Goal: Task Accomplishment & Management: Manage account settings

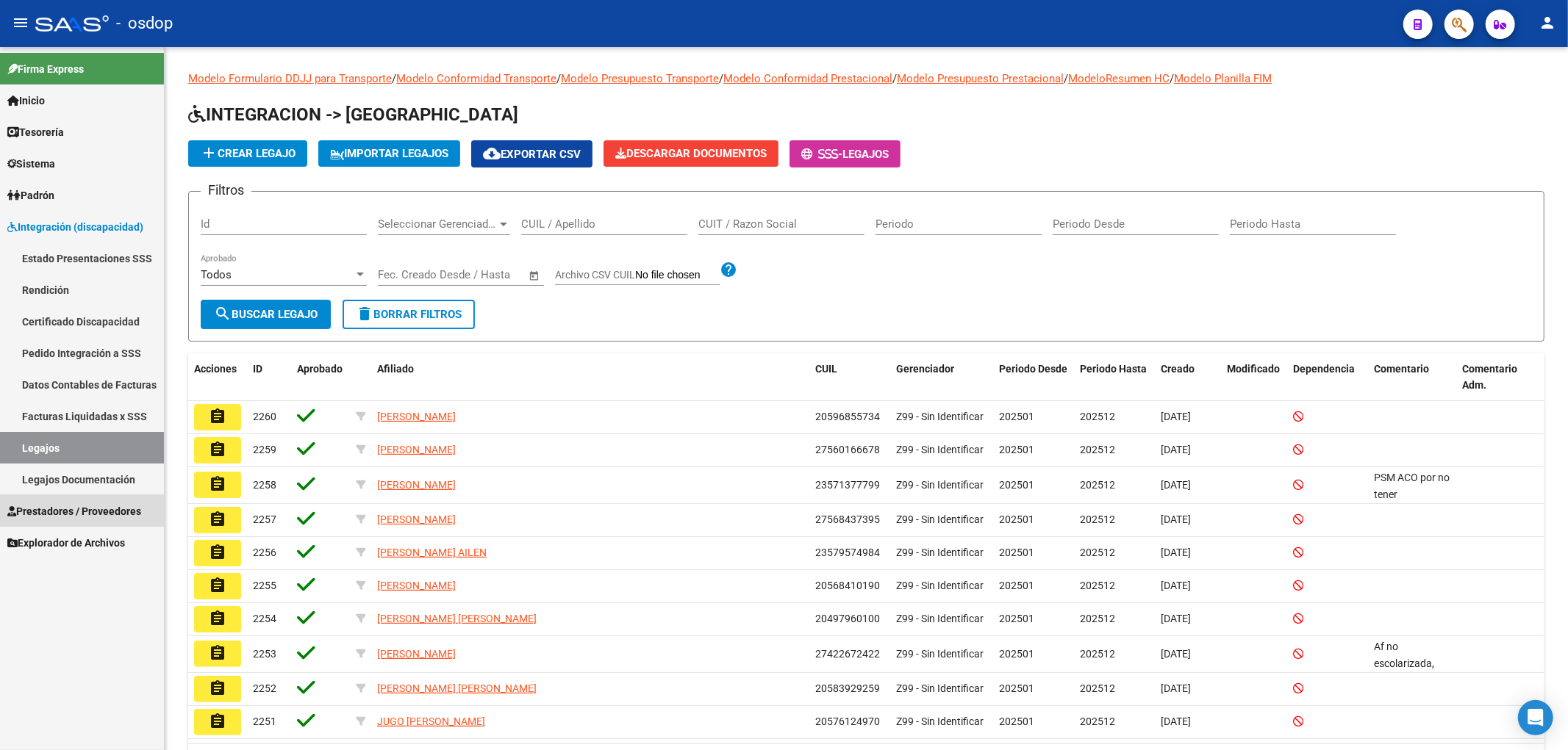
click at [99, 507] on span "Prestadores / Proveedores" at bounding box center [74, 511] width 134 height 16
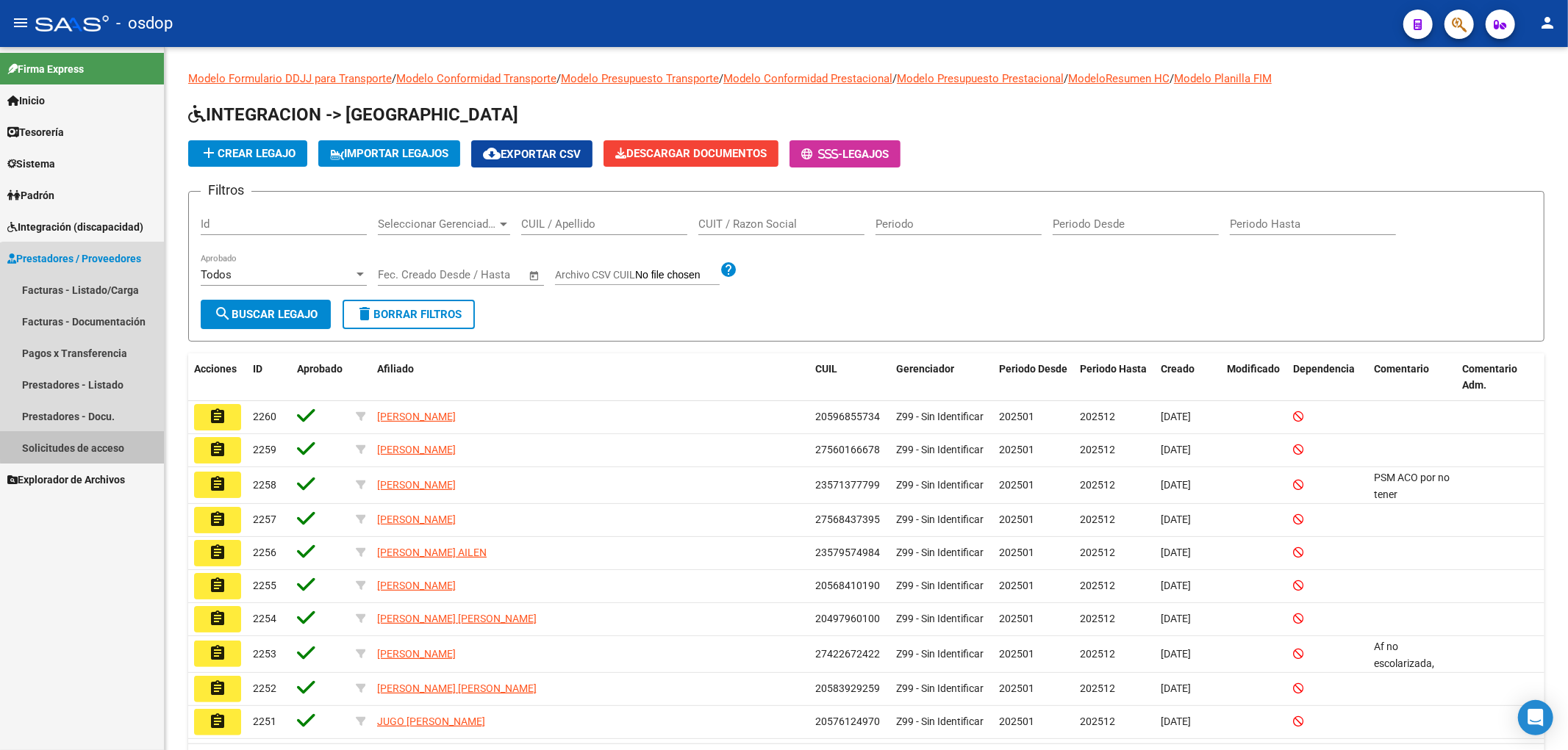
drag, startPoint x: 83, startPoint y: 445, endPoint x: 118, endPoint y: 444, distance: 35.0
click at [83, 444] on link "Solicitudes de acceso" at bounding box center [82, 448] width 164 height 31
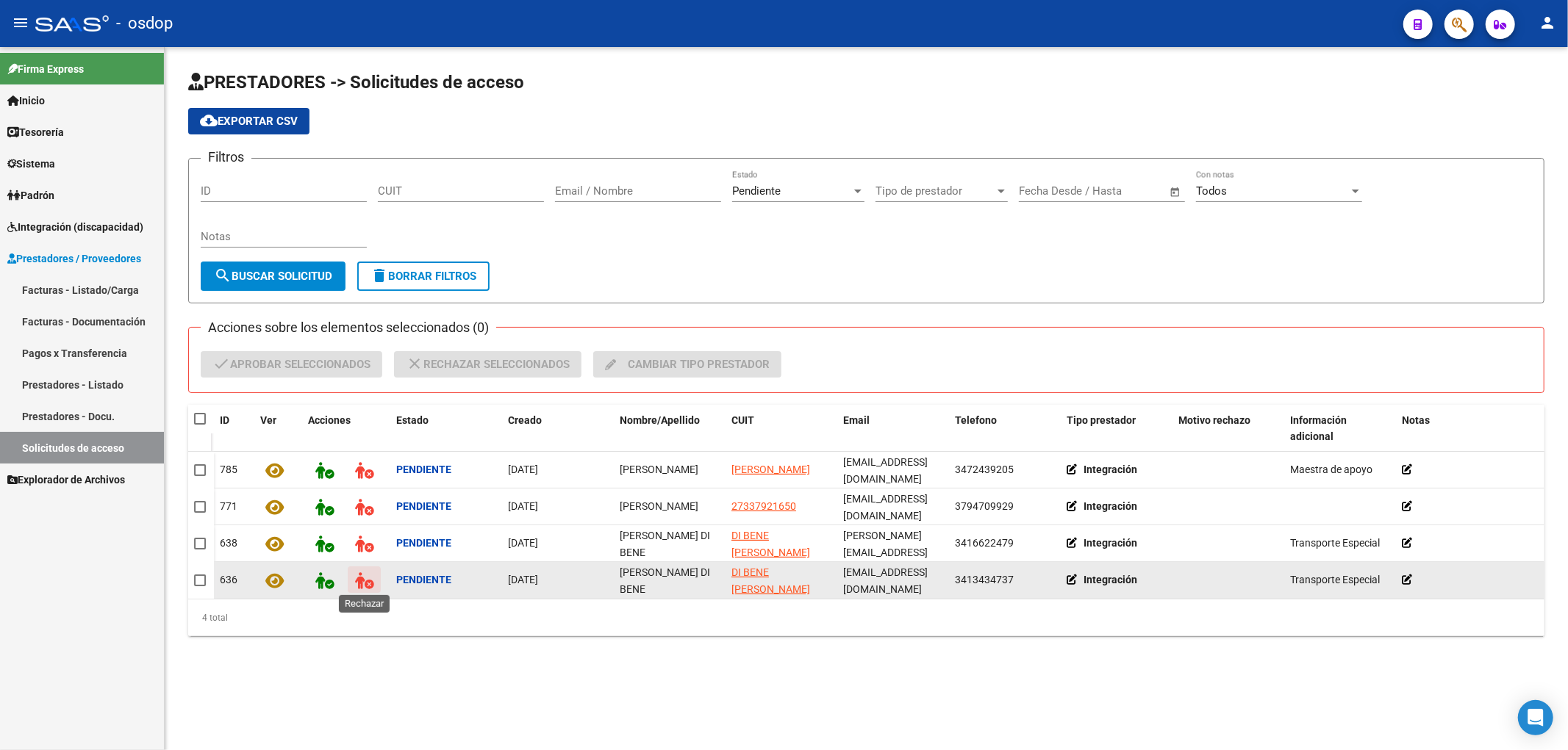
click at [358, 579] on icon at bounding box center [363, 581] width 18 height 17
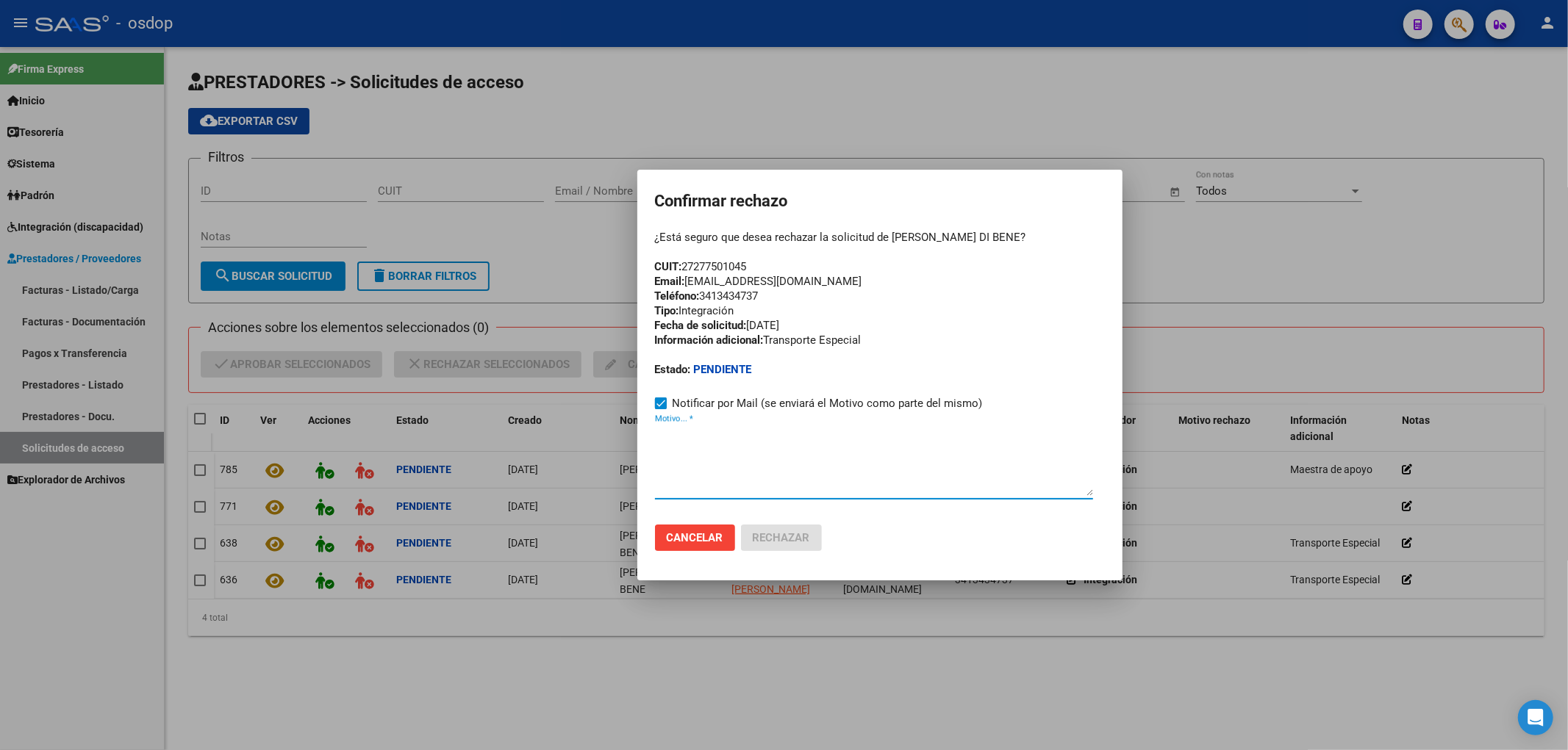
click at [669, 452] on textarea "Motivo... *" at bounding box center [874, 461] width 438 height 69
paste textarea "[EMAIL_ADDRESS][DOMAIN_NAME]"
type textarea "[EMAIL_ADDRESS][DOMAIN_NAME]"
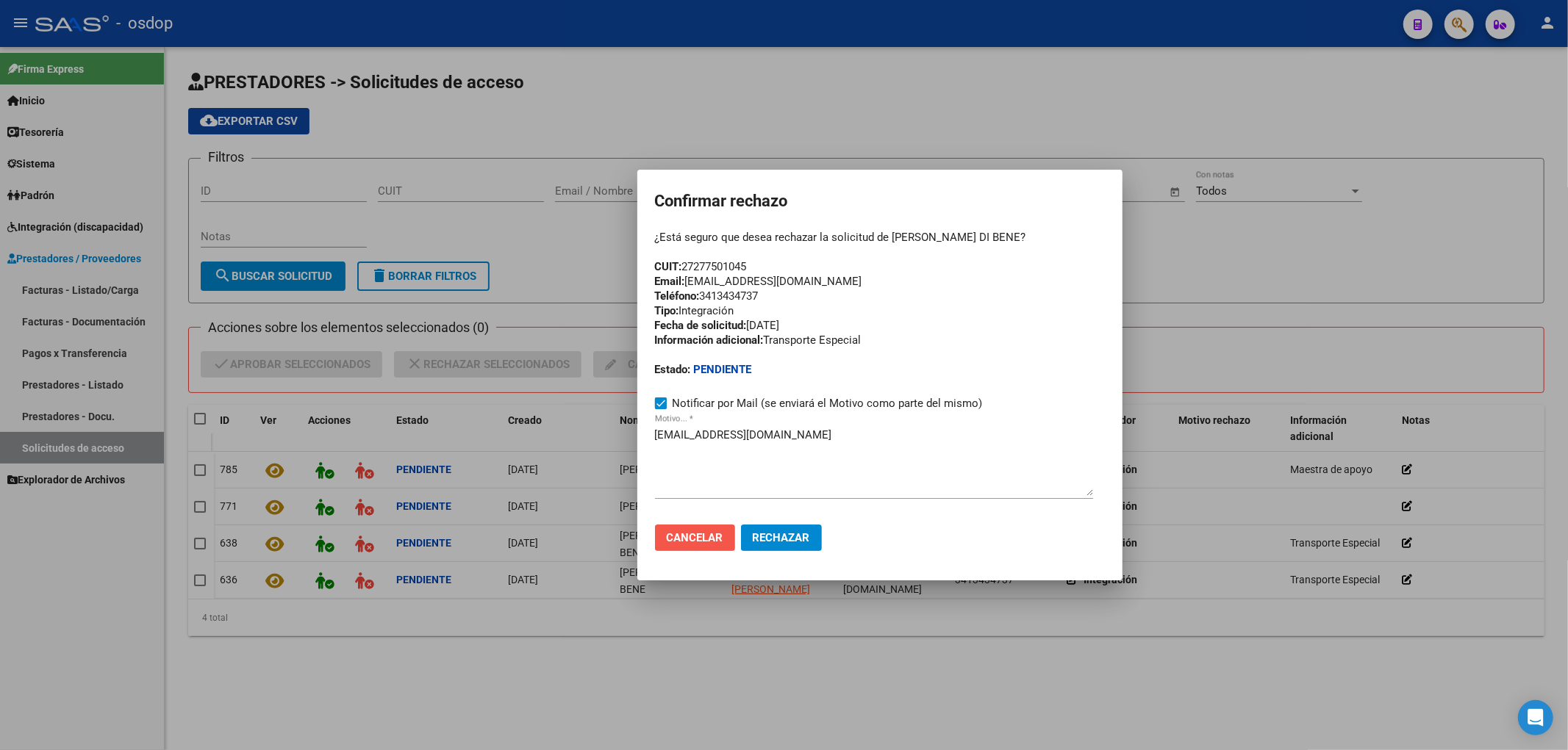
click at [680, 539] on span "Cancelar" at bounding box center [695, 538] width 57 height 13
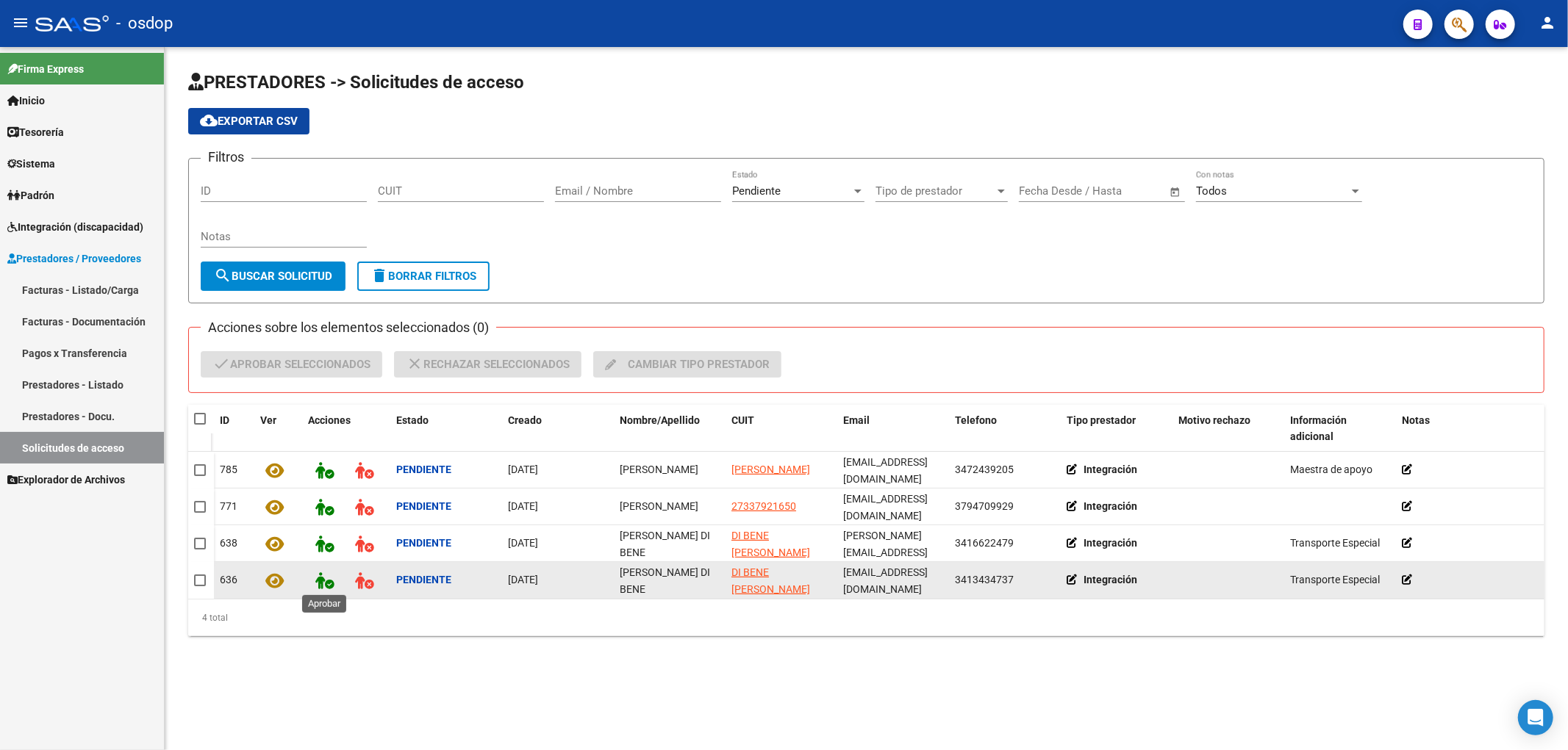
click at [319, 581] on icon at bounding box center [324, 581] width 18 height 17
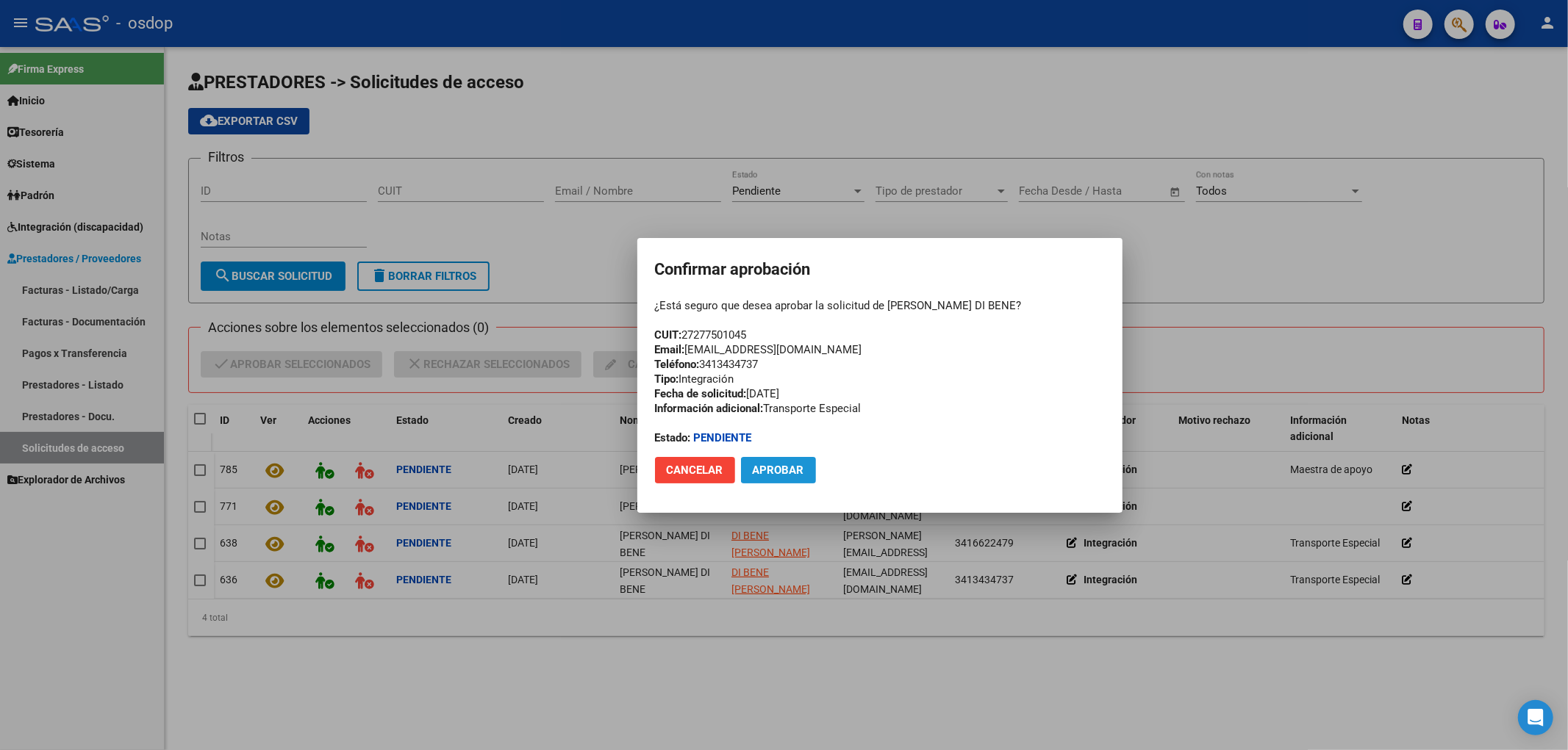
click at [776, 471] on span "Aprobar" at bounding box center [779, 471] width 51 height 13
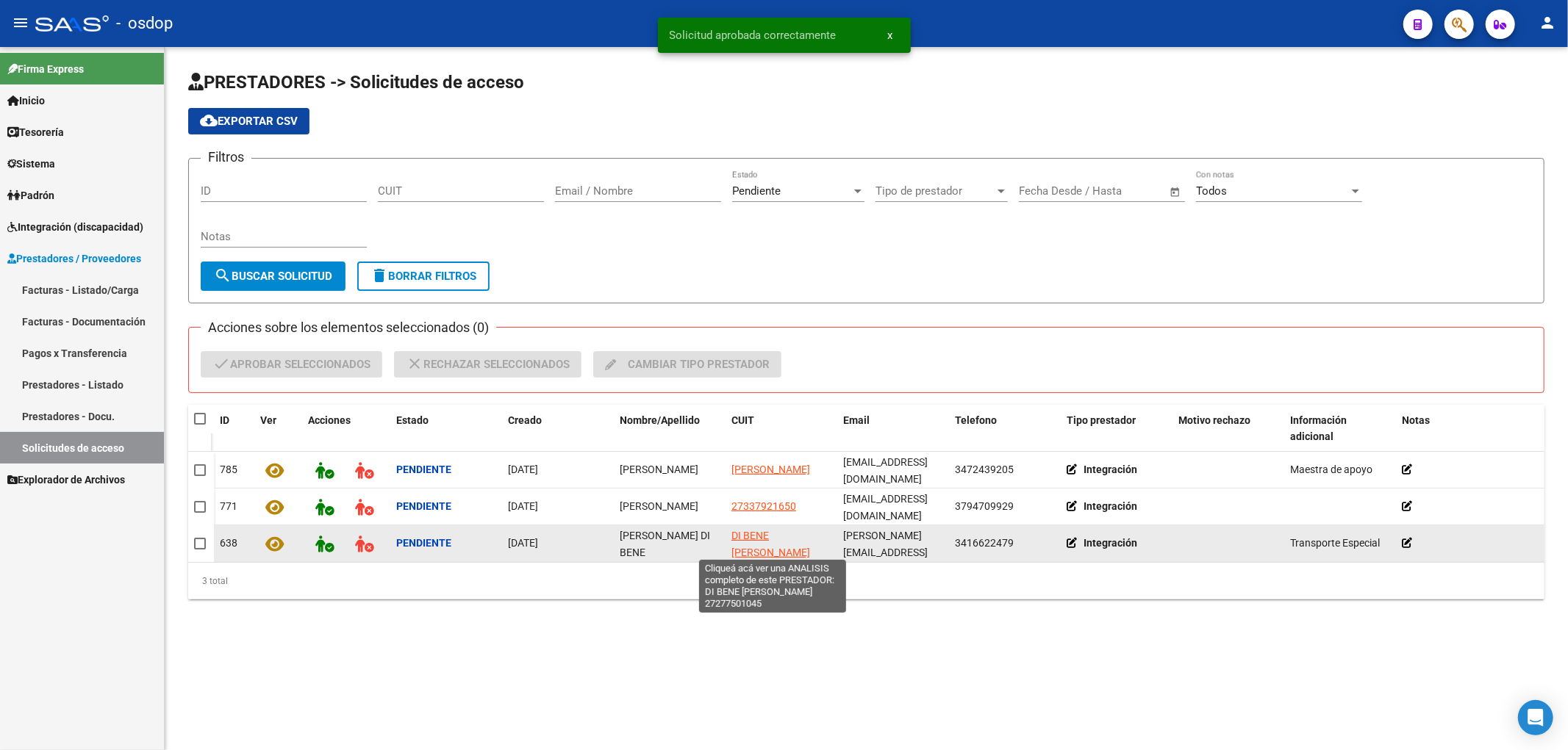
click at [766, 533] on span "DI BENE [PERSON_NAME]" at bounding box center [770, 544] width 79 height 29
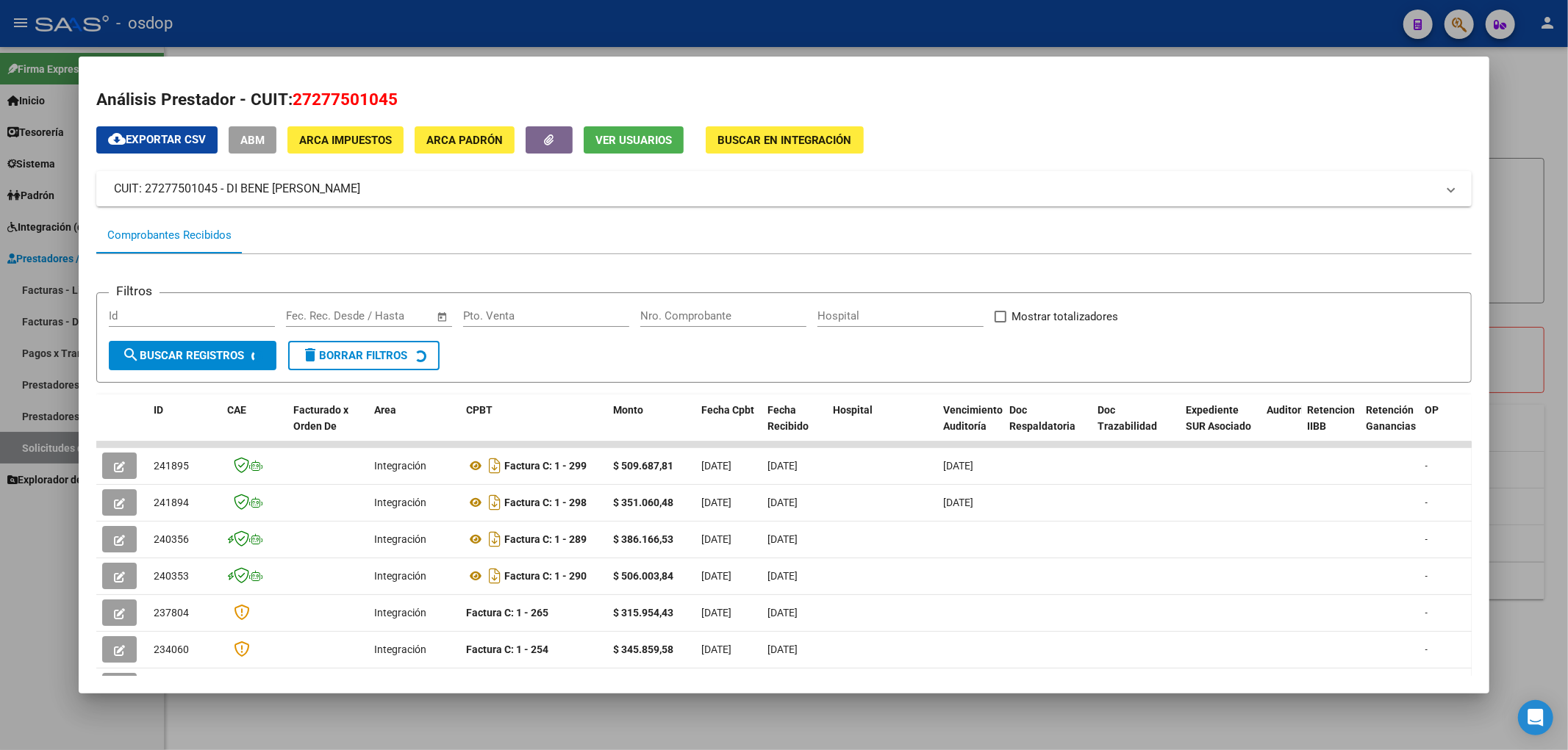
click at [251, 141] on span "ABM" at bounding box center [253, 141] width 25 height 13
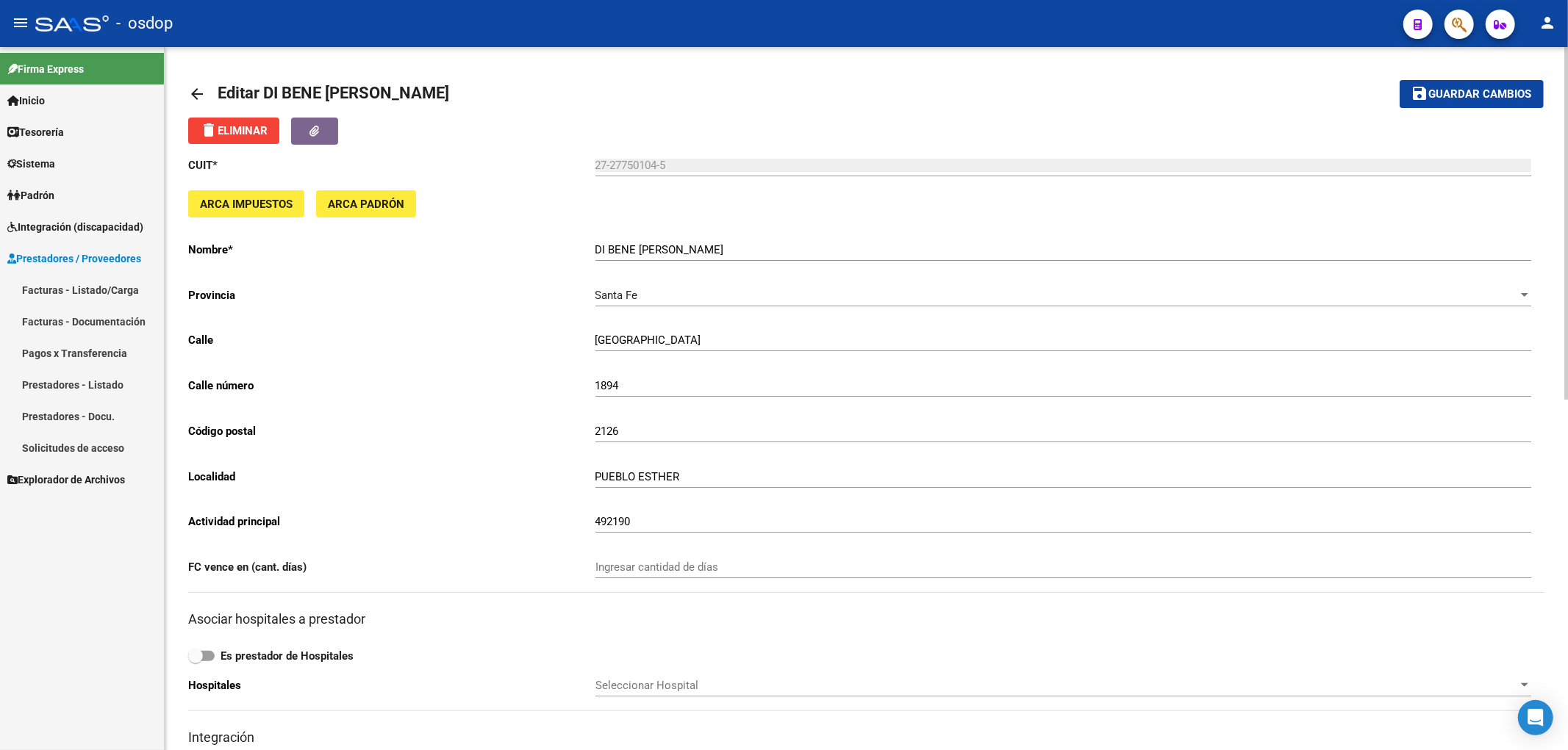
click at [195, 90] on mat-icon "arrow_back" at bounding box center [197, 94] width 18 height 18
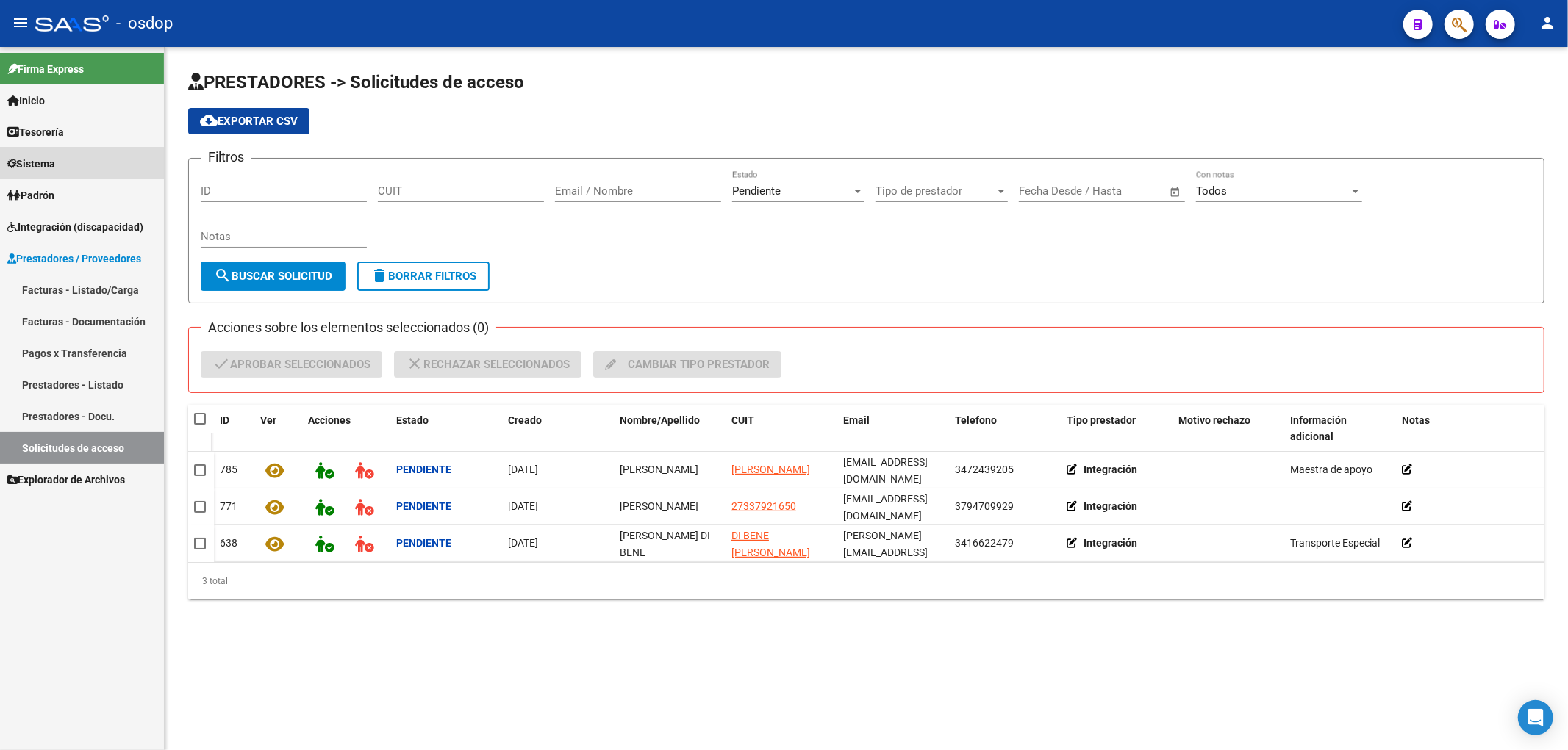
click at [30, 166] on span "Sistema" at bounding box center [31, 163] width 48 height 16
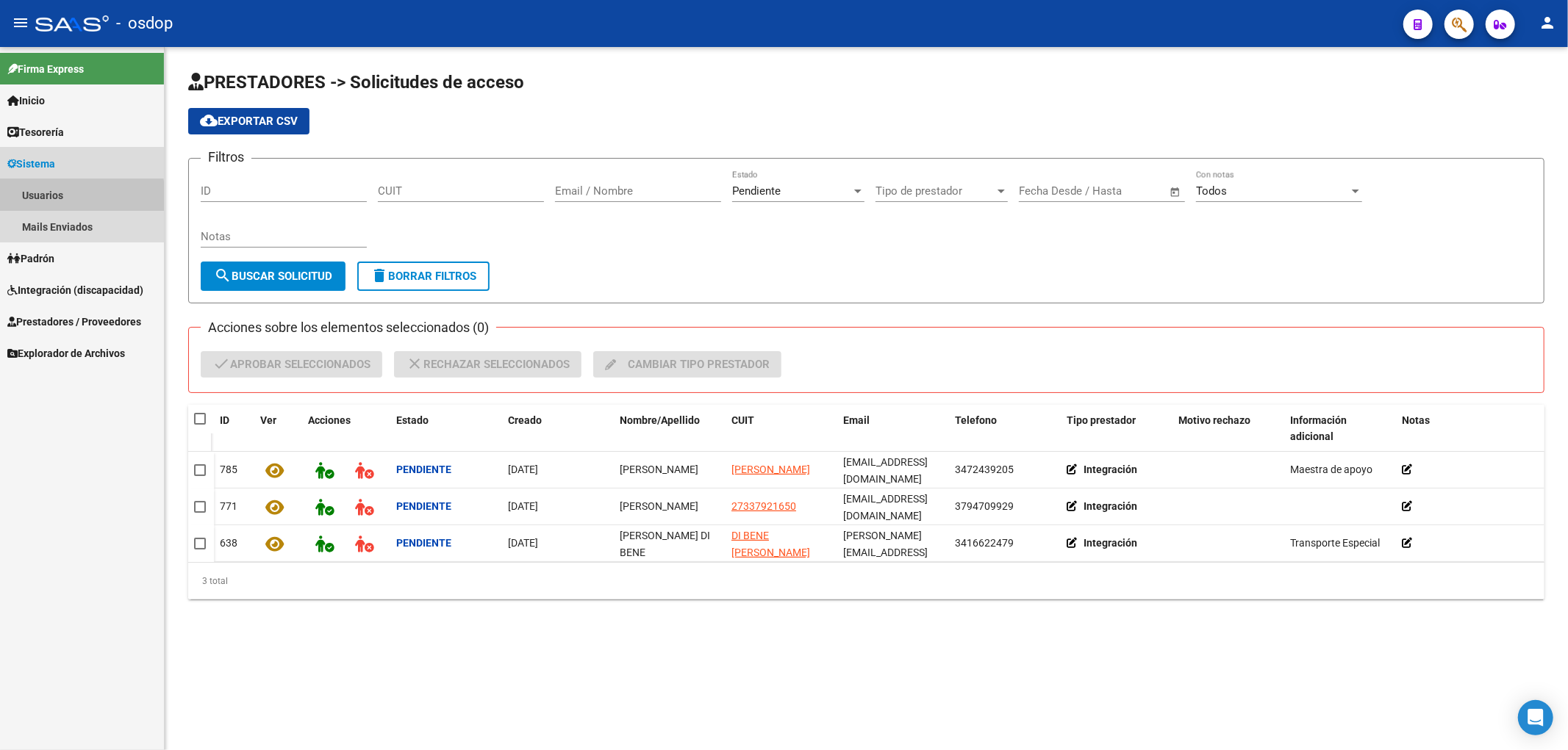
click at [34, 200] on link "Usuarios" at bounding box center [82, 195] width 164 height 31
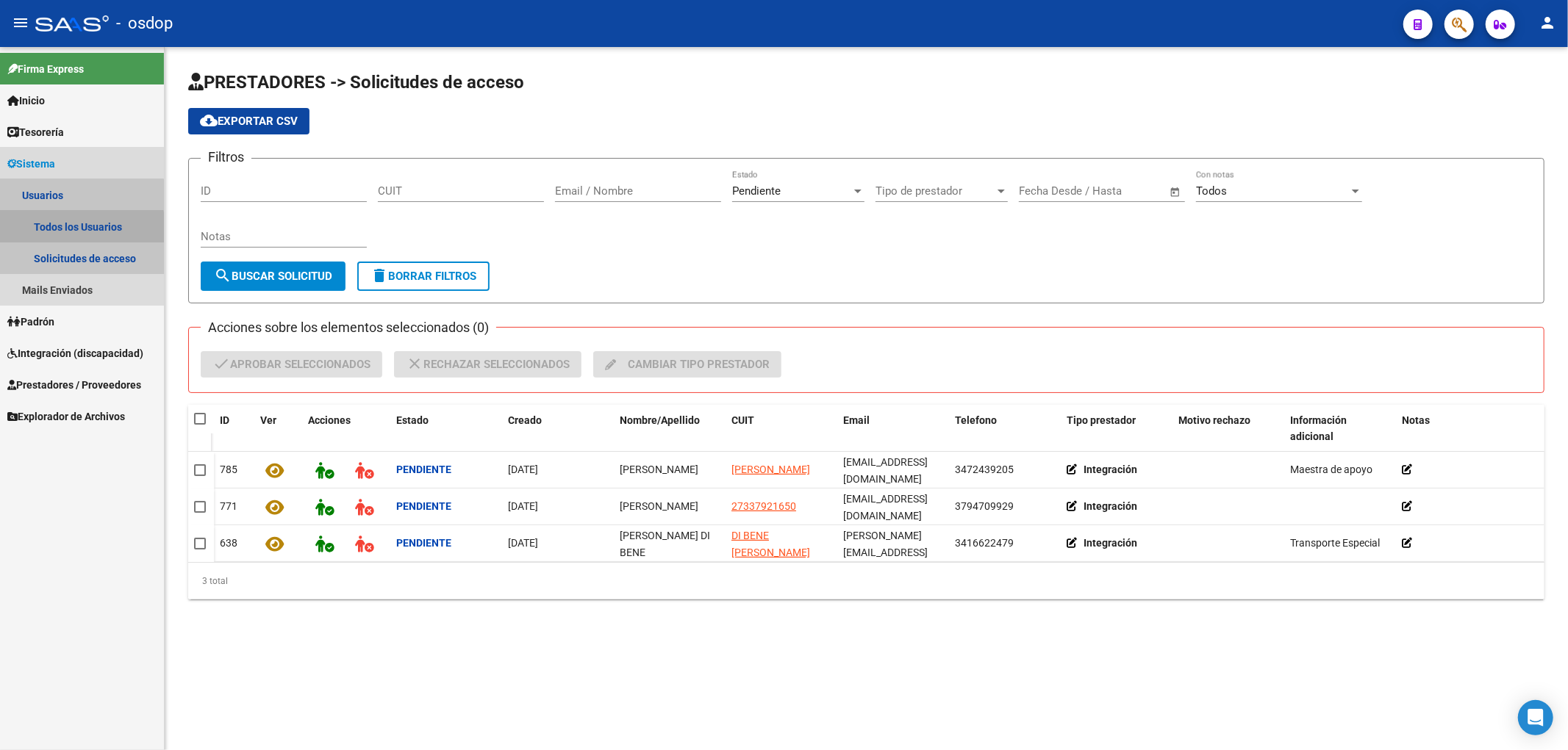
click at [61, 229] on link "Todos los Usuarios" at bounding box center [82, 226] width 164 height 31
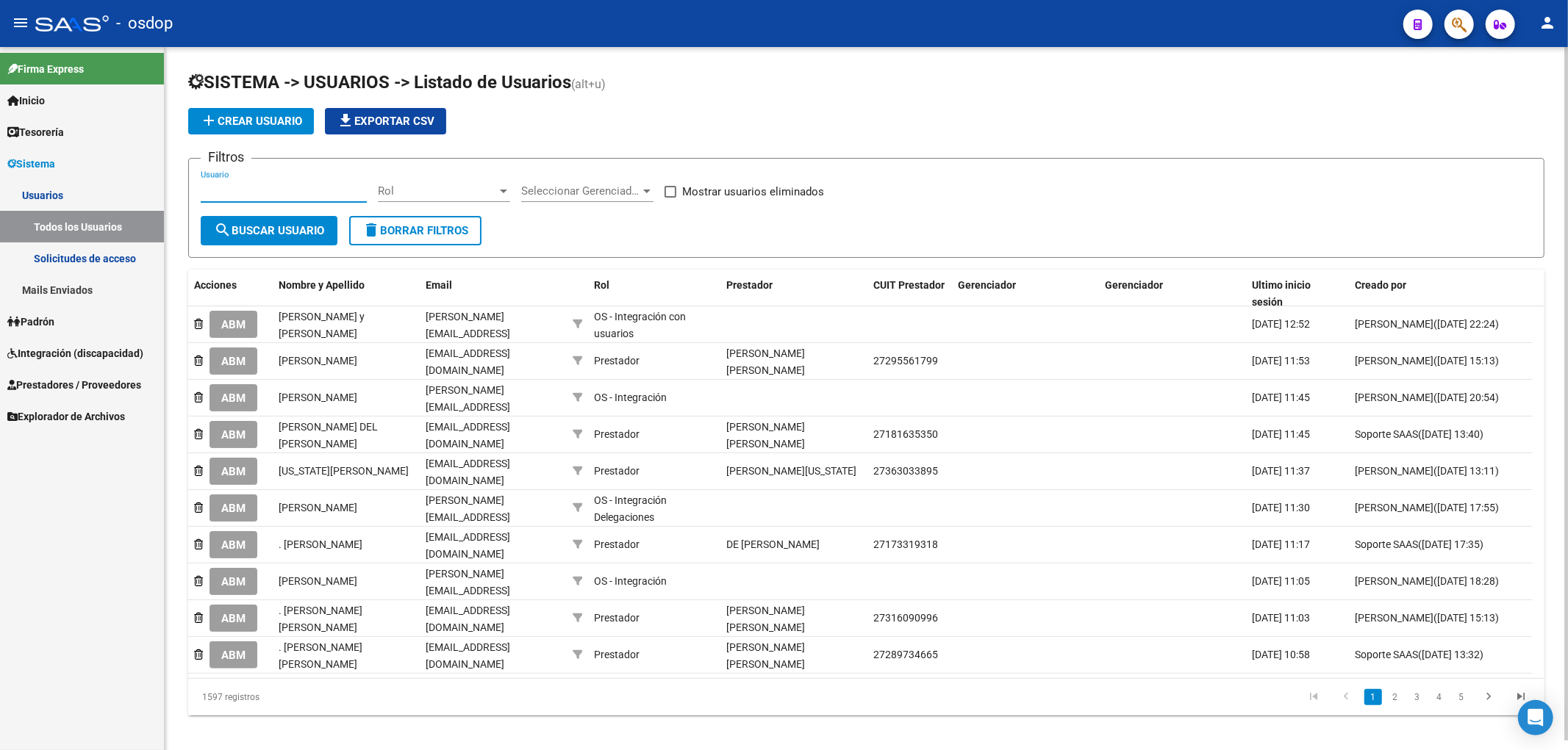
click at [218, 194] on input "Usuario" at bounding box center [283, 191] width 166 height 13
click at [272, 232] on span "search Buscar Usuario" at bounding box center [269, 231] width 110 height 13
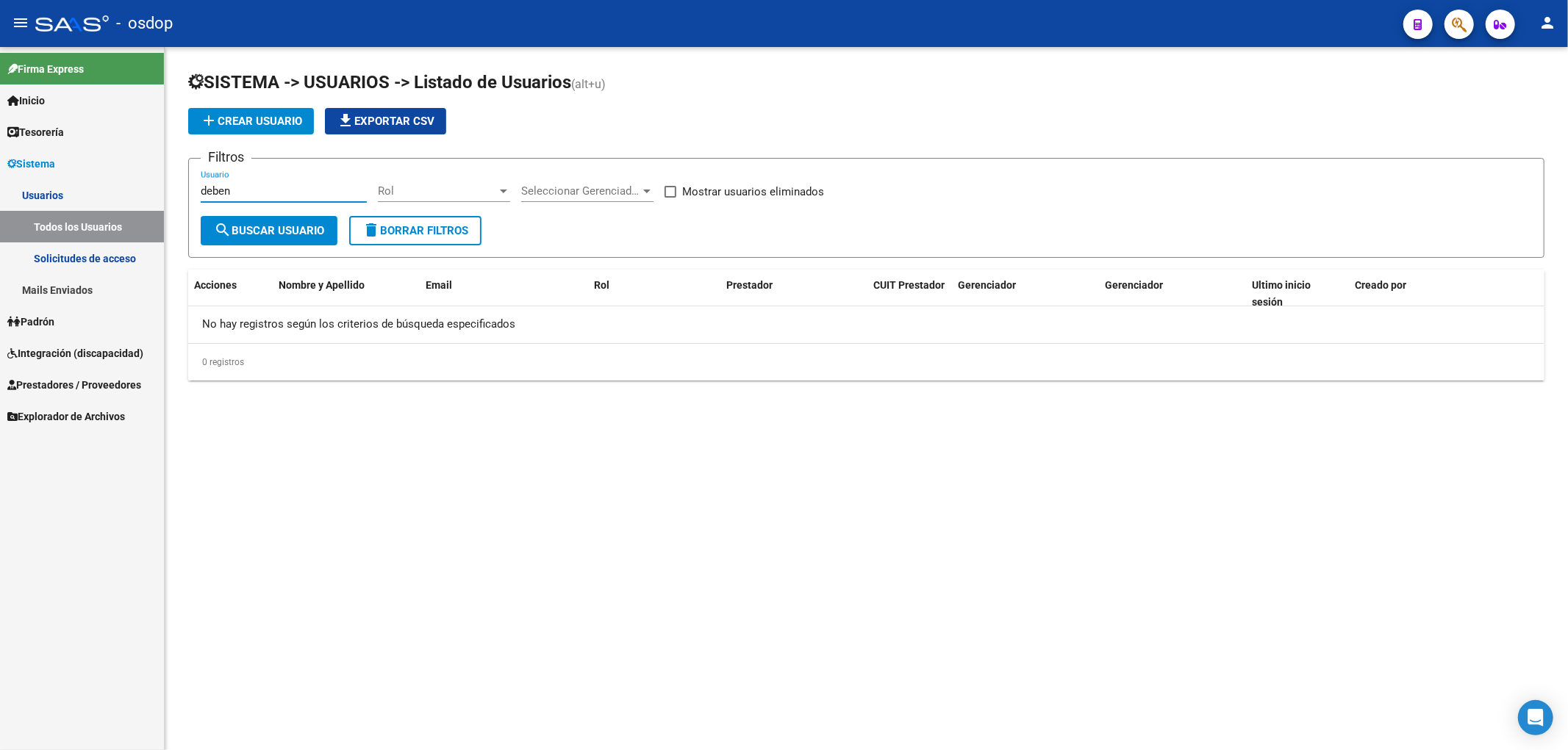
drag, startPoint x: 233, startPoint y: 192, endPoint x: 191, endPoint y: 192, distance: 42.0
click at [191, 192] on form "Filtros deben Usuario Rol Rol Seleccionar Gerenciador Seleccionar Gerenciador M…" at bounding box center [866, 207] width 1356 height 100
type input "beden"
click at [258, 230] on span "search Buscar Usuario" at bounding box center [269, 231] width 110 height 13
click at [65, 260] on link "Solicitudes de acceso" at bounding box center [82, 258] width 164 height 31
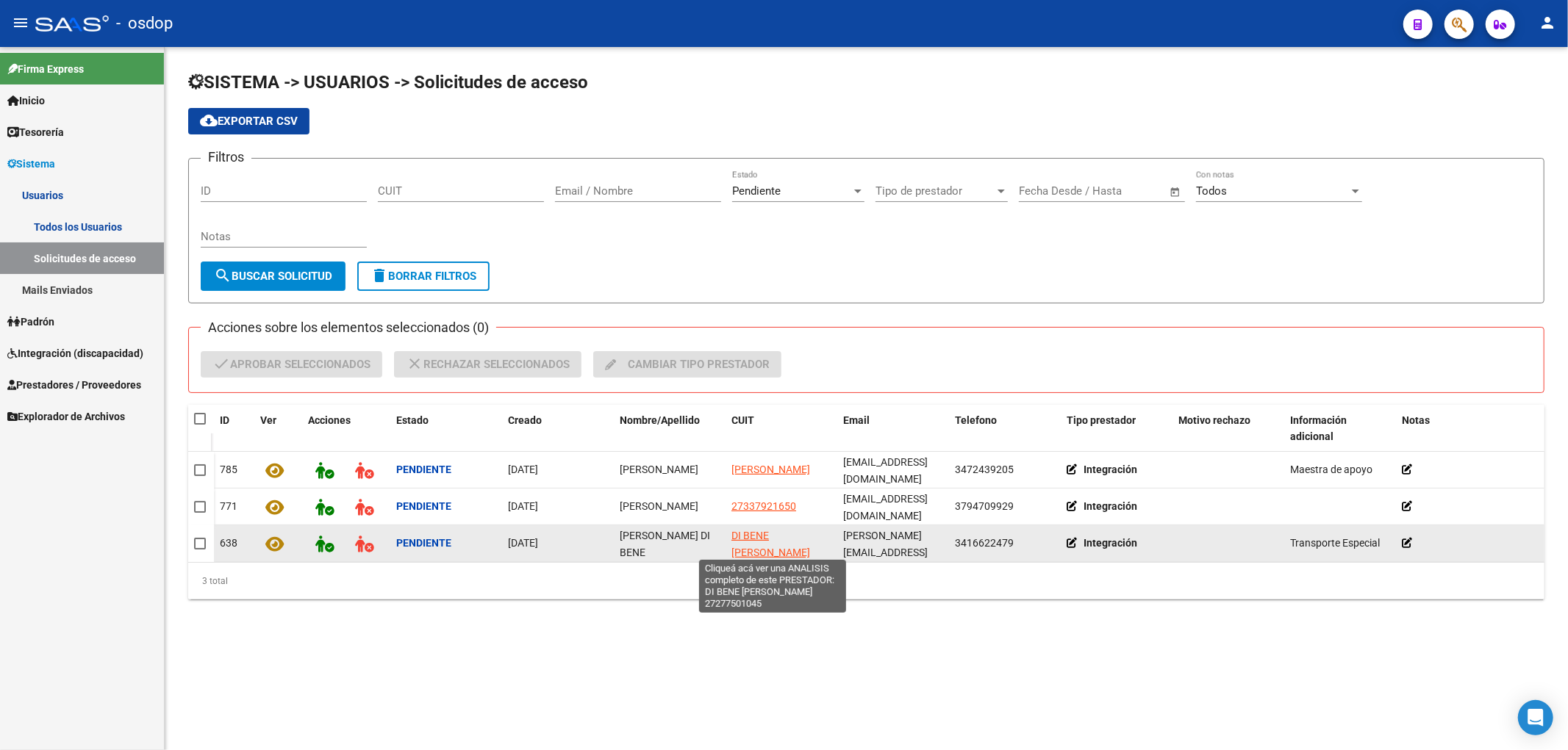
click at [752, 533] on span "DI BENE [PERSON_NAME]" at bounding box center [770, 544] width 79 height 29
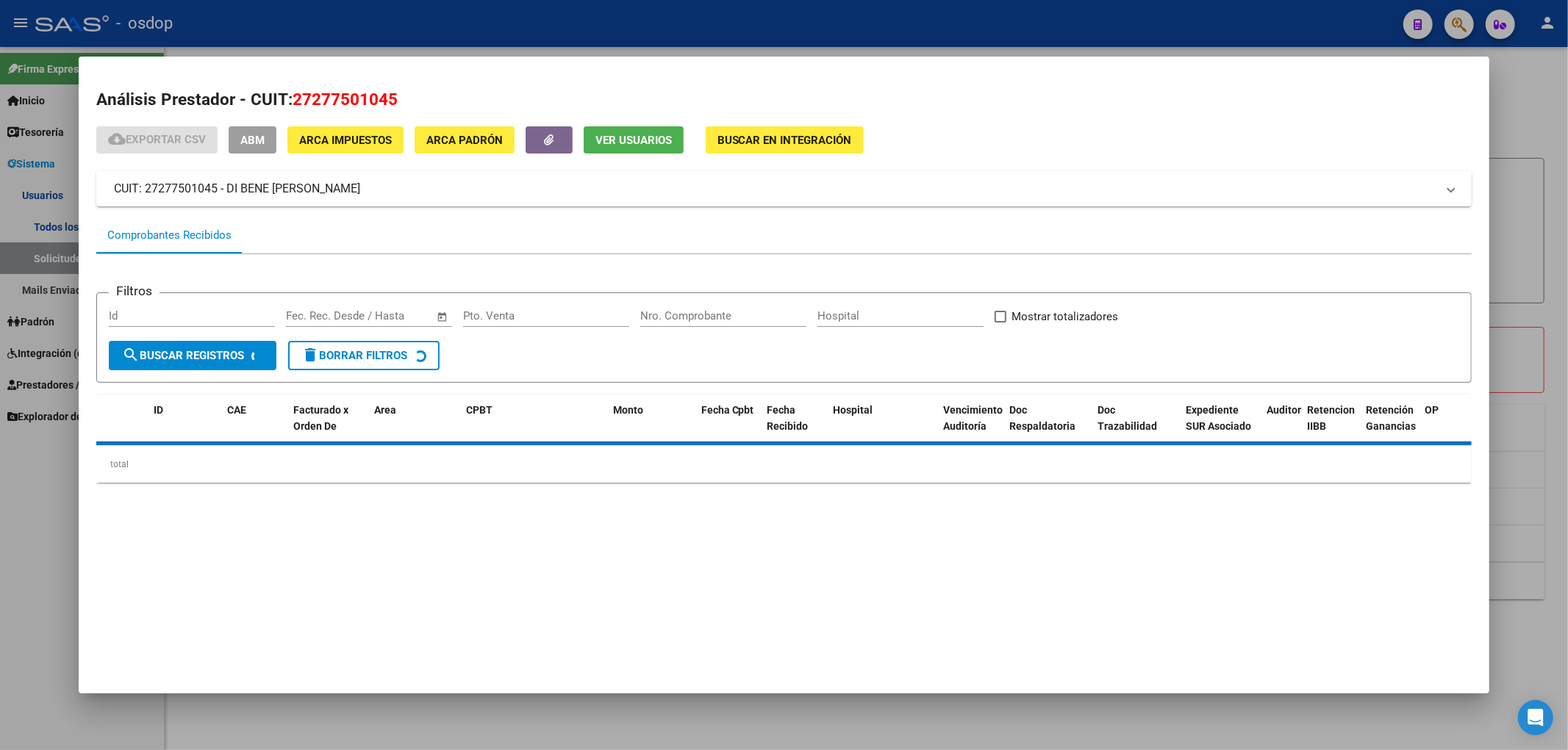
drag, startPoint x: 291, startPoint y: 92, endPoint x: 415, endPoint y: 101, distance: 124.3
click at [415, 101] on h2 "Análisis Prestador - CUIT: 27277501045" at bounding box center [784, 100] width 1376 height 25
copy span "27277501045"
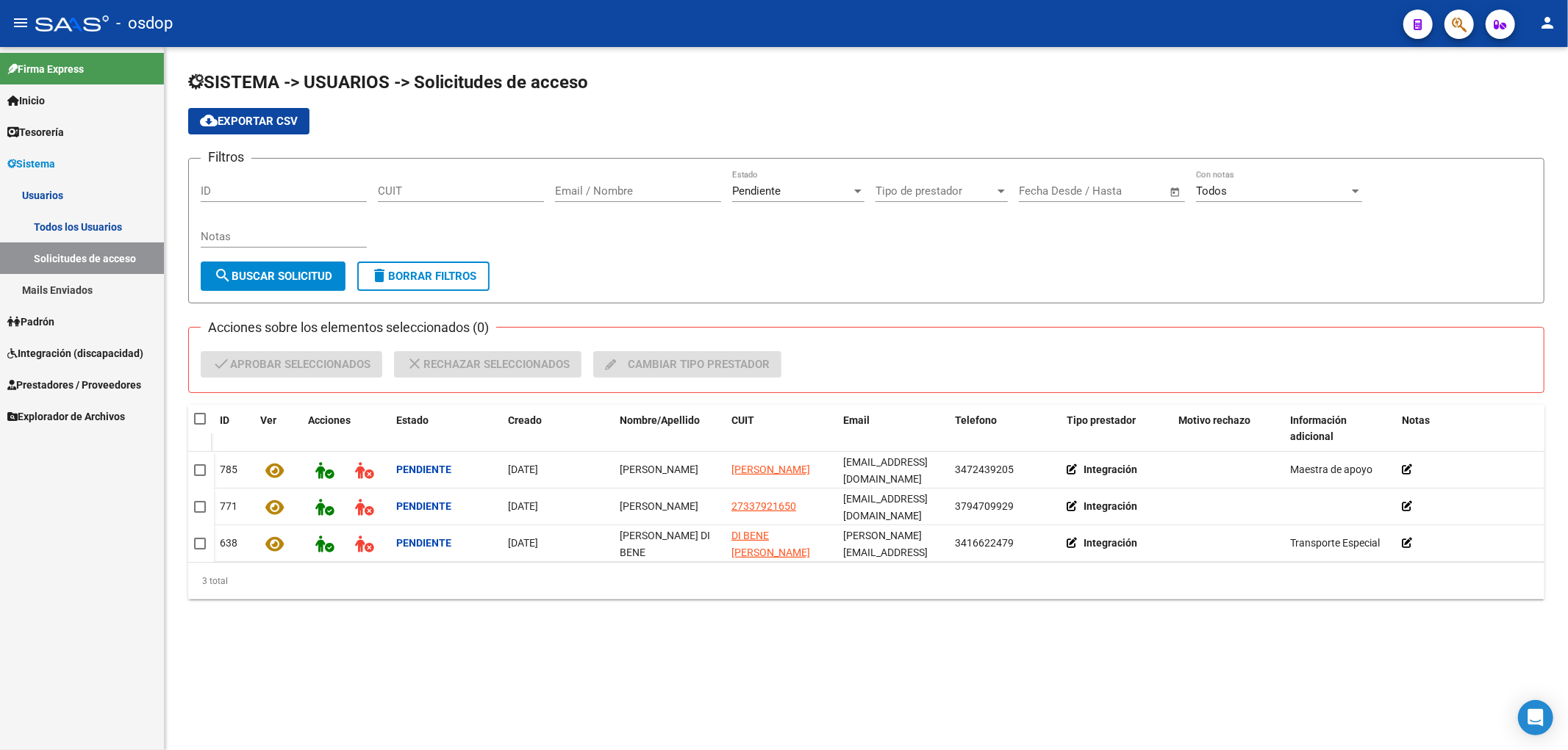
click at [76, 224] on link "Todos los Usuarios" at bounding box center [82, 226] width 164 height 31
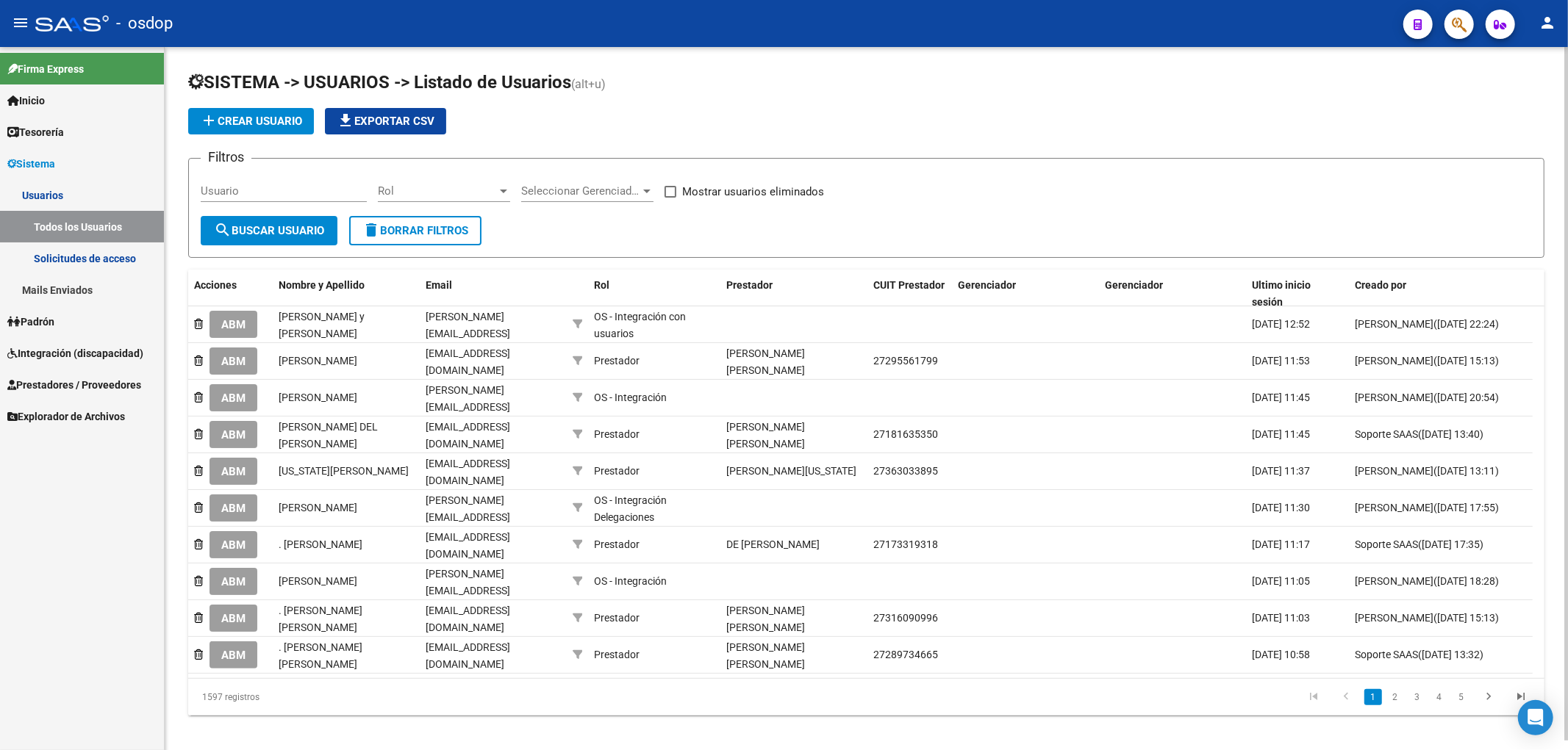
click at [203, 189] on input "Usuario" at bounding box center [283, 191] width 166 height 13
paste input "27277501045"
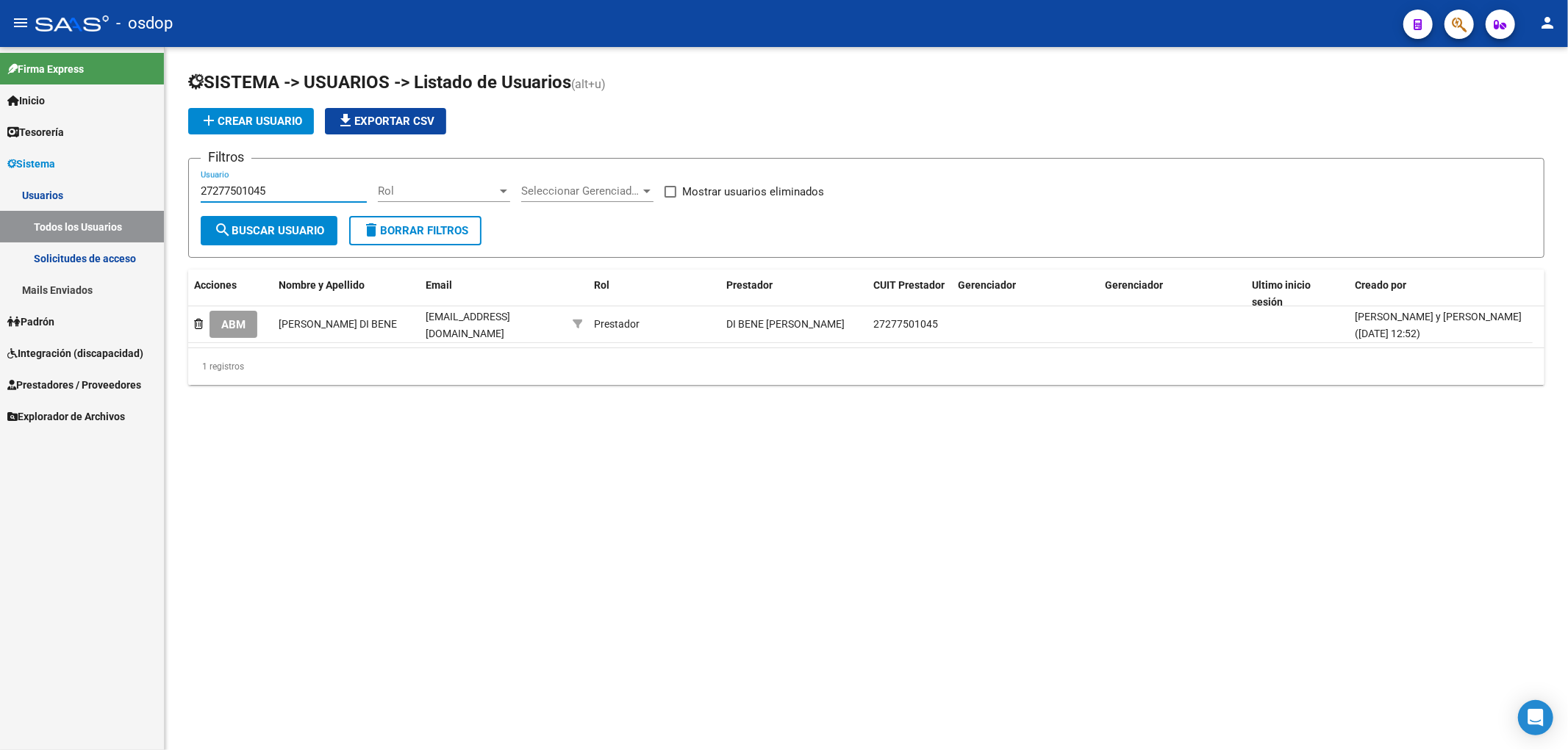
type input "27277501045"
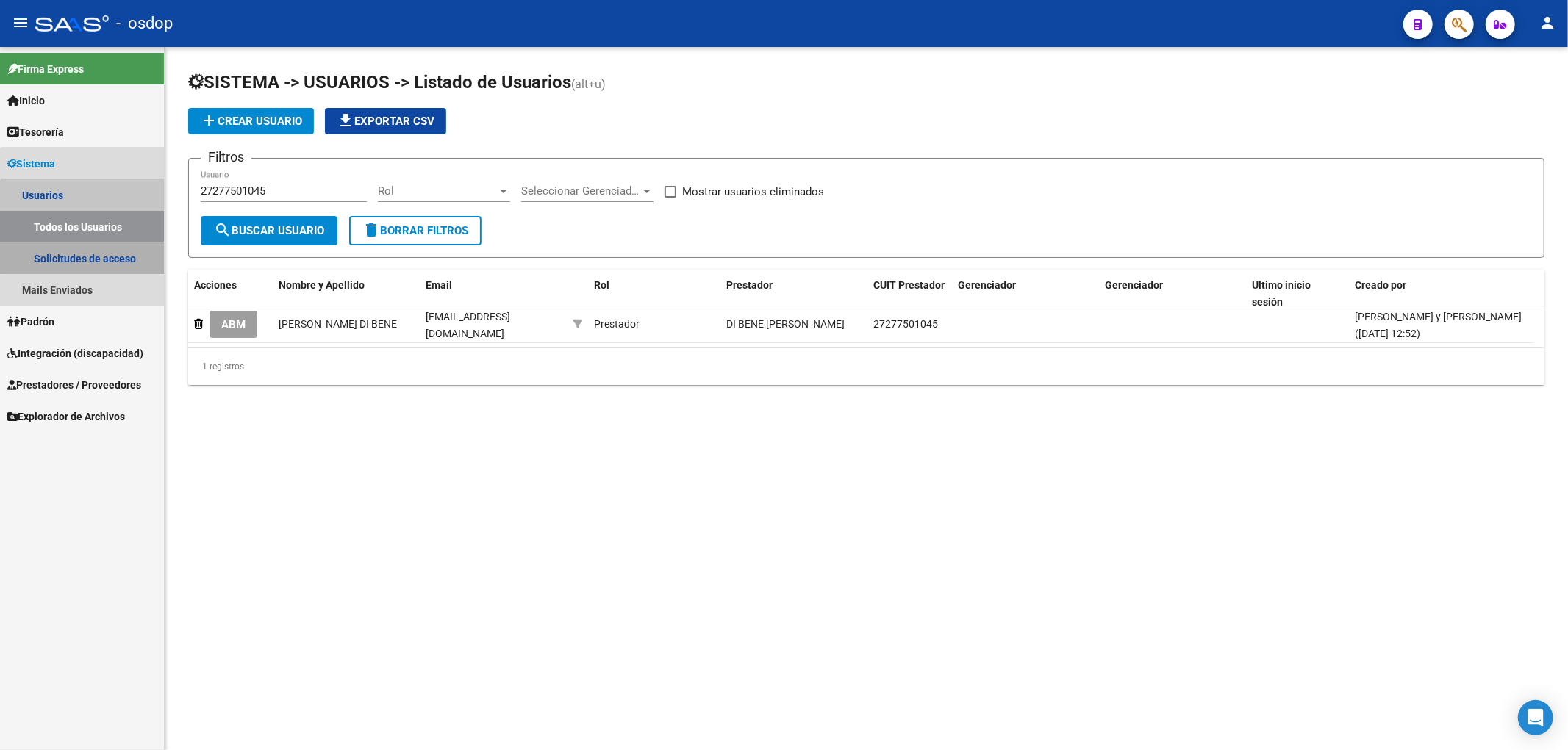
click at [104, 258] on link "Solicitudes de acceso" at bounding box center [82, 258] width 164 height 31
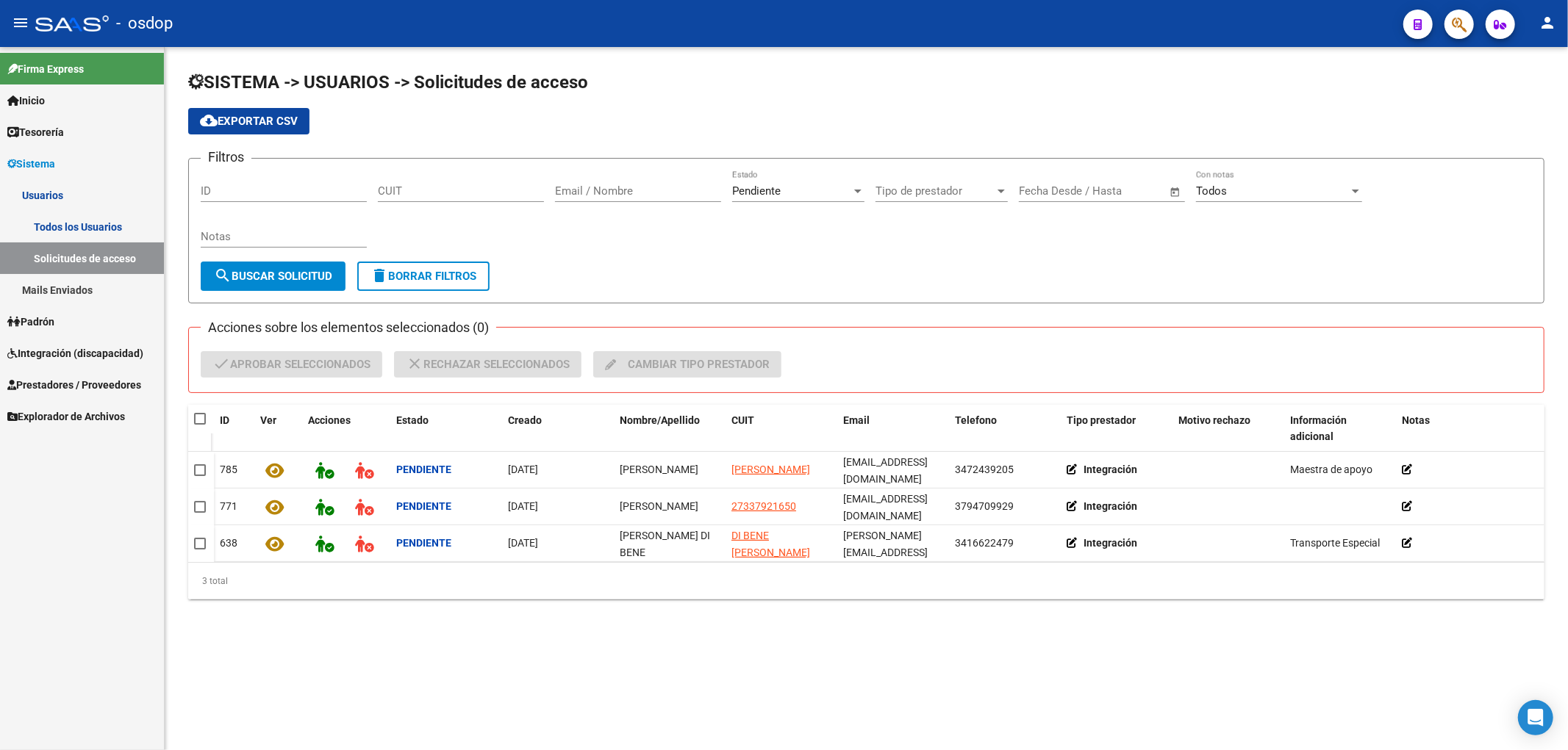
click at [53, 230] on link "Todos los Usuarios" at bounding box center [82, 226] width 164 height 31
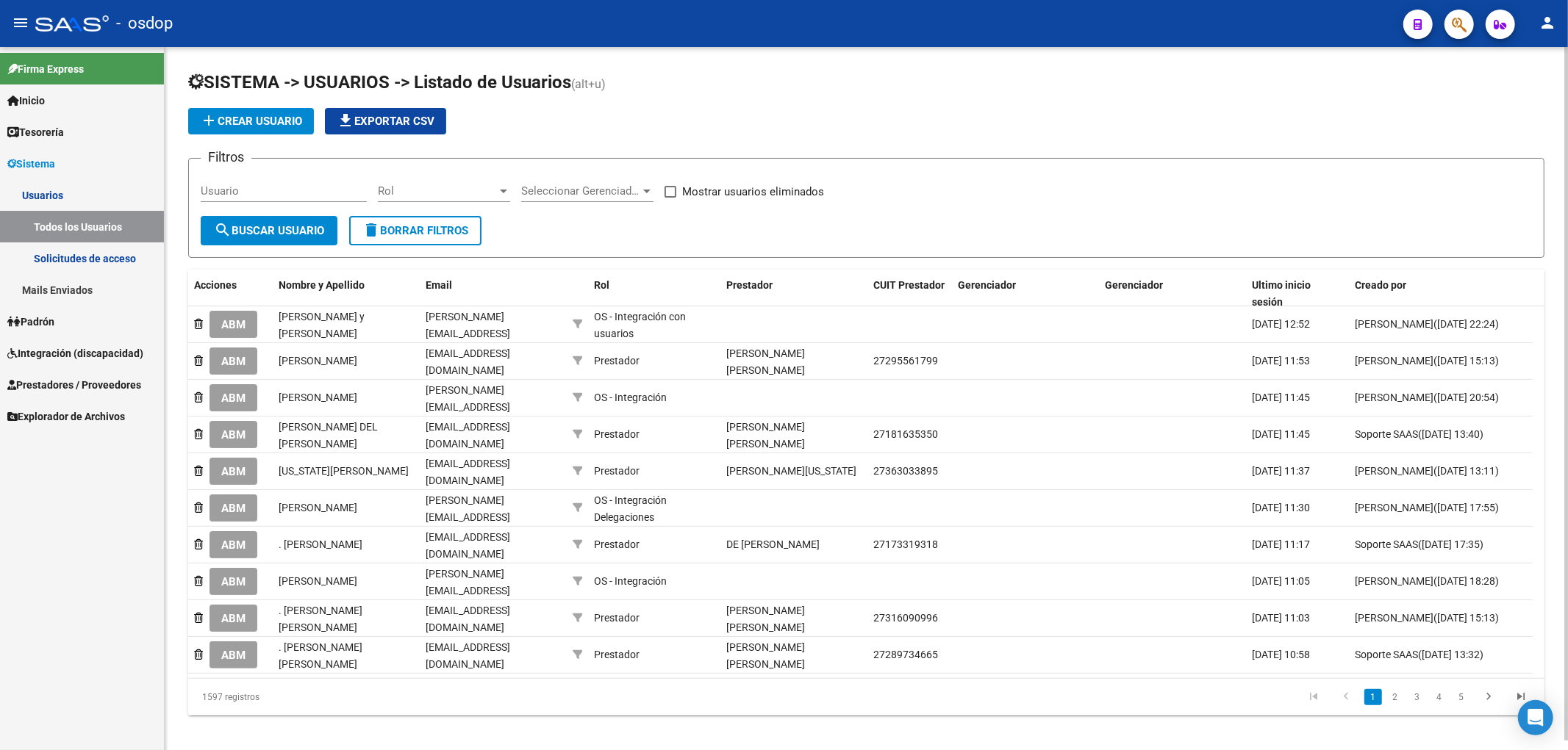
click at [203, 192] on input "Usuario" at bounding box center [283, 191] width 166 height 13
paste input "27277501045"
type input "27277501045"
click at [277, 232] on span "search Buscar Usuario" at bounding box center [269, 231] width 110 height 13
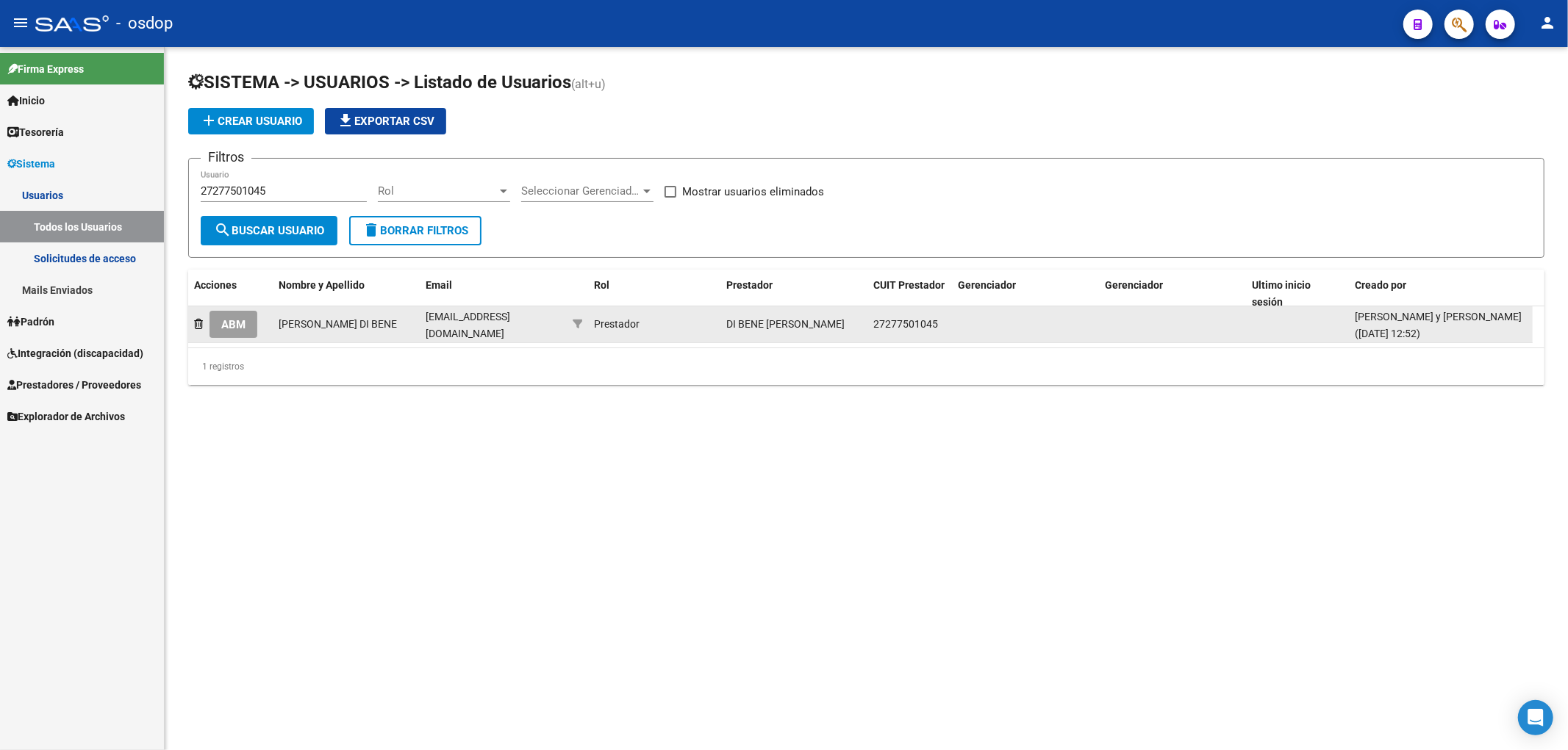
click at [233, 324] on span "ABM" at bounding box center [234, 325] width 25 height 13
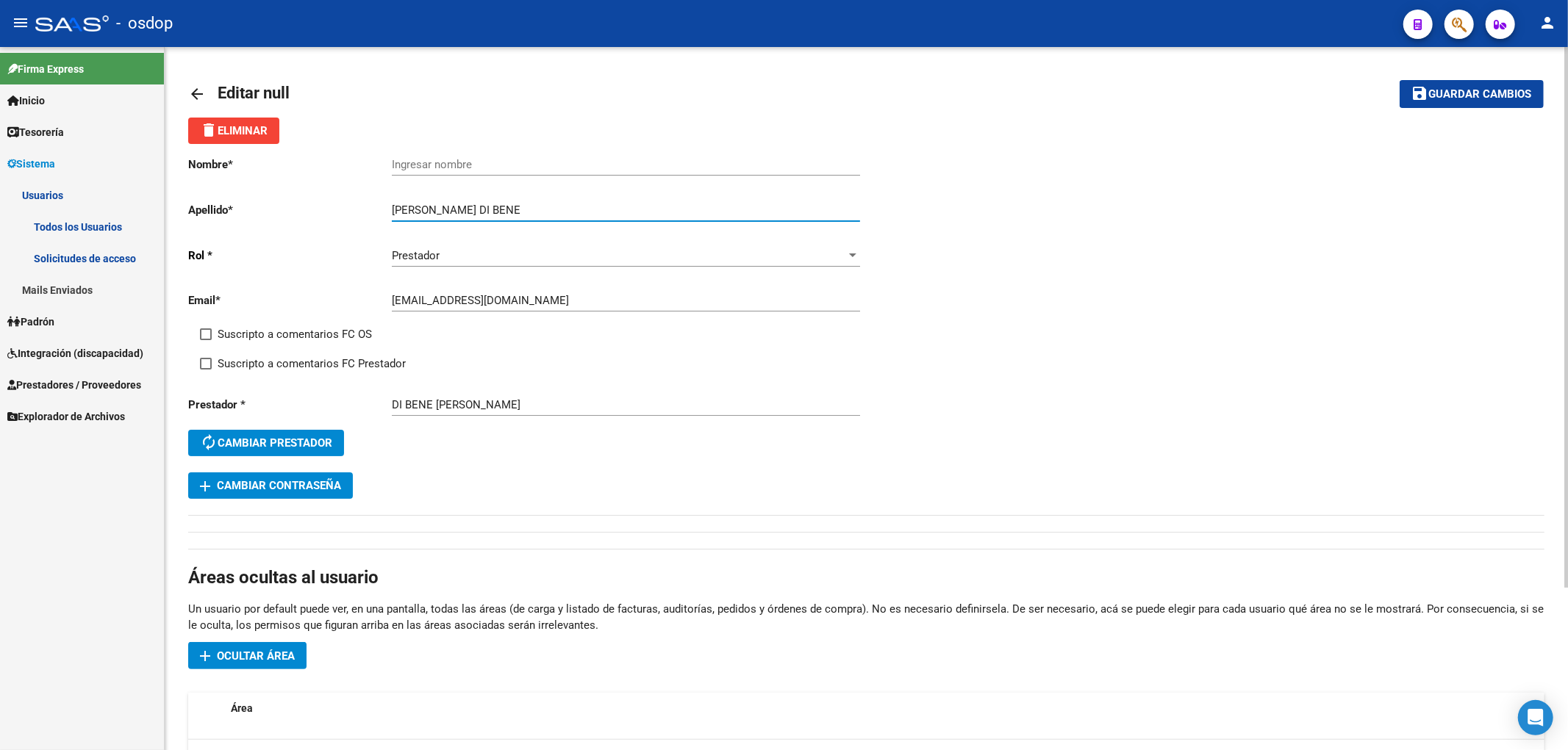
drag, startPoint x: 468, startPoint y: 209, endPoint x: 360, endPoint y: 205, distance: 108.1
click at [360, 205] on app-form-text-field "Apellido * [PERSON_NAME] DI BENE Ingresar apellido" at bounding box center [524, 210] width 671 height 13
type input "DI BENE"
click at [392, 164] on input "Ingresar nombre" at bounding box center [626, 164] width 468 height 13
paste input "[PERSON_NAME]"
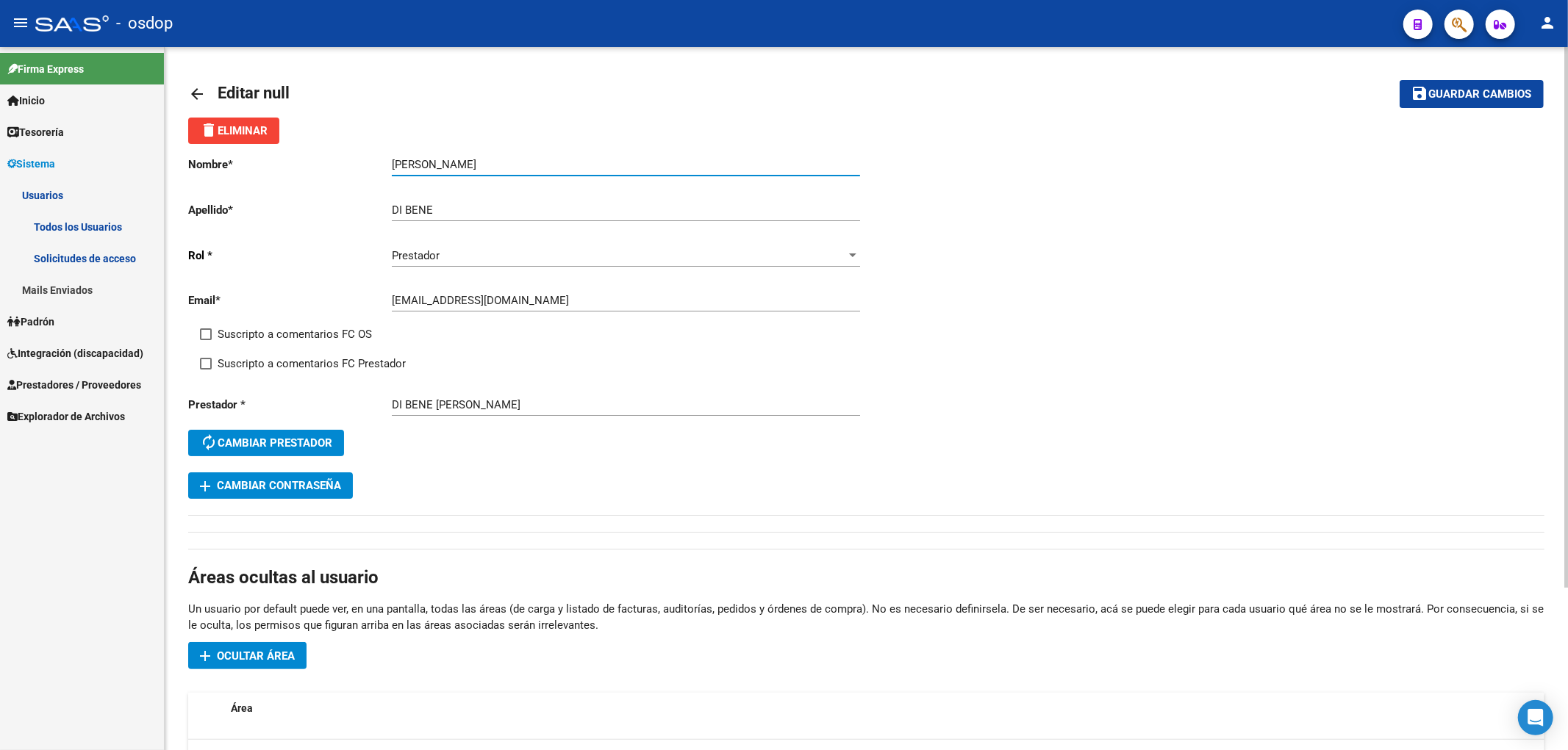
type input "[PERSON_NAME]"
drag, startPoint x: 498, startPoint y: 306, endPoint x: 385, endPoint y: 303, distance: 113.0
click at [385, 303] on app-form-text-field "Email * [EMAIL_ADDRESS][DOMAIN_NAME] Ingresar email" at bounding box center [524, 300] width 671 height 13
click at [1440, 92] on span "Guardar cambios" at bounding box center [1481, 95] width 103 height 13
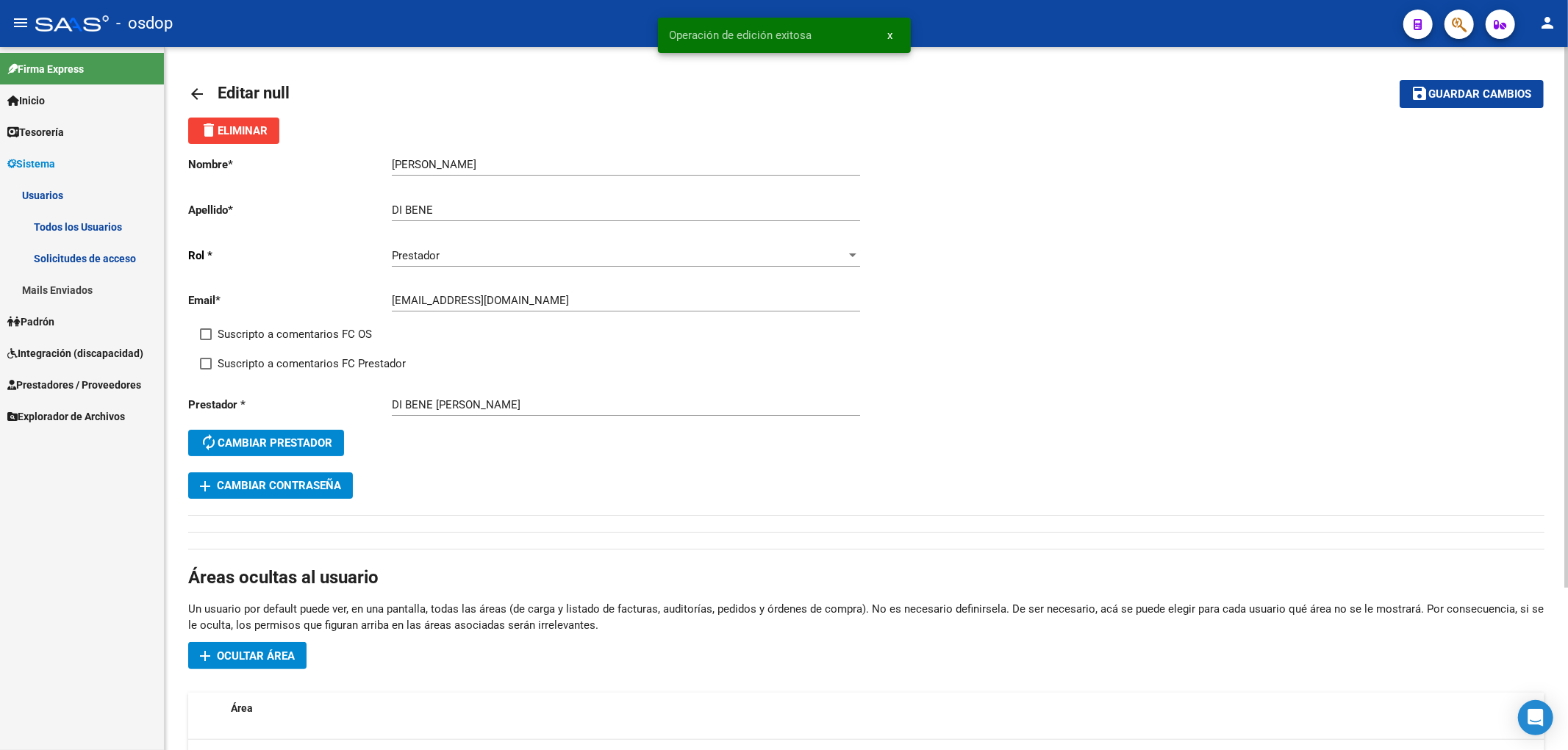
click at [193, 91] on mat-icon "arrow_back" at bounding box center [197, 94] width 18 height 18
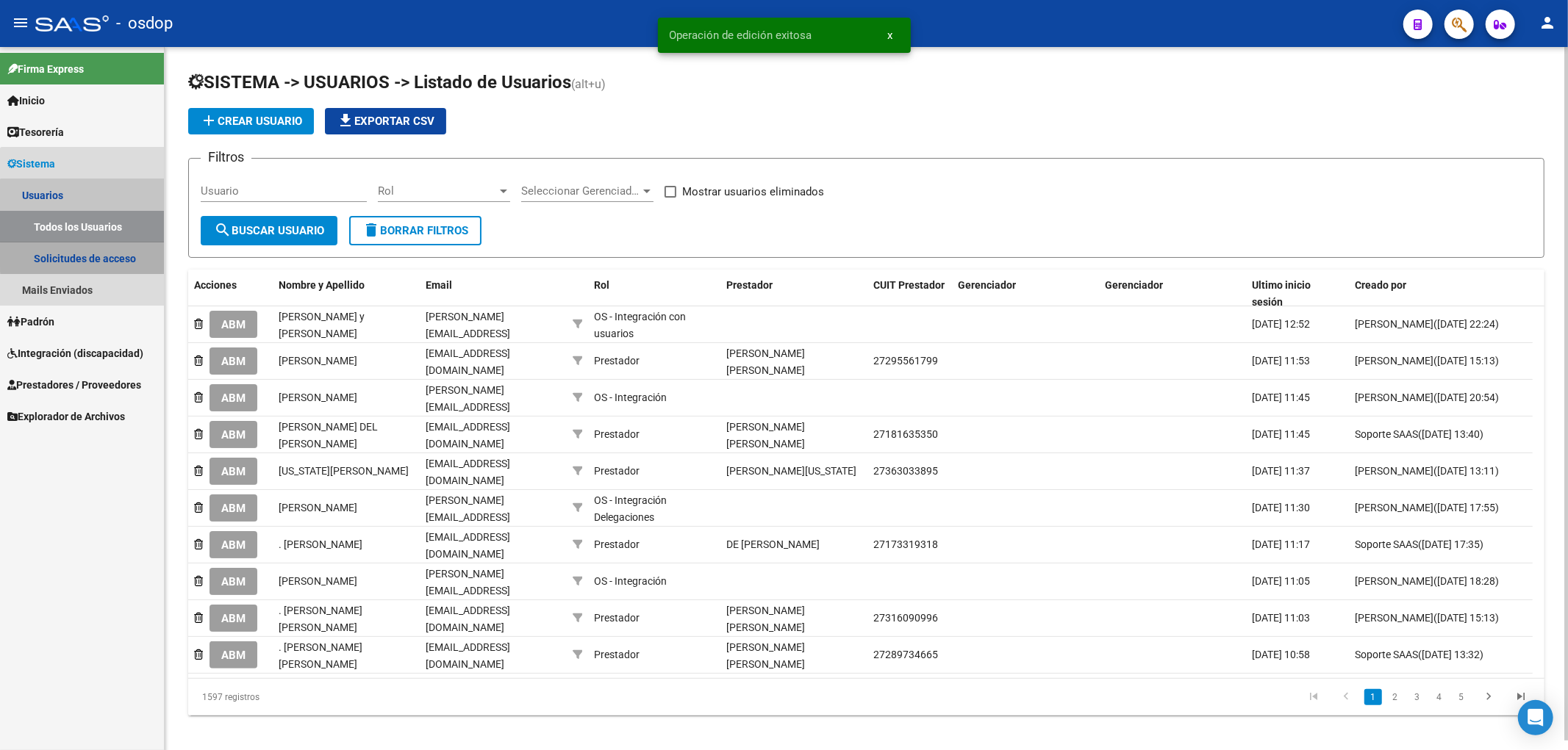
drag, startPoint x: 103, startPoint y: 255, endPoint x: 145, endPoint y: 259, distance: 42.2
click at [104, 255] on link "Solicitudes de acceso" at bounding box center [82, 258] width 164 height 31
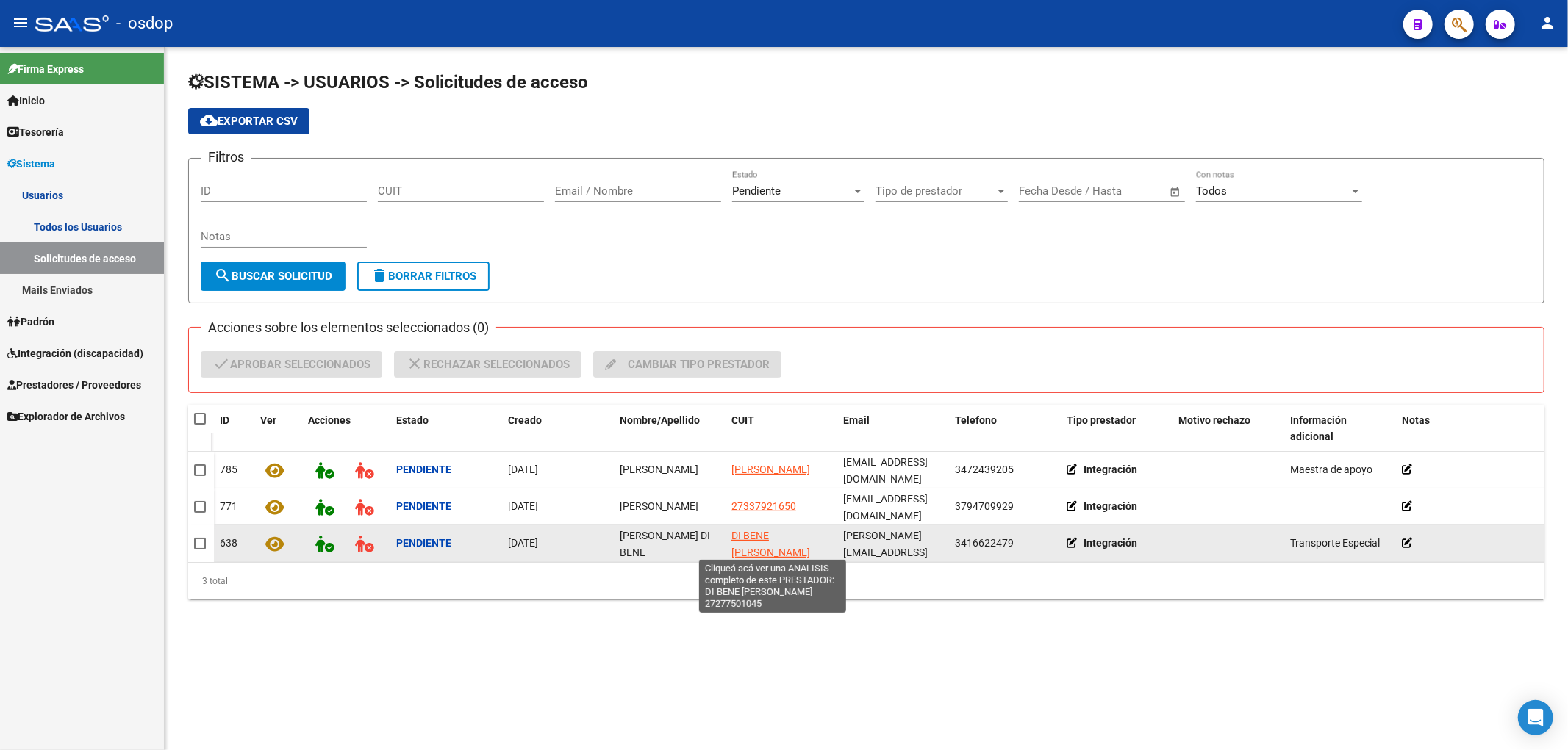
click at [765, 532] on span "DI BENE [PERSON_NAME]" at bounding box center [770, 544] width 79 height 29
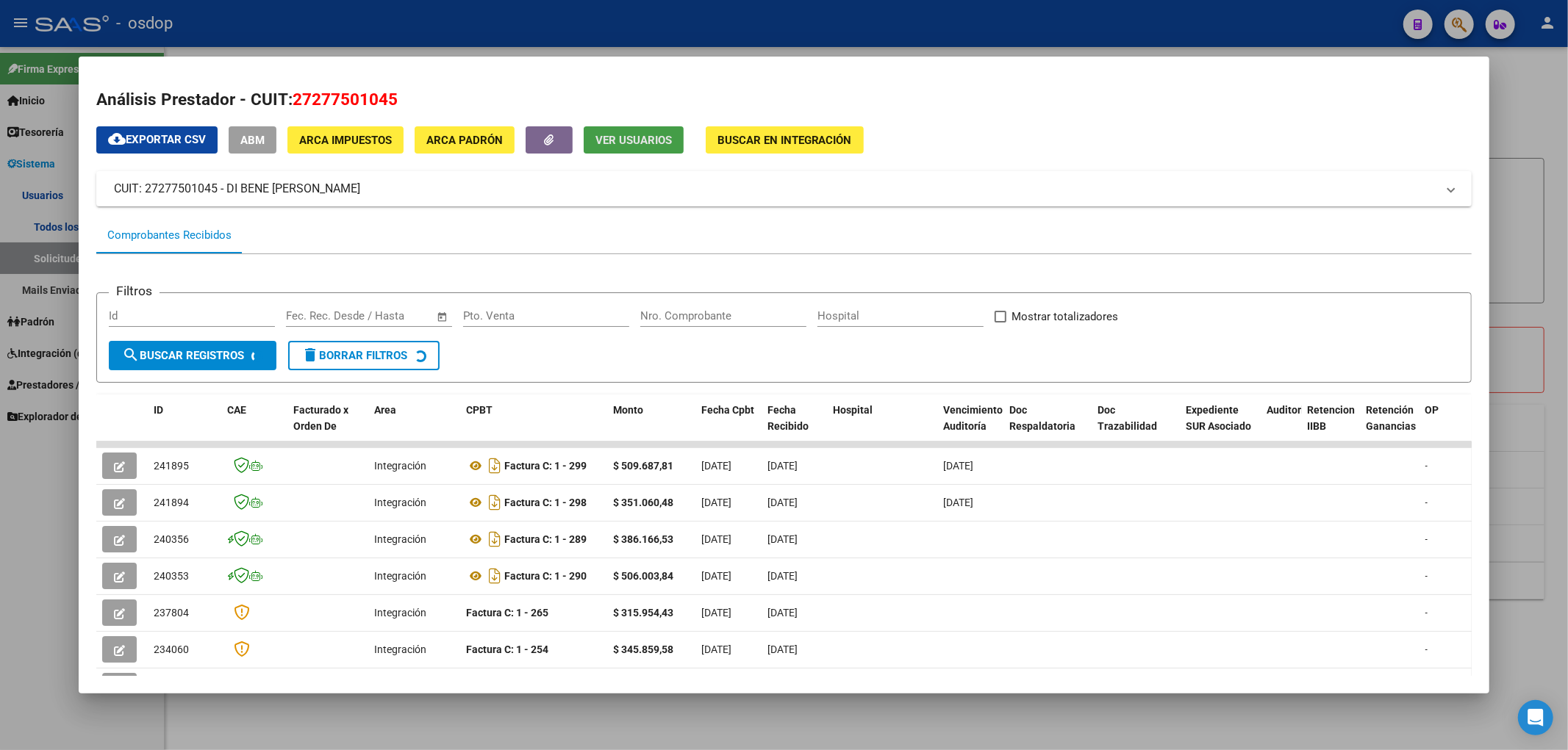
click at [627, 134] on span "Ver Usuarios" at bounding box center [633, 141] width 76 height 13
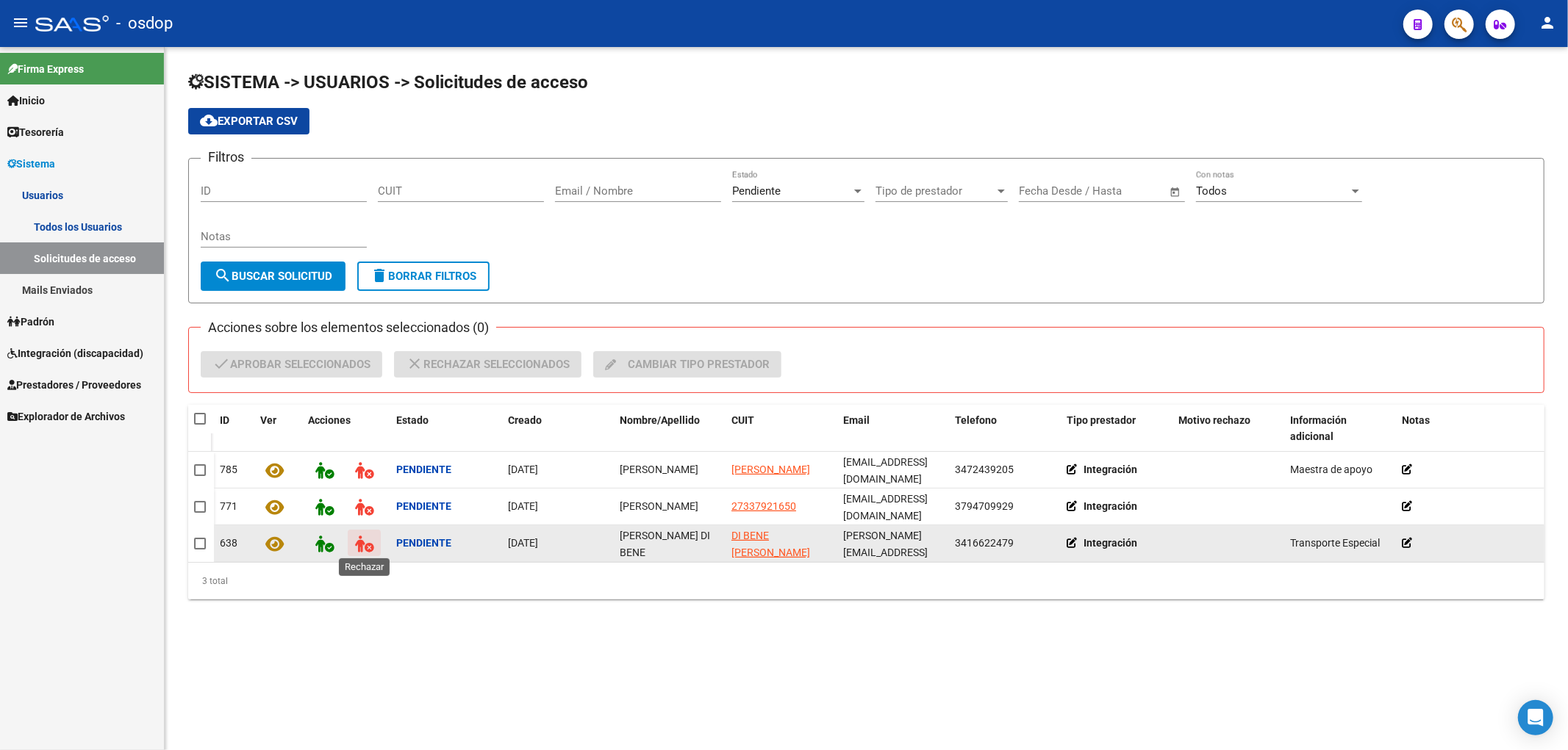
click at [370, 540] on icon at bounding box center [363, 545] width 18 height 17
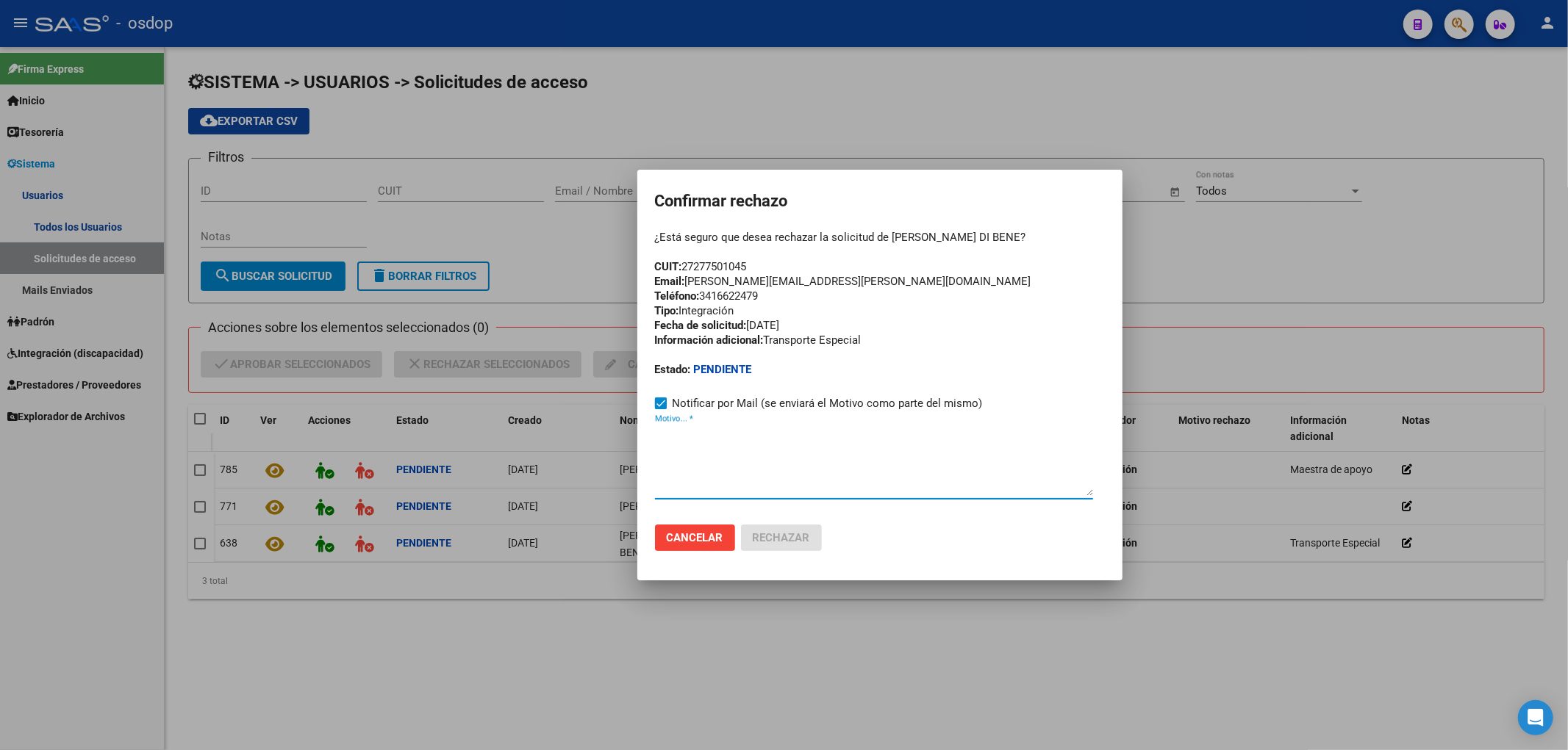
click at [658, 468] on textarea "Motivo... *" at bounding box center [874, 461] width 438 height 69
paste textarea "27277501045"
type textarea "27277501045"
drag, startPoint x: 736, startPoint y: 439, endPoint x: 620, endPoint y: 432, distance: 116.2
click at [620, 432] on div "Confirmar rechazo ¿Está seguro que desea rechazar la solicitud de [PERSON_NAME]…" at bounding box center [784, 375] width 1568 height 750
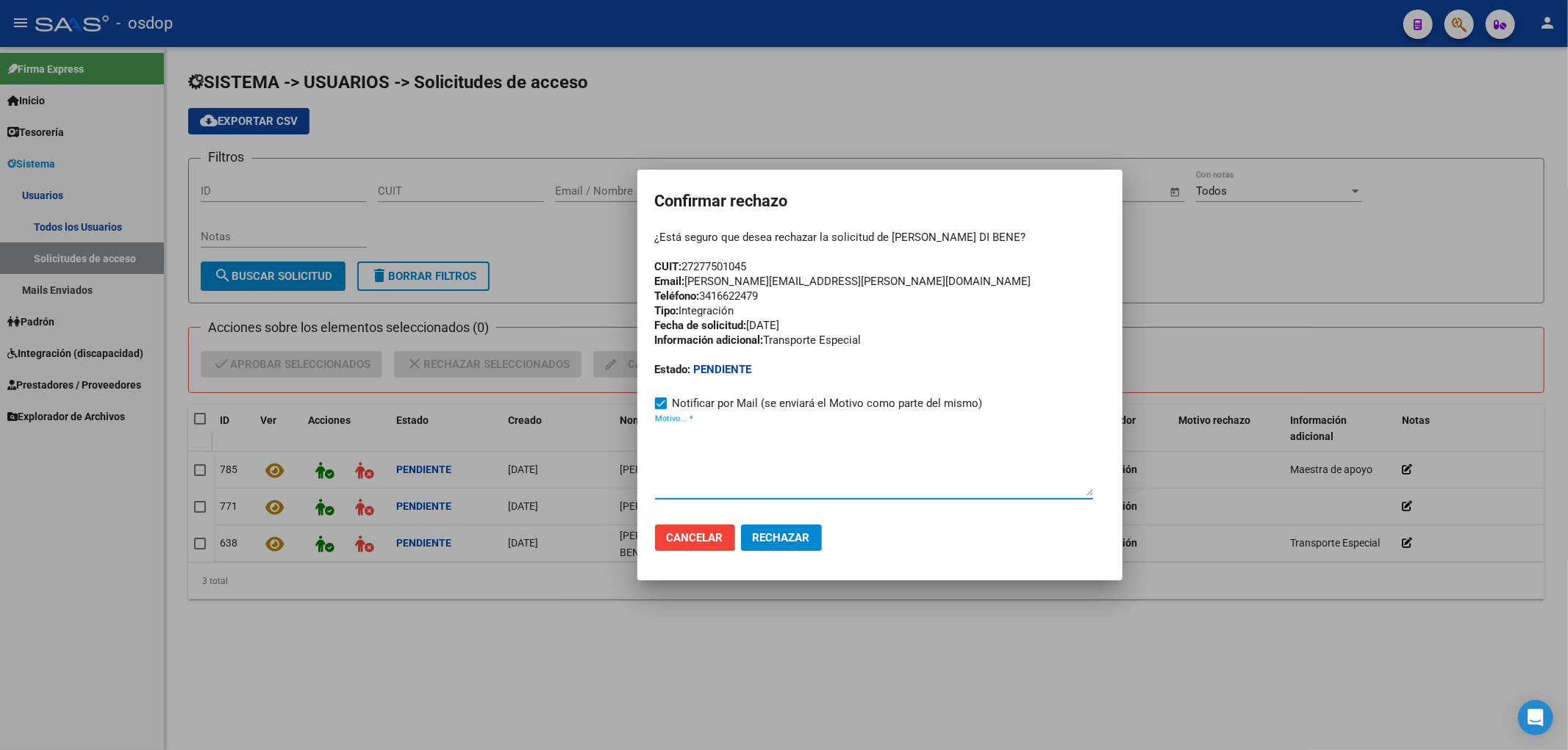
click at [688, 541] on span "Cancelar" at bounding box center [695, 538] width 57 height 13
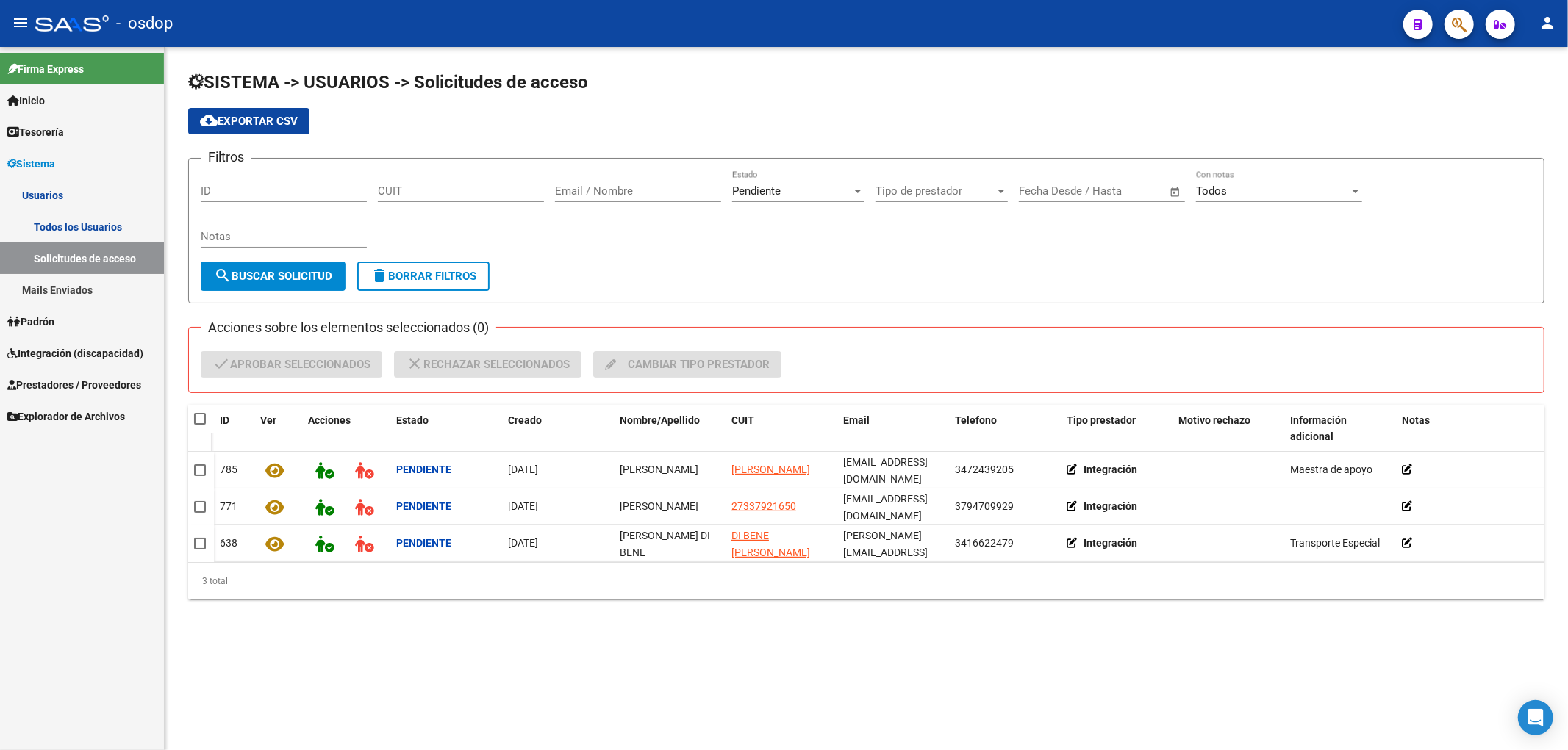
click at [67, 221] on link "Todos los Usuarios" at bounding box center [82, 226] width 164 height 31
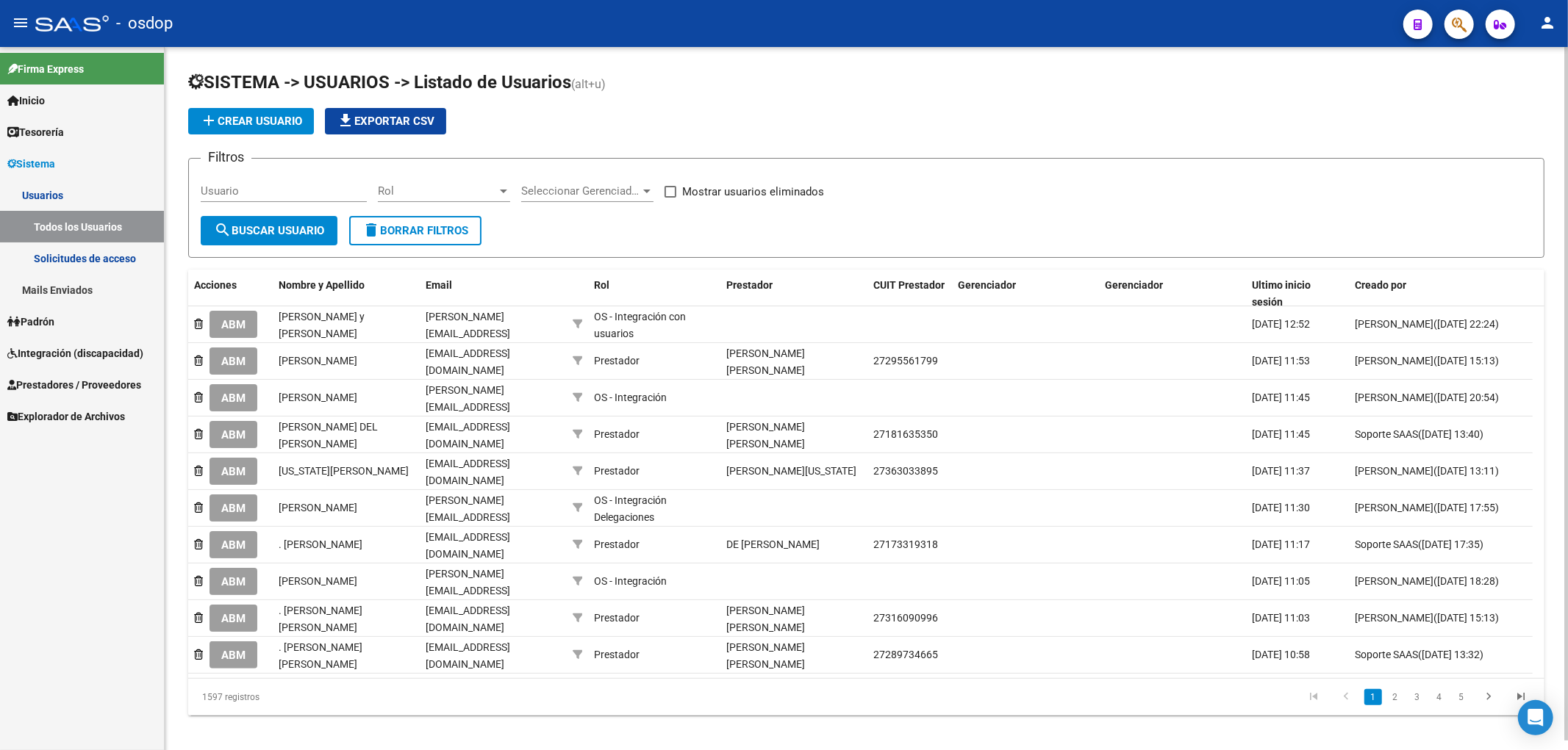
click at [202, 188] on input "Usuario" at bounding box center [283, 191] width 166 height 13
paste input "27277501045"
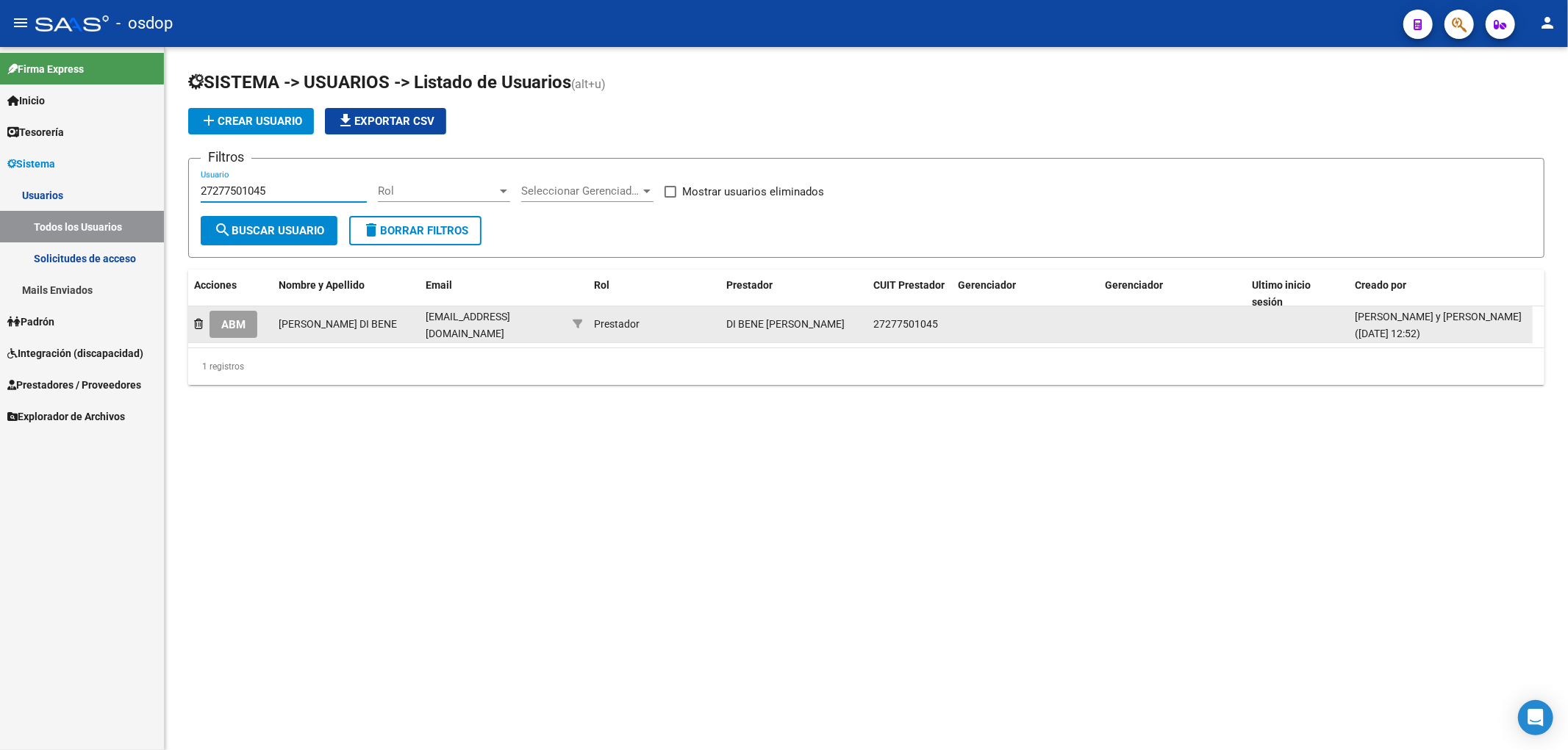
type input "27277501045"
drag, startPoint x: 424, startPoint y: 322, endPoint x: 568, endPoint y: 326, distance: 144.1
click at [568, 326] on div "ABM [PERSON_NAME] DI BENE [EMAIL_ADDRESS][DOMAIN_NAME] Prestador DI BENE [PERSO…" at bounding box center [861, 324] width 1345 height 37
copy span "[EMAIL_ADDRESS][DOMAIN_NAME]"
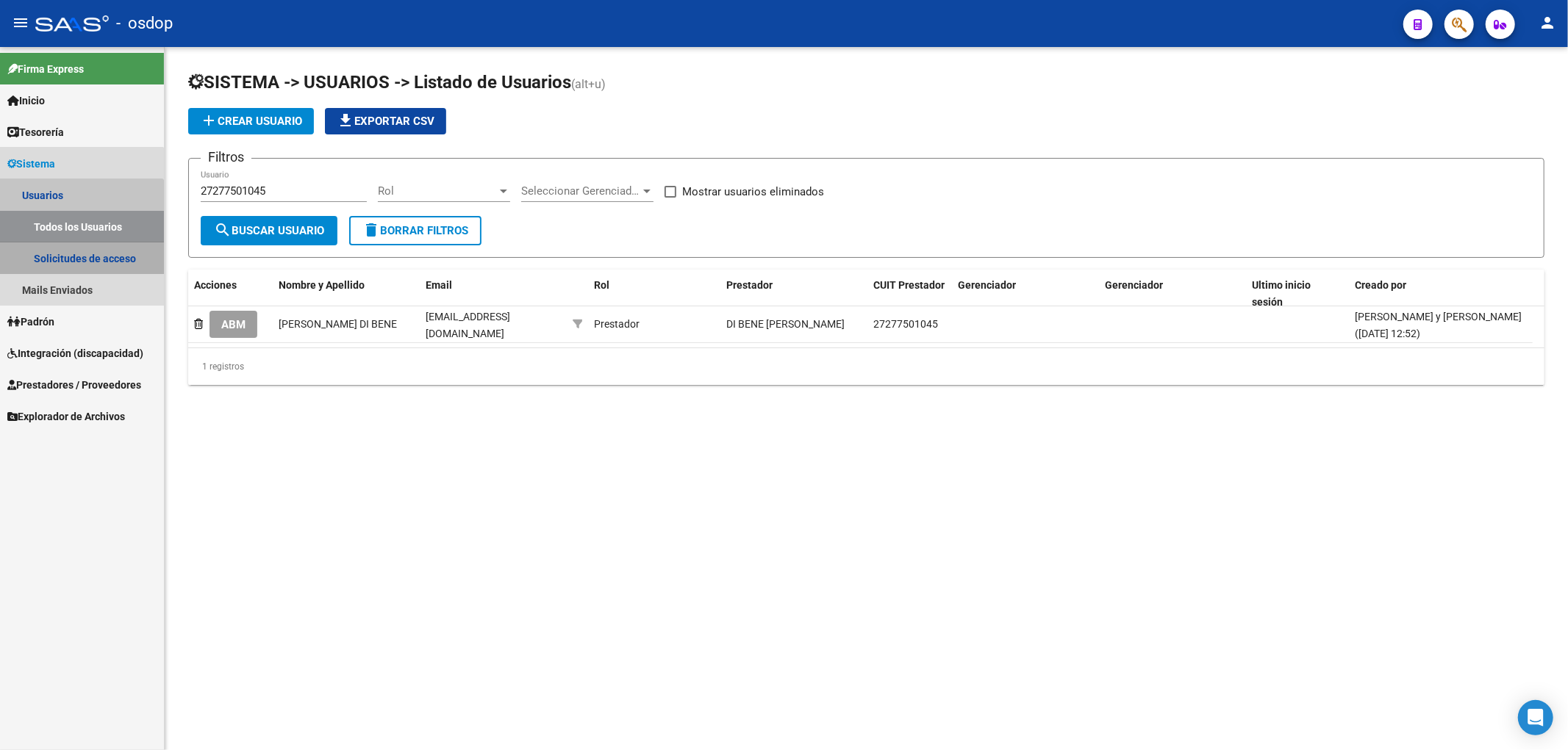
drag, startPoint x: 67, startPoint y: 262, endPoint x: 133, endPoint y: 289, distance: 71.3
click at [67, 261] on link "Solicitudes de acceso" at bounding box center [82, 258] width 164 height 31
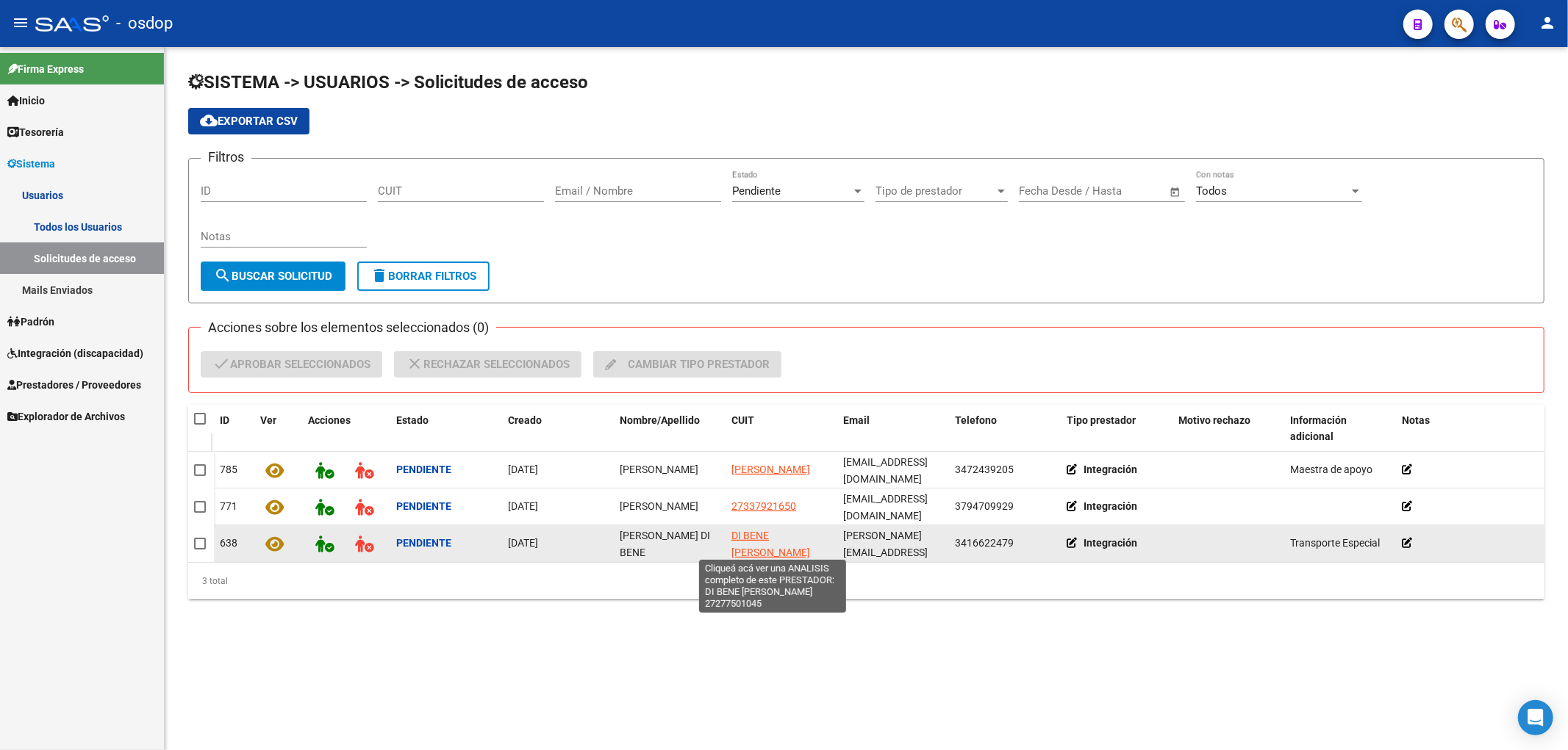
click at [759, 535] on span "DI BENE [PERSON_NAME]" at bounding box center [770, 544] width 79 height 29
click at [360, 539] on icon at bounding box center [363, 545] width 18 height 17
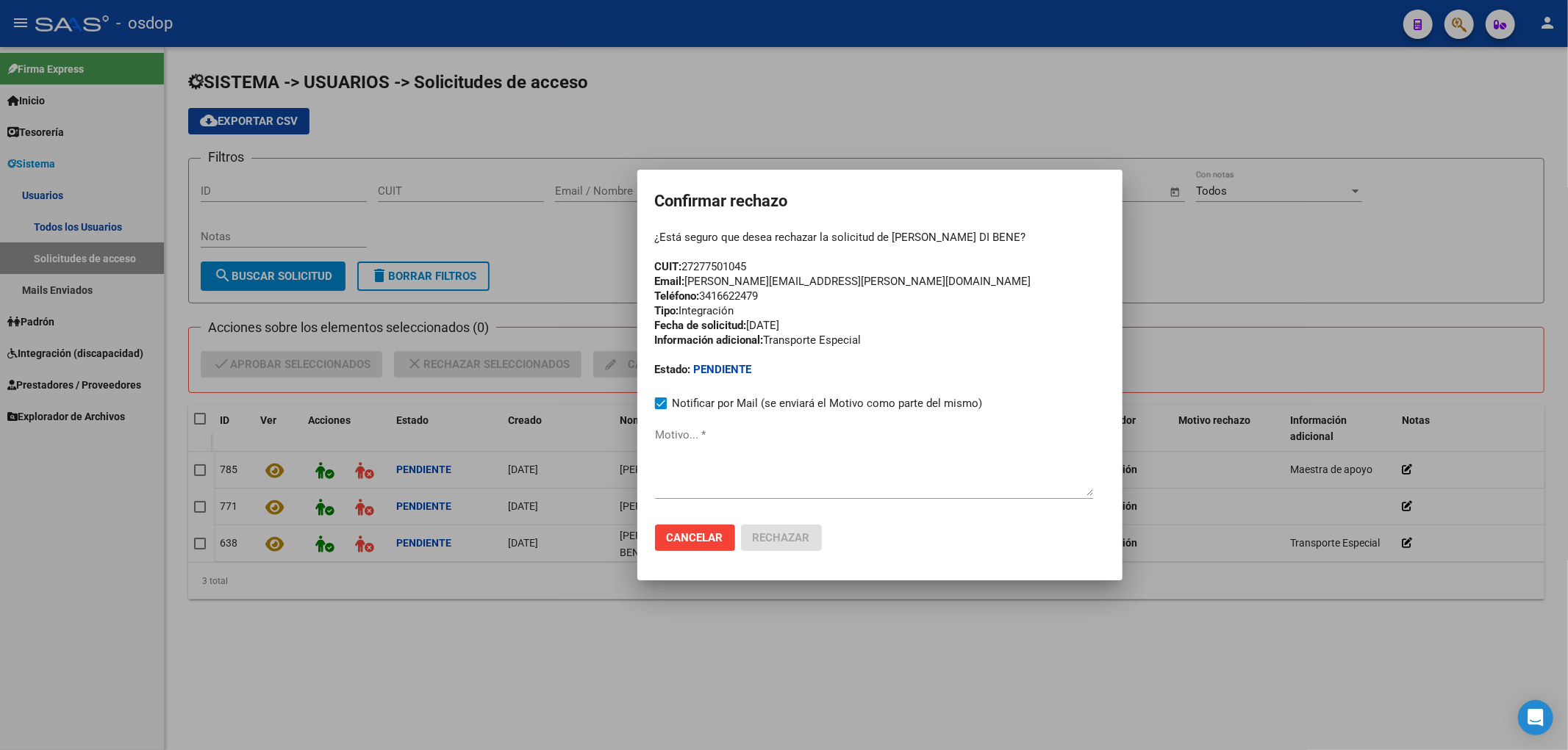
click at [655, 468] on textarea "Motivo... *" at bounding box center [874, 461] width 438 height 69
paste textarea "27277501045"
type textarea "27277501045"
drag, startPoint x: 687, startPoint y: 439, endPoint x: 636, endPoint y: 433, distance: 51.4
click at [629, 438] on div "Confirmar rechazo ¿Está seguro que desea rechazar la solicitud de [PERSON_NAME]…" at bounding box center [784, 375] width 1568 height 750
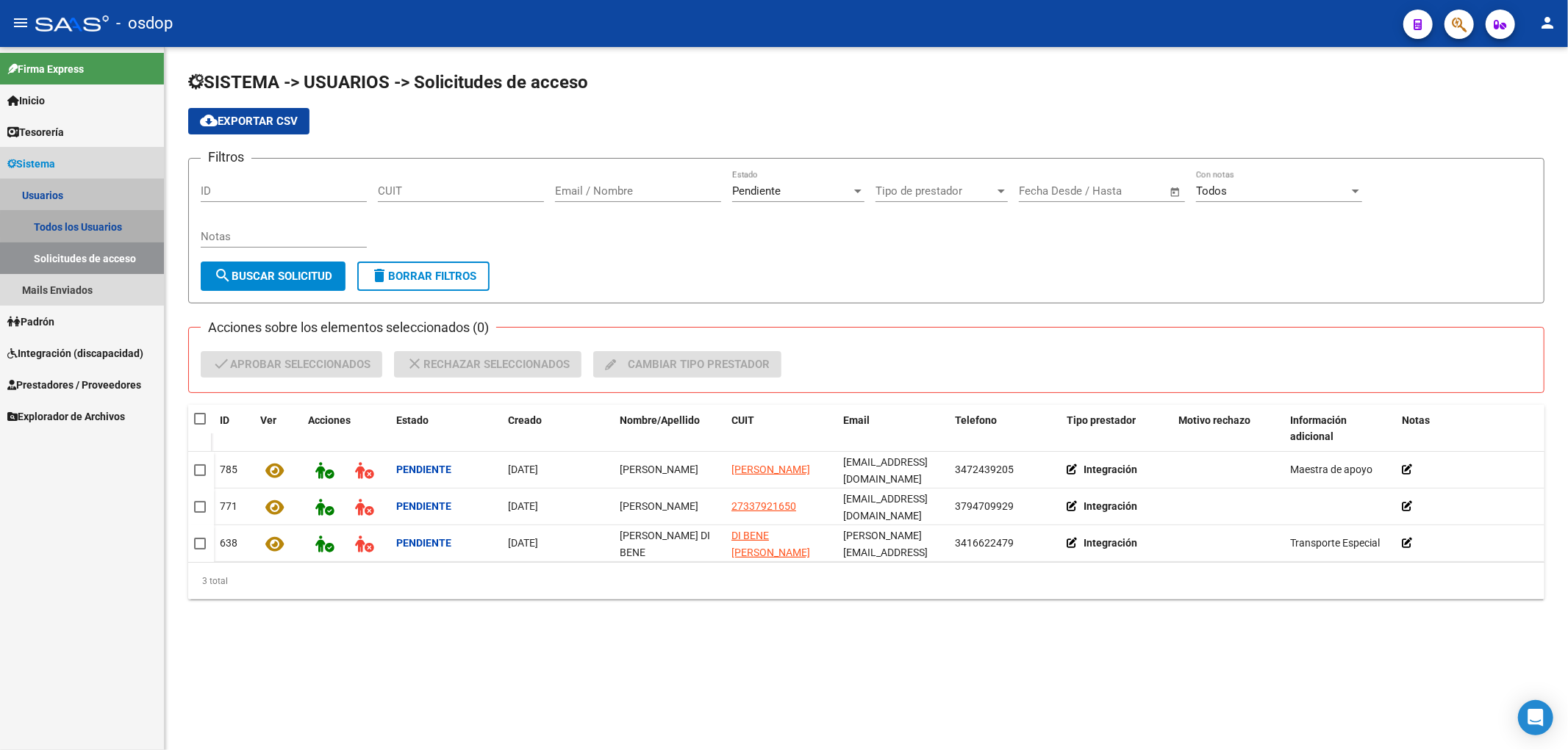
click at [106, 225] on link "Todos los Usuarios" at bounding box center [82, 226] width 164 height 31
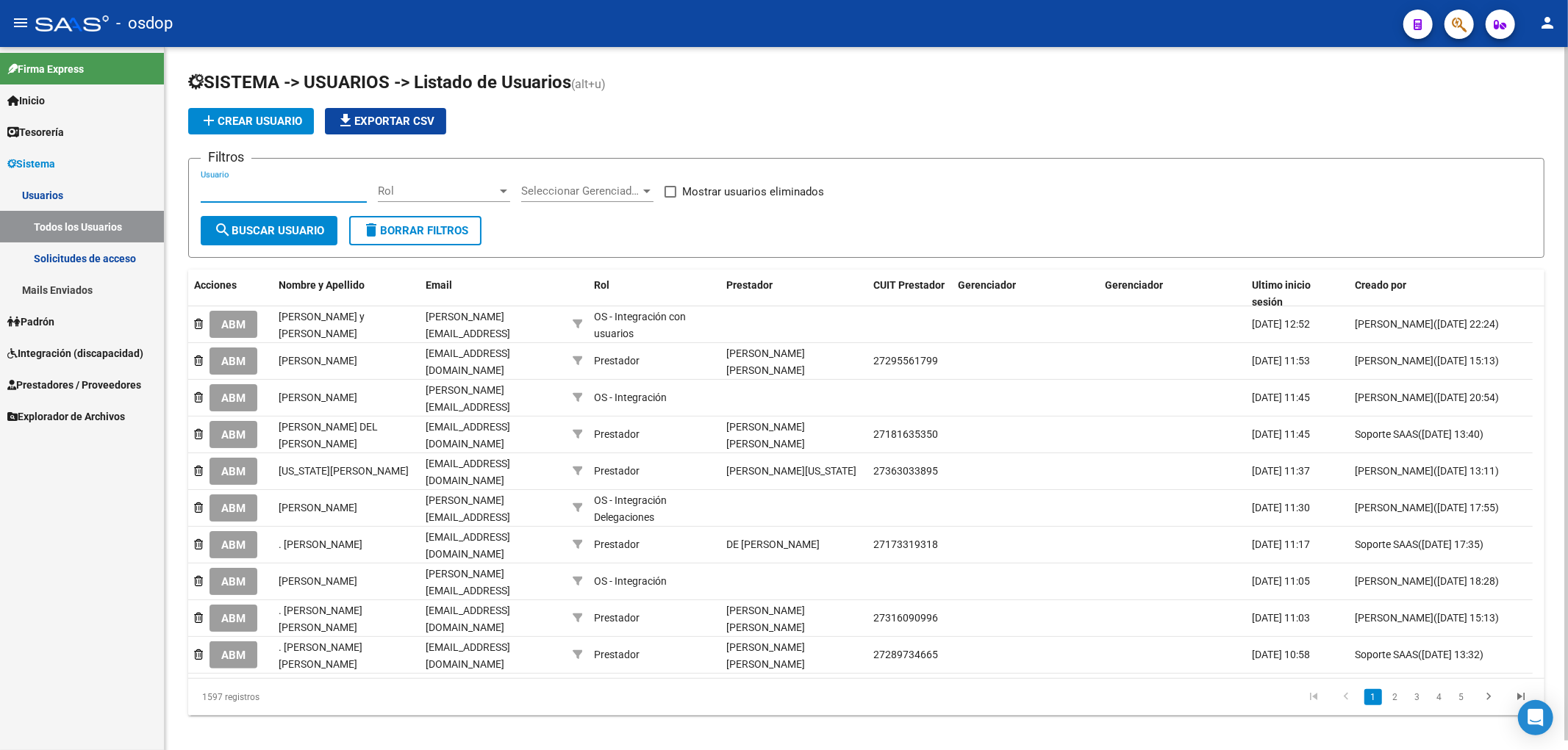
click at [203, 189] on input "Usuario" at bounding box center [283, 191] width 166 height 13
paste input "27277501045"
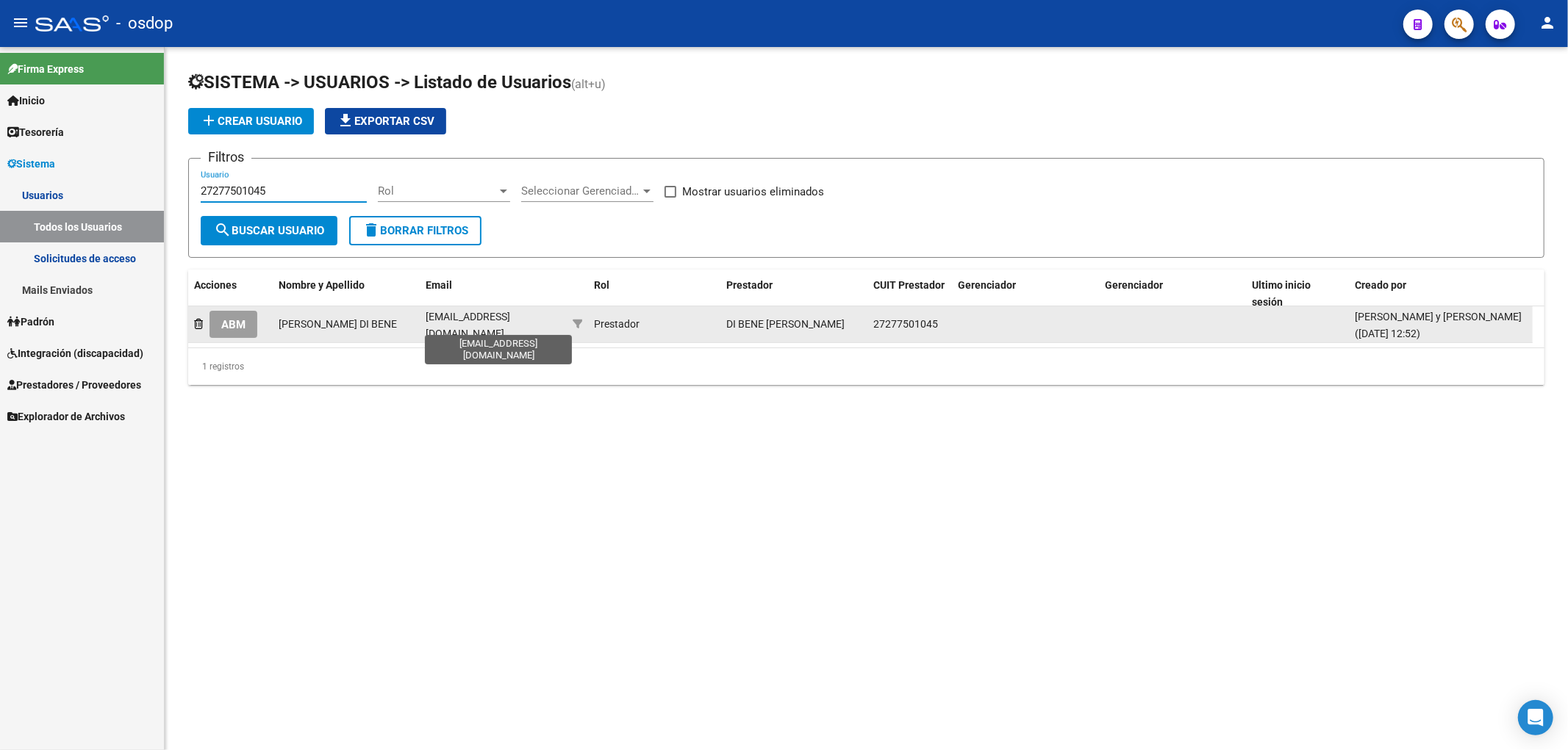
type input "27277501045"
drag, startPoint x: 426, startPoint y: 320, endPoint x: 562, endPoint y: 320, distance: 136.0
click at [562, 320] on datatable-body-cell "[EMAIL_ADDRESS][DOMAIN_NAME]" at bounding box center [493, 324] width 147 height 36
copy span "[EMAIL_ADDRESS][DOMAIN_NAME]"
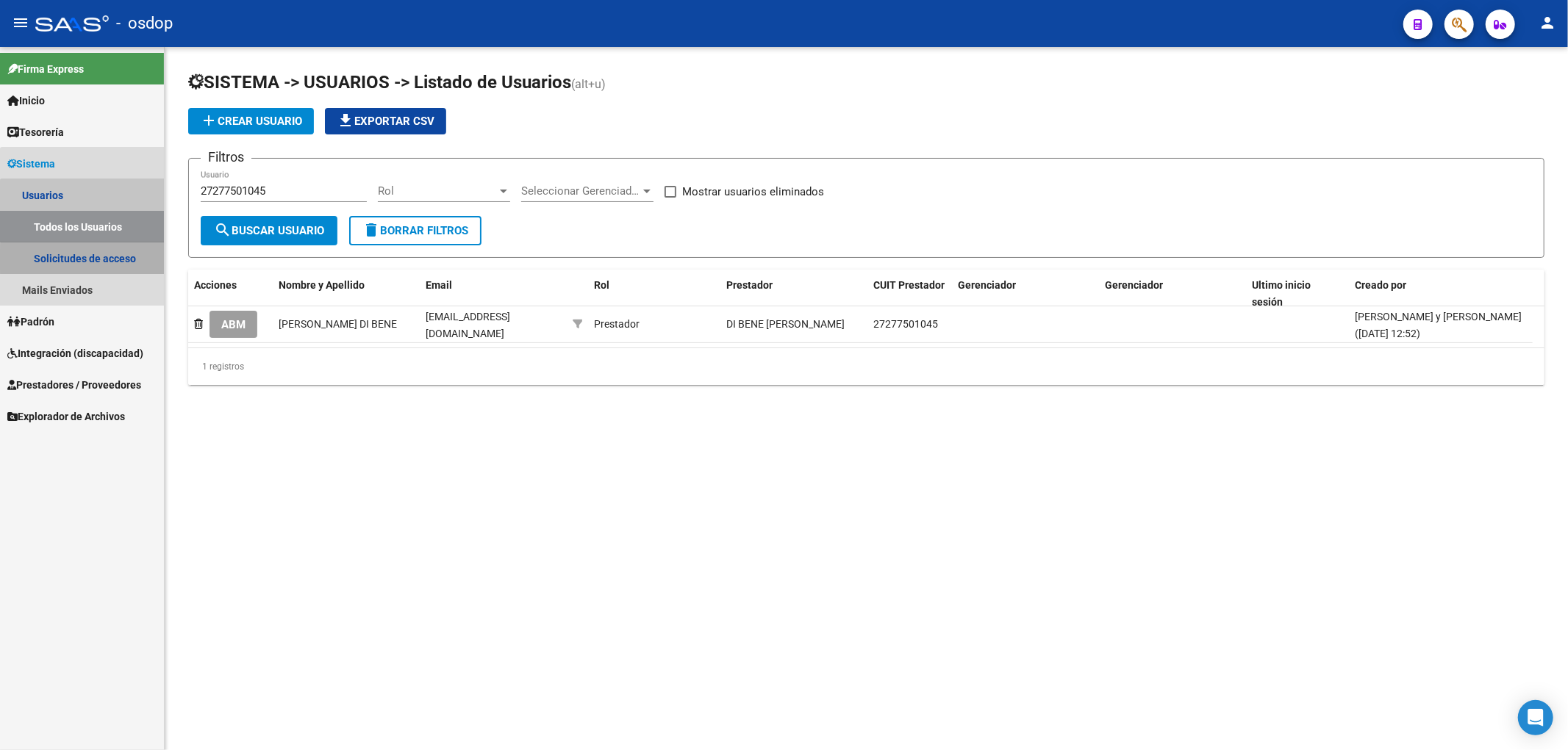
click at [86, 260] on link "Solicitudes de acceso" at bounding box center [82, 258] width 164 height 31
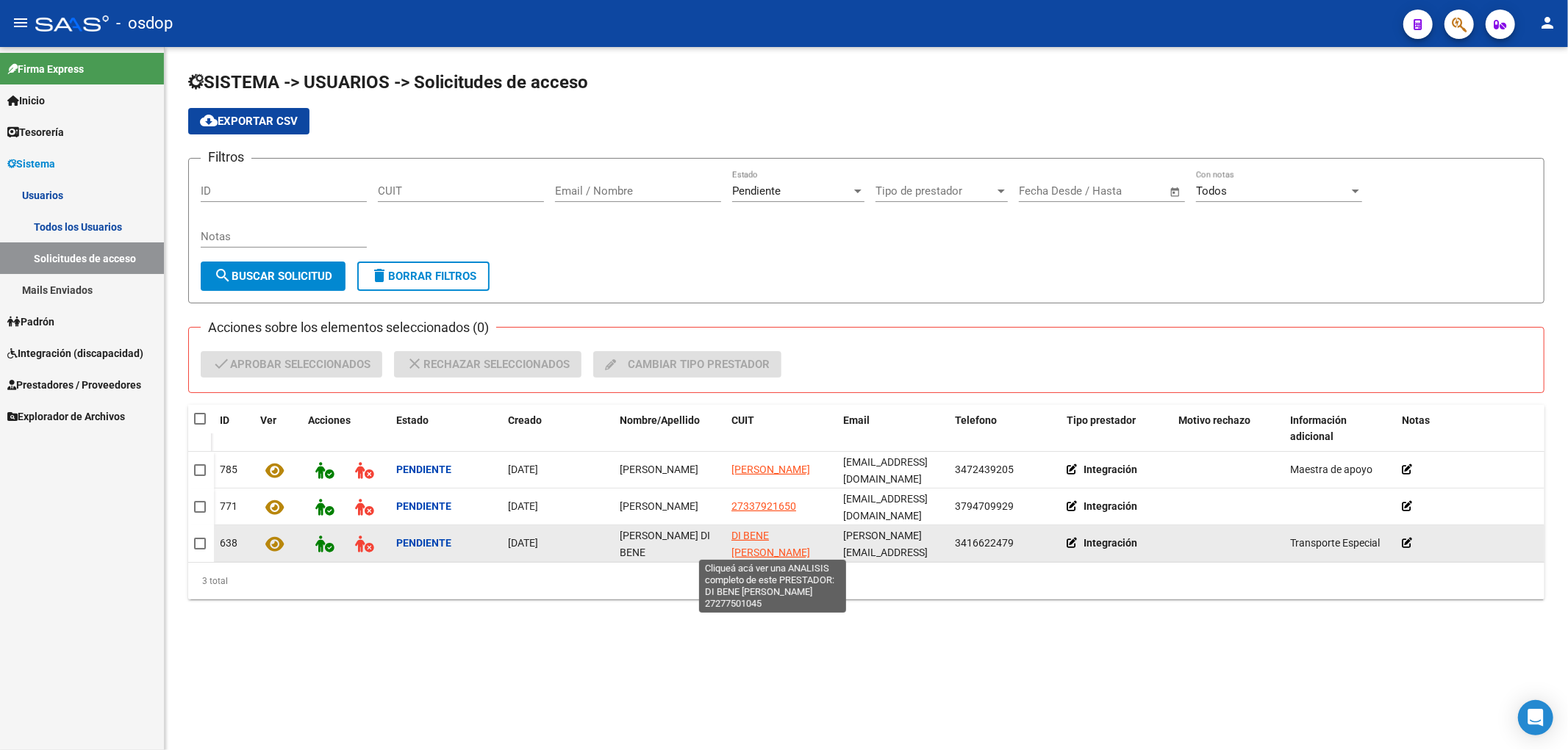
click at [768, 532] on span "DI BENE [PERSON_NAME]" at bounding box center [770, 544] width 79 height 29
click at [366, 545] on icon at bounding box center [363, 545] width 18 height 17
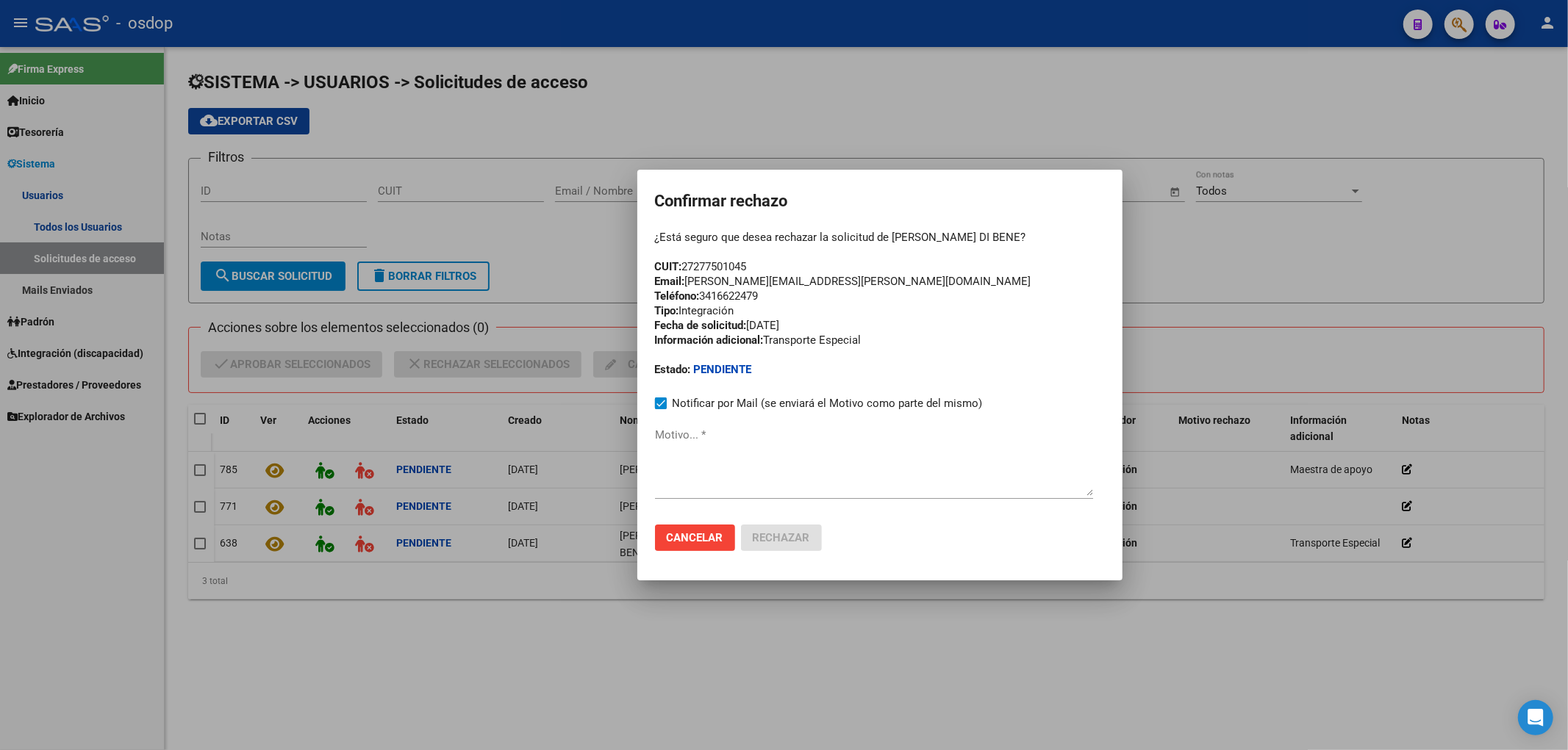
click at [688, 476] on textarea "Motivo... *" at bounding box center [874, 461] width 438 height 69
paste textarea "27277501045"
type textarea "27277501045"
drag, startPoint x: 726, startPoint y: 438, endPoint x: 627, endPoint y: 433, distance: 99.1
click at [613, 433] on div "Confirmar rechazo ¿Está seguro que desea rechazar la solicitud de [PERSON_NAME]…" at bounding box center [784, 375] width 1568 height 750
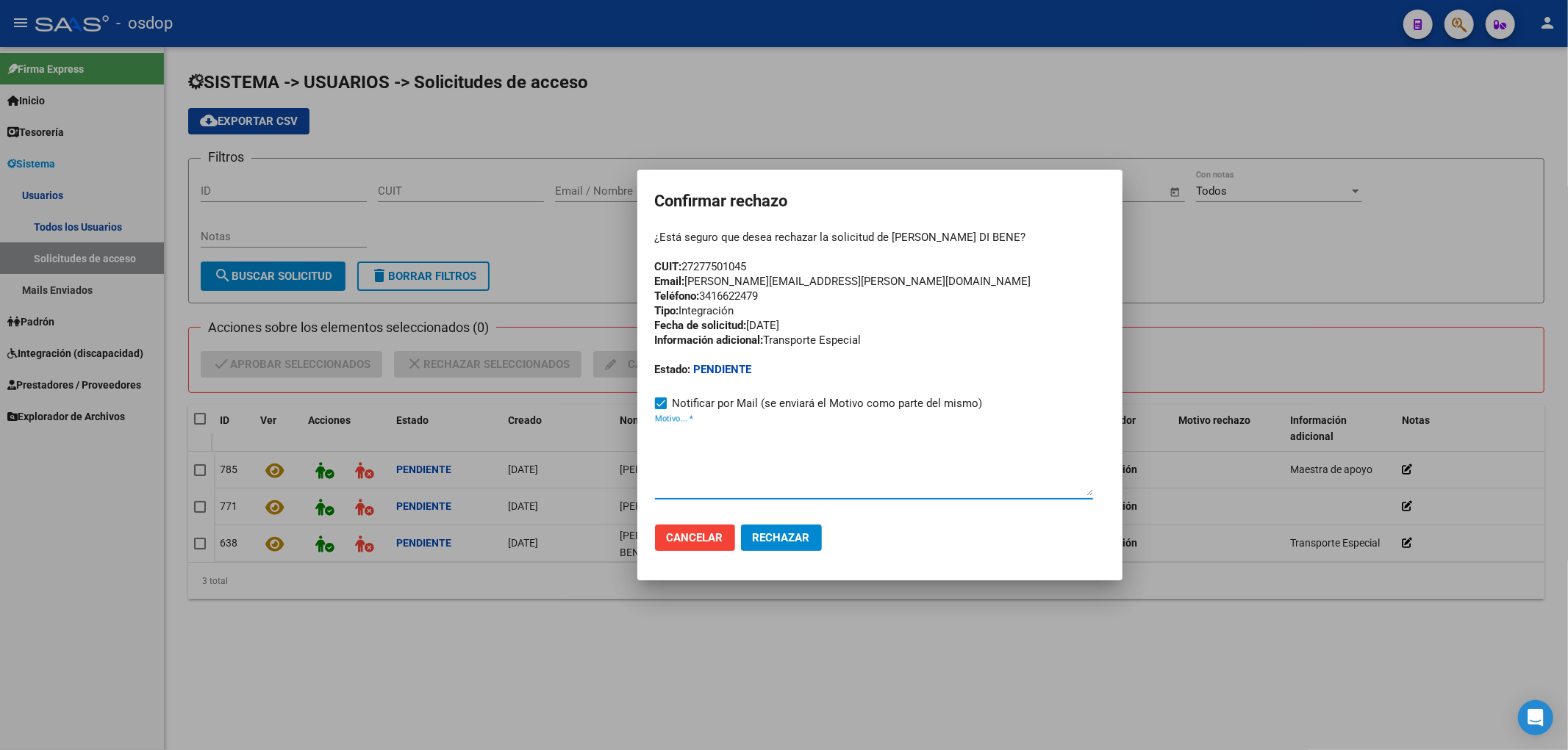
click at [691, 538] on span "Cancelar" at bounding box center [695, 538] width 57 height 13
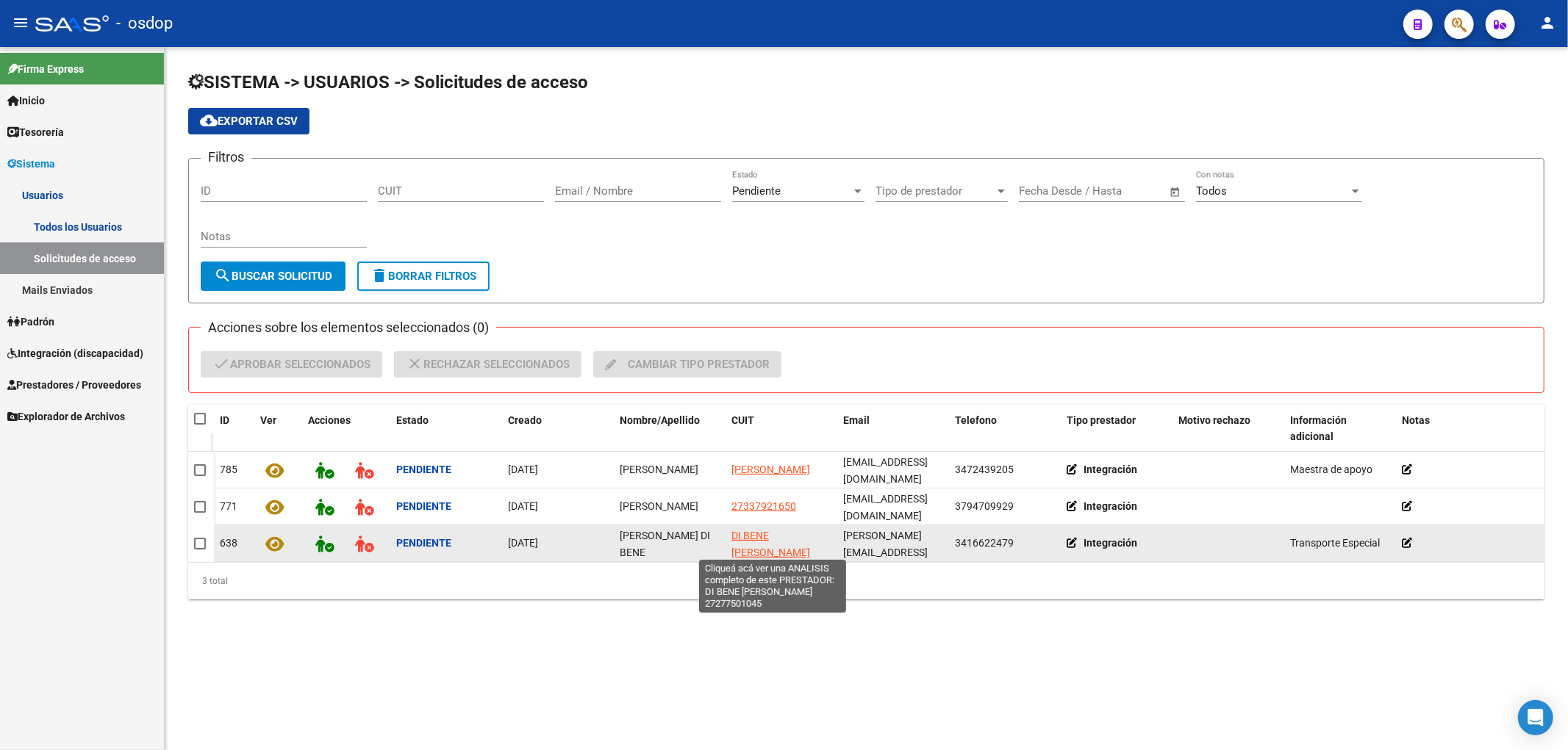
click at [744, 532] on span "DI BENE [PERSON_NAME]" at bounding box center [770, 544] width 79 height 29
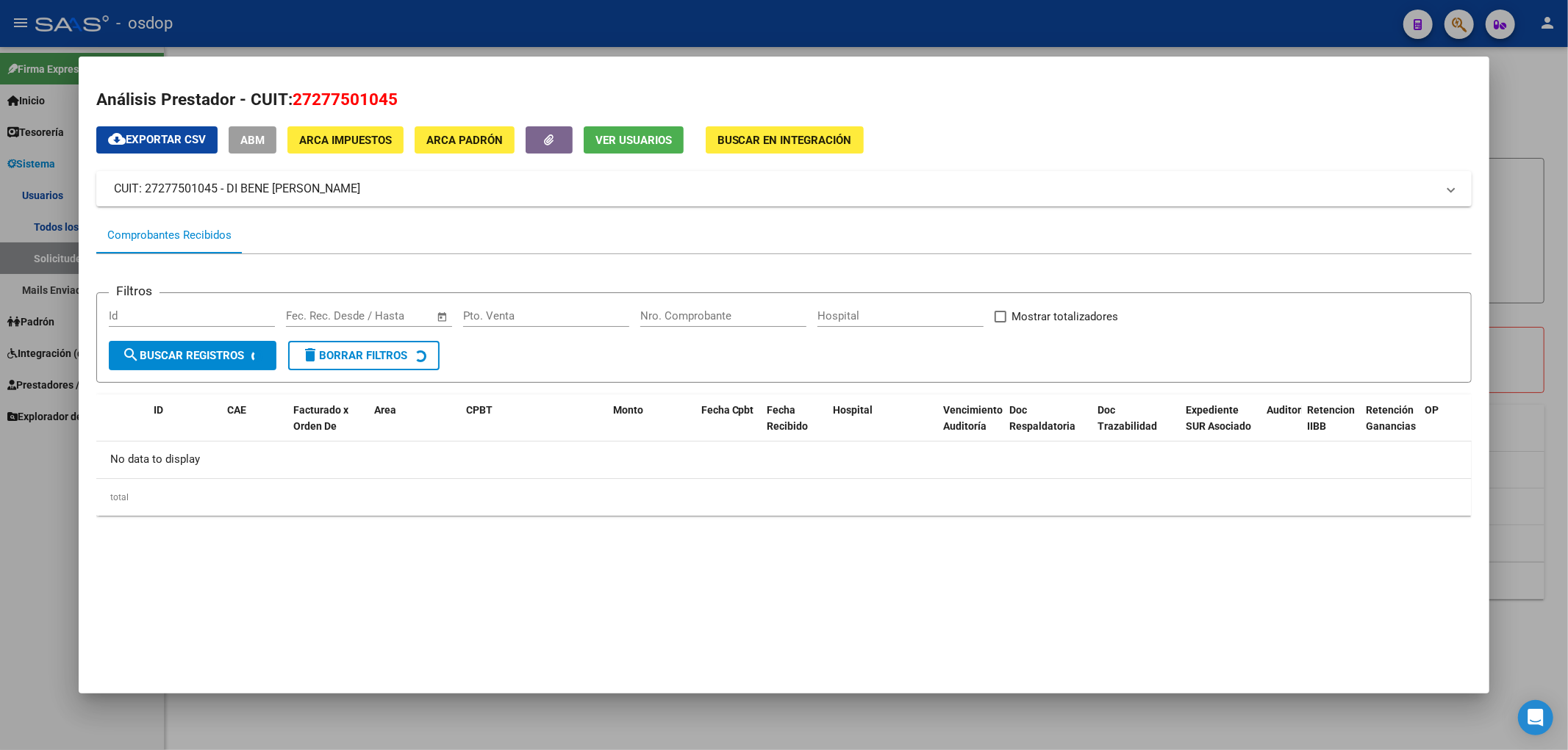
click at [627, 147] on button "Ver Usuarios" at bounding box center [633, 140] width 100 height 28
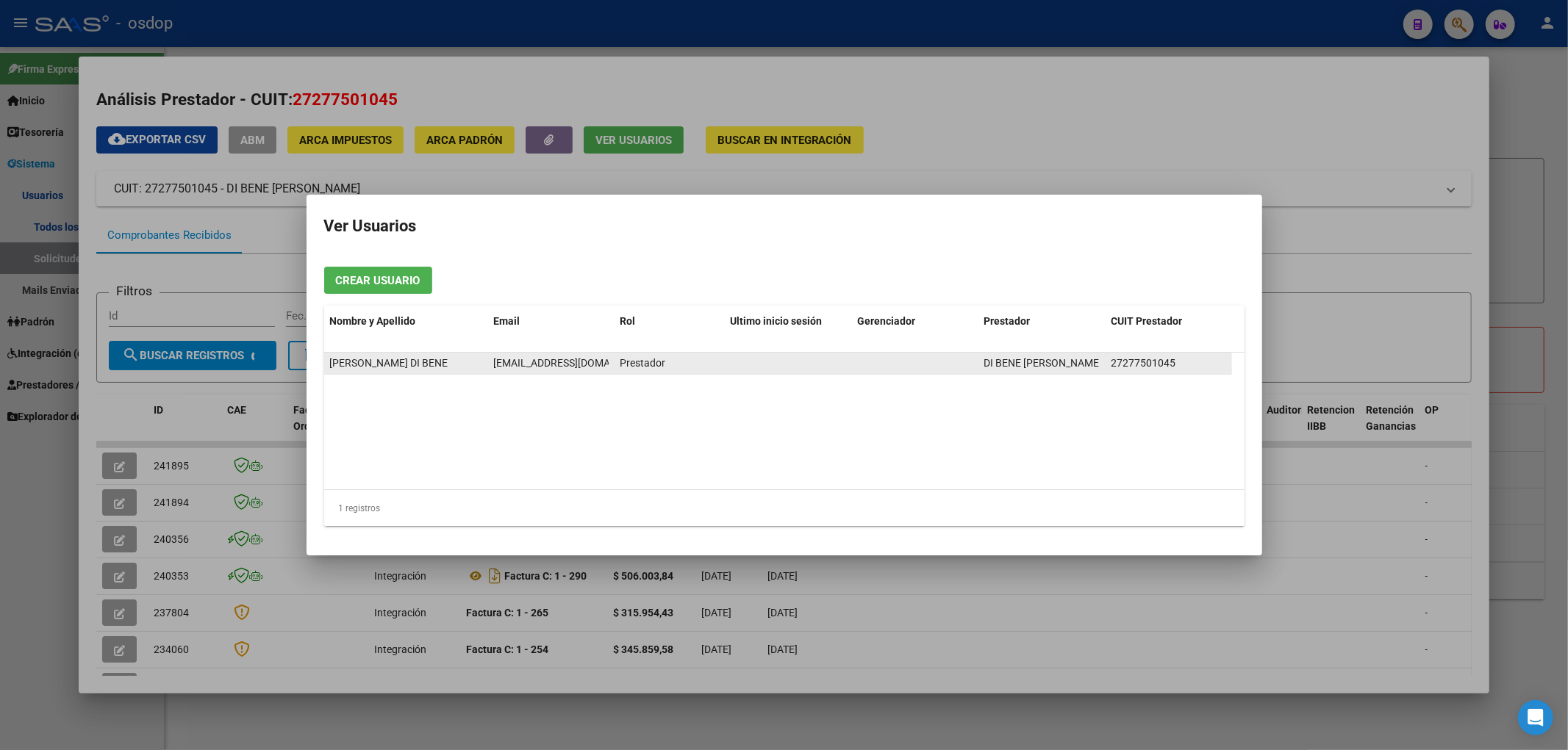
scroll to position [0, 21]
drag, startPoint x: 494, startPoint y: 361, endPoint x: 613, endPoint y: 364, distance: 119.0
click at [617, 364] on div "[PERSON_NAME] DI BENE [EMAIL_ADDRESS][DOMAIN_NAME] Prestador DI BENE [PERSON_NA…" at bounding box center [778, 363] width 908 height 22
copy span "[EMAIL_ADDRESS][DOMAIN_NAME]"
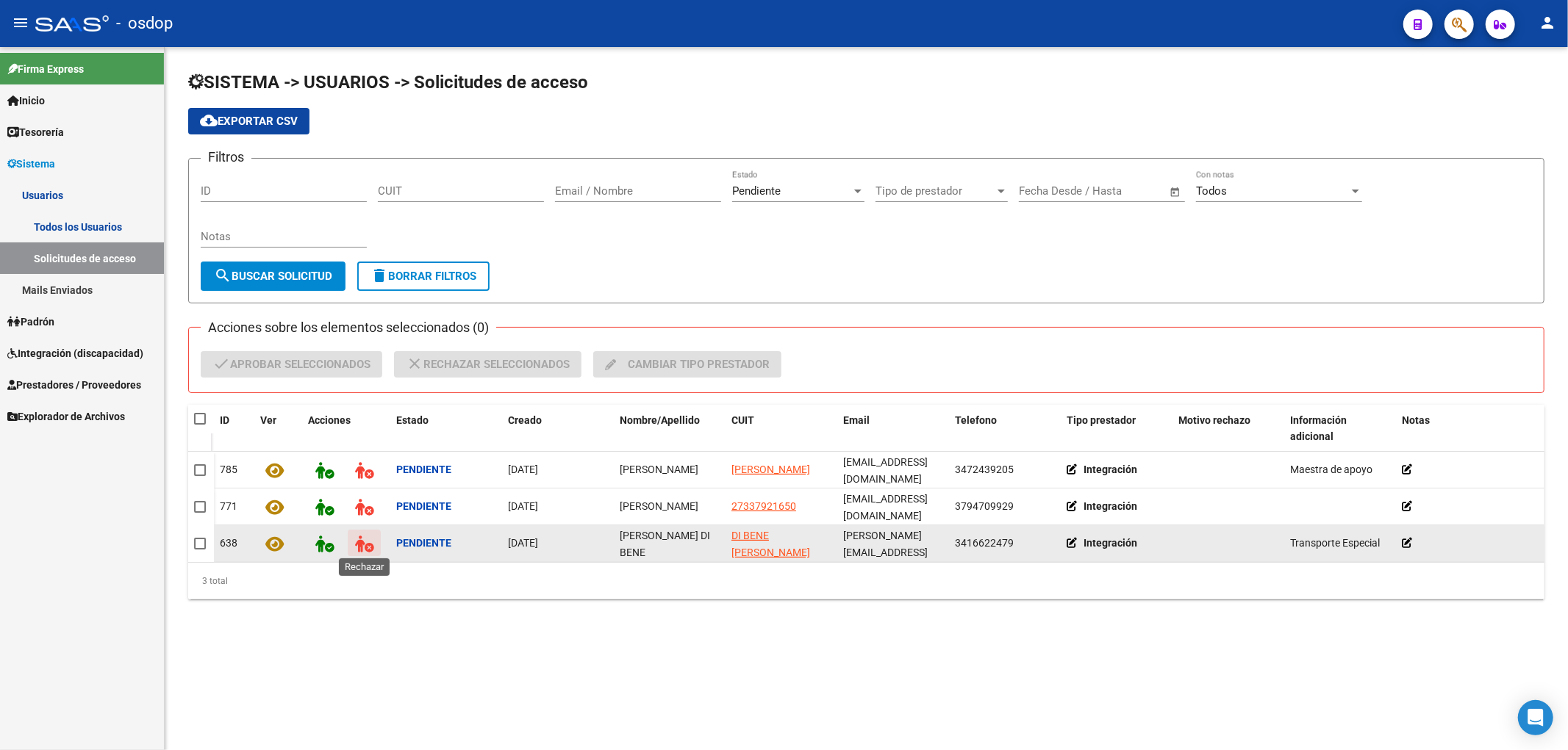
click at [366, 543] on icon at bounding box center [363, 545] width 18 height 17
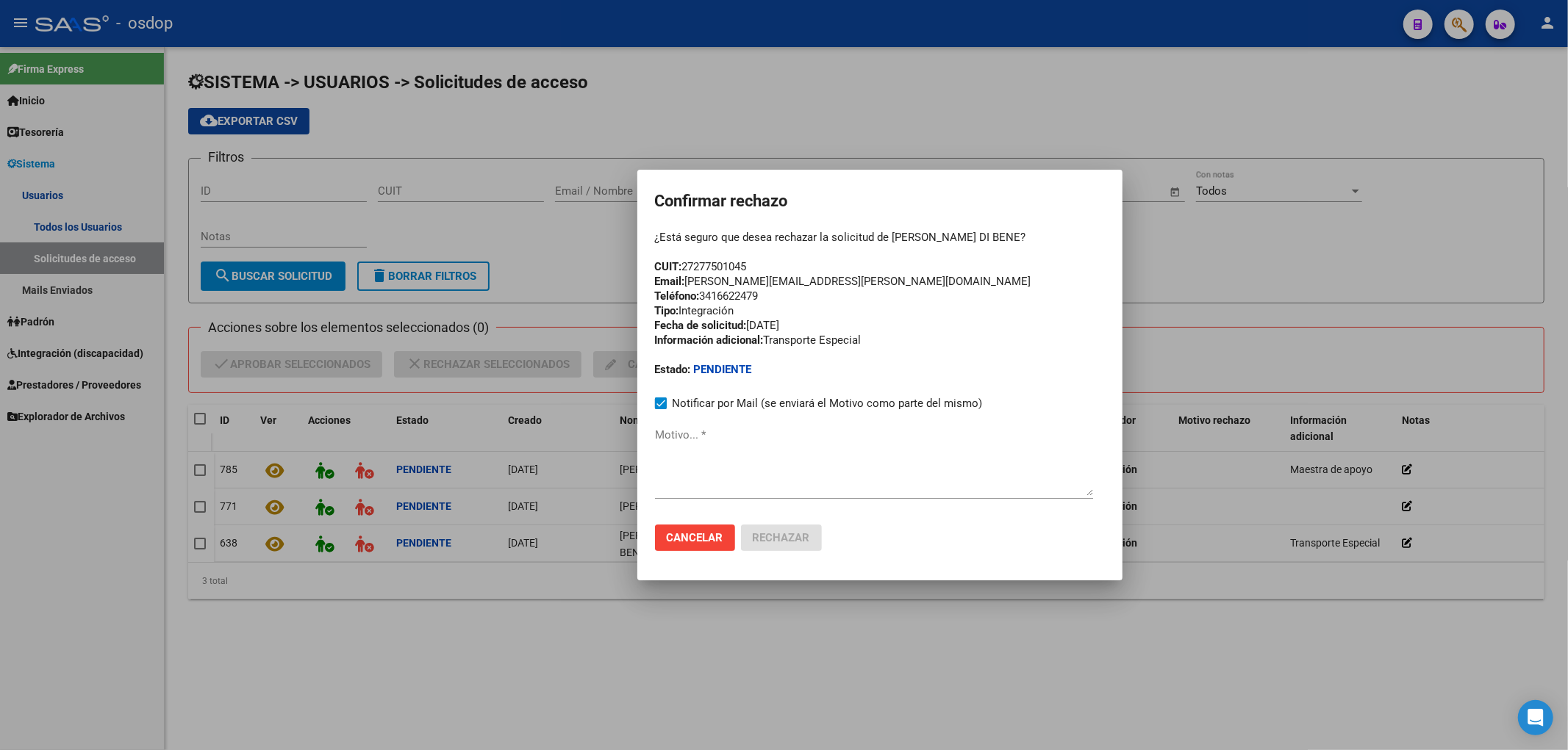
click at [654, 465] on mat-dialog-container "Confirmar rechazo ¿Está seguro que desea rechazar la solicitud de [PERSON_NAME]…" at bounding box center [880, 375] width 485 height 411
click at [659, 461] on textarea "Motivo... *" at bounding box center [874, 461] width 438 height 69
paste textarea "[EMAIL_ADDRESS][DOMAIN_NAME]"
click at [656, 432] on textarea "[EMAIL_ADDRESS][DOMAIN_NAME]" at bounding box center [874, 461] width 438 height 69
paste textarea "Se encuentra ACTIVA la cuenta de correo electrónico:"
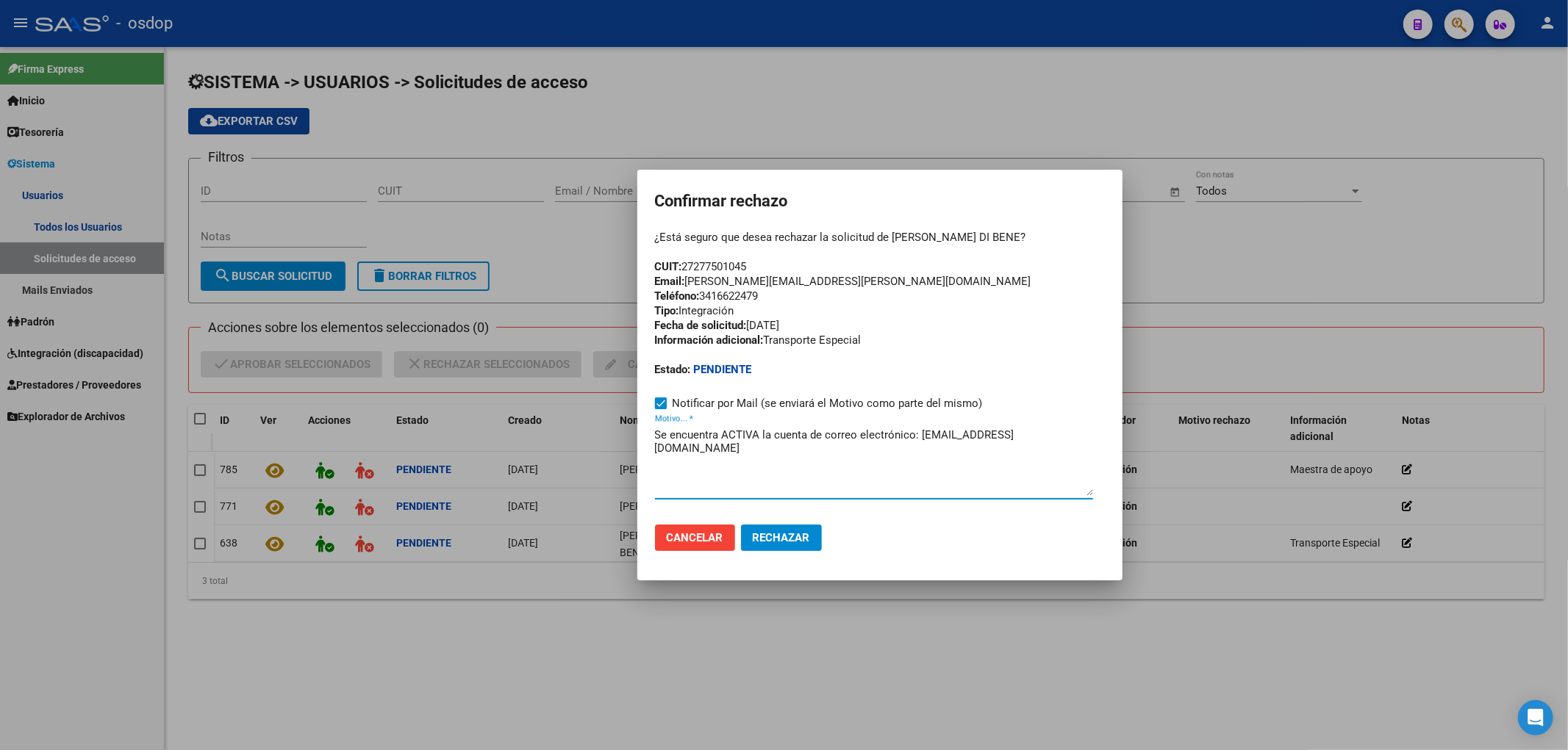
drag, startPoint x: 721, startPoint y: 435, endPoint x: 1081, endPoint y: 435, distance: 360.0
click at [1081, 435] on textarea "Se encuentra ACTIVA la cuenta de correo electrónico: [EMAIL_ADDRESS][DOMAIN_NAM…" at bounding box center [874, 461] width 438 height 69
type textarea "Se encuentra ACTIVA la cuenta de correo electrónico: [EMAIL_ADDRESS][DOMAIN_NAM…"
click at [777, 535] on span "Rechazar" at bounding box center [782, 538] width 57 height 13
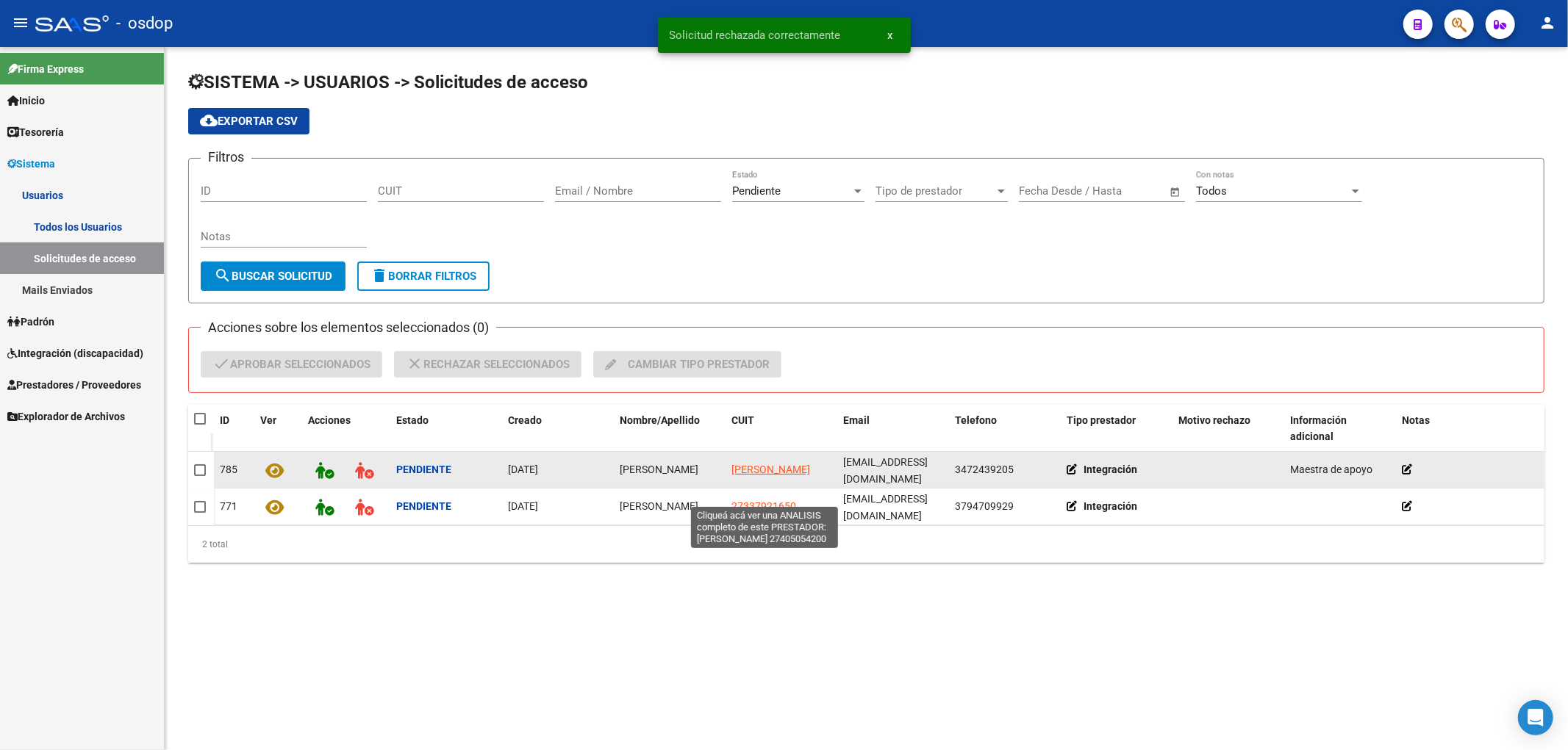
click at [747, 465] on span "[PERSON_NAME]" at bounding box center [770, 470] width 79 height 11
type textarea "27405054200"
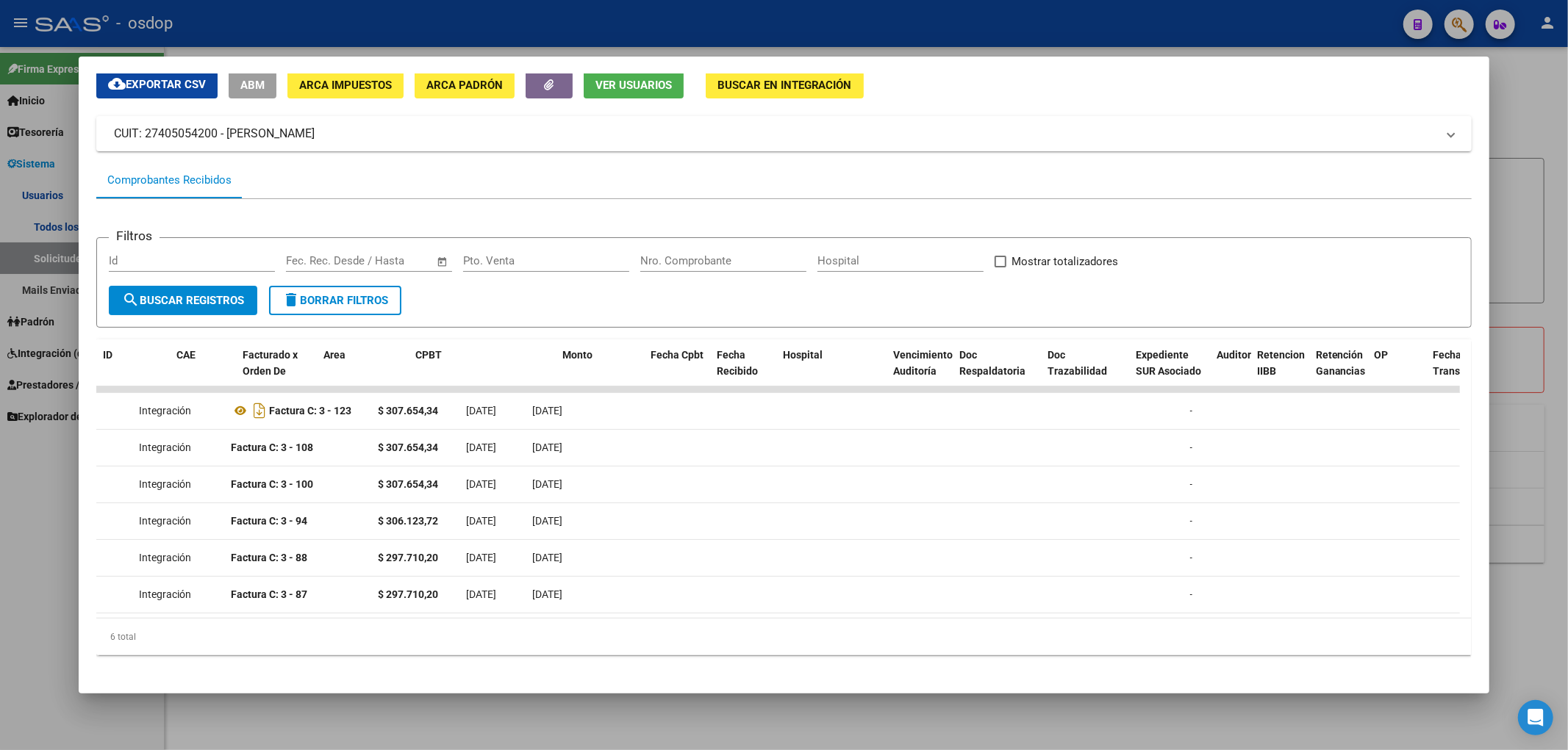
scroll to position [0, 0]
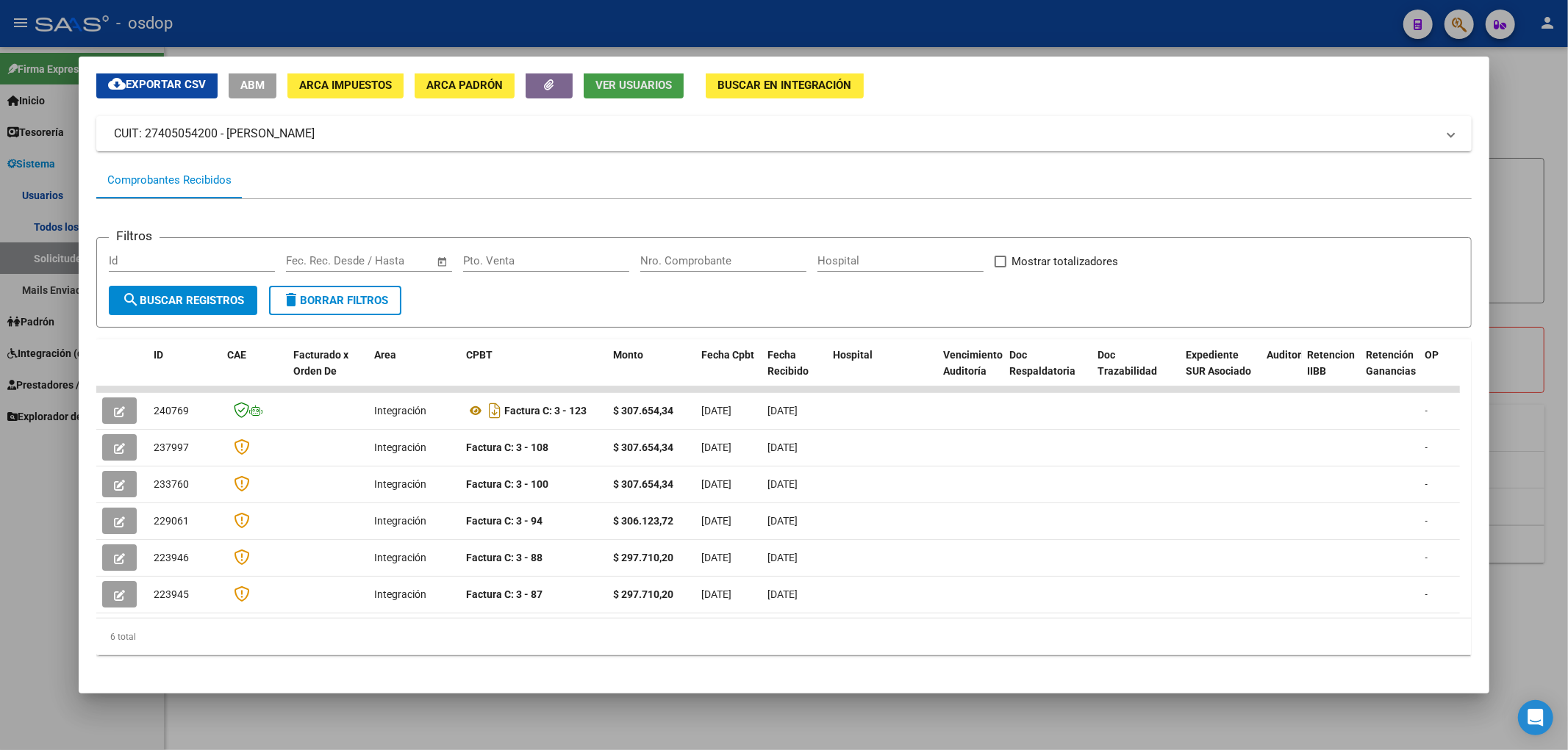
click at [632, 92] on button "Ver Usuarios" at bounding box center [633, 85] width 100 height 28
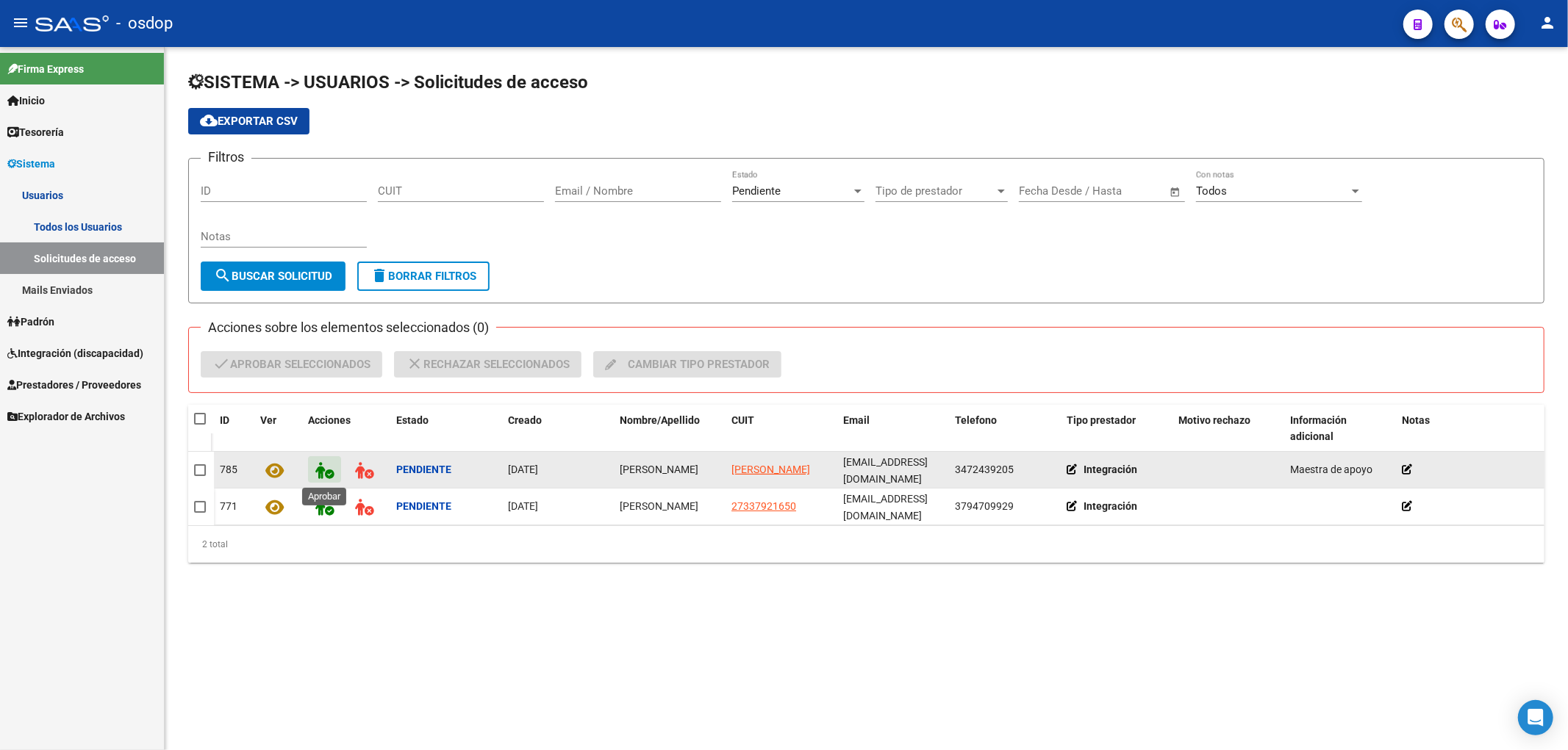
click at [321, 472] on icon at bounding box center [324, 471] width 18 height 17
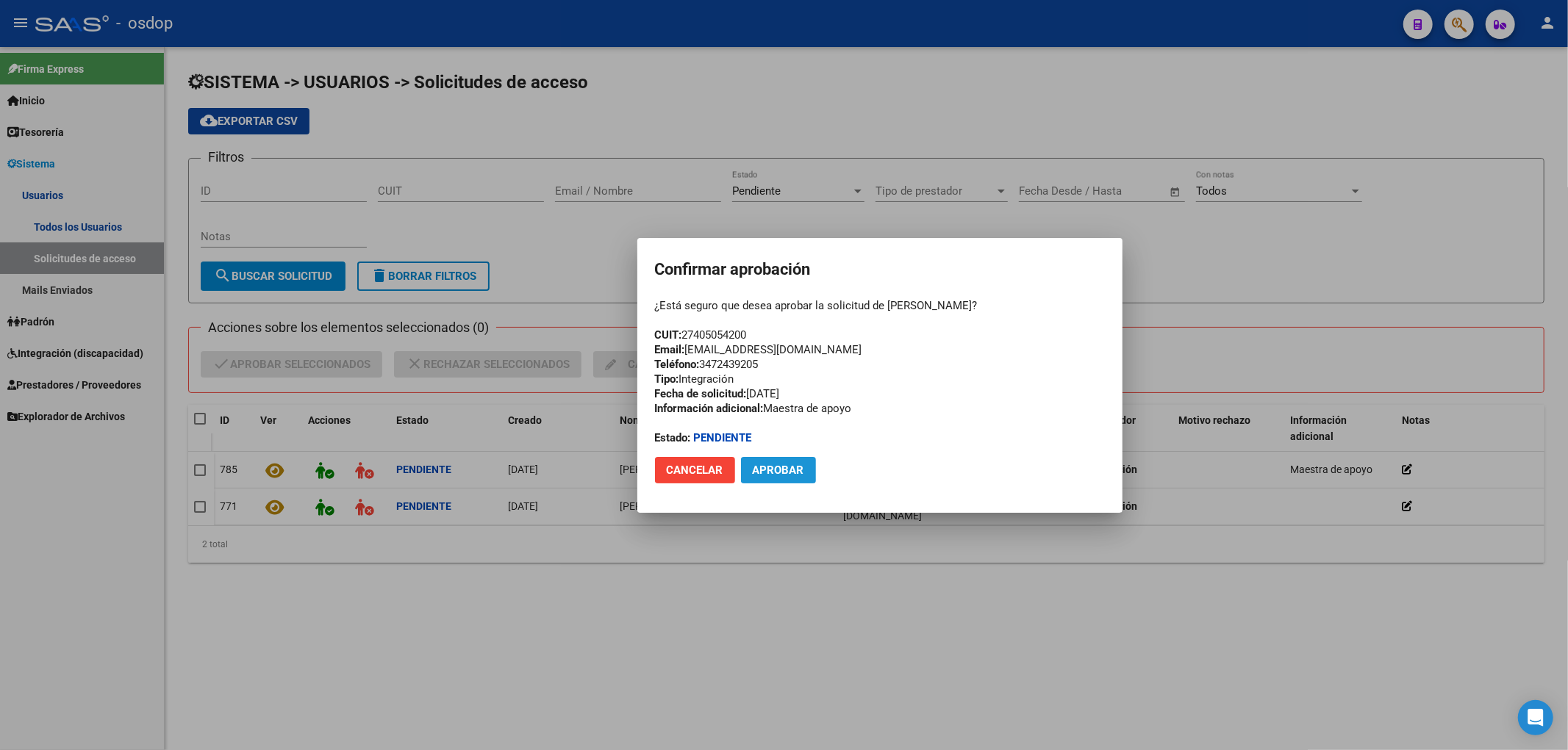
click at [769, 468] on span "Aprobar" at bounding box center [779, 471] width 51 height 13
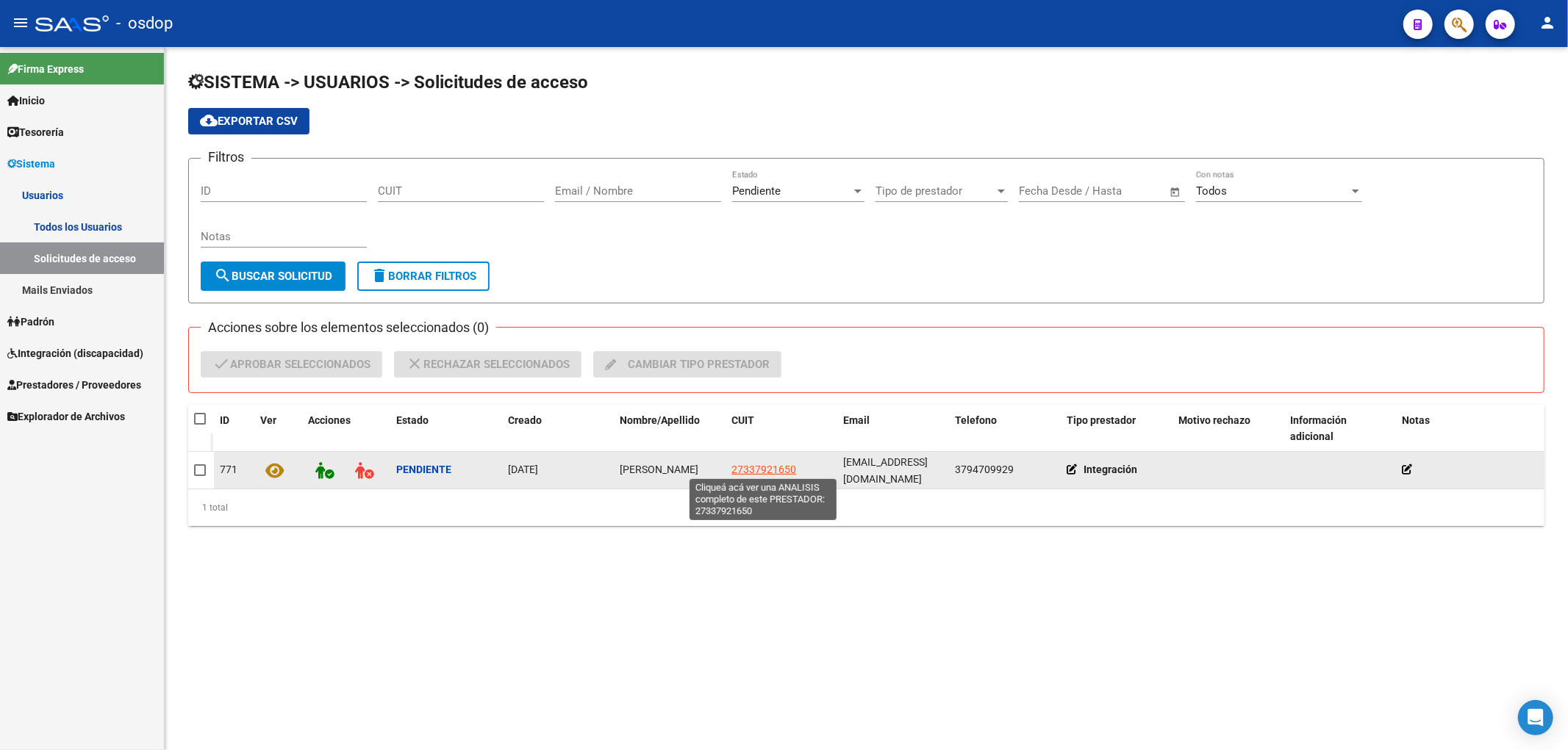
click at [757, 465] on span "27337921650" at bounding box center [764, 470] width 65 height 11
type textarea "27337921650"
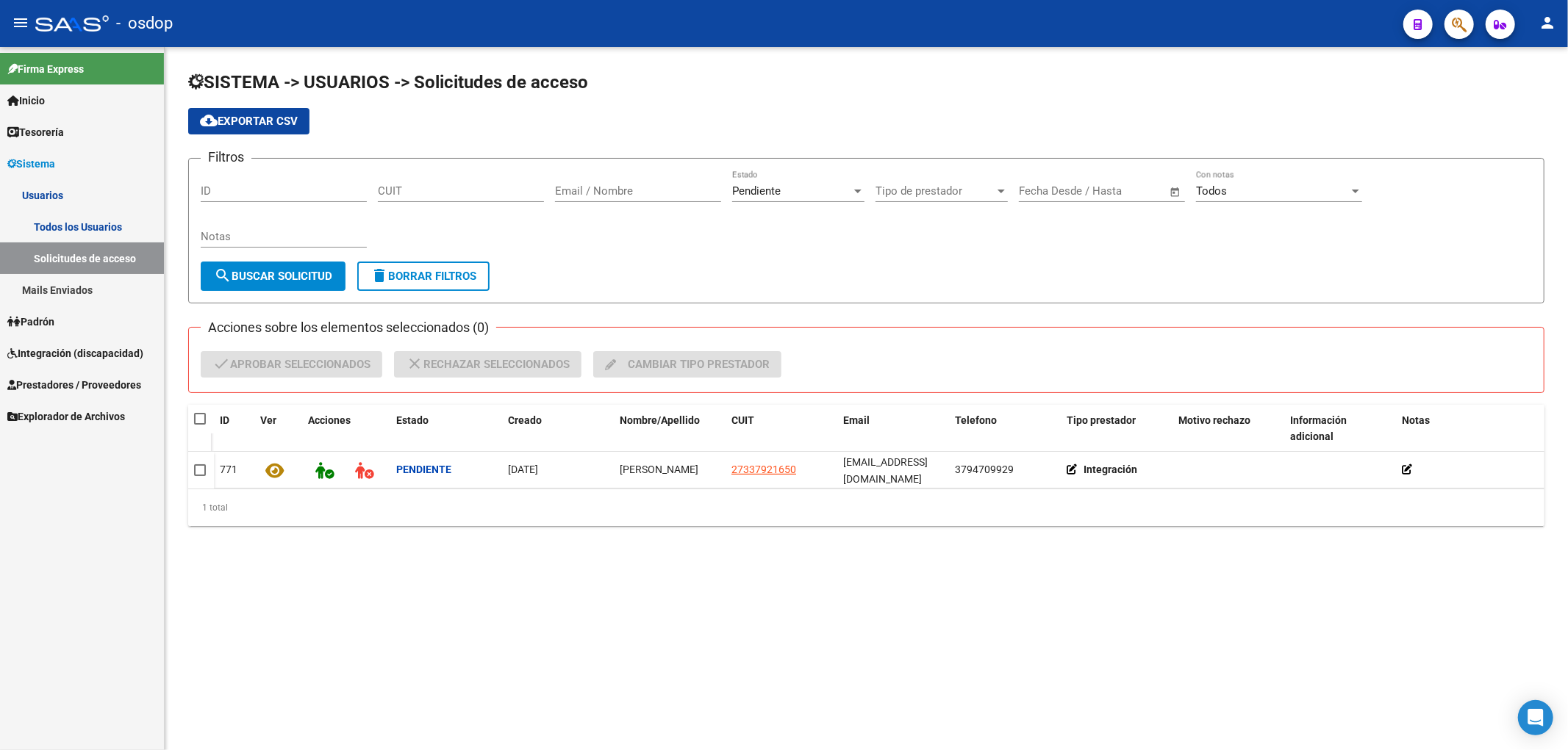
click at [49, 193] on link "Usuarios" at bounding box center [82, 195] width 164 height 31
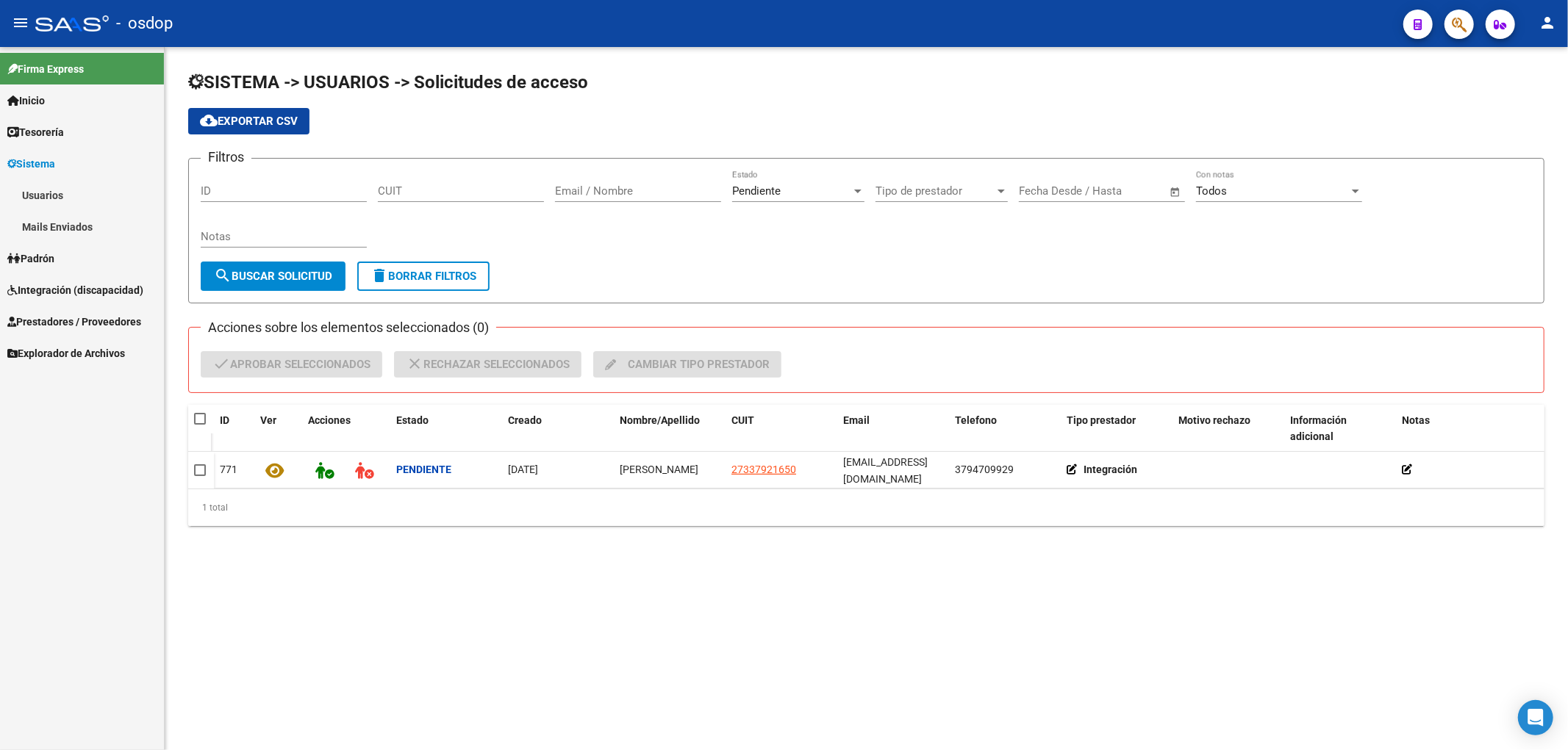
click at [32, 194] on link "Usuarios" at bounding box center [82, 195] width 164 height 31
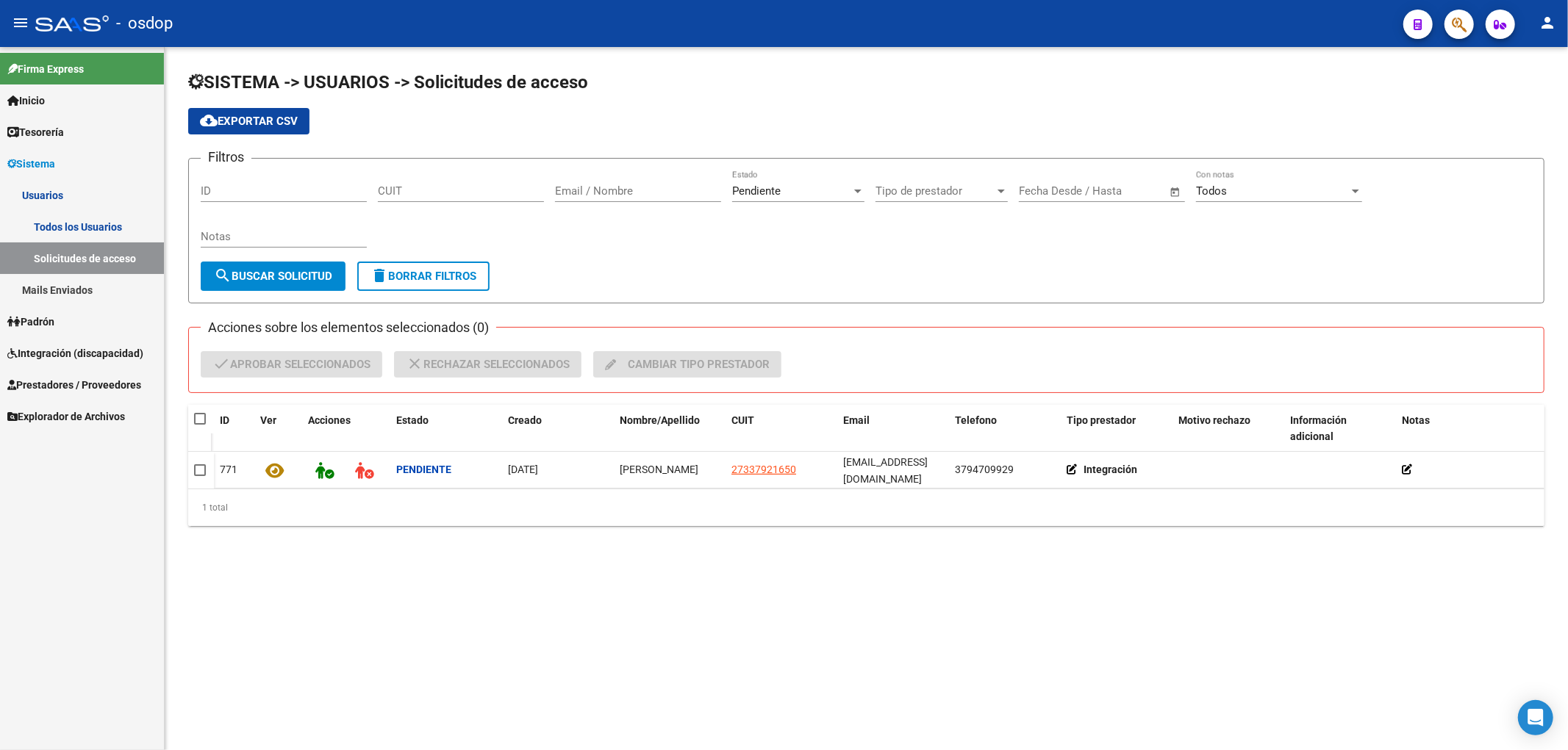
click at [63, 222] on link "Todos los Usuarios" at bounding box center [82, 226] width 164 height 31
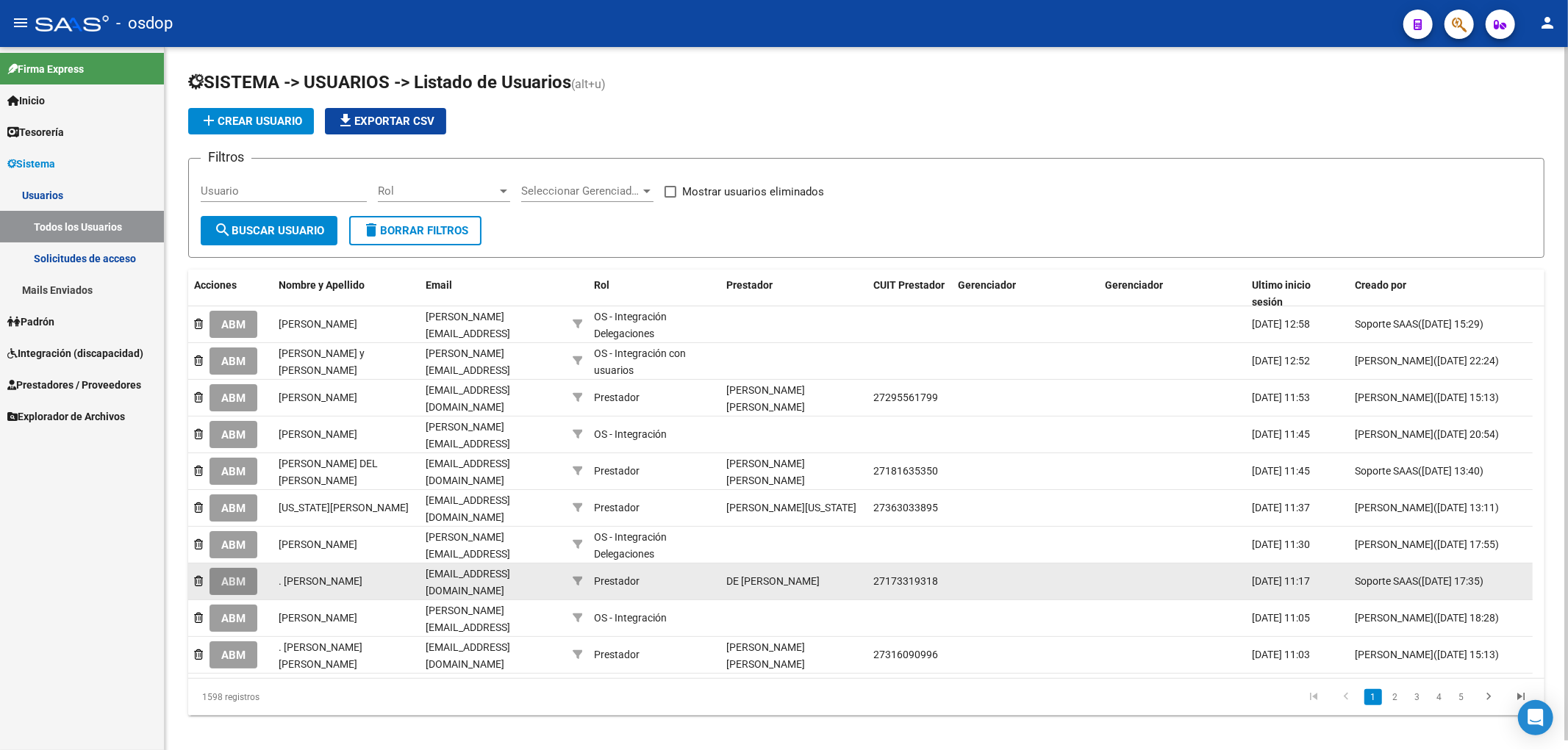
click at [236, 585] on span "ABM" at bounding box center [234, 582] width 25 height 13
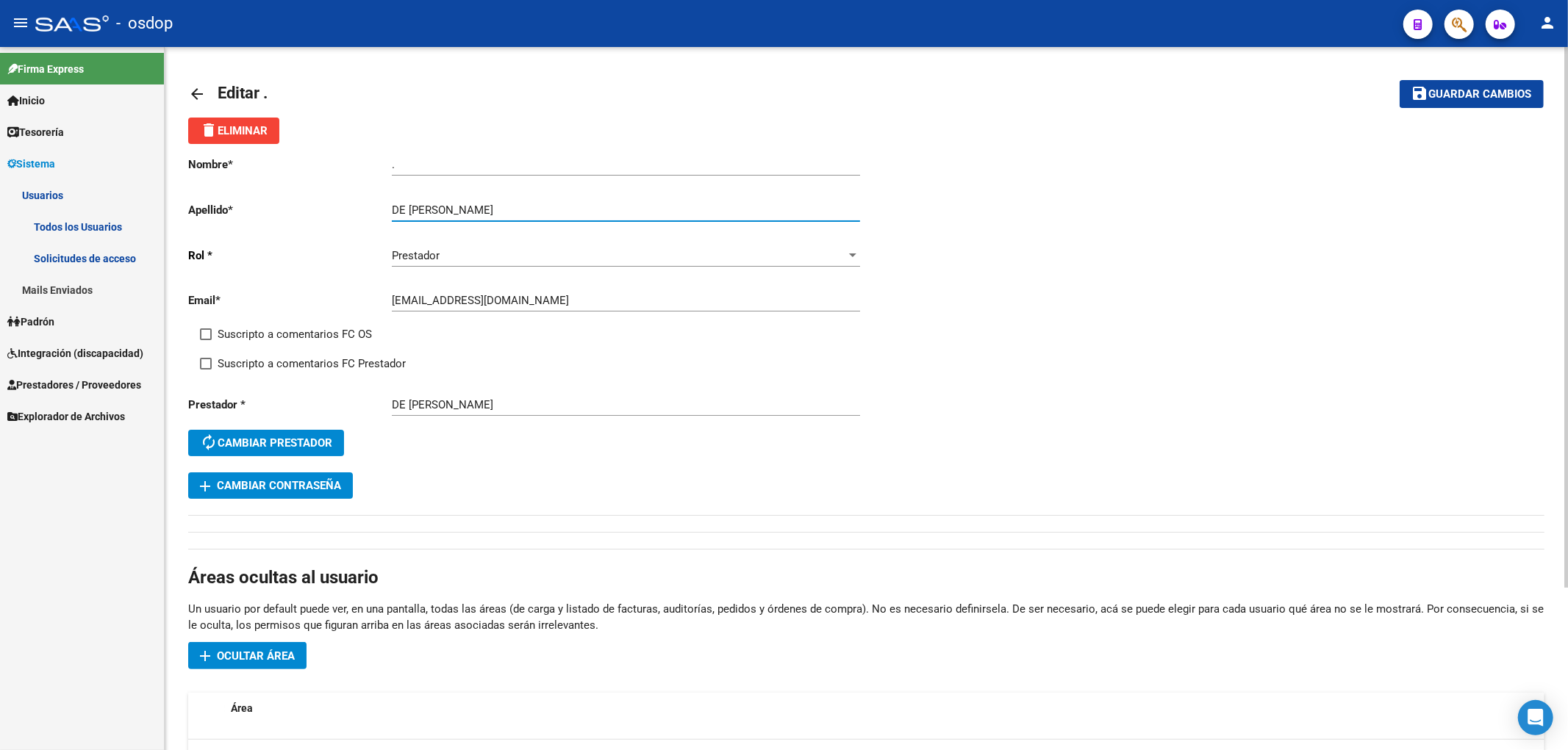
drag, startPoint x: 443, startPoint y: 209, endPoint x: 589, endPoint y: 211, distance: 146.0
click at [589, 211] on input "DE [PERSON_NAME]" at bounding box center [626, 210] width 468 height 13
type input "DE BIASE"
drag, startPoint x: 416, startPoint y: 165, endPoint x: 334, endPoint y: 161, distance: 82.1
click at [334, 161] on app-form-text-field "Nombre * . Ingresar nombre" at bounding box center [524, 164] width 671 height 13
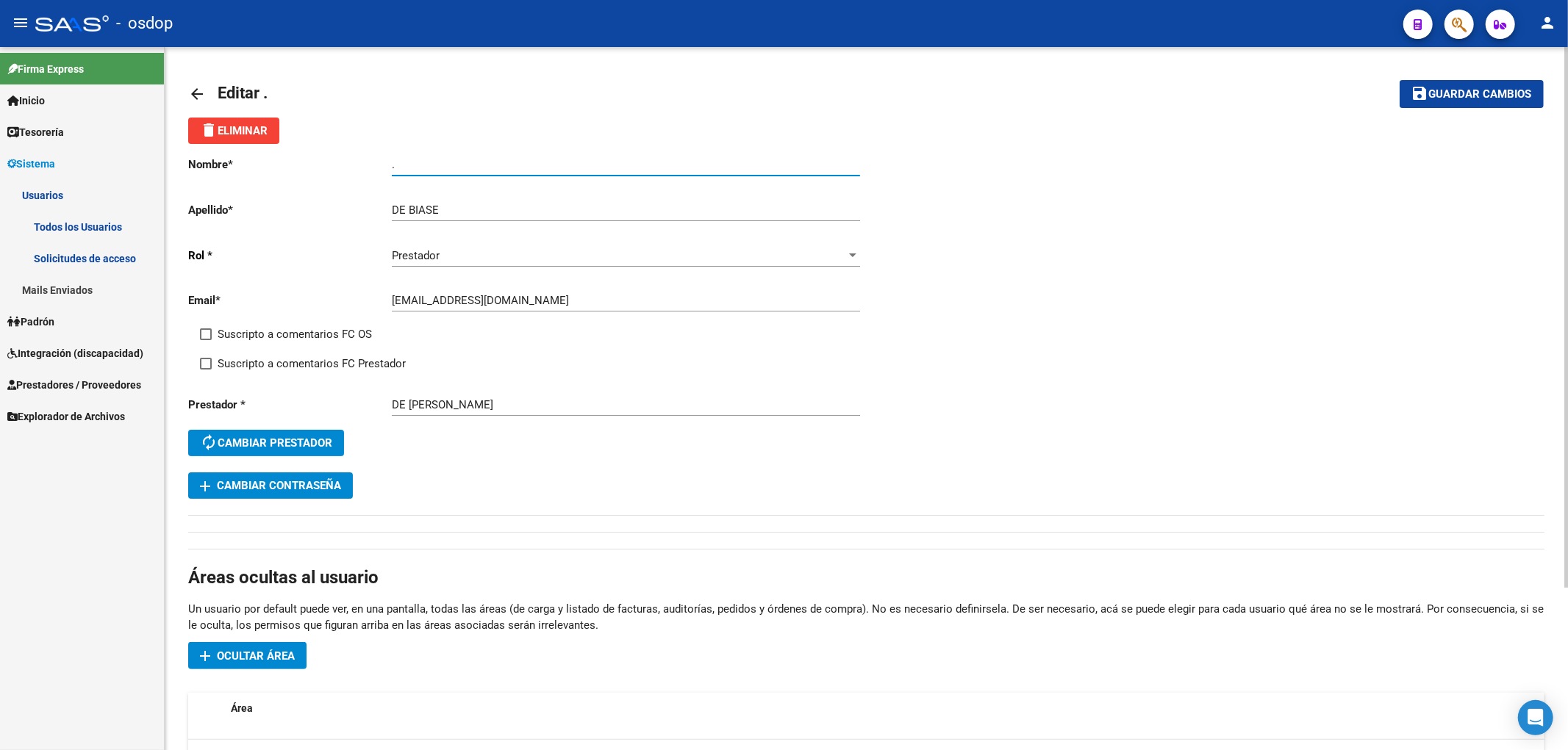
paste input "[PERSON_NAME]"
type input "[PERSON_NAME]"
drag, startPoint x: 1478, startPoint y: 87, endPoint x: 1353, endPoint y: 99, distance: 125.6
click at [1472, 89] on span "Guardar cambios" at bounding box center [1481, 95] width 103 height 13
click at [201, 94] on mat-icon "arrow_back" at bounding box center [197, 94] width 18 height 18
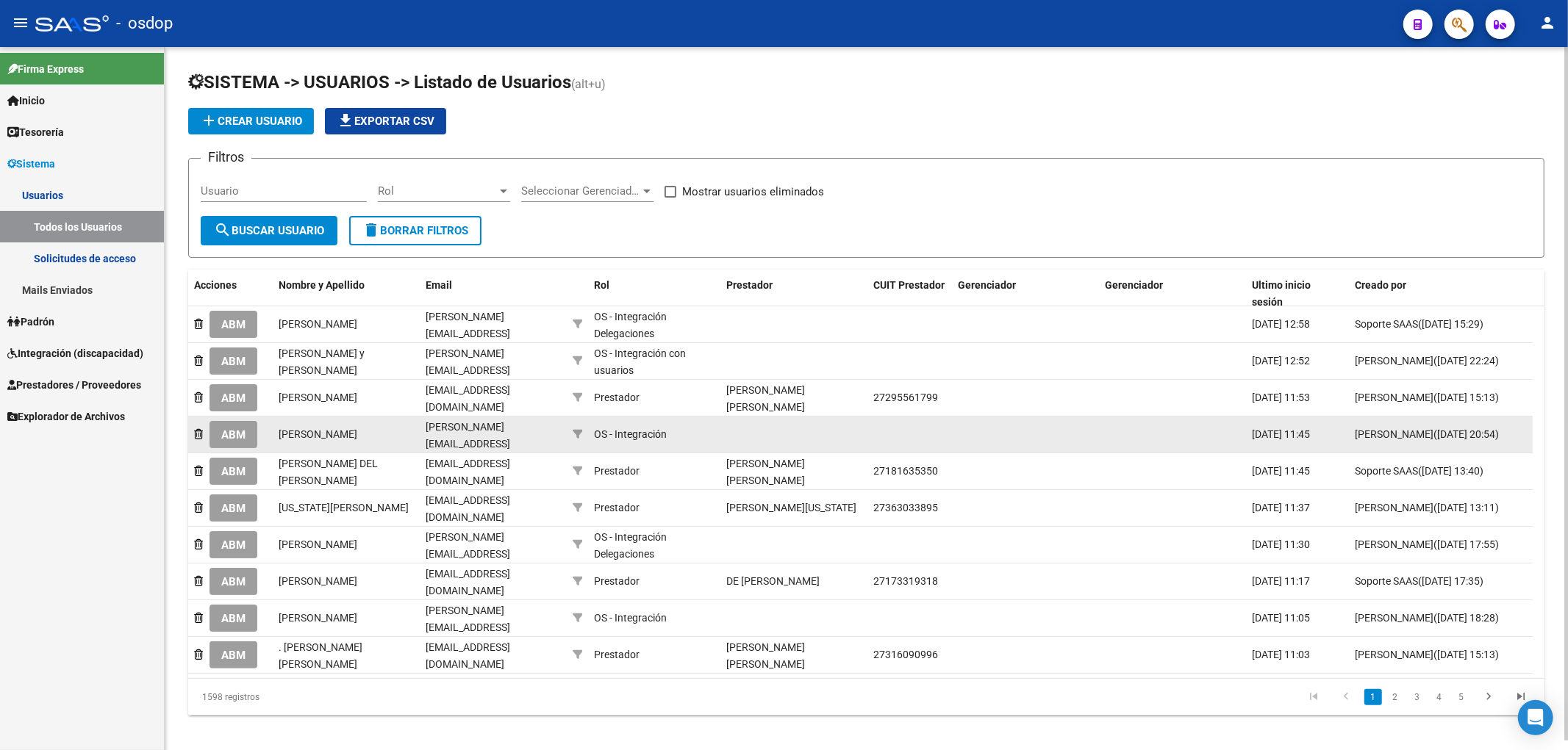
scroll to position [9, 0]
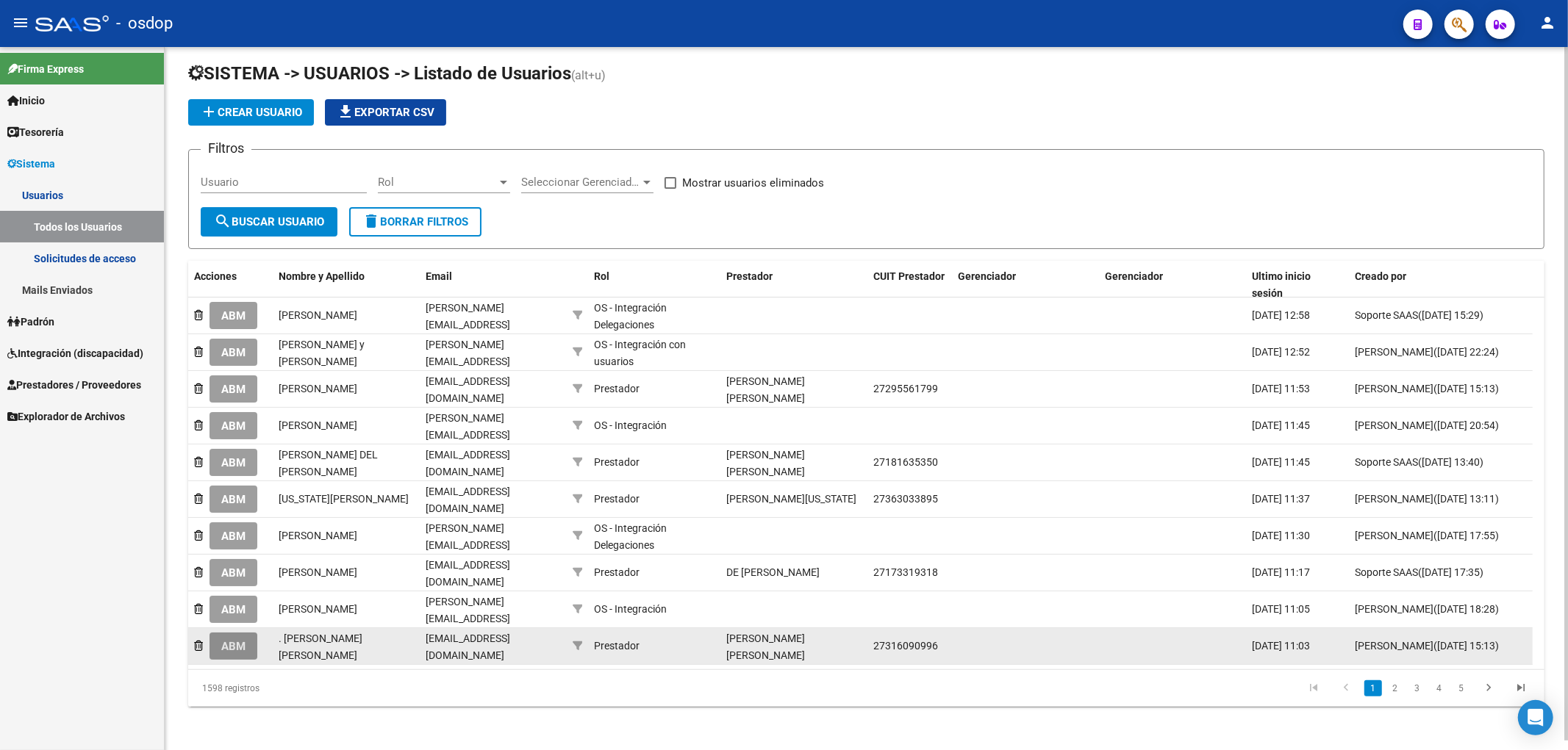
click at [232, 646] on span "ABM" at bounding box center [234, 646] width 25 height 13
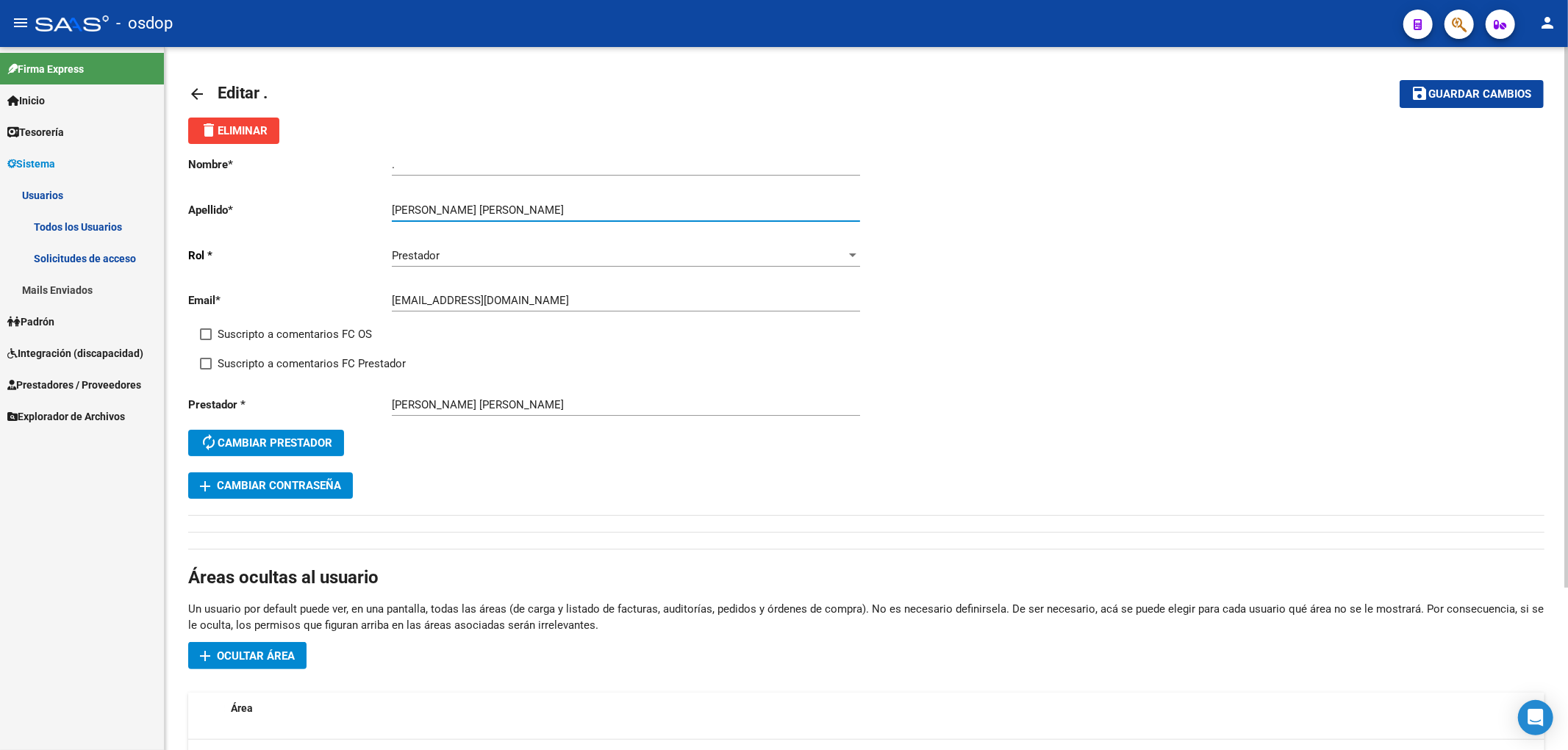
drag, startPoint x: 431, startPoint y: 207, endPoint x: 522, endPoint y: 213, distance: 91.2
click at [522, 213] on input "[PERSON_NAME] [PERSON_NAME]" at bounding box center [626, 210] width 468 height 13
type input "CALVO"
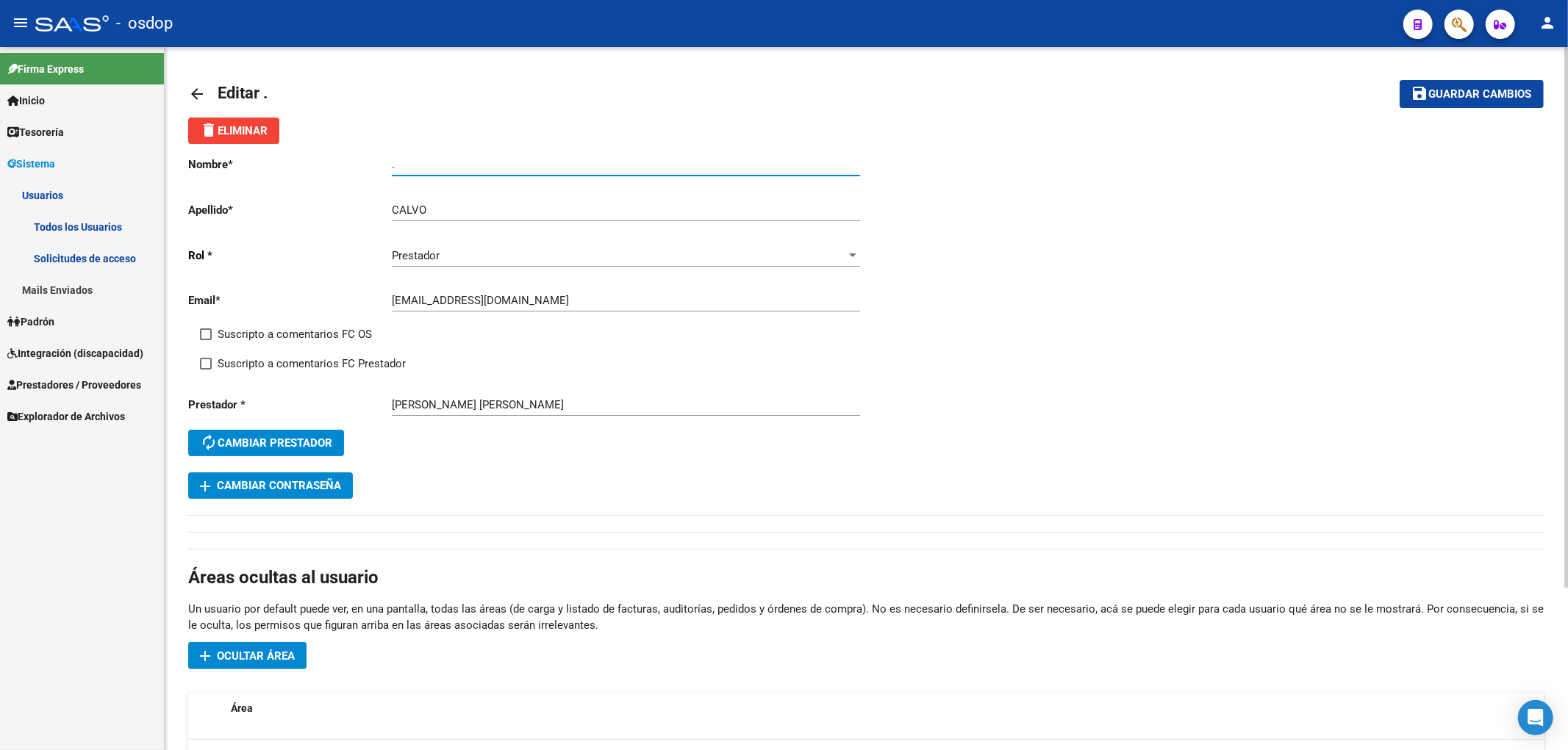
drag, startPoint x: 384, startPoint y: 165, endPoint x: 317, endPoint y: 157, distance: 67.5
click at [317, 158] on app-form-text-field "Nombre * . Ingresar nombre" at bounding box center [524, 164] width 671 height 13
paste input "[PERSON_NAME]"
type input "[PERSON_NAME]"
click at [1459, 97] on span "Guardar cambios" at bounding box center [1481, 95] width 103 height 13
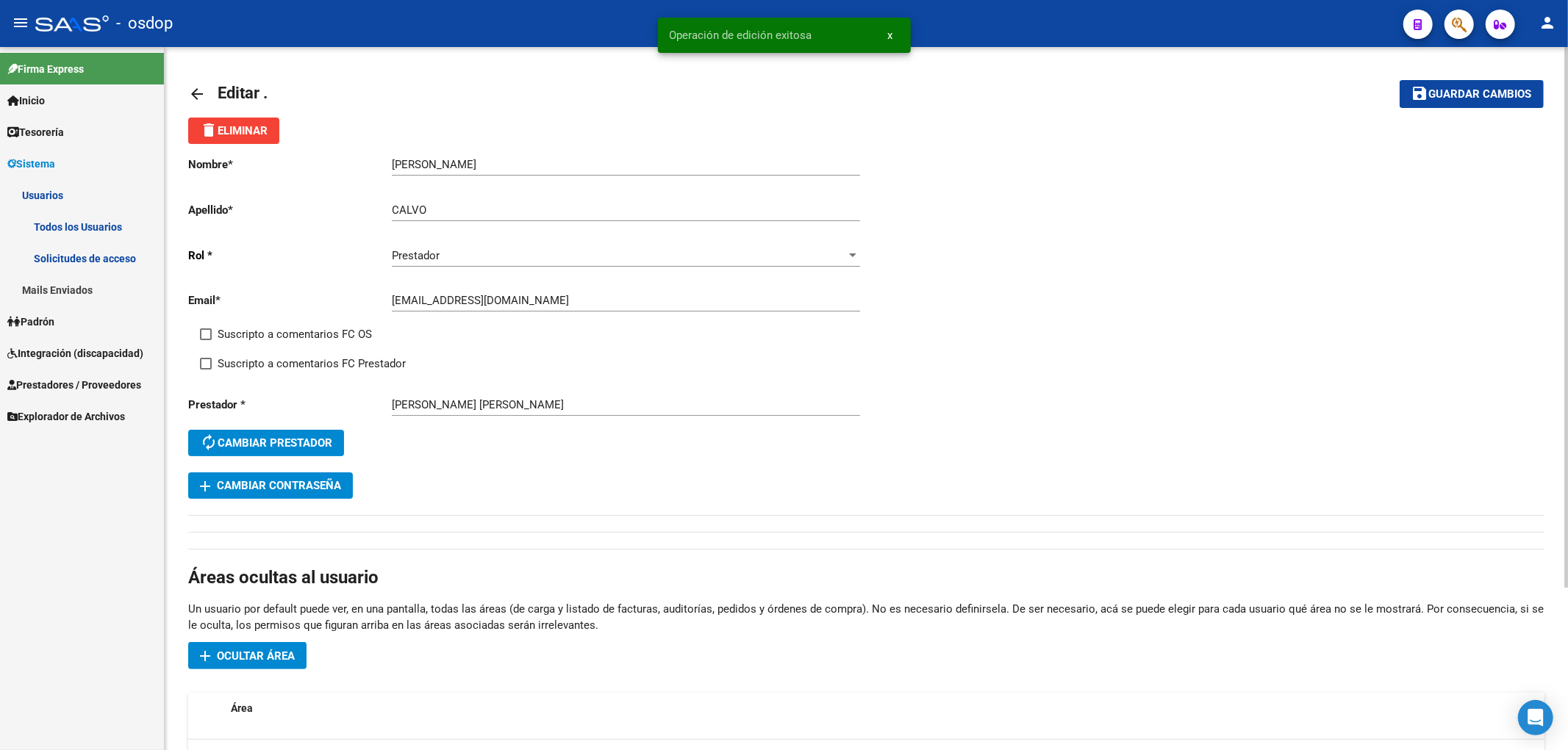
click at [196, 91] on mat-icon "arrow_back" at bounding box center [197, 94] width 18 height 18
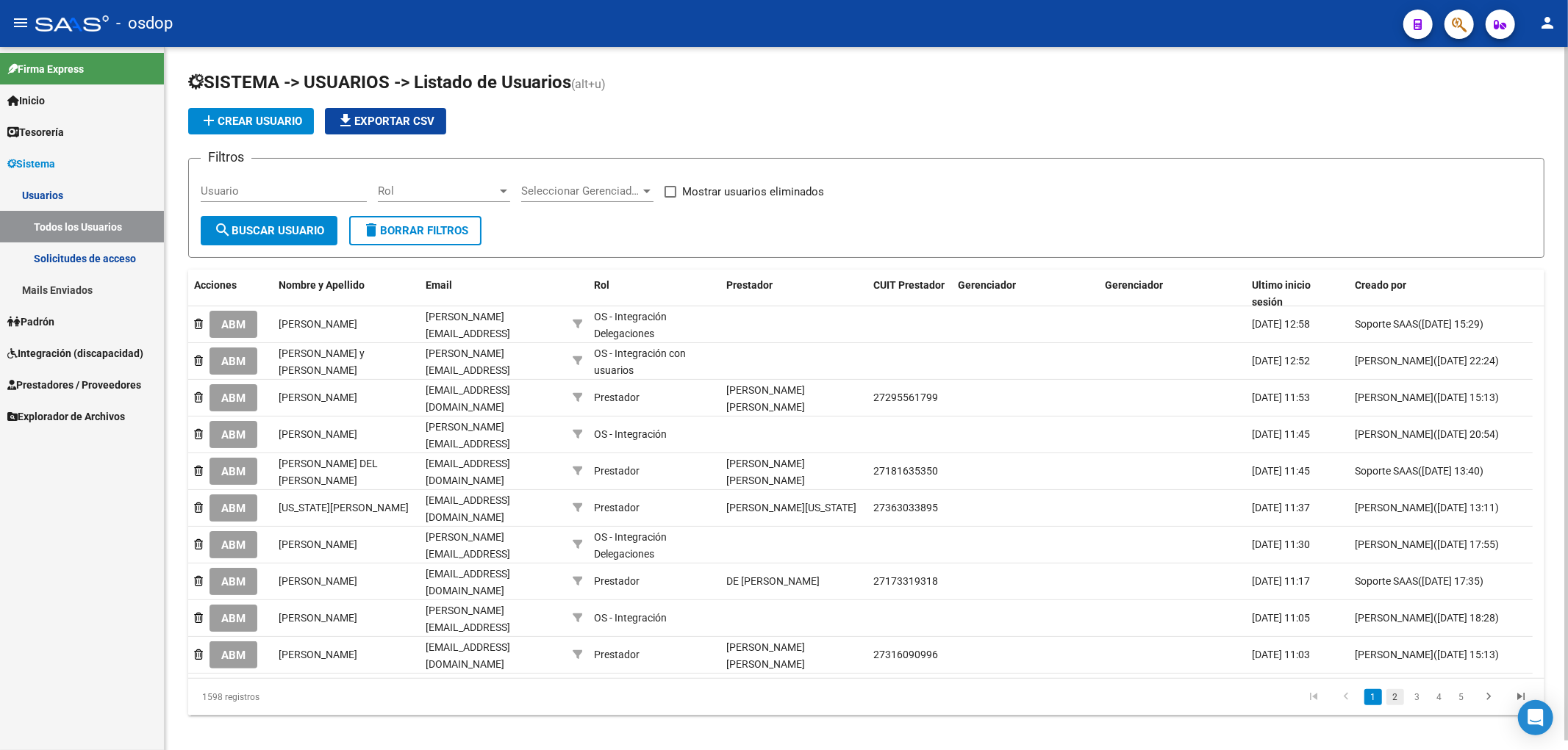
click at [1398, 699] on link "2" at bounding box center [1395, 697] width 18 height 16
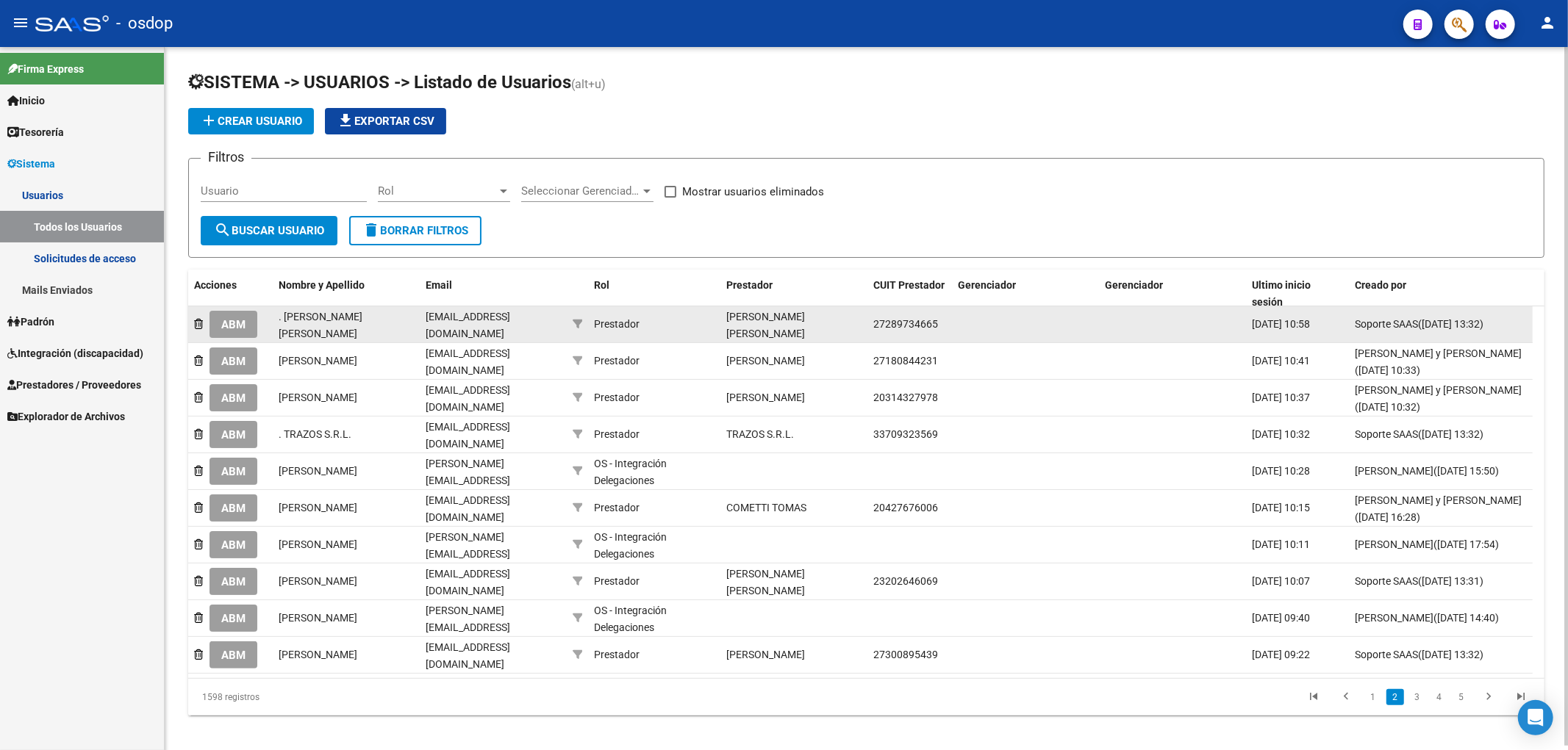
click at [232, 326] on span "ABM" at bounding box center [234, 325] width 25 height 13
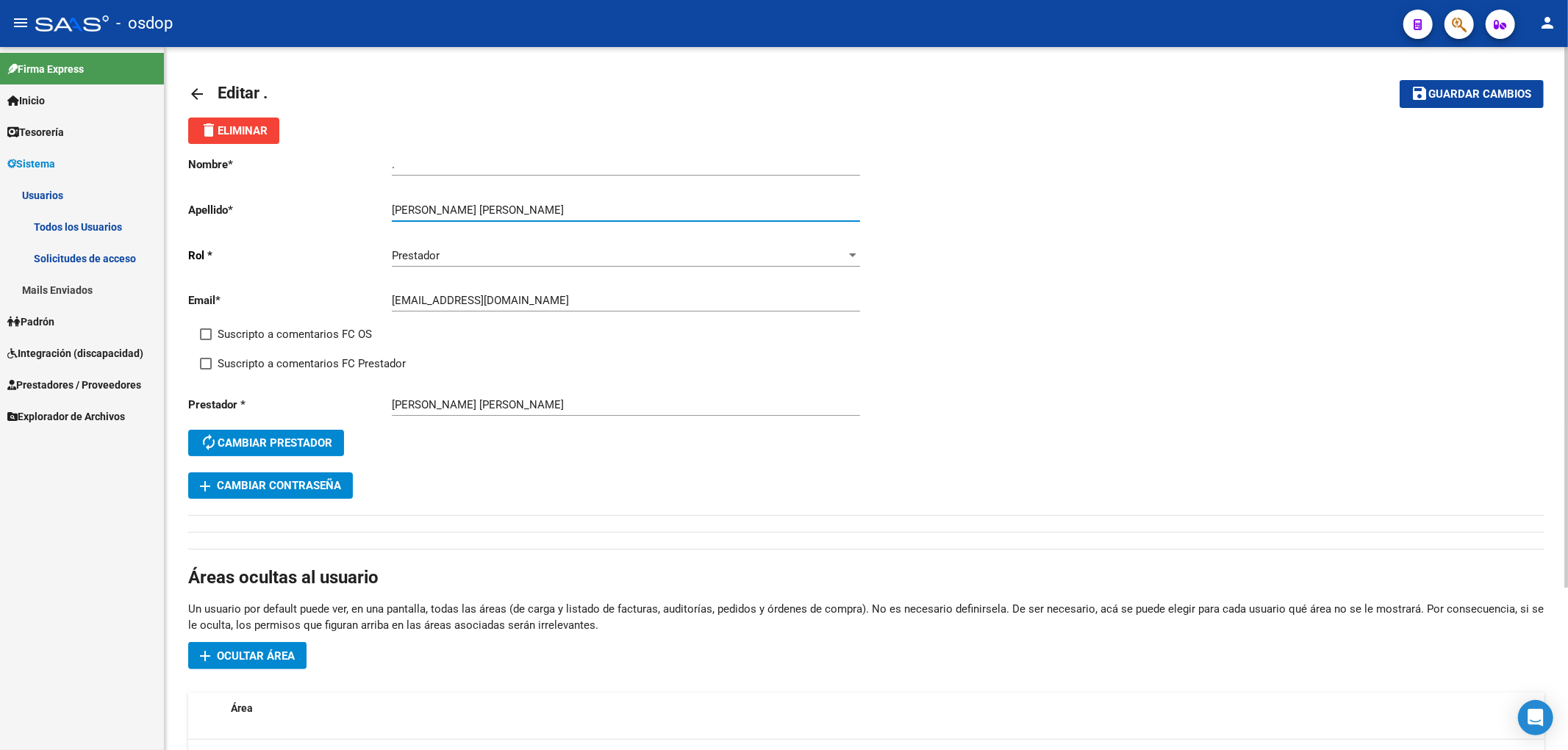
drag, startPoint x: 443, startPoint y: 205, endPoint x: 566, endPoint y: 210, distance: 123.1
click at [566, 210] on input "[PERSON_NAME] [PERSON_NAME]" at bounding box center [626, 210] width 468 height 13
type input "[PERSON_NAME]"
drag, startPoint x: 426, startPoint y: 167, endPoint x: 323, endPoint y: 161, distance: 103.2
click at [323, 161] on app-form-text-field "Nombre * . Ingresar nombre" at bounding box center [524, 164] width 671 height 13
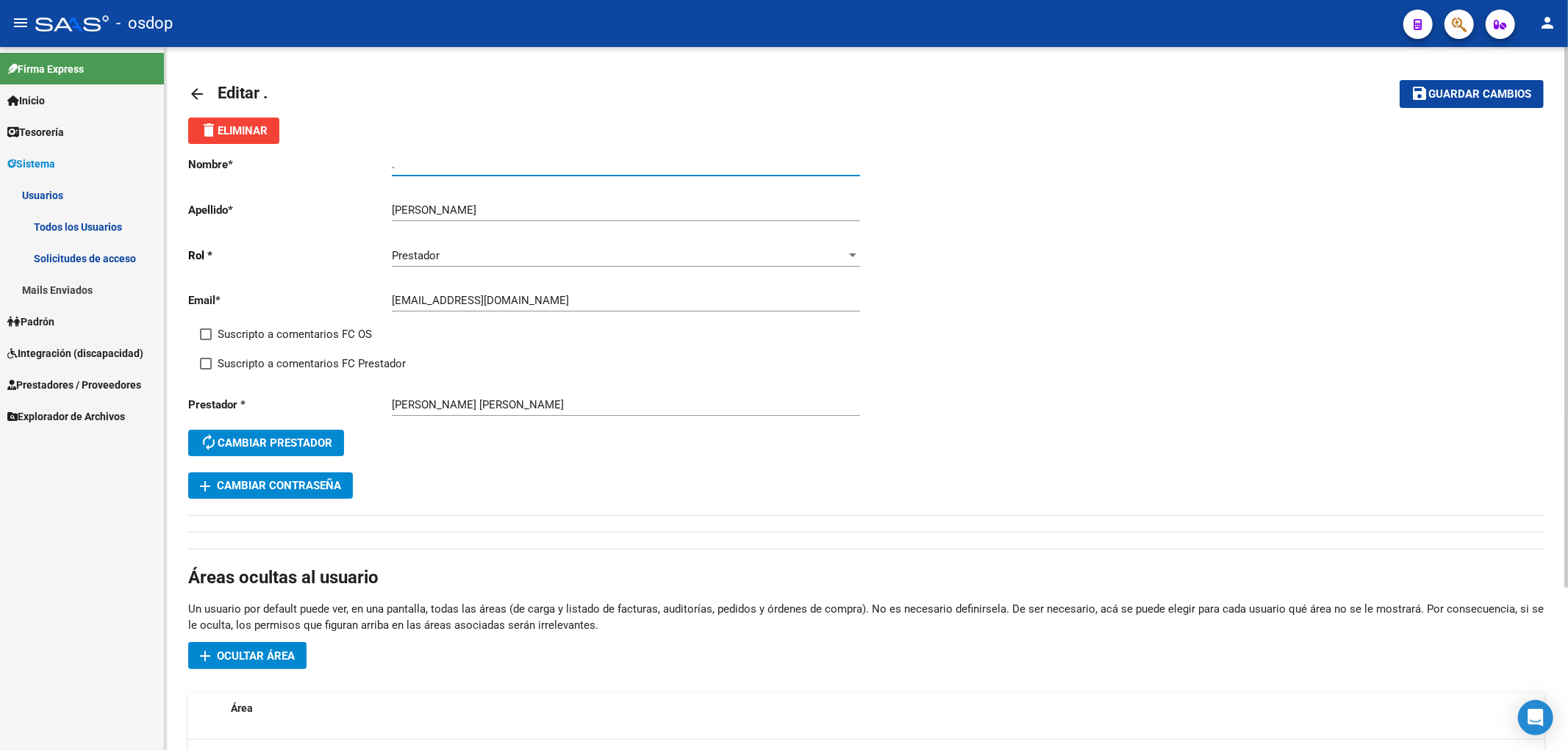
paste input "[PERSON_NAME]"
type input "[PERSON_NAME]"
click at [1470, 88] on span "Guardar cambios" at bounding box center [1481, 95] width 103 height 13
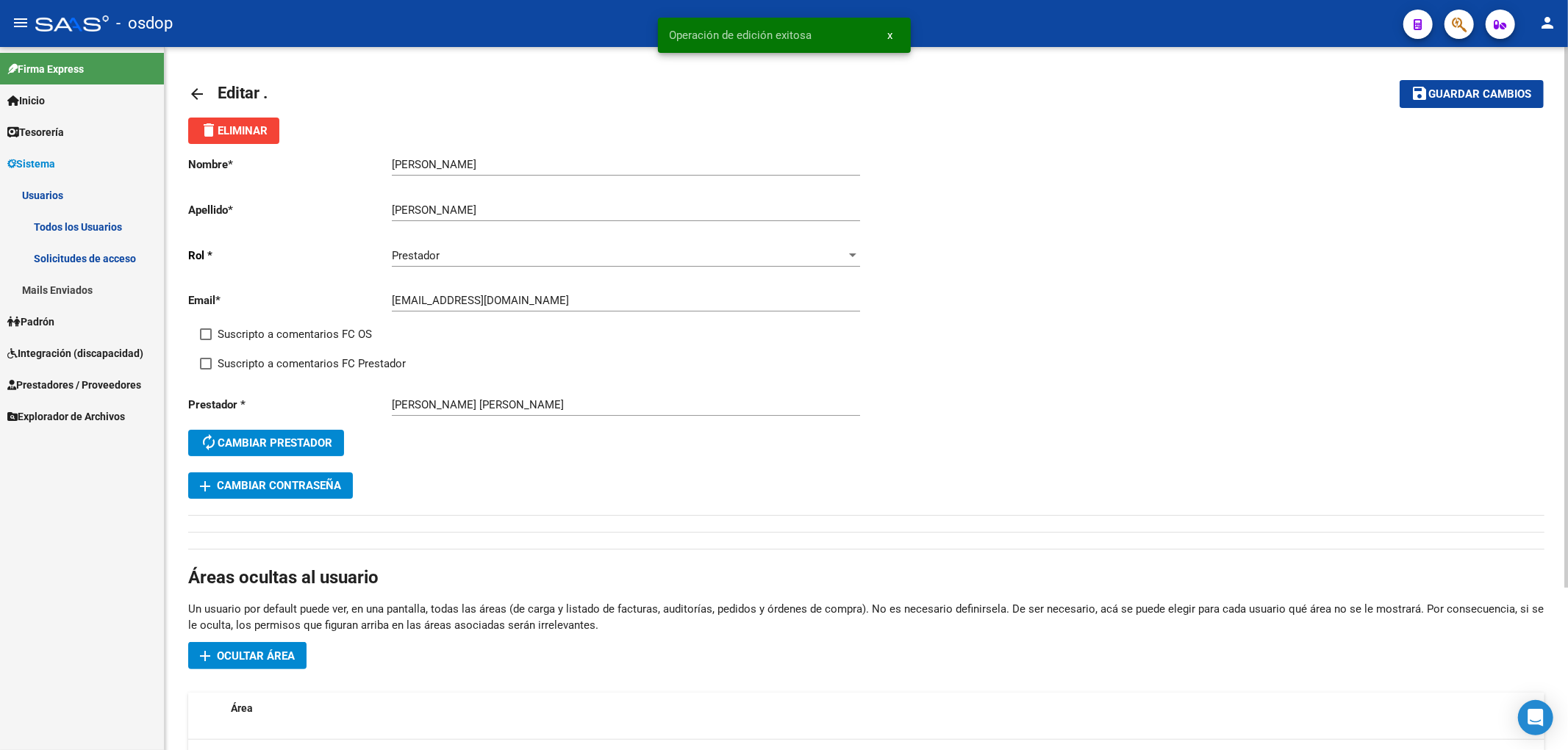
click at [197, 93] on mat-icon "arrow_back" at bounding box center [197, 94] width 18 height 18
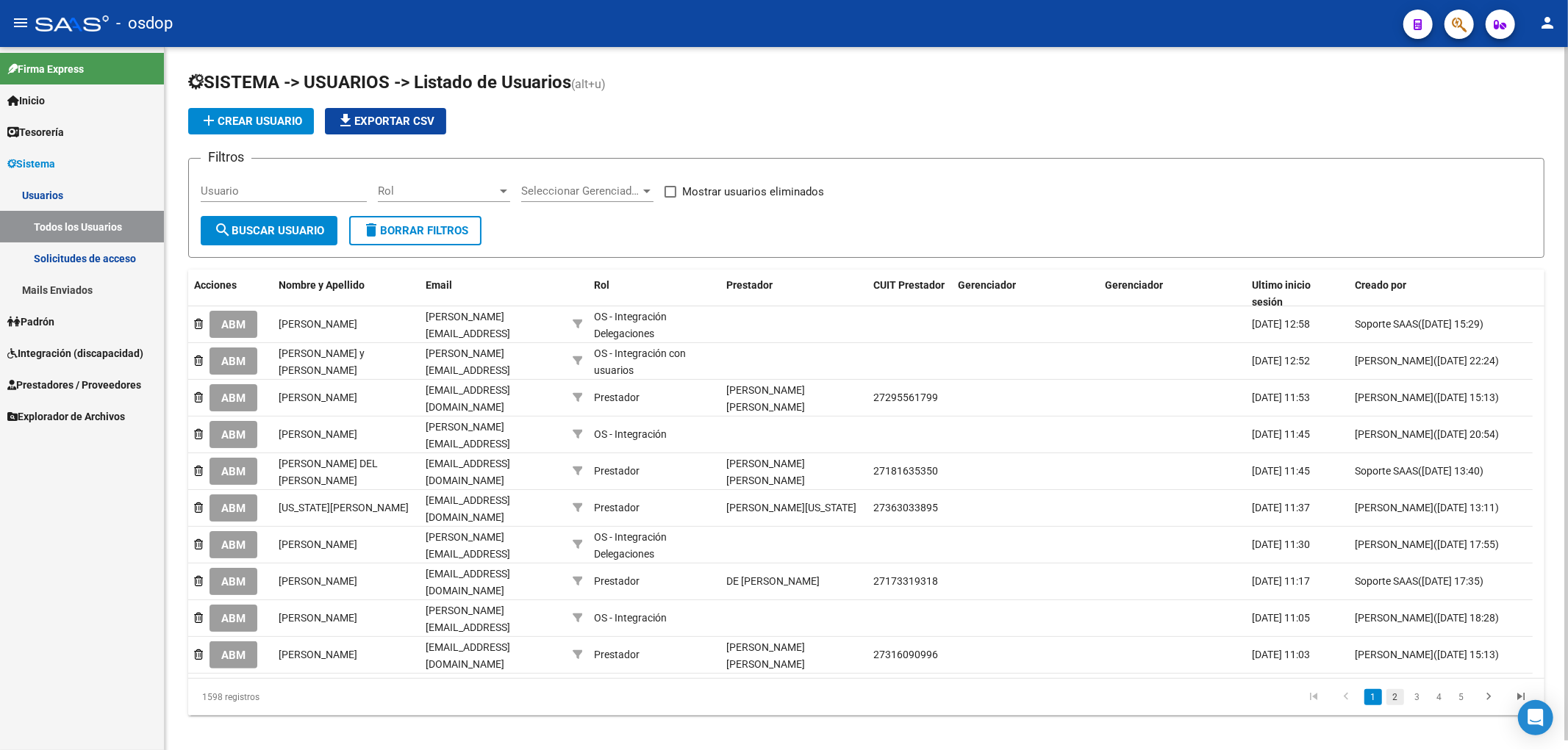
click at [1395, 695] on link "2" at bounding box center [1395, 697] width 18 height 16
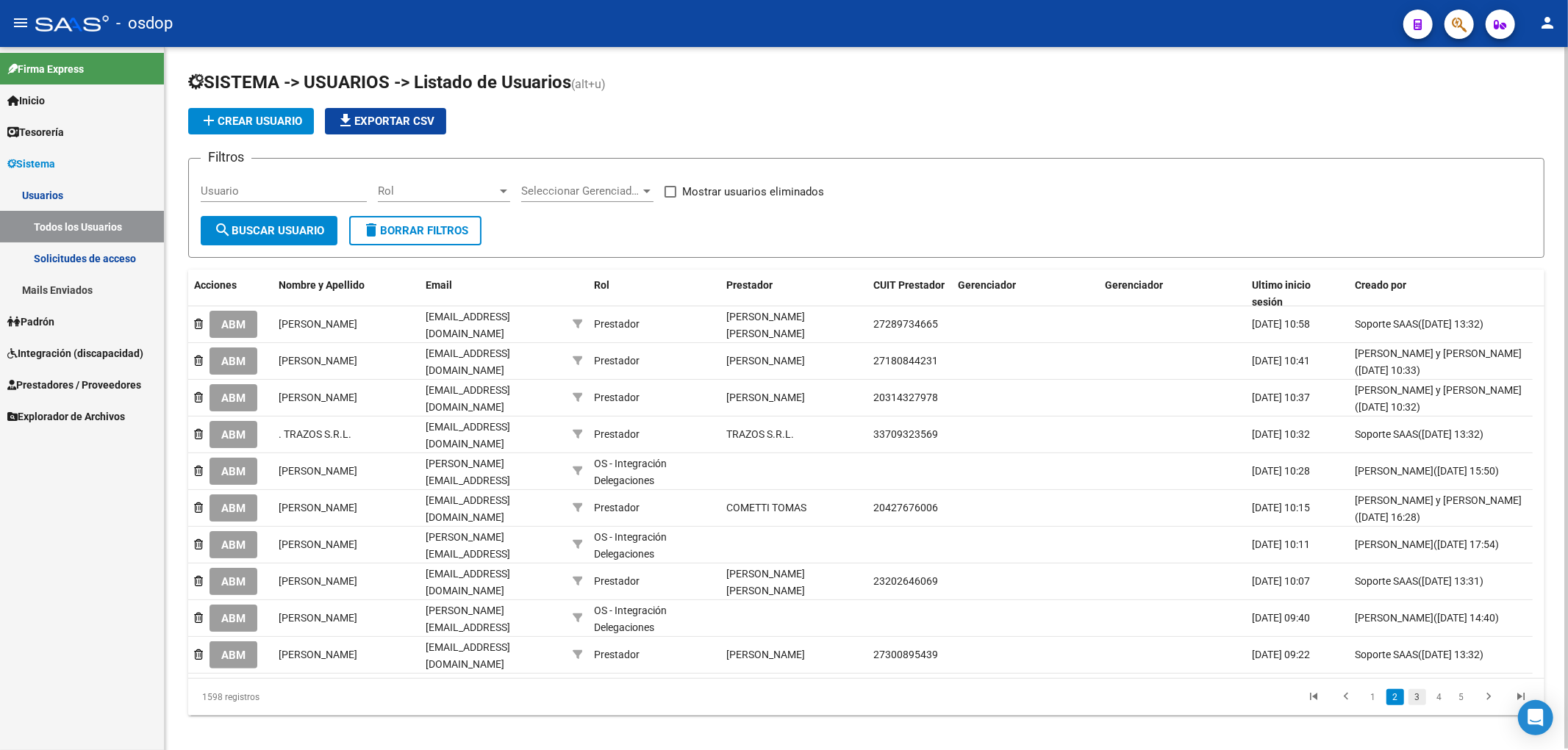
click at [1419, 689] on link "3" at bounding box center [1417, 697] width 18 height 16
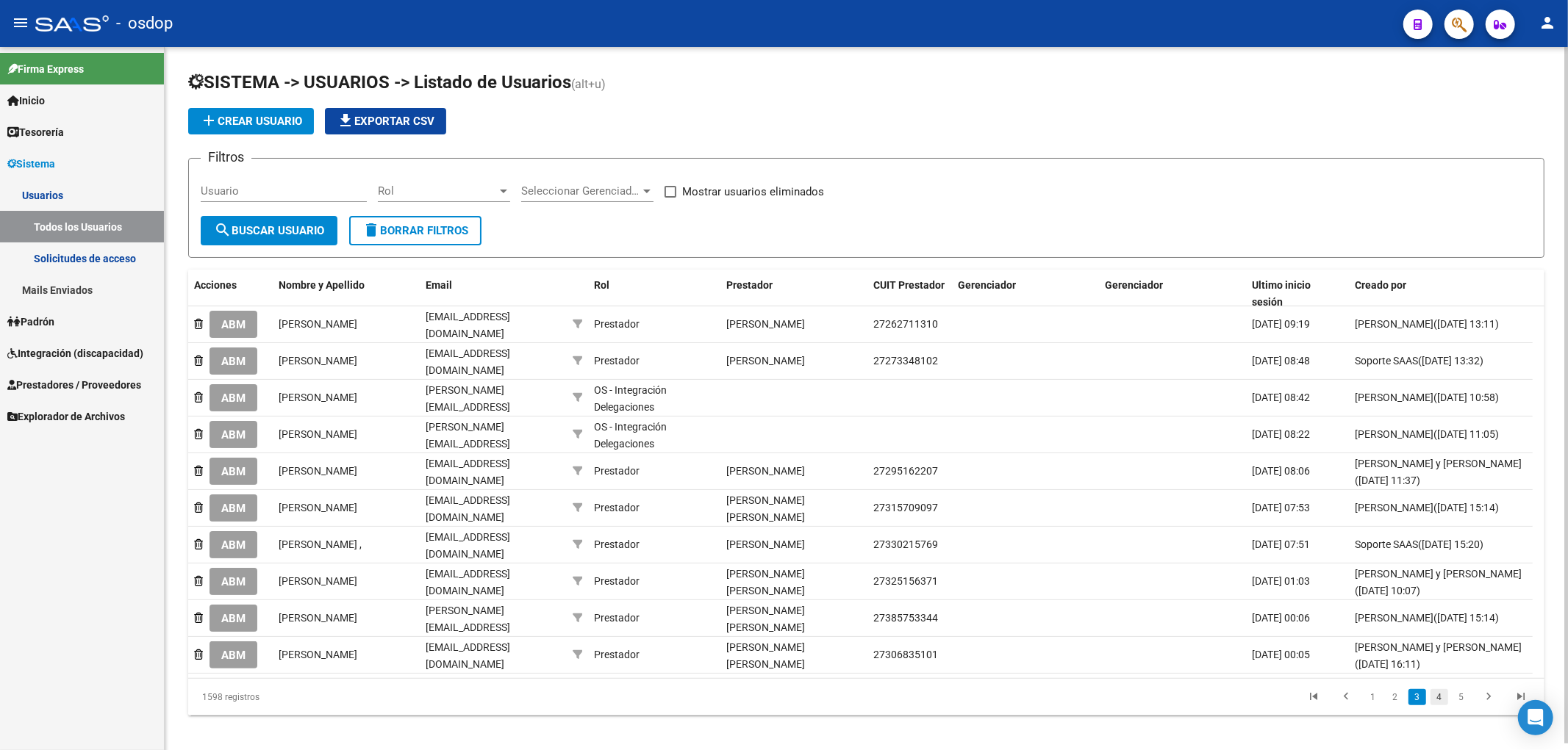
click at [1439, 694] on link "4" at bounding box center [1439, 697] width 18 height 16
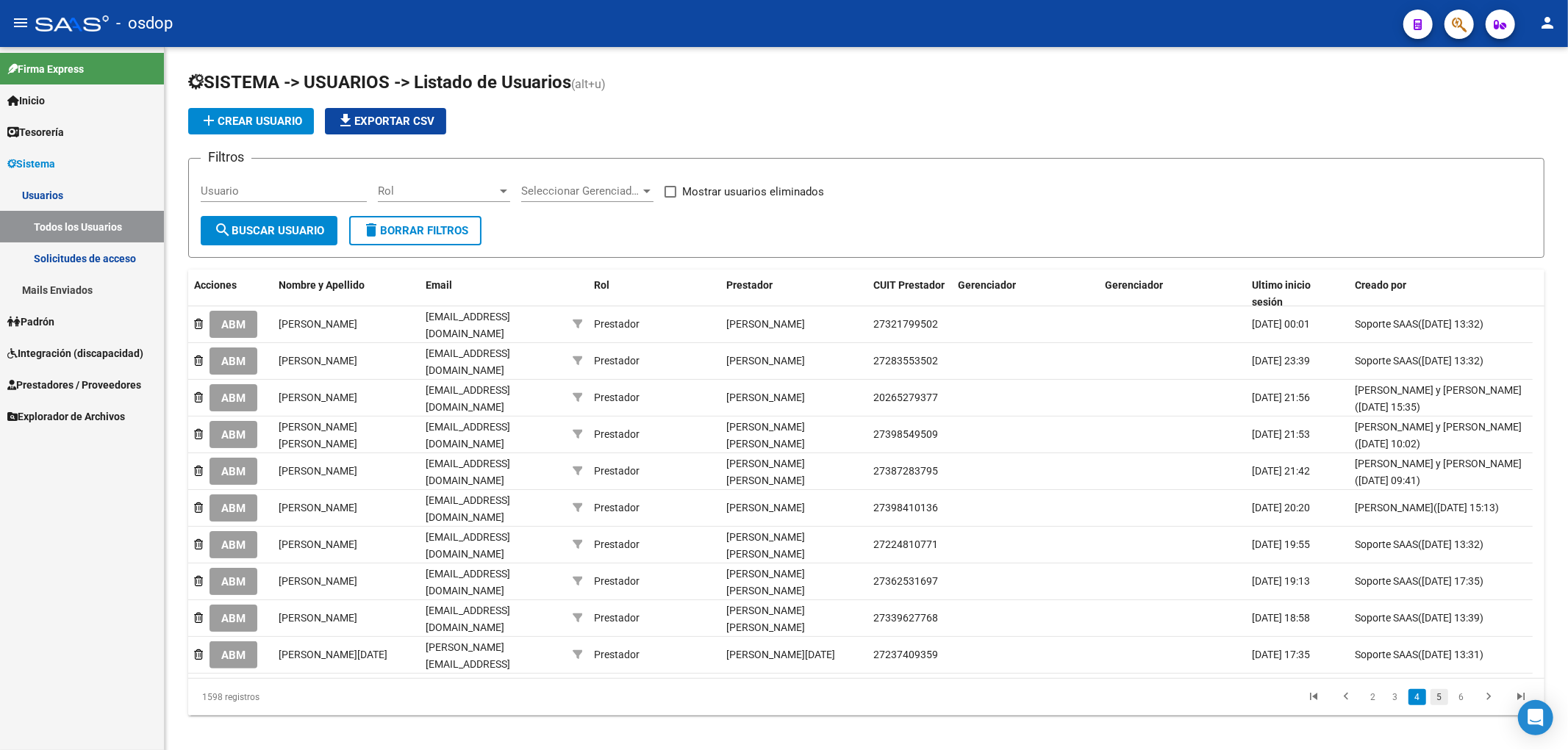
click at [1444, 689] on link "5" at bounding box center [1439, 697] width 18 height 16
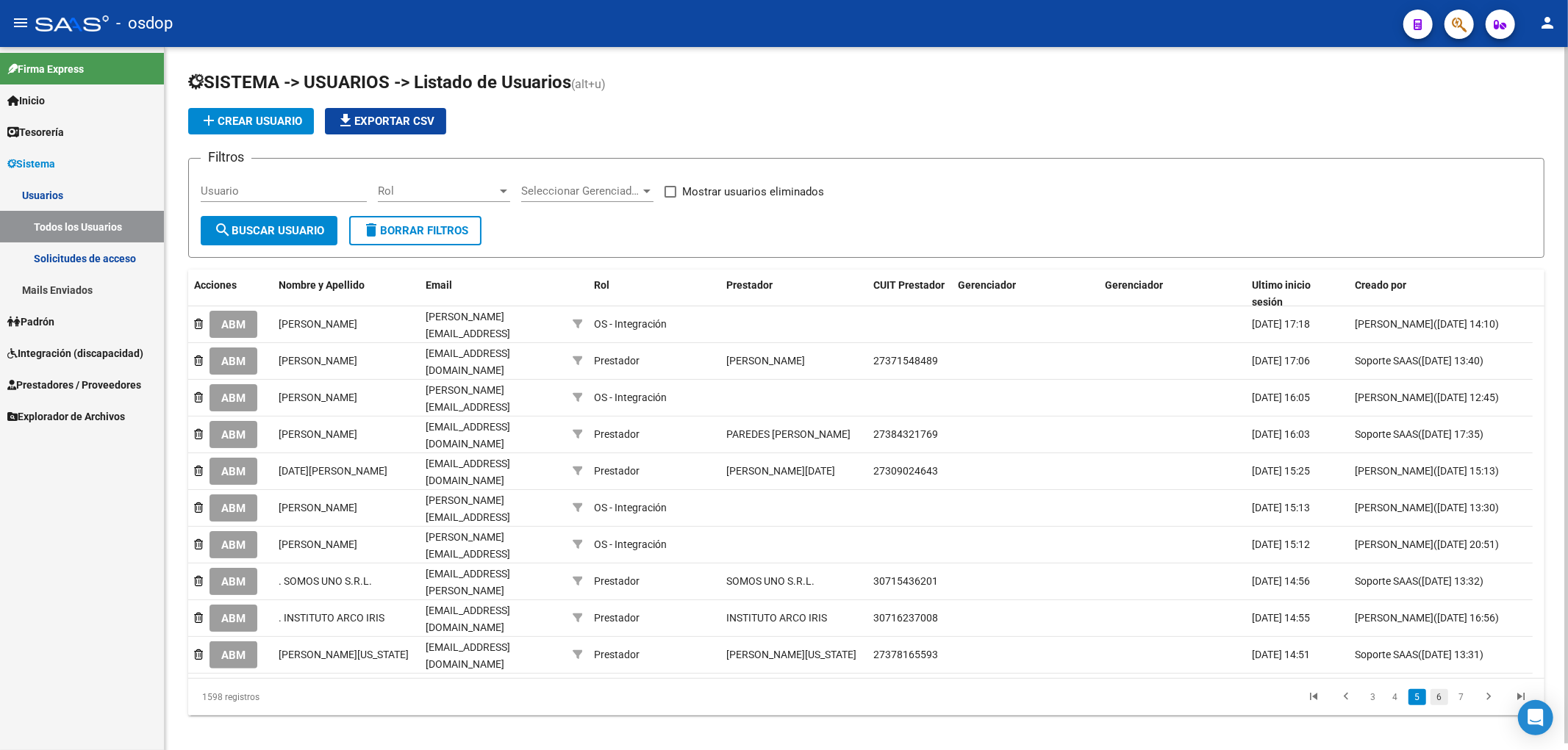
click at [1437, 693] on link "6" at bounding box center [1439, 697] width 18 height 16
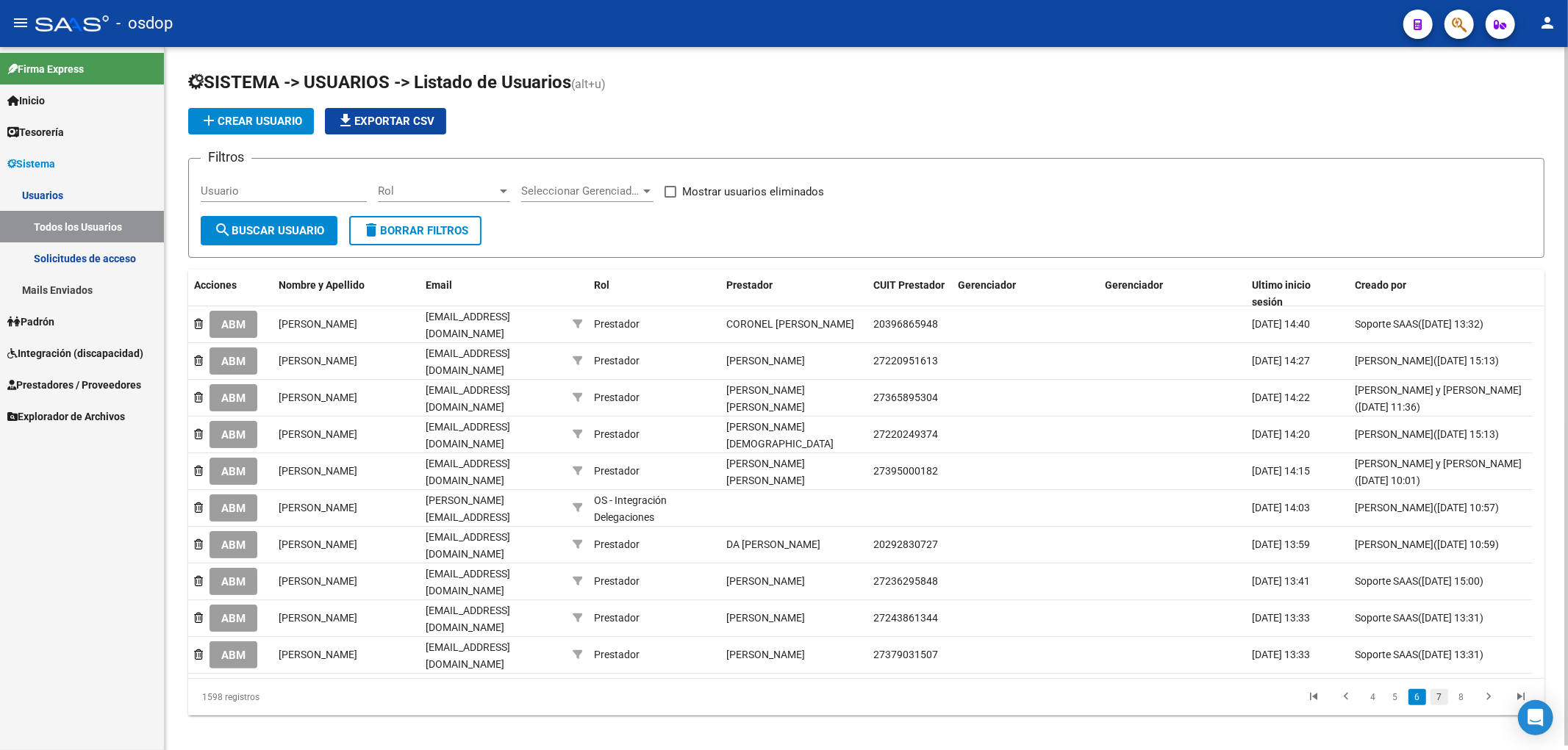
click at [1441, 689] on link "7" at bounding box center [1439, 697] width 18 height 16
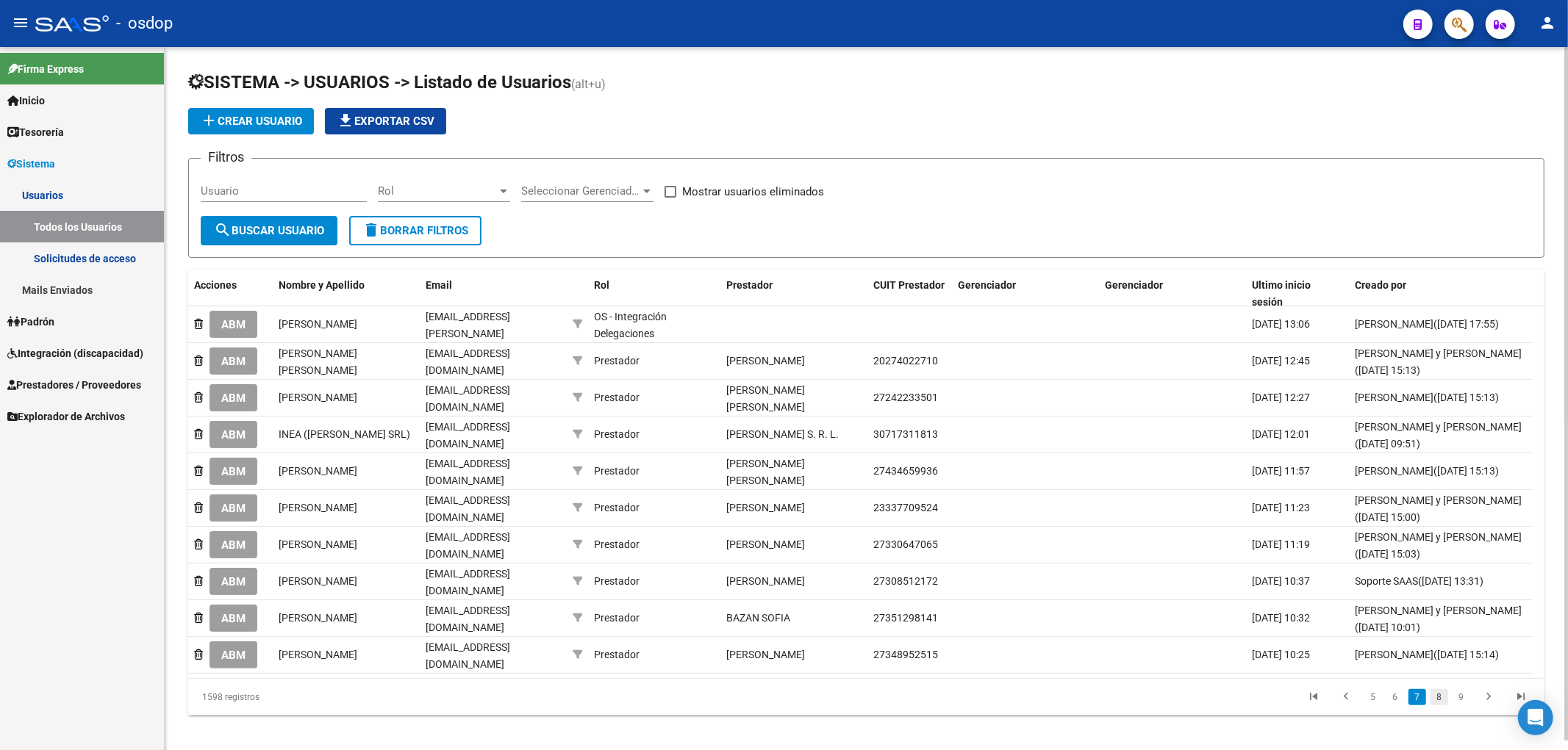
click at [1443, 695] on link "8" at bounding box center [1439, 697] width 18 height 16
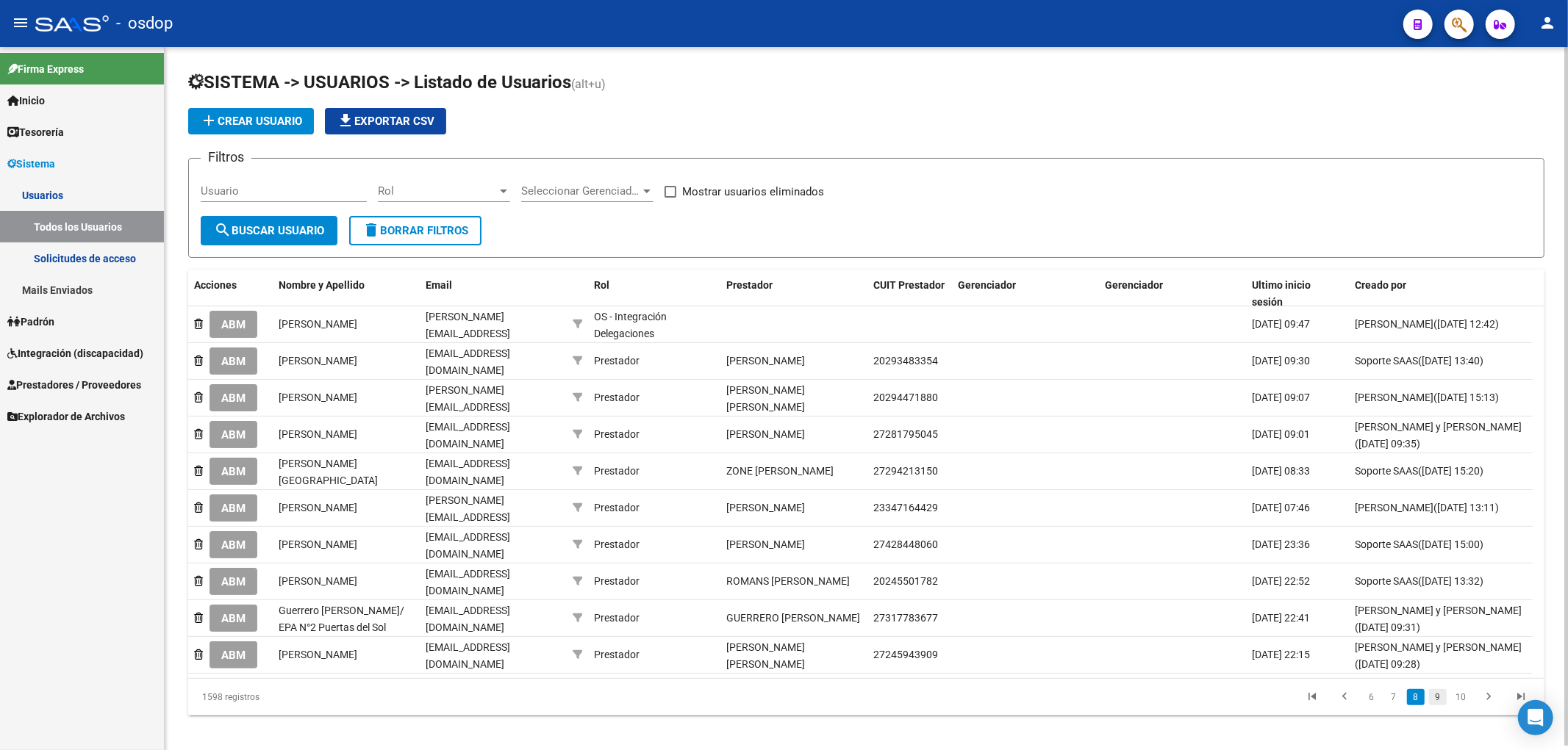
click at [1444, 689] on link "9" at bounding box center [1438, 697] width 18 height 16
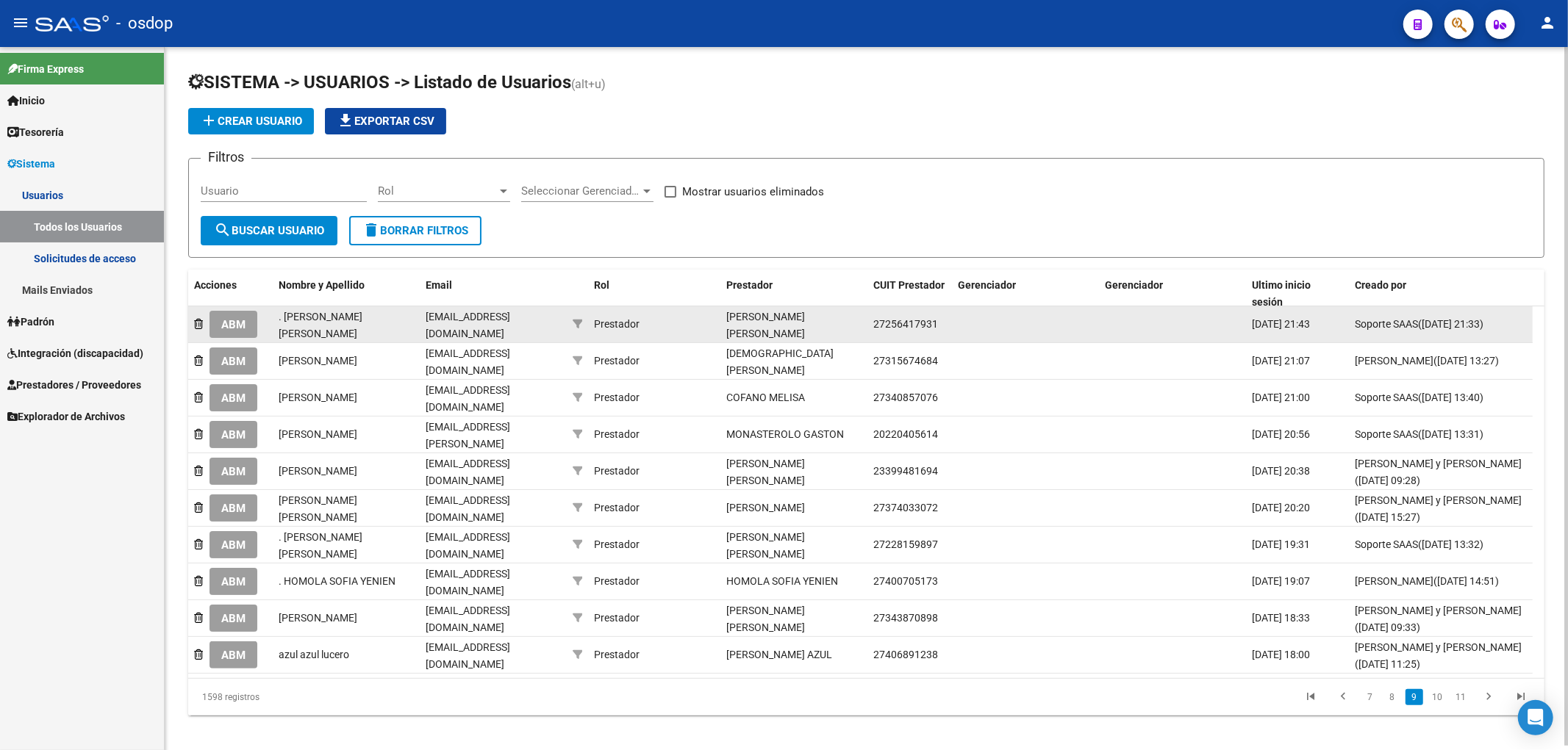
click at [237, 319] on span "ABM" at bounding box center [234, 325] width 25 height 13
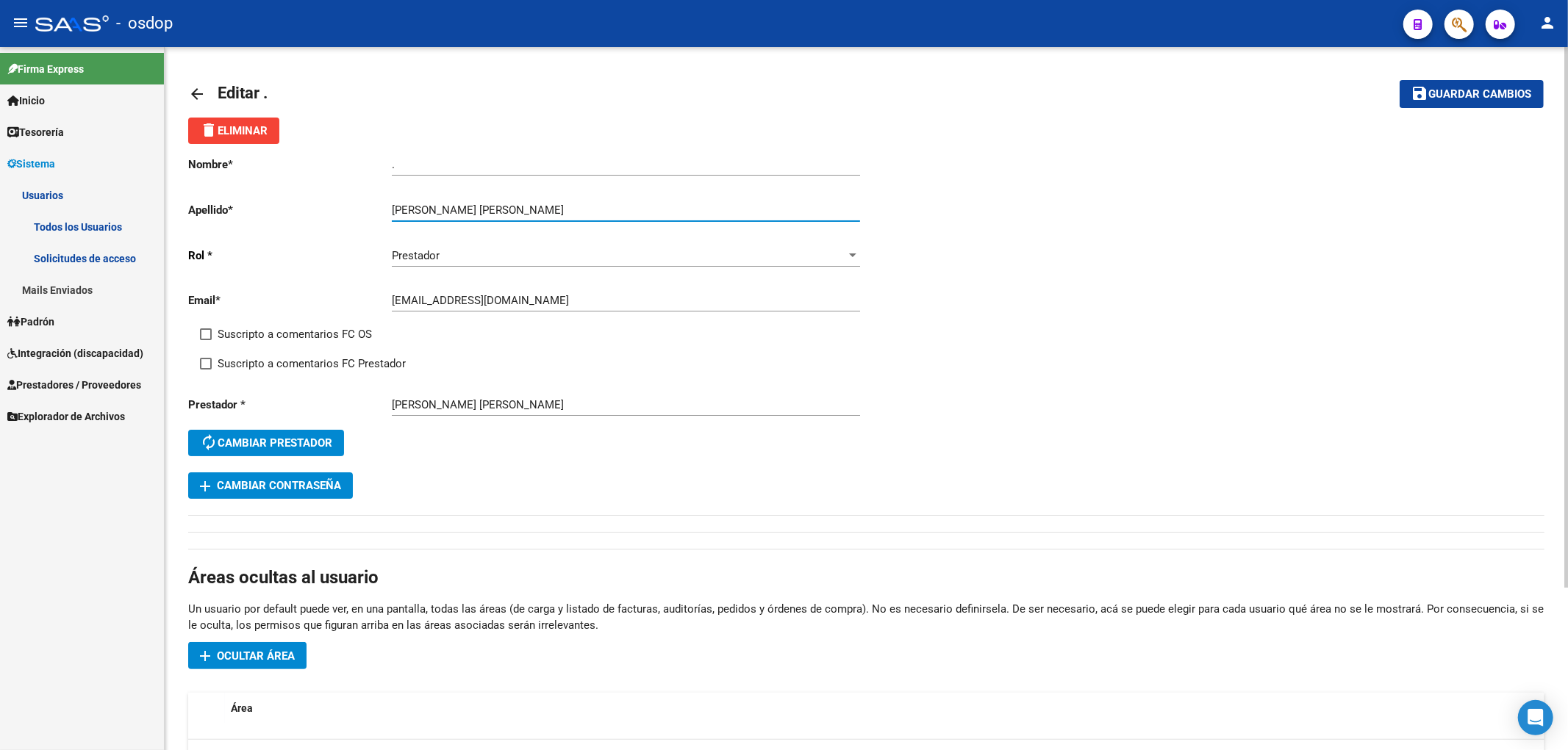
drag, startPoint x: 455, startPoint y: 207, endPoint x: 568, endPoint y: 212, distance: 113.1
click at [568, 212] on input "[PERSON_NAME] [PERSON_NAME]" at bounding box center [626, 210] width 468 height 13
type input "[PERSON_NAME]"
drag, startPoint x: 434, startPoint y: 170, endPoint x: 305, endPoint y: 163, distance: 129.2
click at [305, 163] on app-form-text-field "Nombre * . Ingresar nombre" at bounding box center [524, 164] width 671 height 13
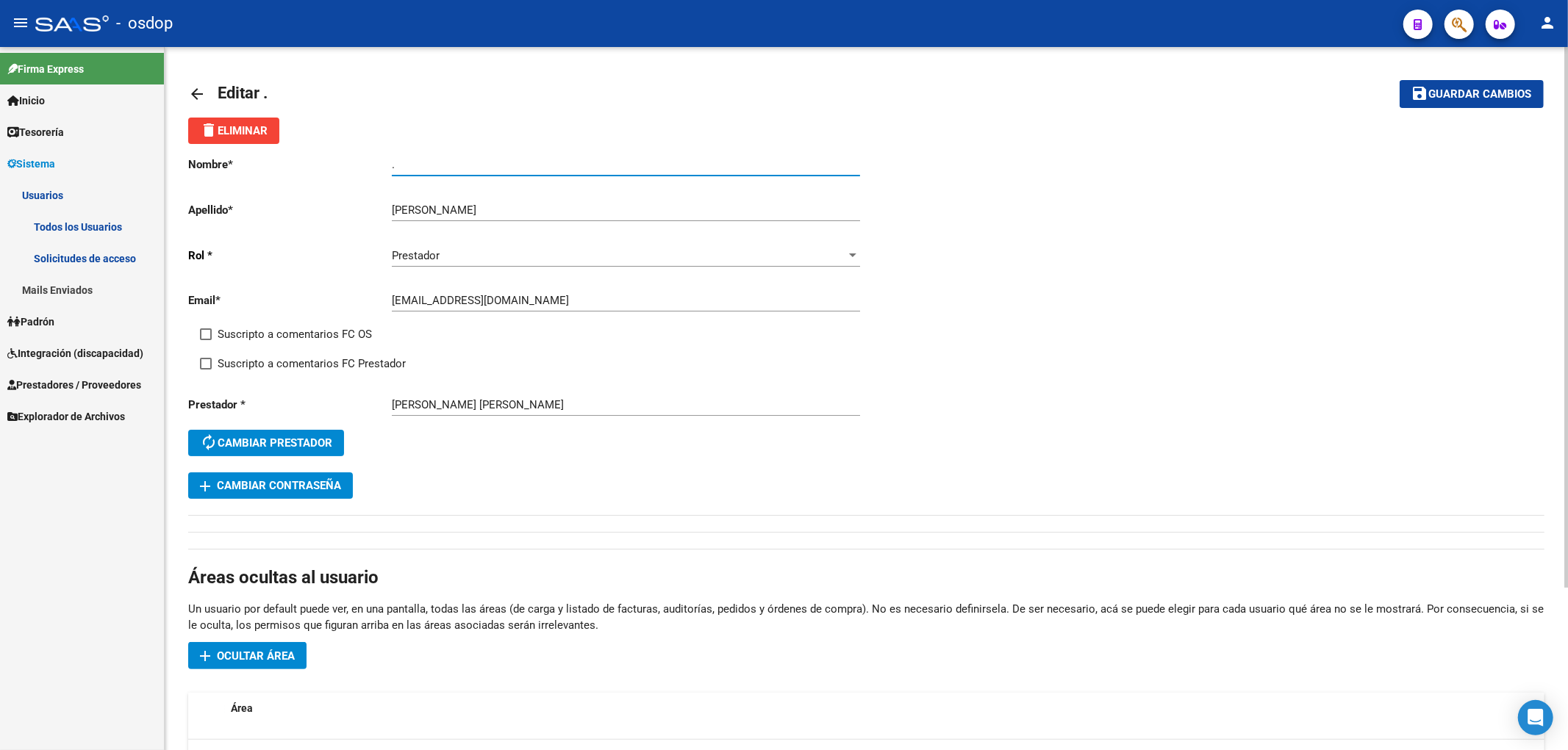
paste input "[PERSON_NAME]"
type input "[PERSON_NAME]"
click at [1458, 102] on button "save Guardar cambios" at bounding box center [1472, 93] width 145 height 28
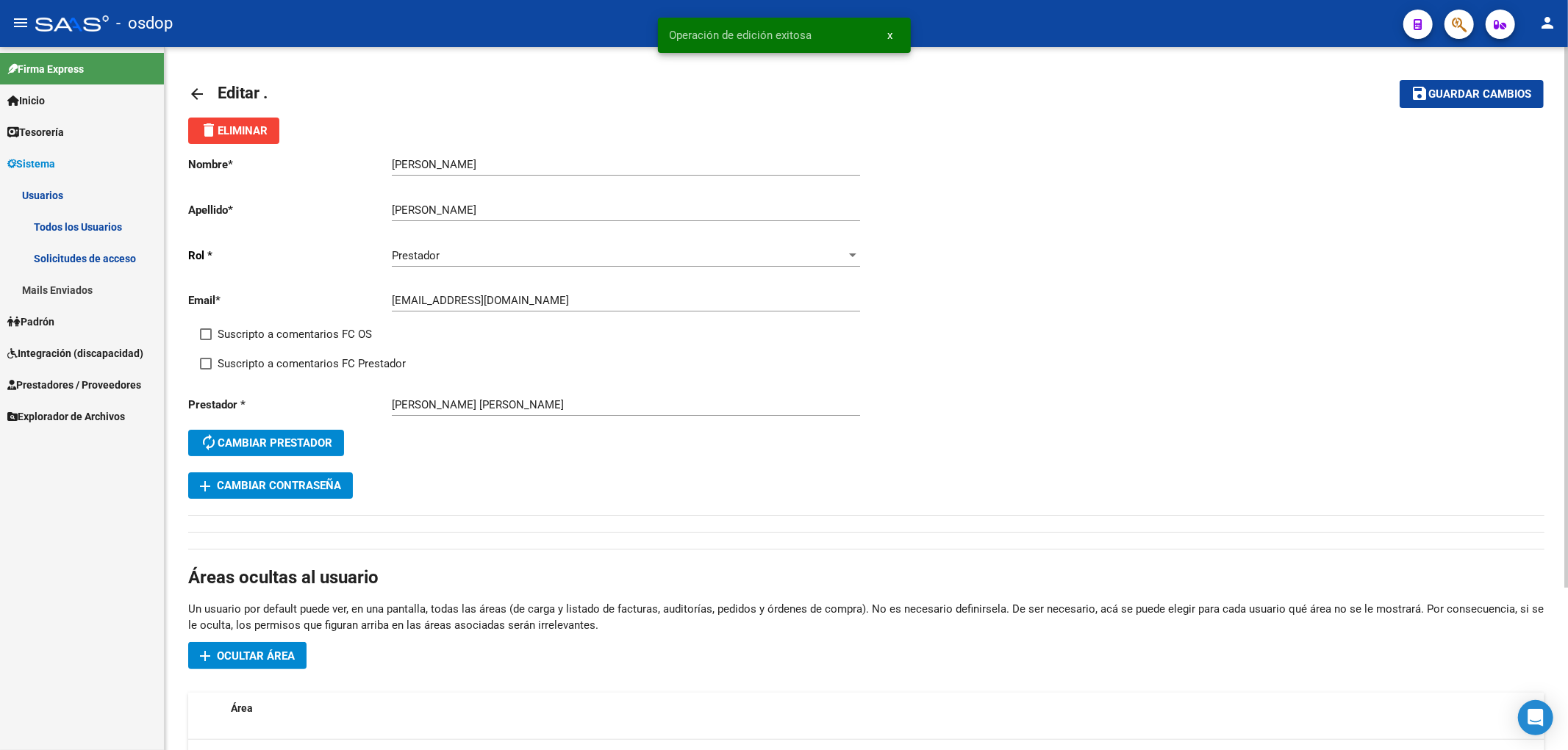
click at [191, 91] on mat-icon "arrow_back" at bounding box center [197, 94] width 18 height 18
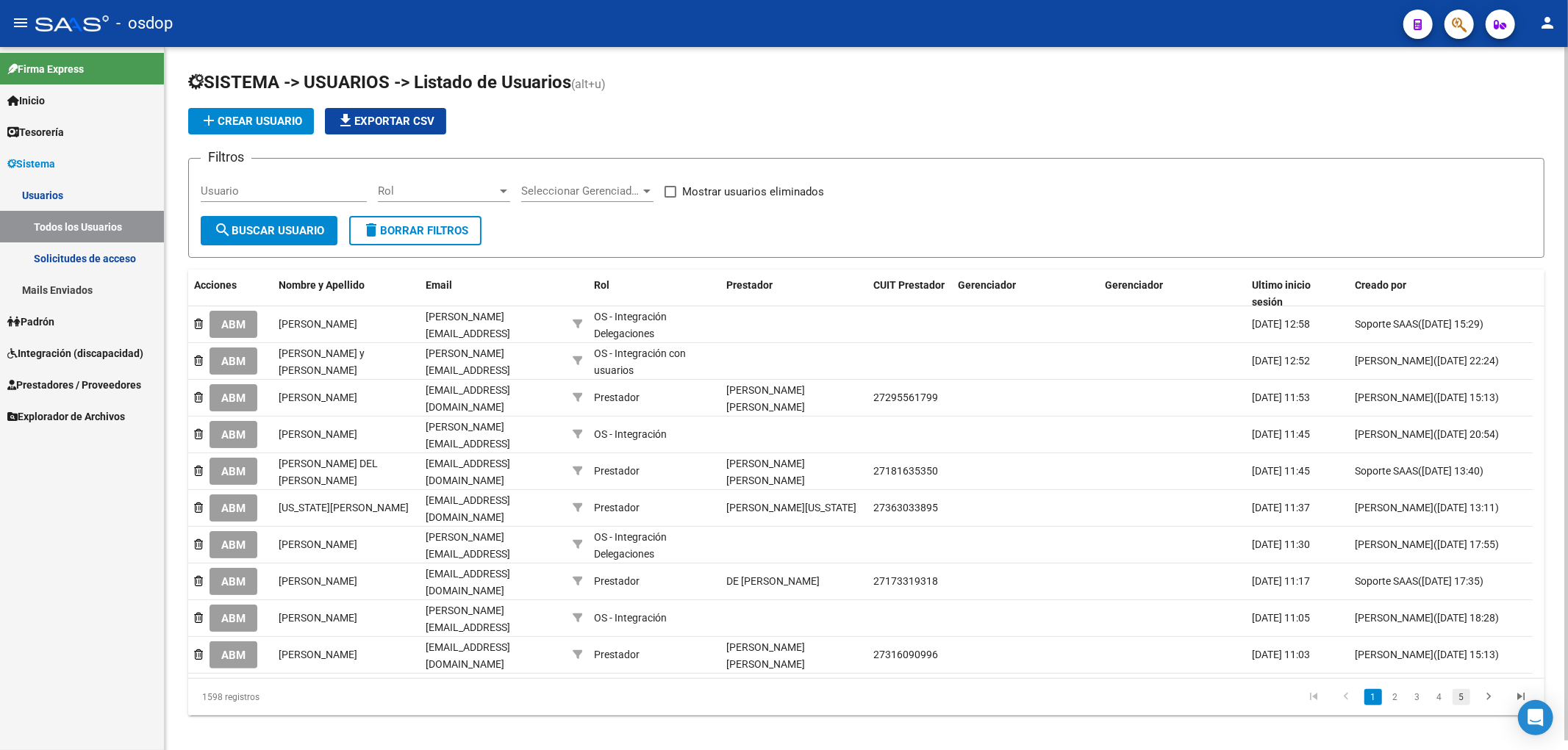
click at [1466, 695] on link "5" at bounding box center [1462, 697] width 18 height 16
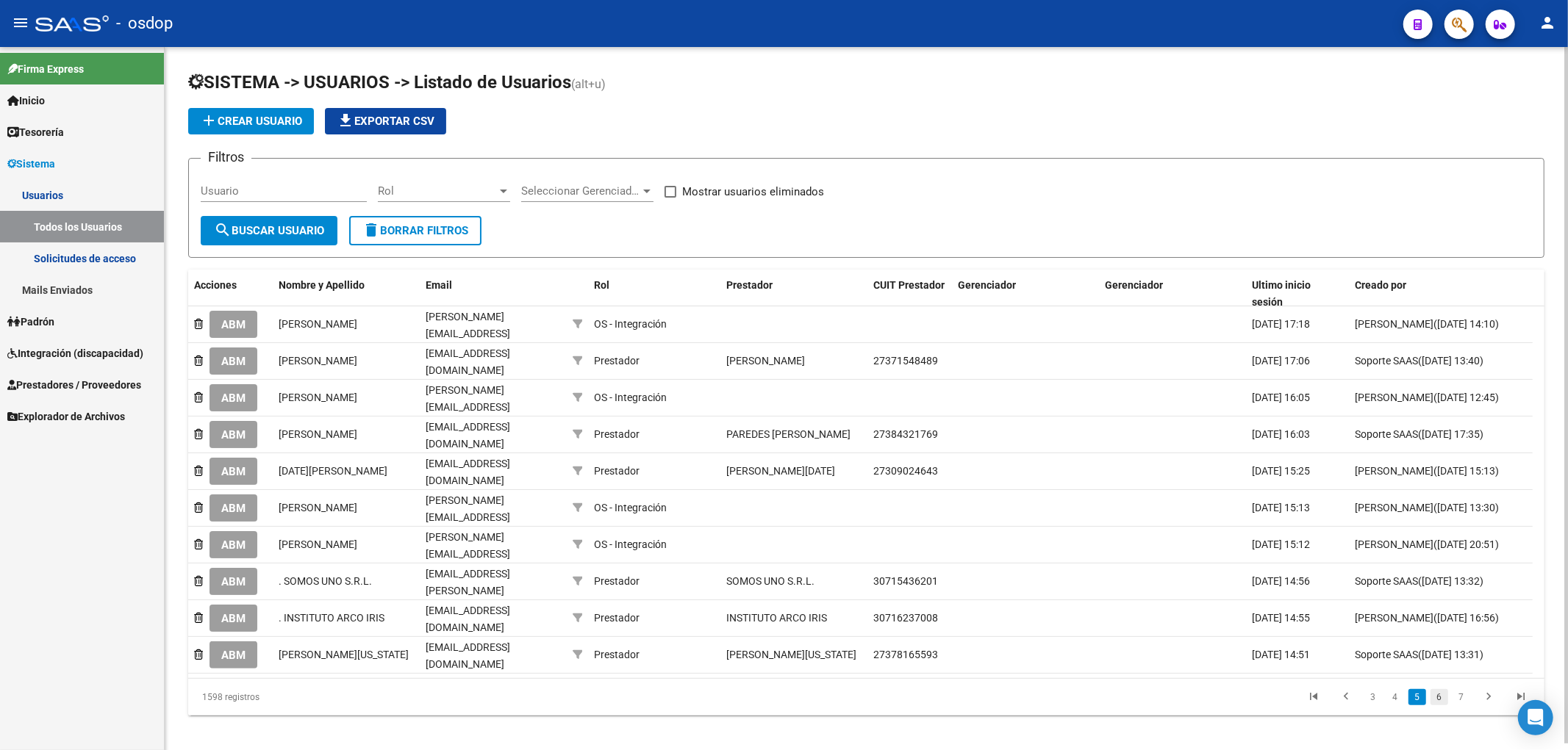
click at [1442, 693] on link "6" at bounding box center [1439, 697] width 18 height 16
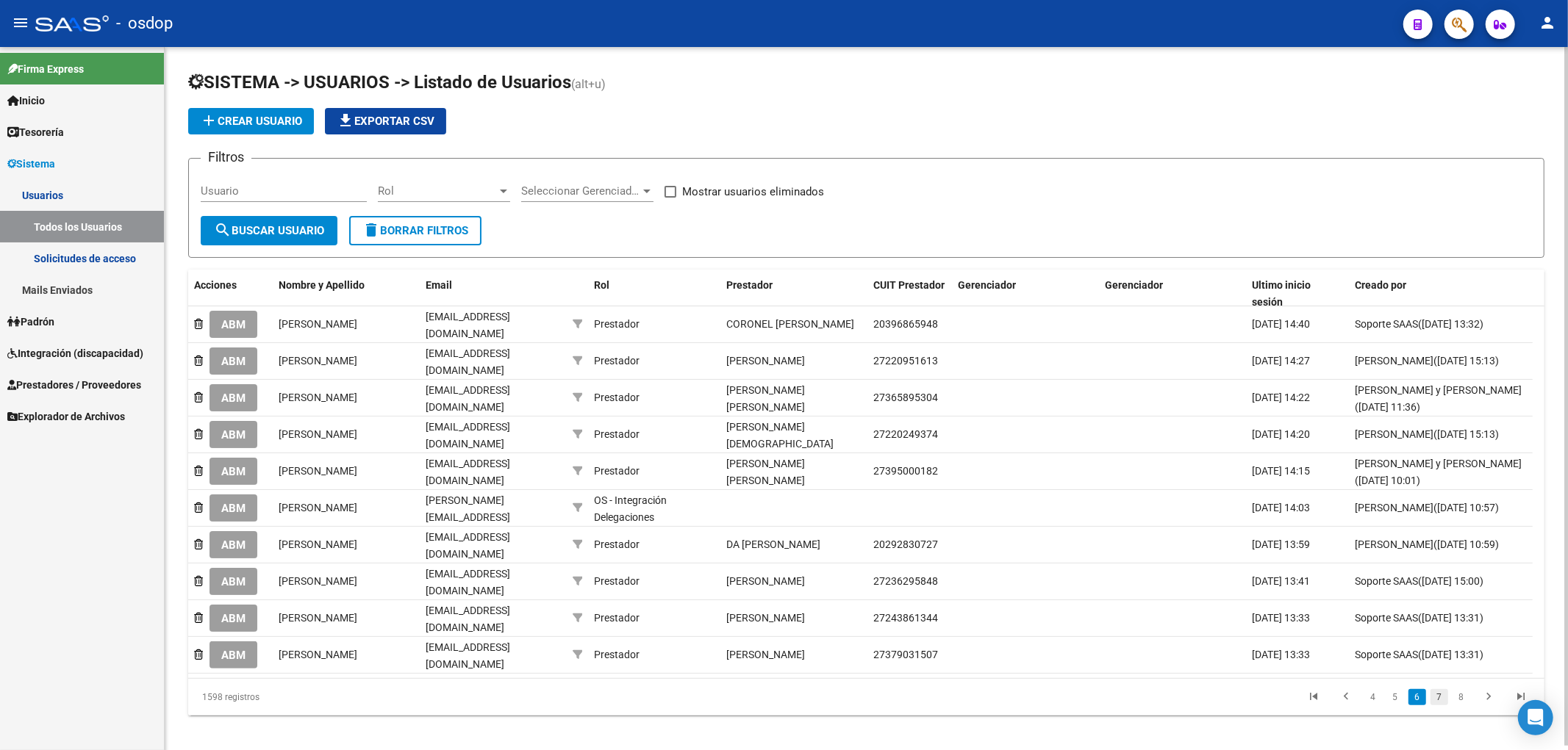
click at [1442, 689] on link "7" at bounding box center [1439, 697] width 18 height 16
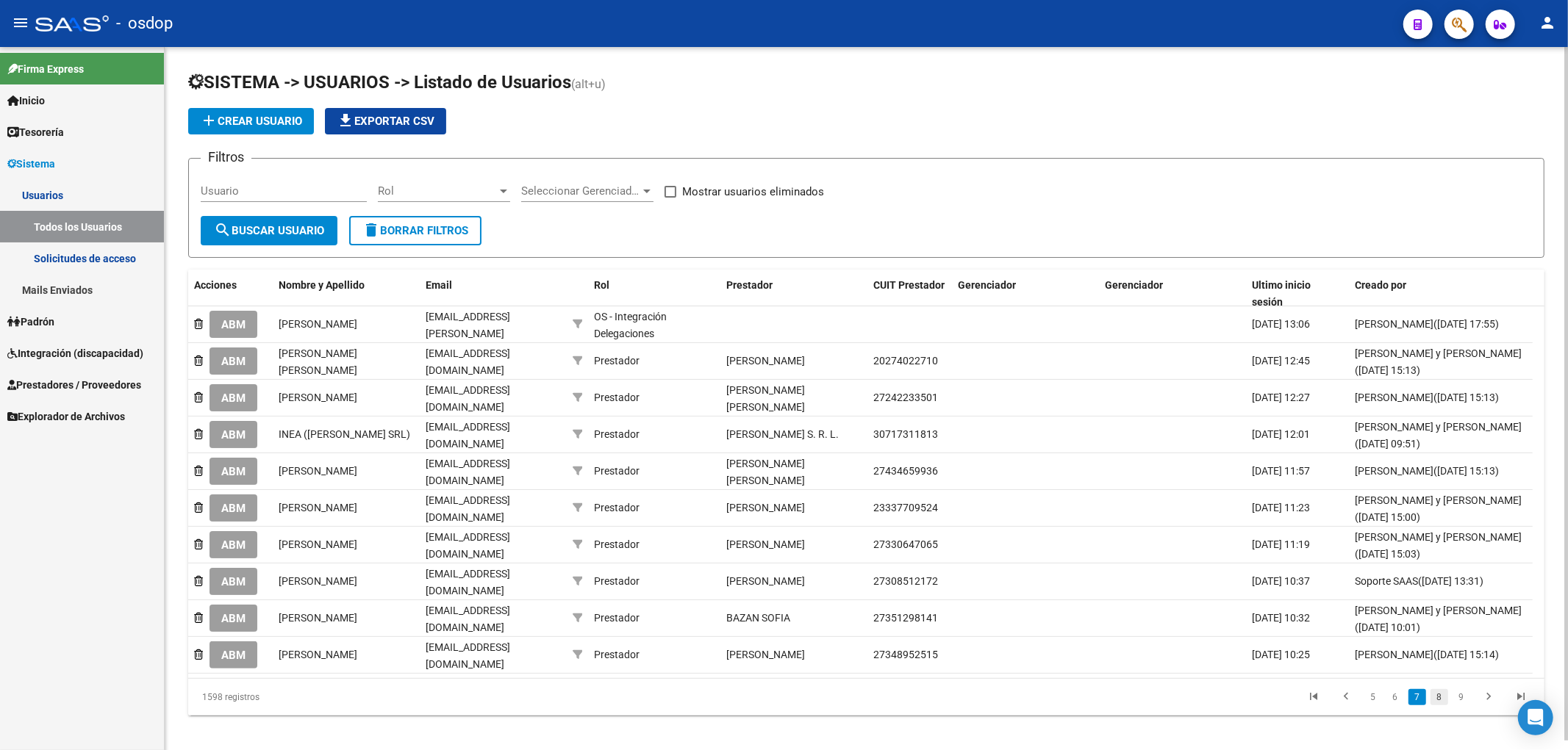
click at [1442, 695] on link "8" at bounding box center [1439, 697] width 18 height 16
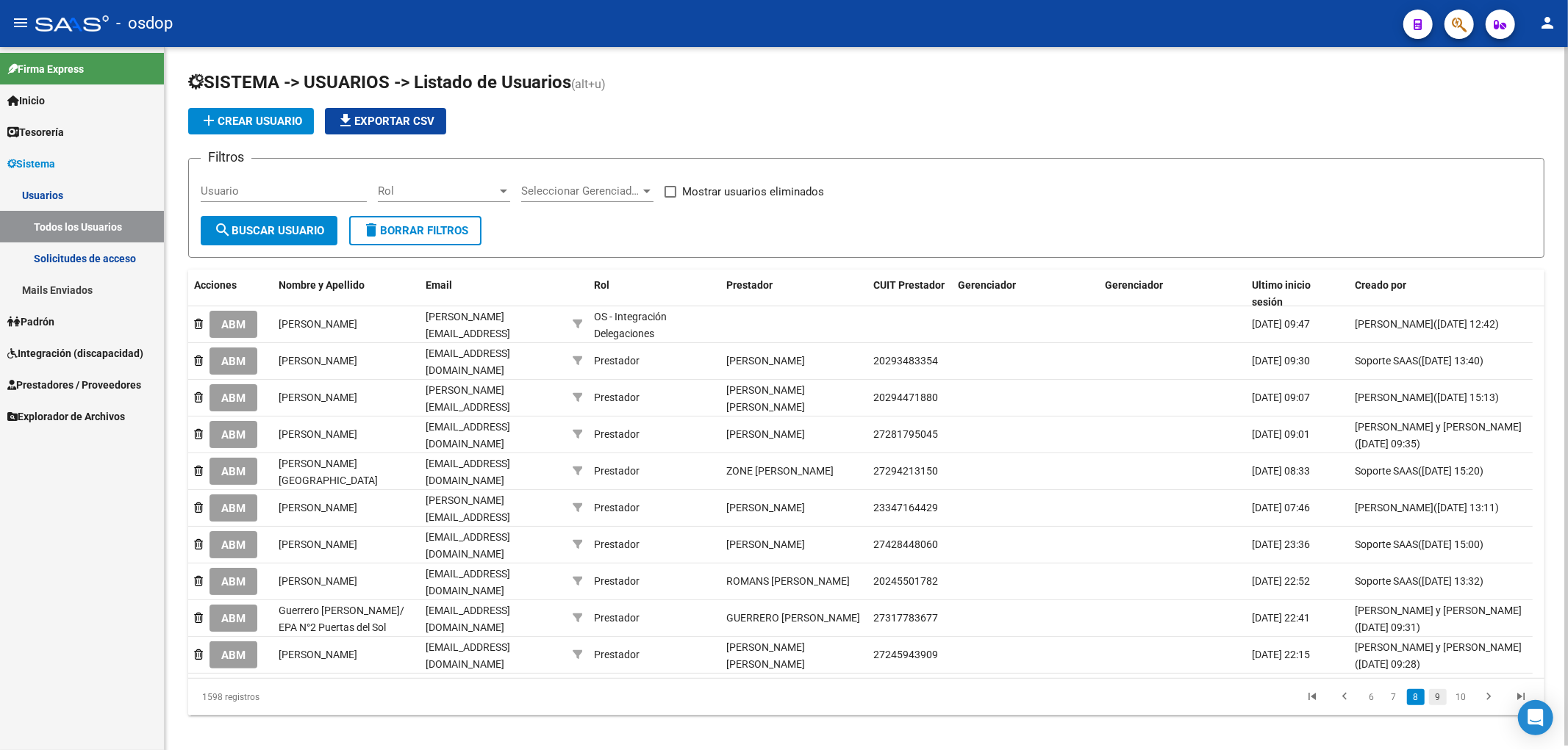
click at [1444, 693] on link "9" at bounding box center [1438, 697] width 18 height 16
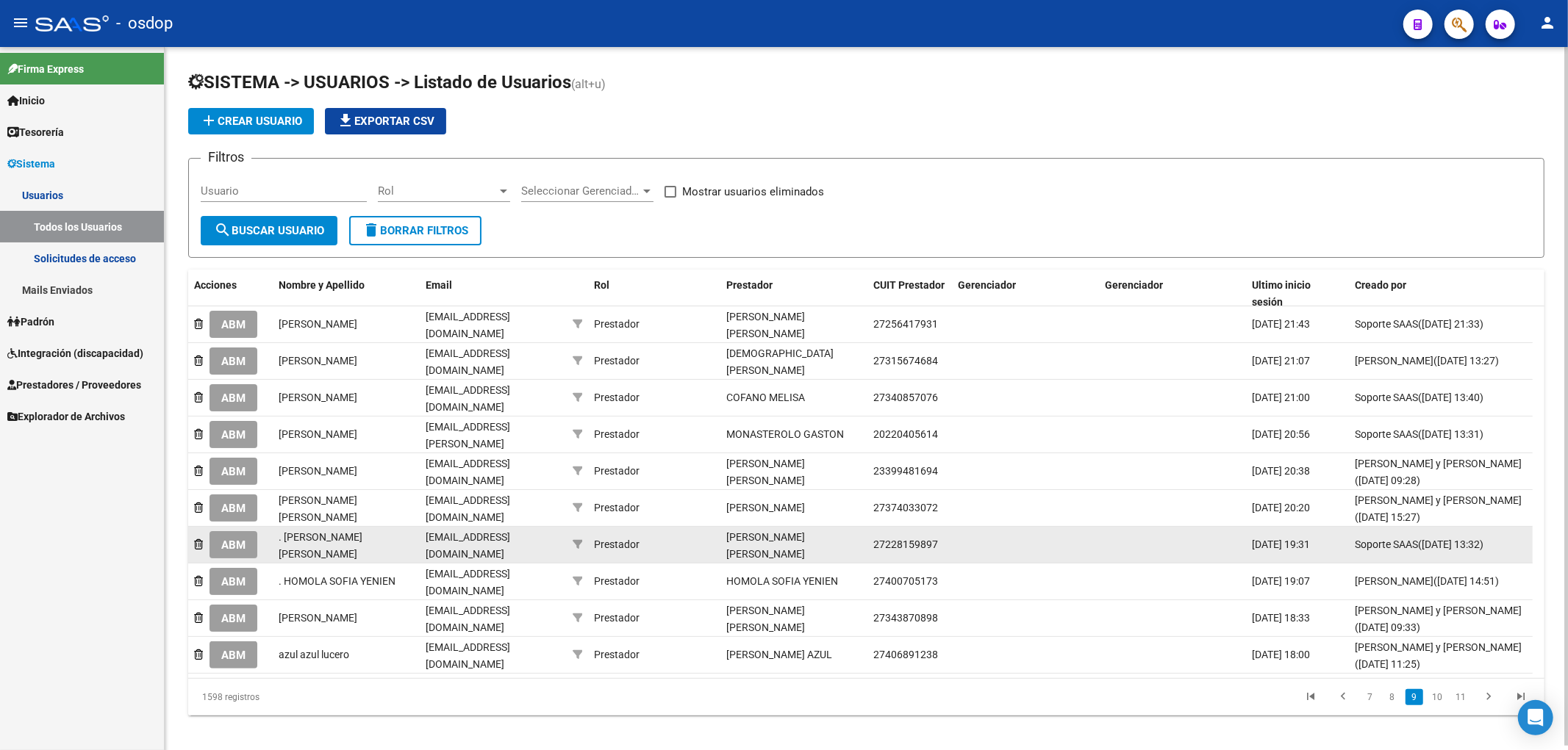
click at [237, 539] on span "ABM" at bounding box center [234, 546] width 25 height 13
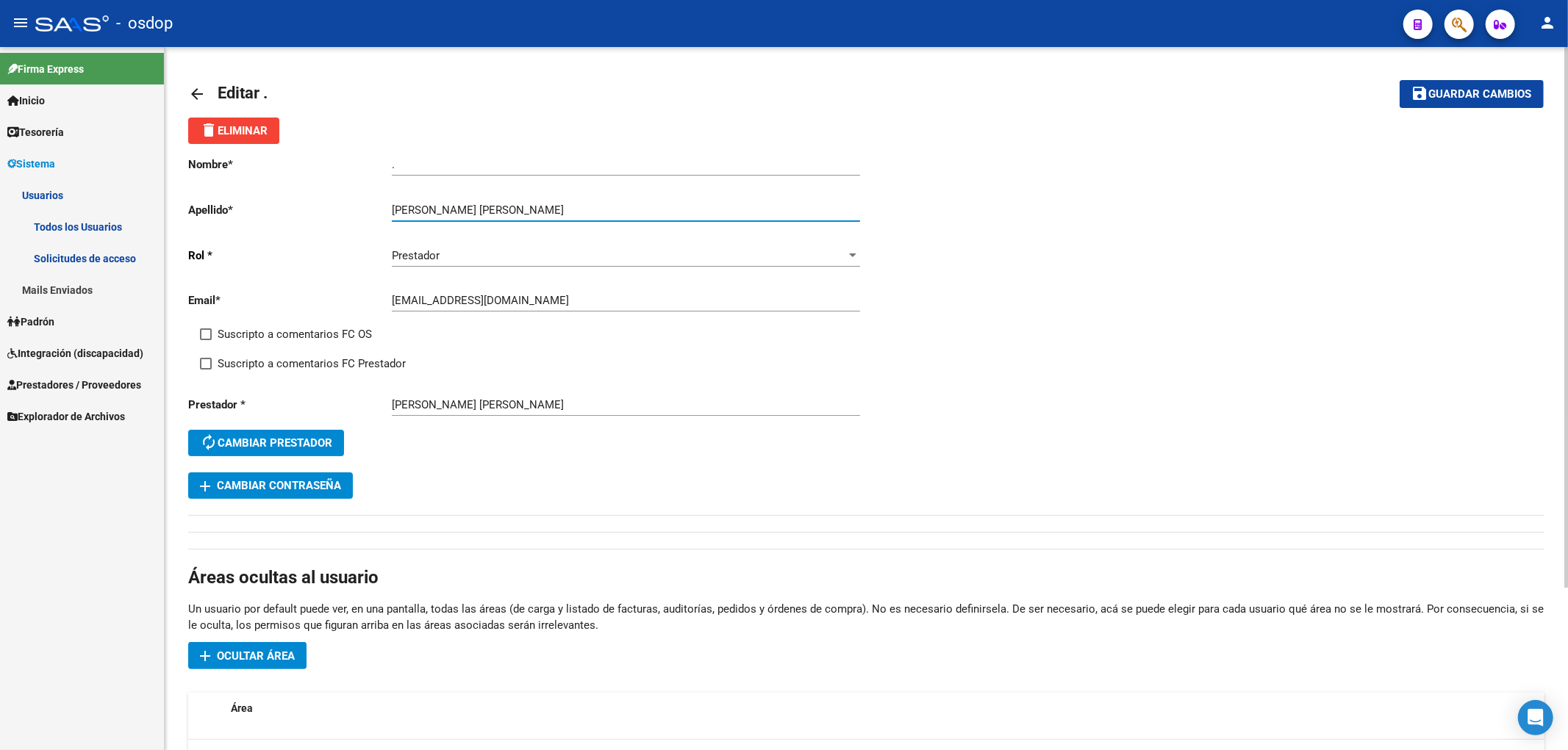
drag, startPoint x: 439, startPoint y: 208, endPoint x: 552, endPoint y: 210, distance: 113.0
click at [552, 210] on input "[PERSON_NAME] [PERSON_NAME]" at bounding box center [626, 210] width 468 height 13
type input "ROMERO"
drag, startPoint x: 377, startPoint y: 167, endPoint x: 331, endPoint y: 157, distance: 47.1
click at [331, 158] on app-form-text-field "Nombre * . Ingresar nombre" at bounding box center [524, 164] width 671 height 13
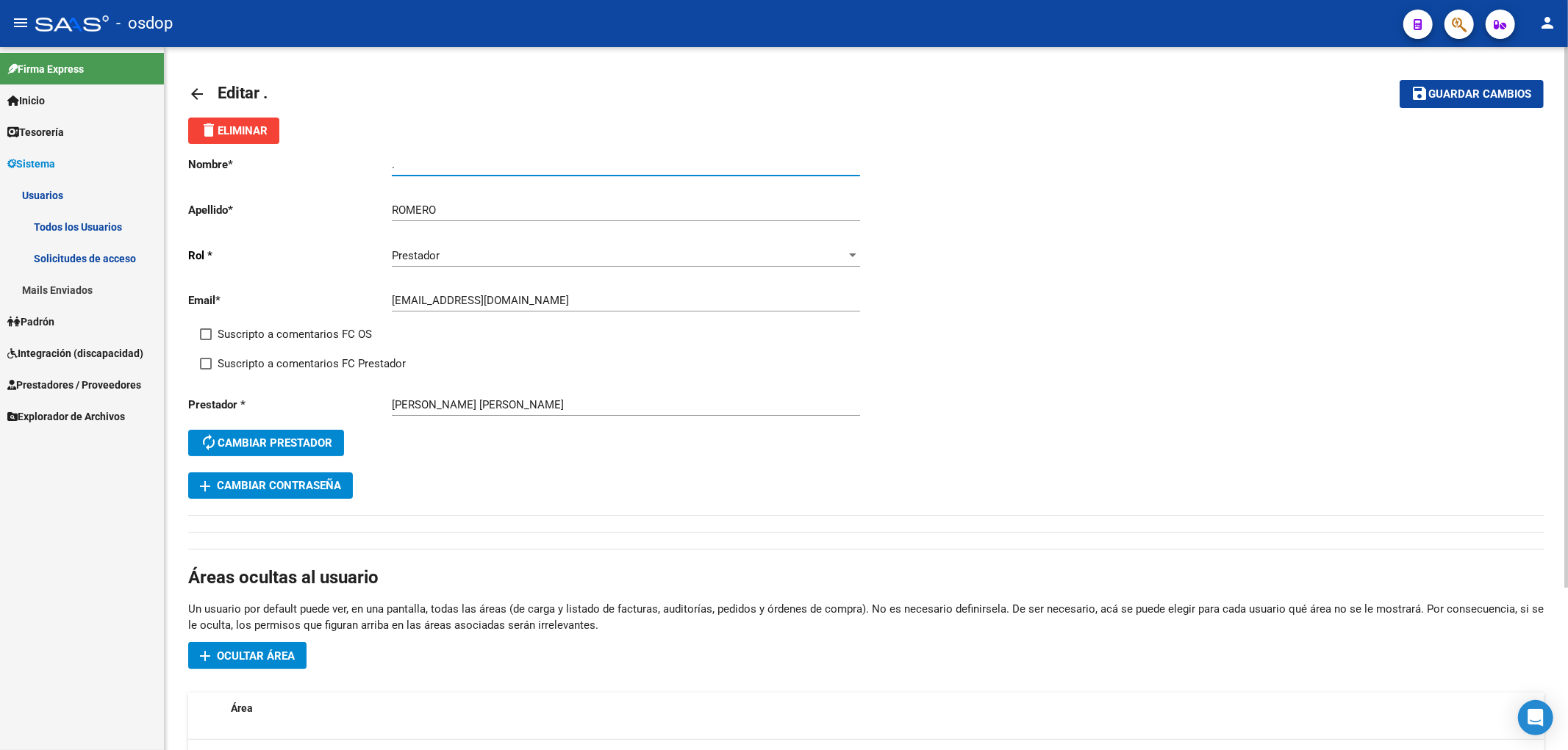
paste input "[PERSON_NAME]"
type input "[PERSON_NAME]"
click at [1462, 93] on span "Guardar cambios" at bounding box center [1481, 95] width 103 height 13
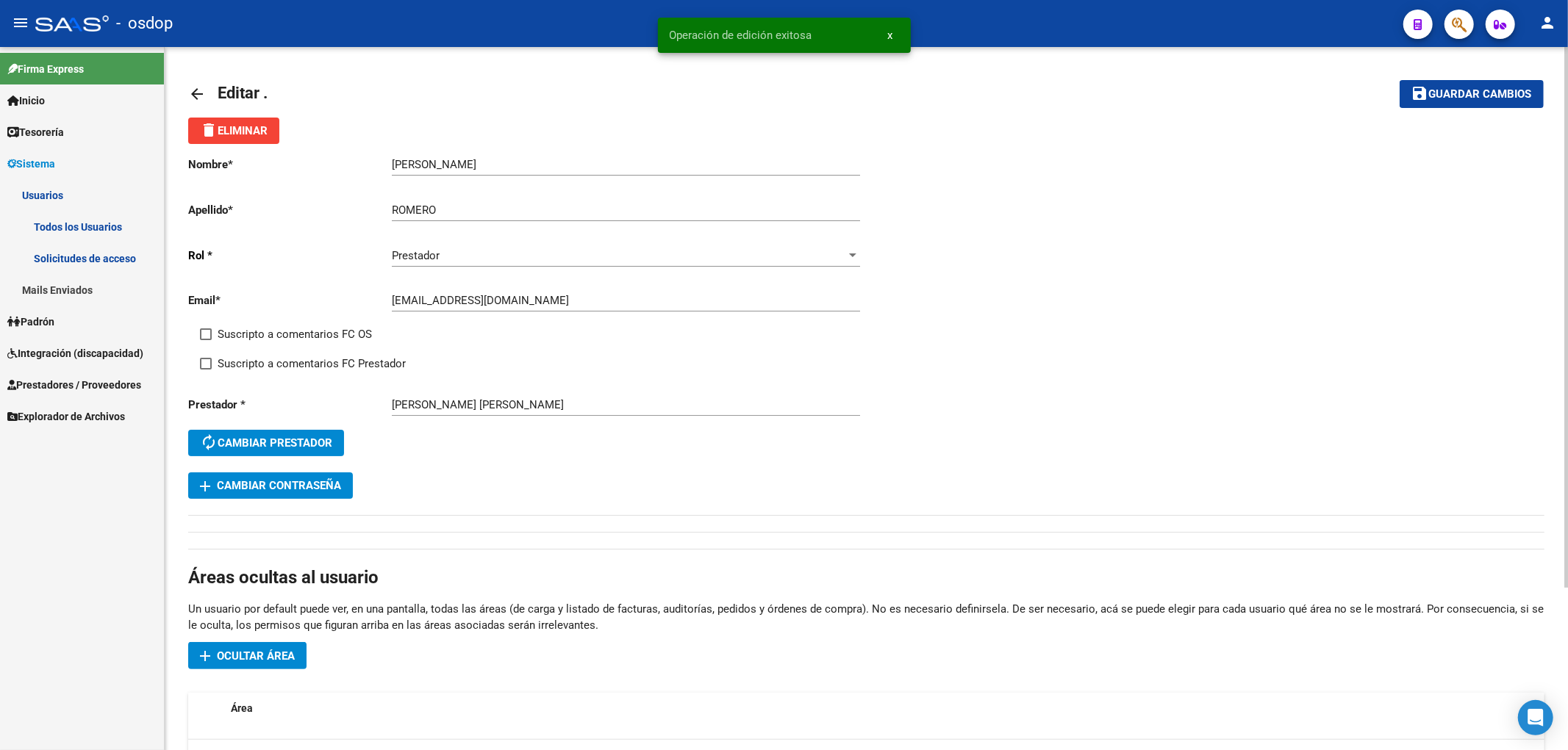
click at [195, 95] on mat-icon "arrow_back" at bounding box center [197, 94] width 18 height 18
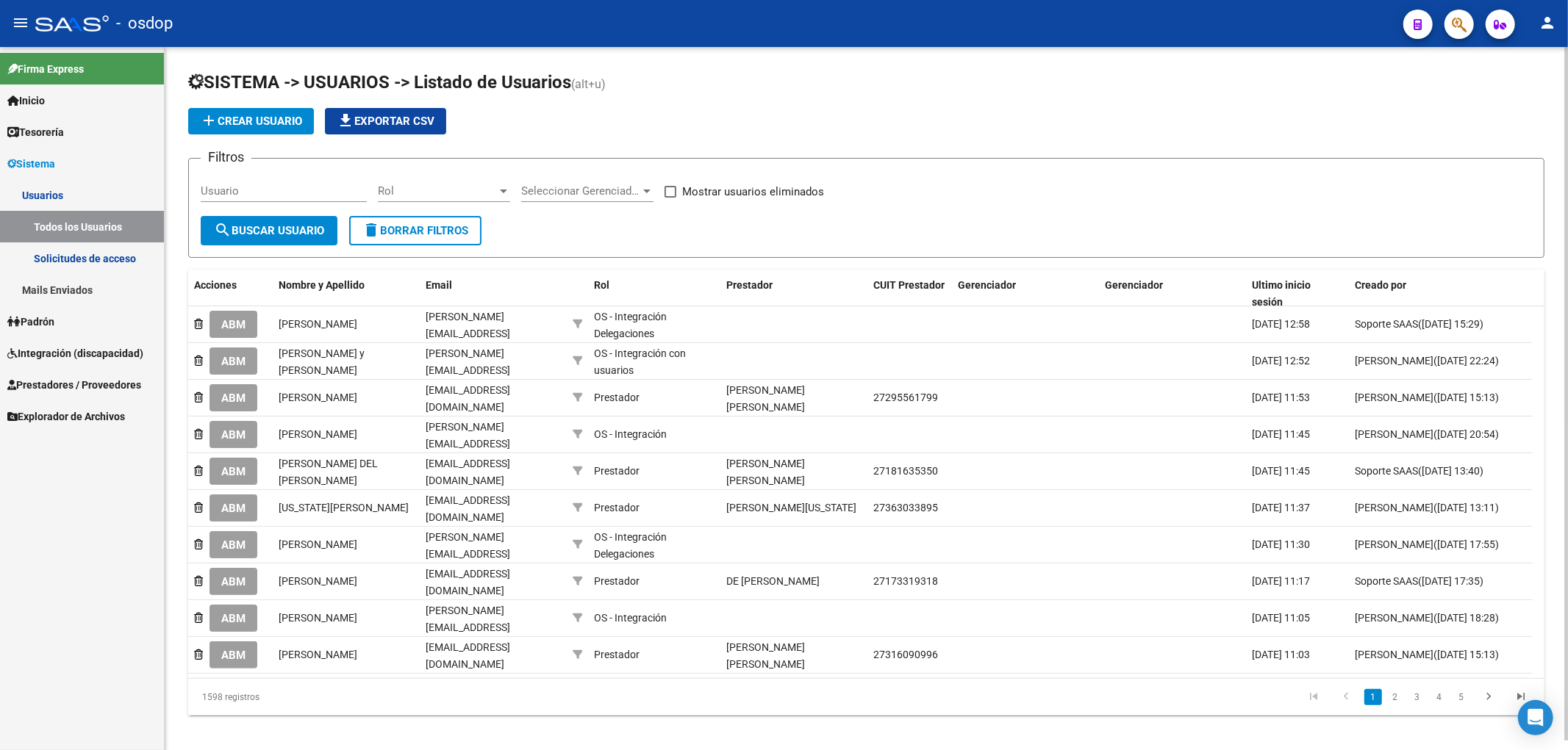
click at [1483, 693] on icon "go to next page" at bounding box center [1488, 699] width 19 height 18
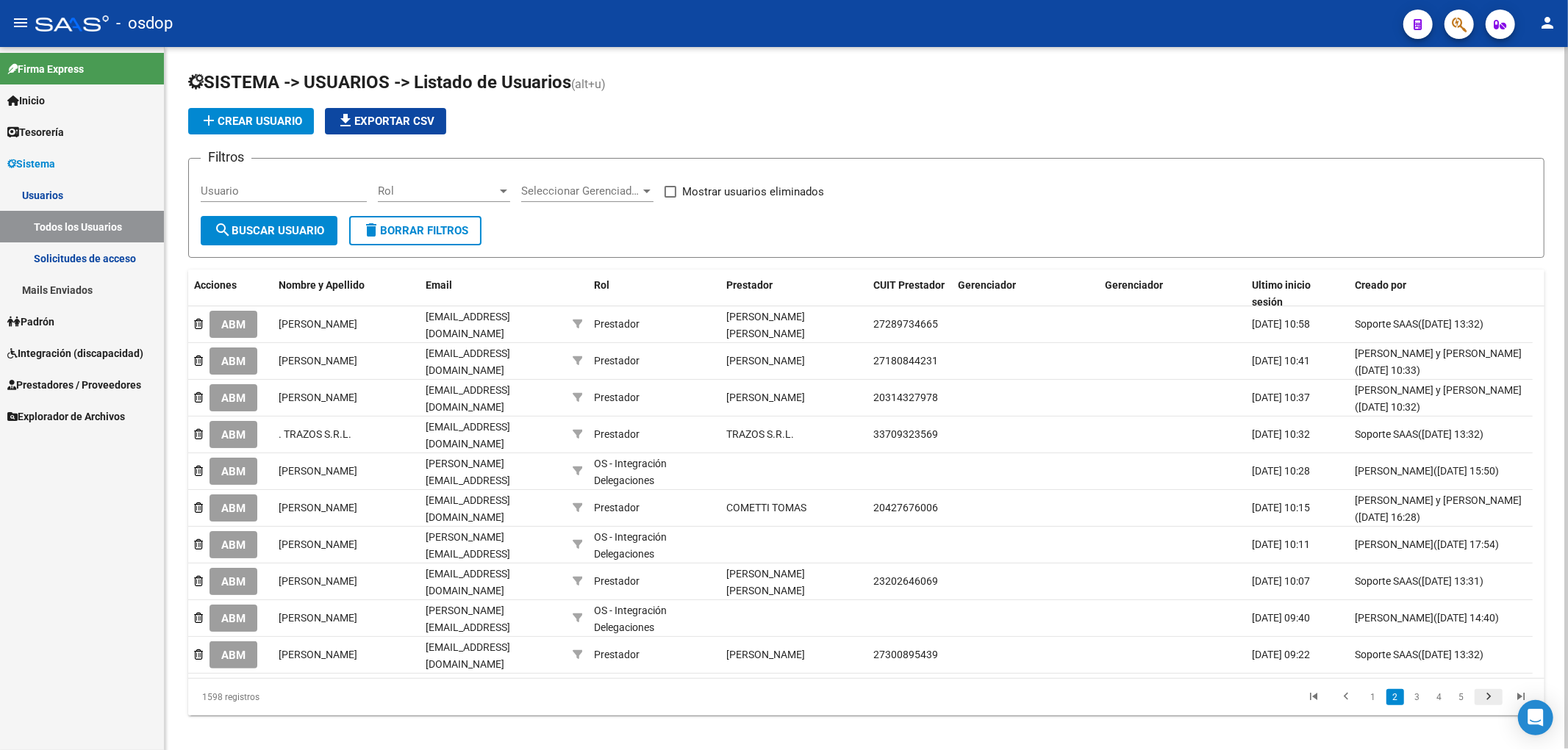
click at [1486, 690] on icon "go to next page" at bounding box center [1488, 699] width 19 height 18
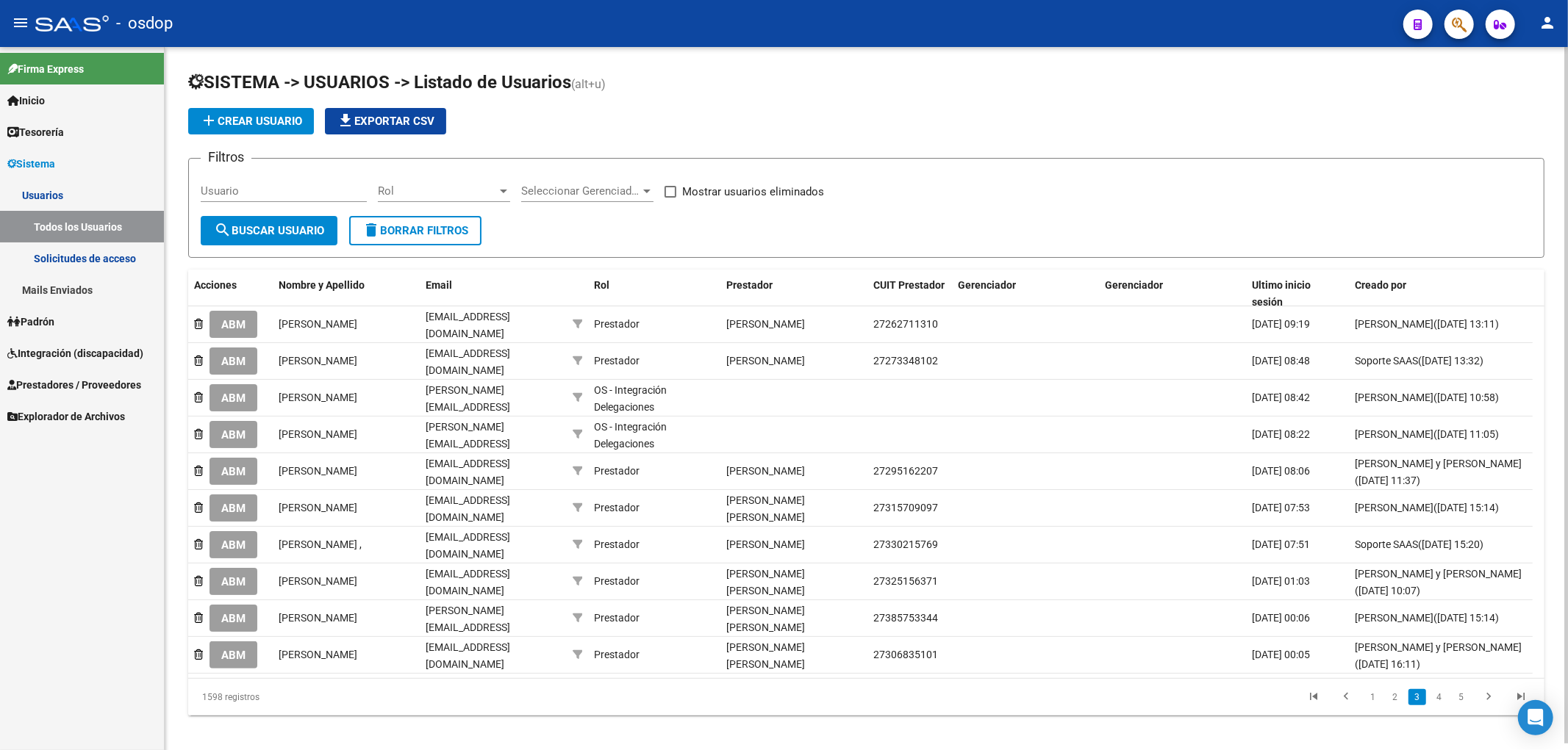
click at [1487, 690] on icon "go to next page" at bounding box center [1488, 699] width 19 height 18
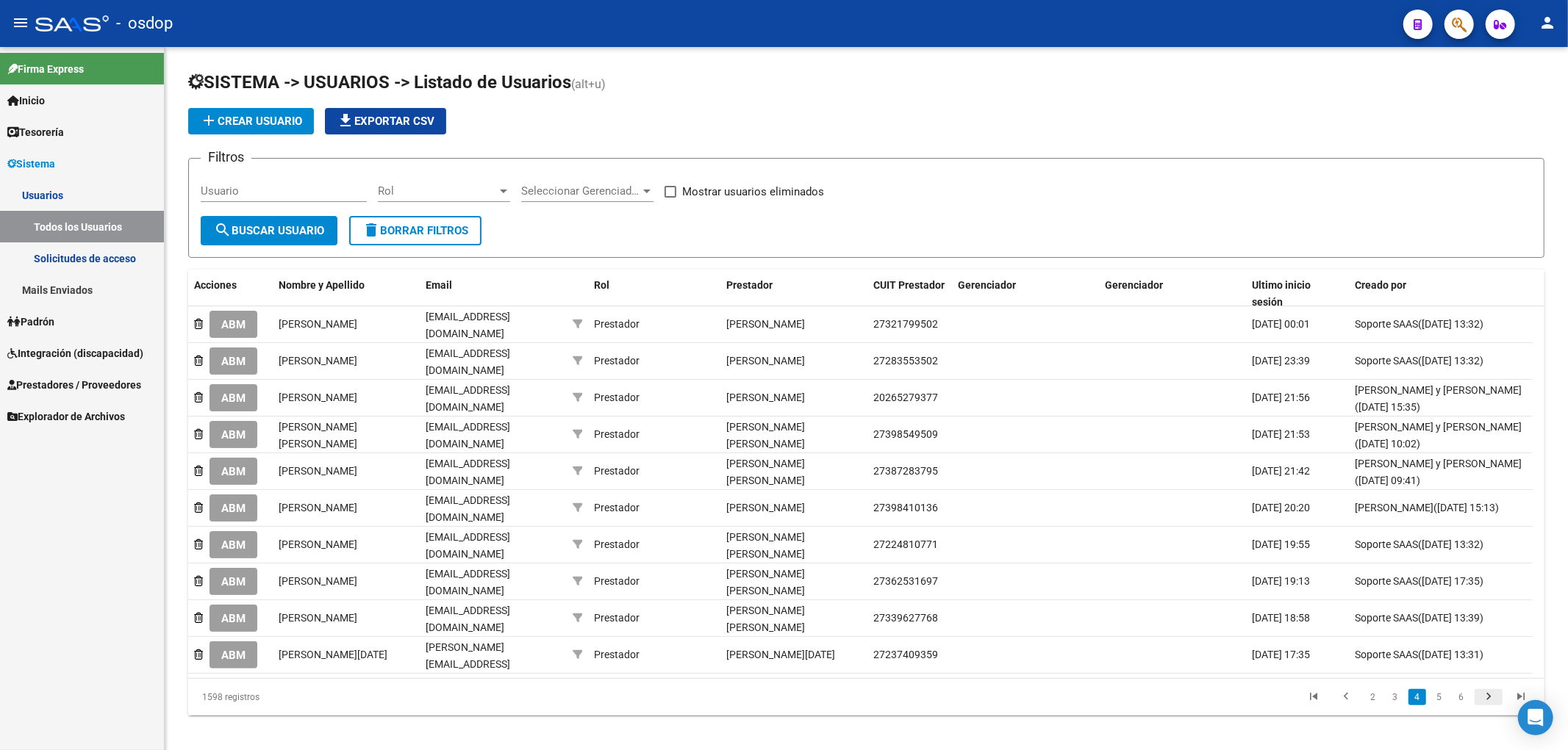
click at [1488, 690] on icon "go to next page" at bounding box center [1488, 699] width 19 height 18
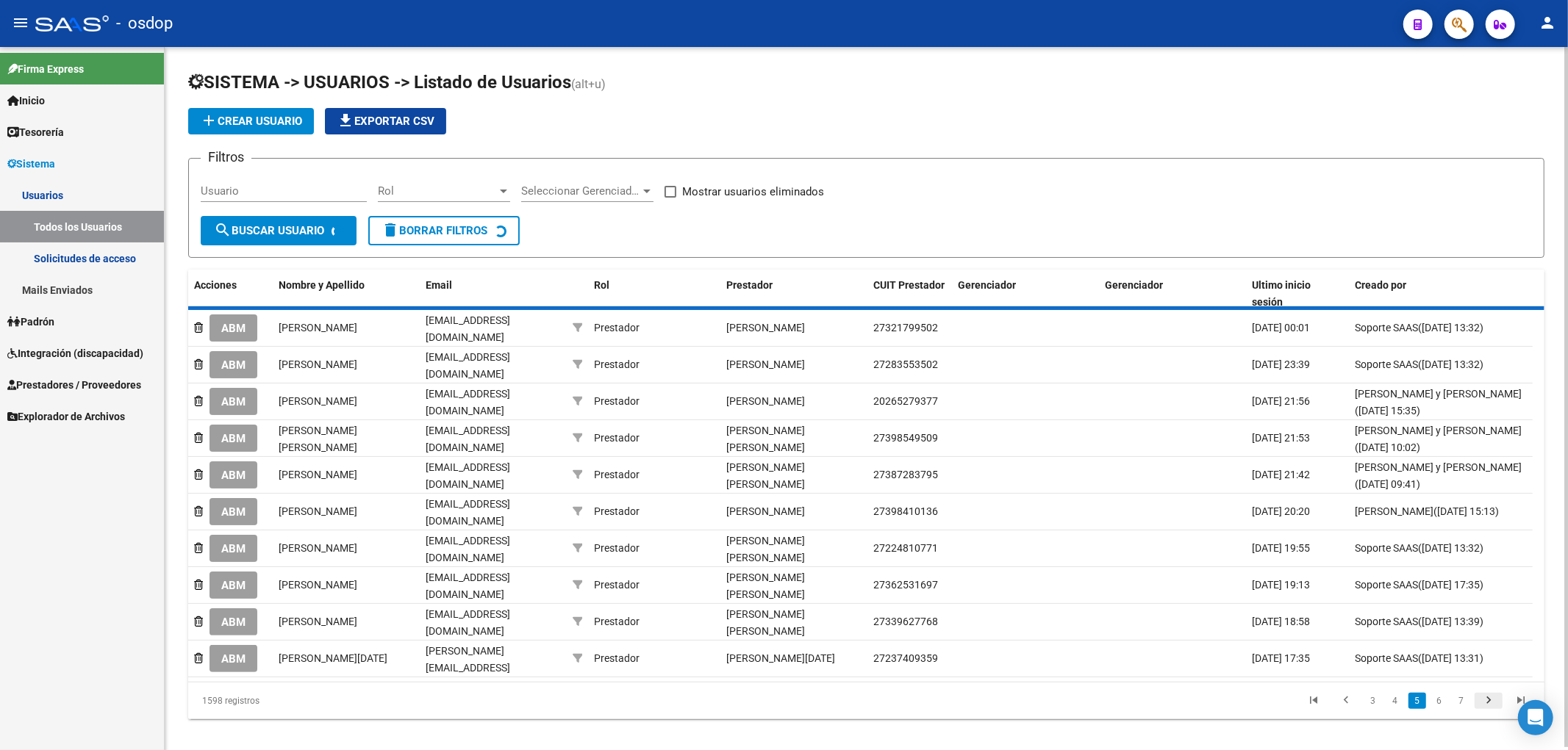
click at [1488, 684] on div "1598 registros 3 4 5 6 7" at bounding box center [866, 701] width 1356 height 37
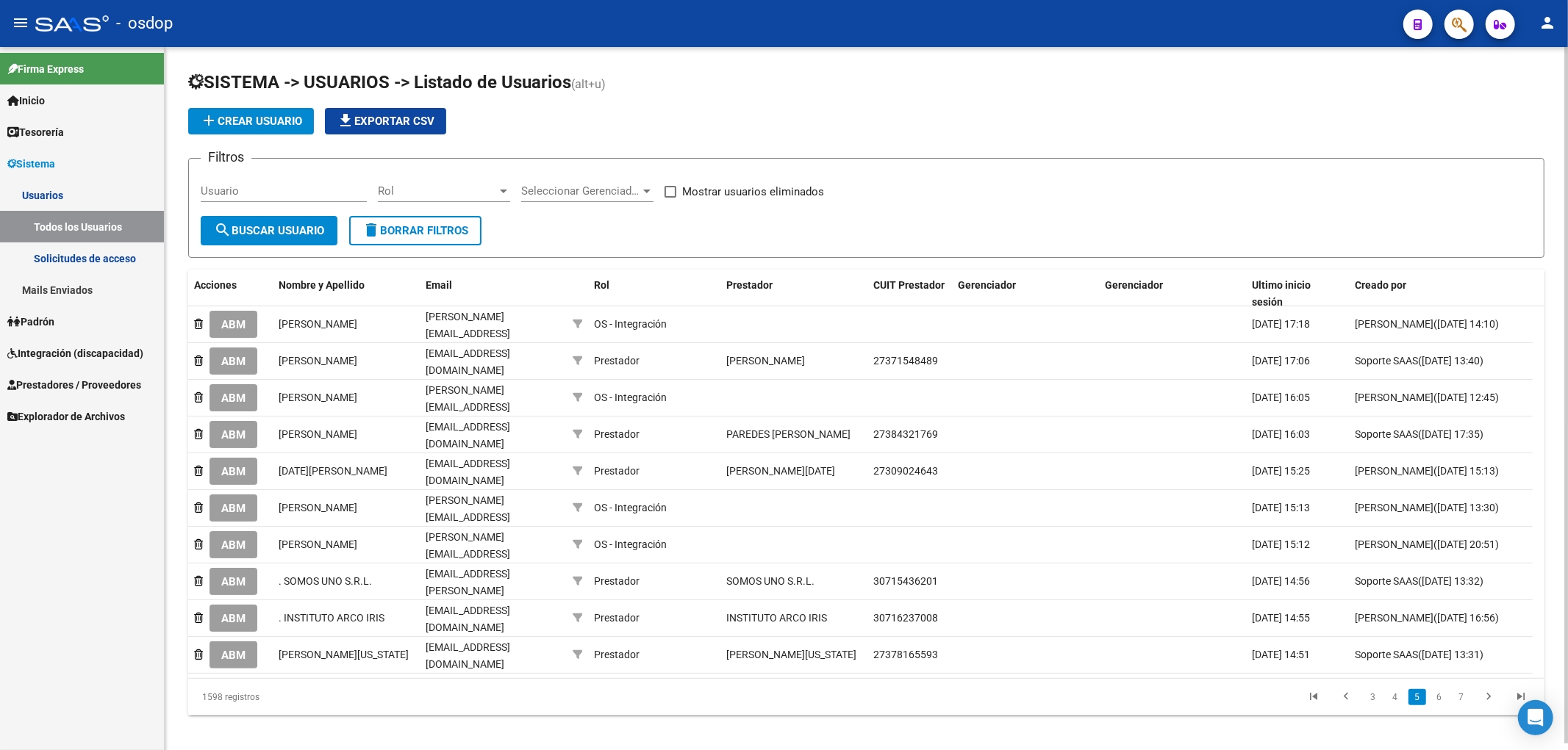
click at [1489, 690] on icon "go to next page" at bounding box center [1488, 699] width 19 height 18
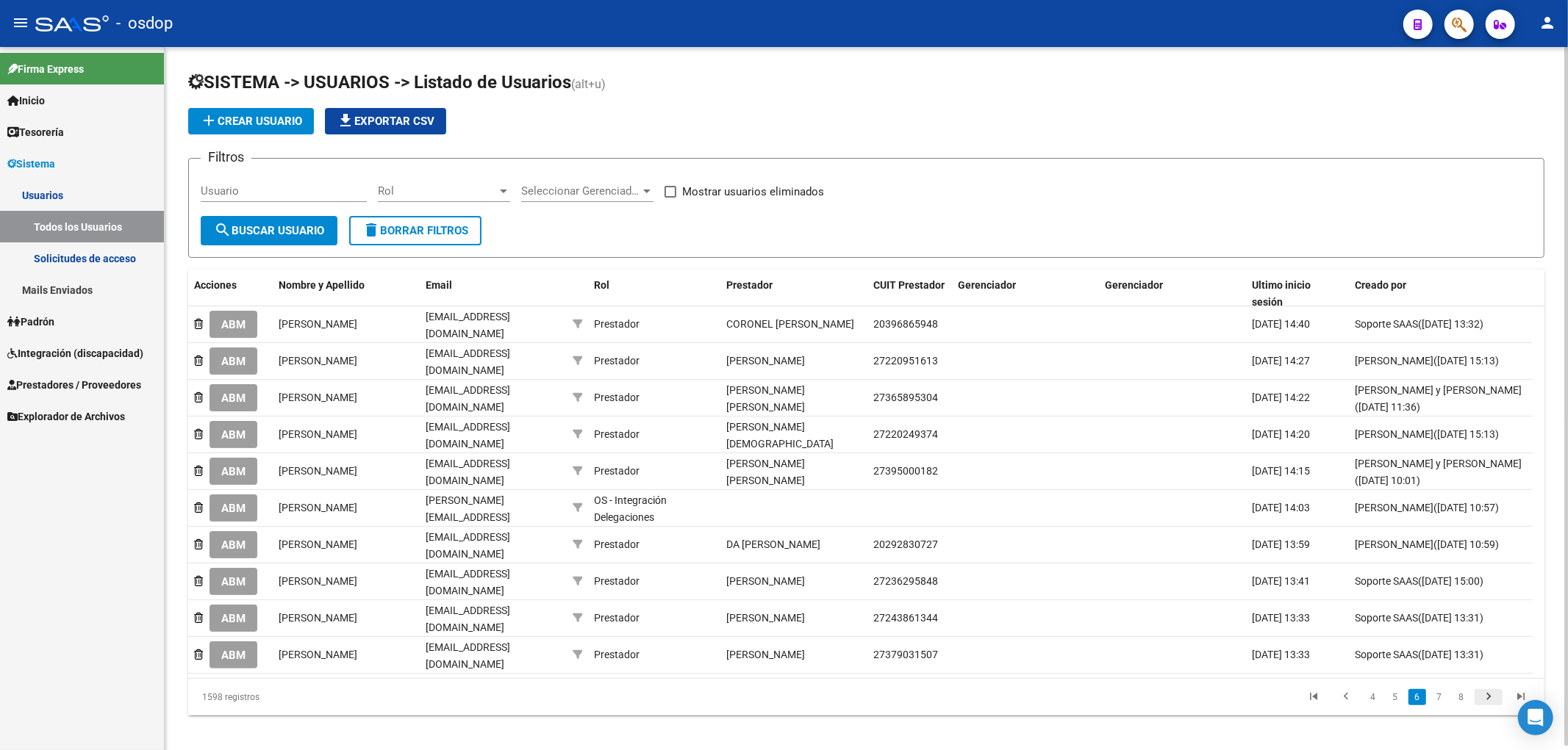
click at [1489, 691] on icon "go to next page" at bounding box center [1488, 699] width 19 height 18
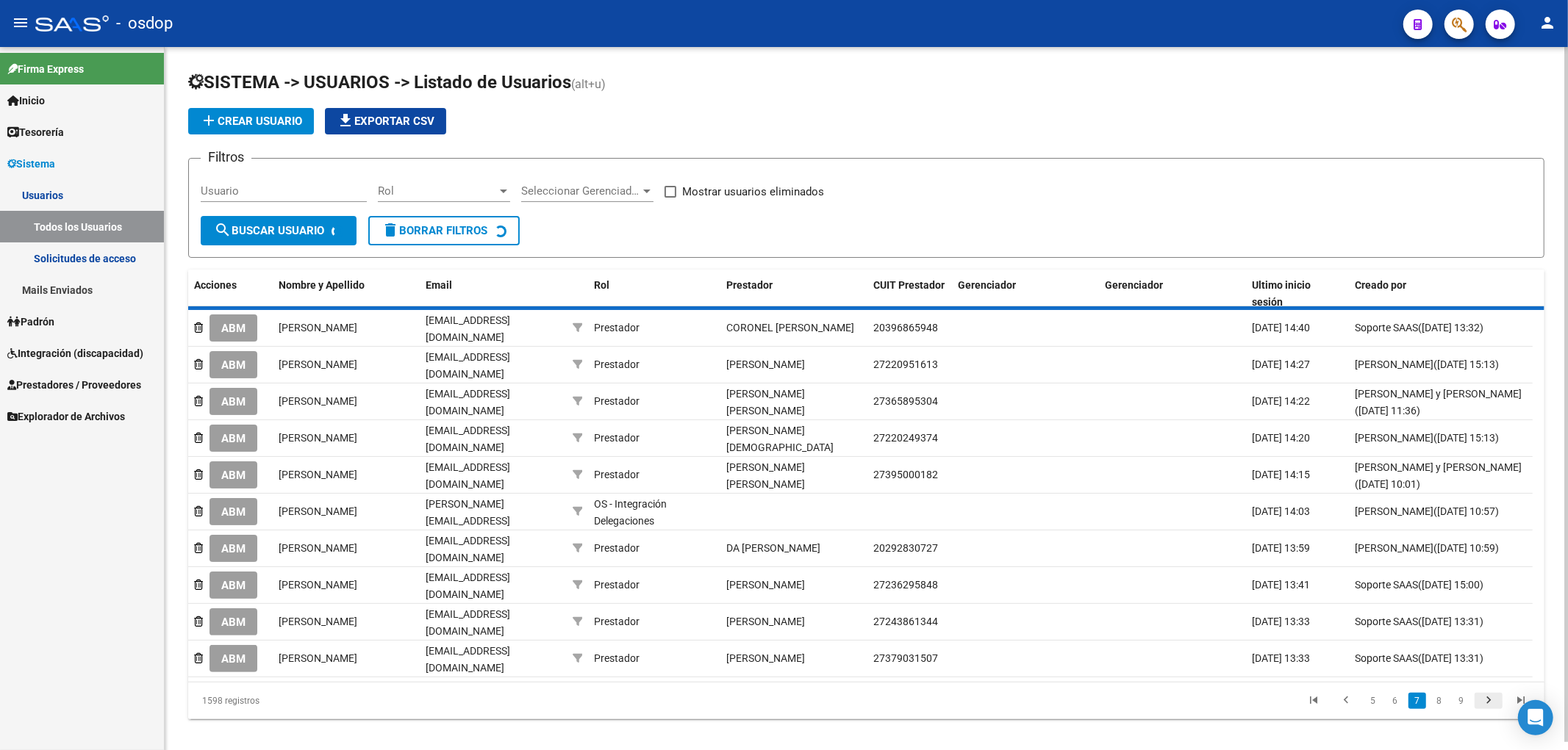
click at [1489, 691] on div "1598 registros 5 6 7 8 9" at bounding box center [866, 701] width 1356 height 37
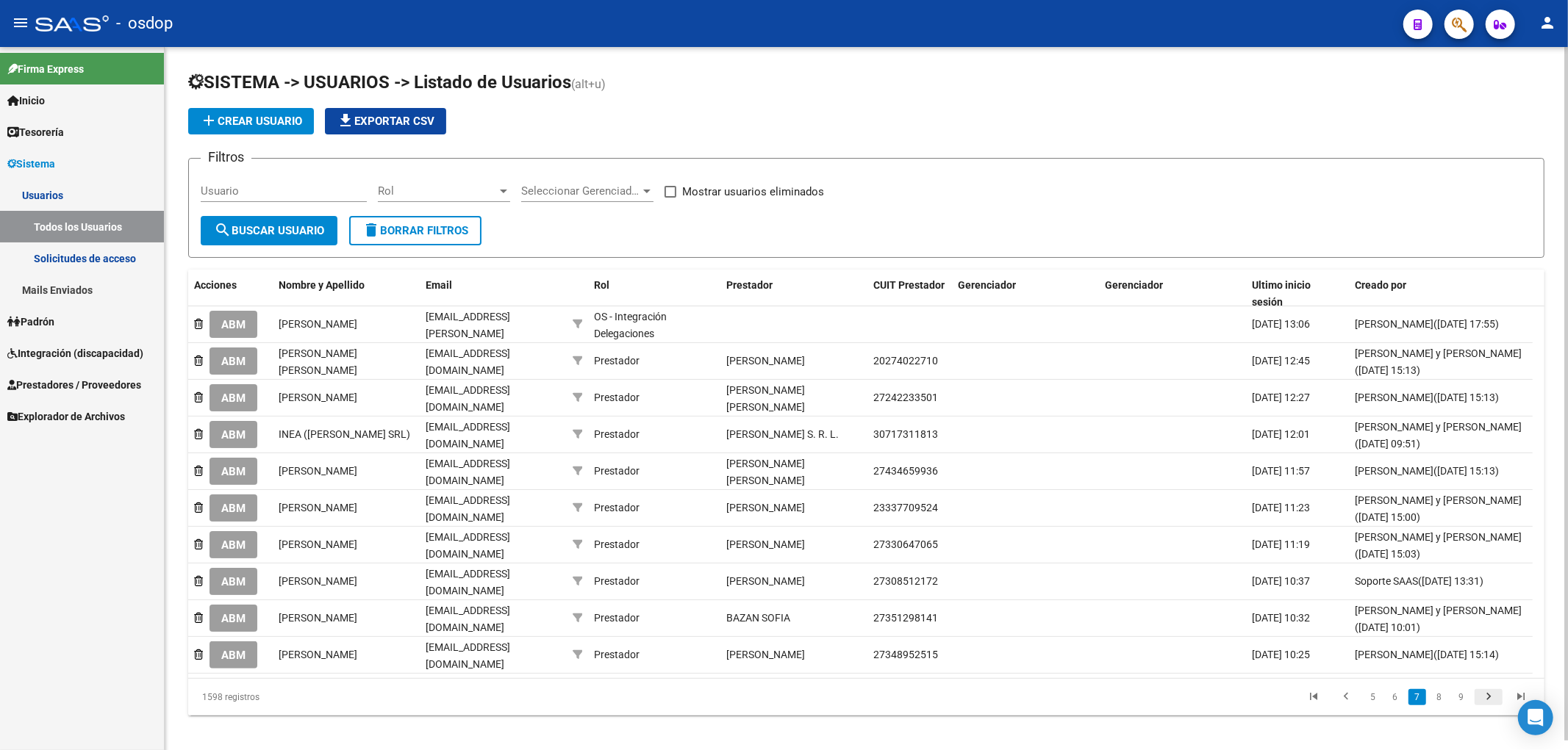
click at [1489, 691] on icon "go to next page" at bounding box center [1488, 699] width 19 height 18
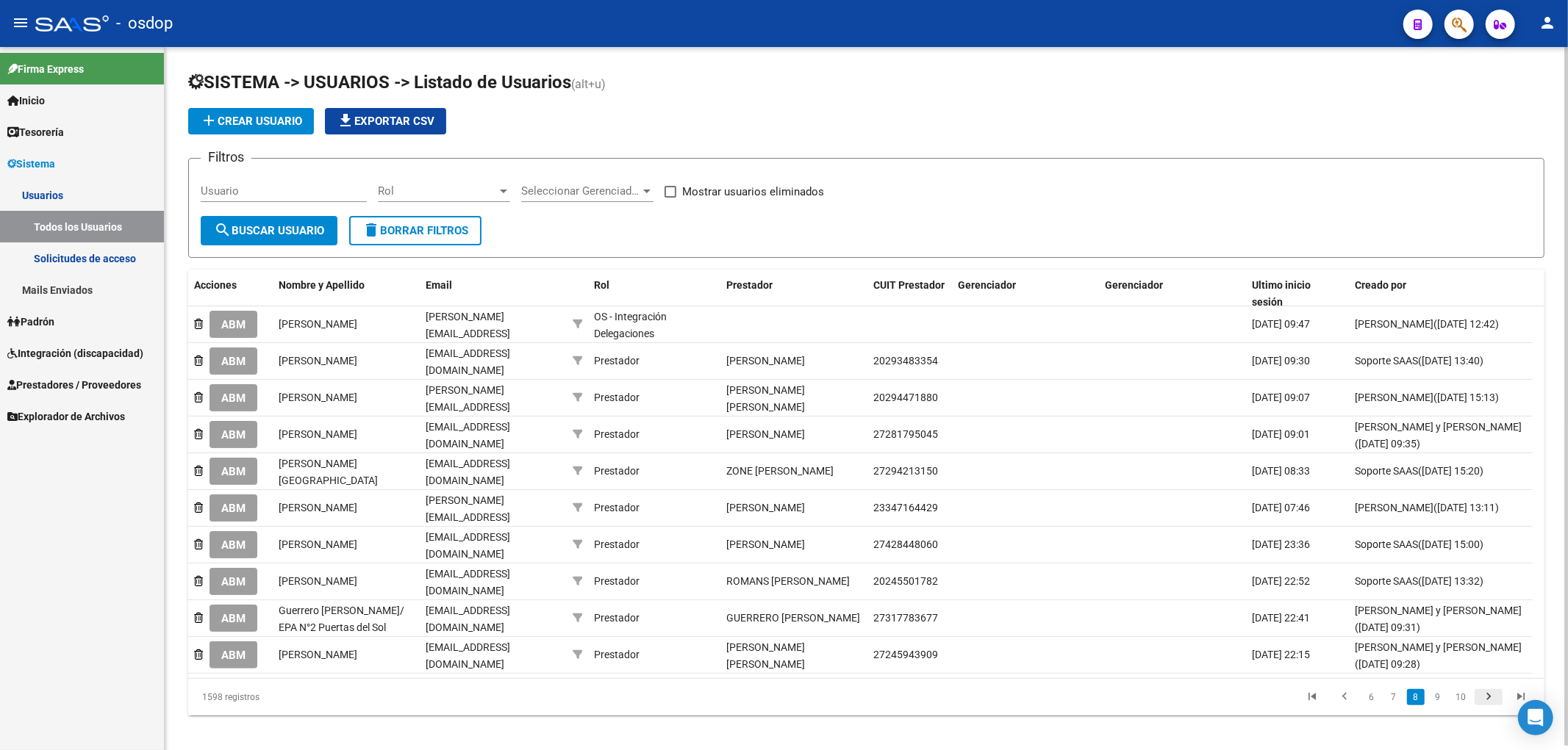
click at [1489, 691] on icon "go to next page" at bounding box center [1488, 699] width 19 height 18
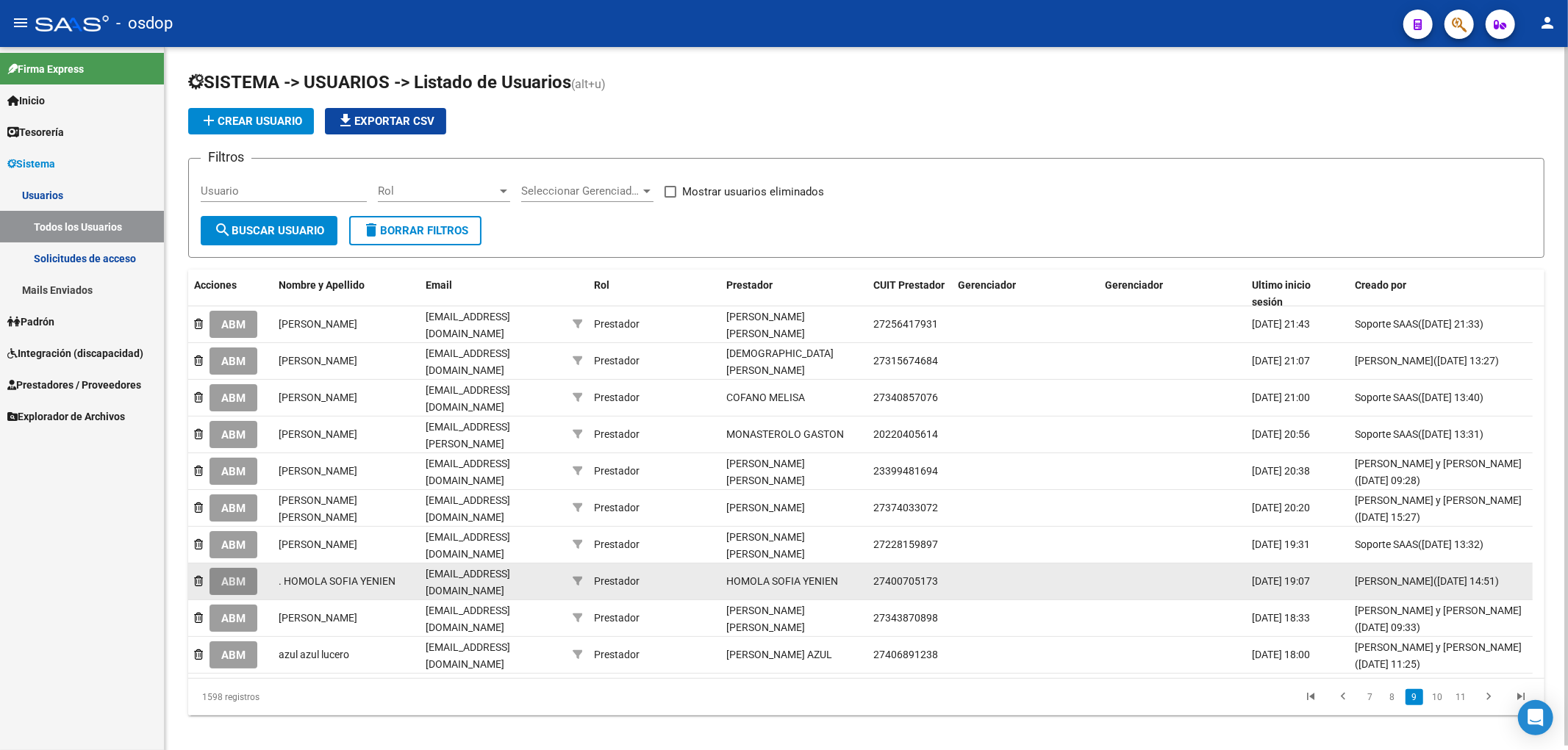
click at [233, 575] on span "ABM" at bounding box center [234, 582] width 25 height 13
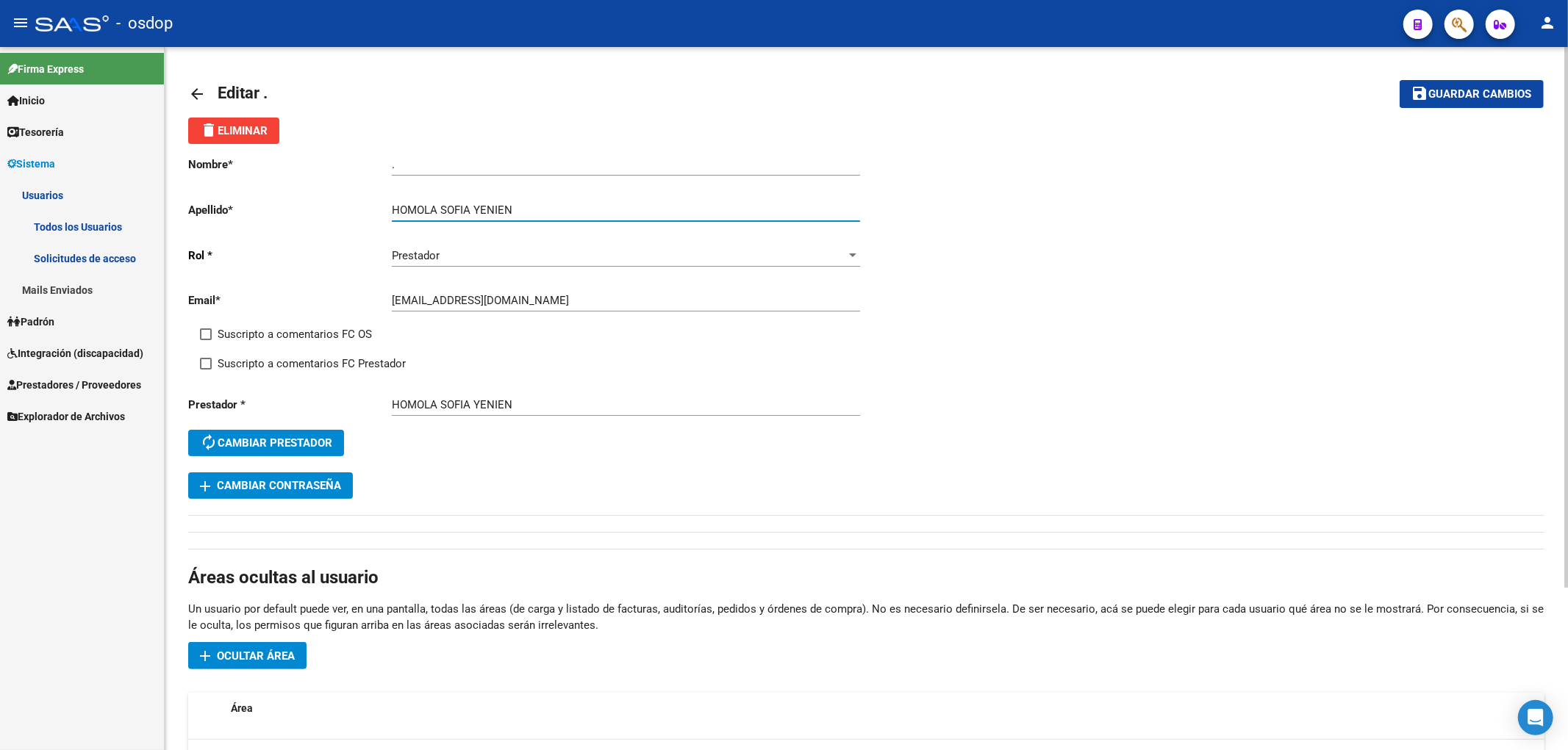
drag, startPoint x: 441, startPoint y: 209, endPoint x: 588, endPoint y: 214, distance: 147.1
click at [588, 214] on input "HOMOLA SOFIA YENIEN" at bounding box center [626, 210] width 468 height 13
type input "[PERSON_NAME]"
drag, startPoint x: 404, startPoint y: 163, endPoint x: 350, endPoint y: 164, distance: 54.0
click at [350, 164] on app-form-text-field "Nombre * . Ingresar nombre" at bounding box center [524, 164] width 671 height 13
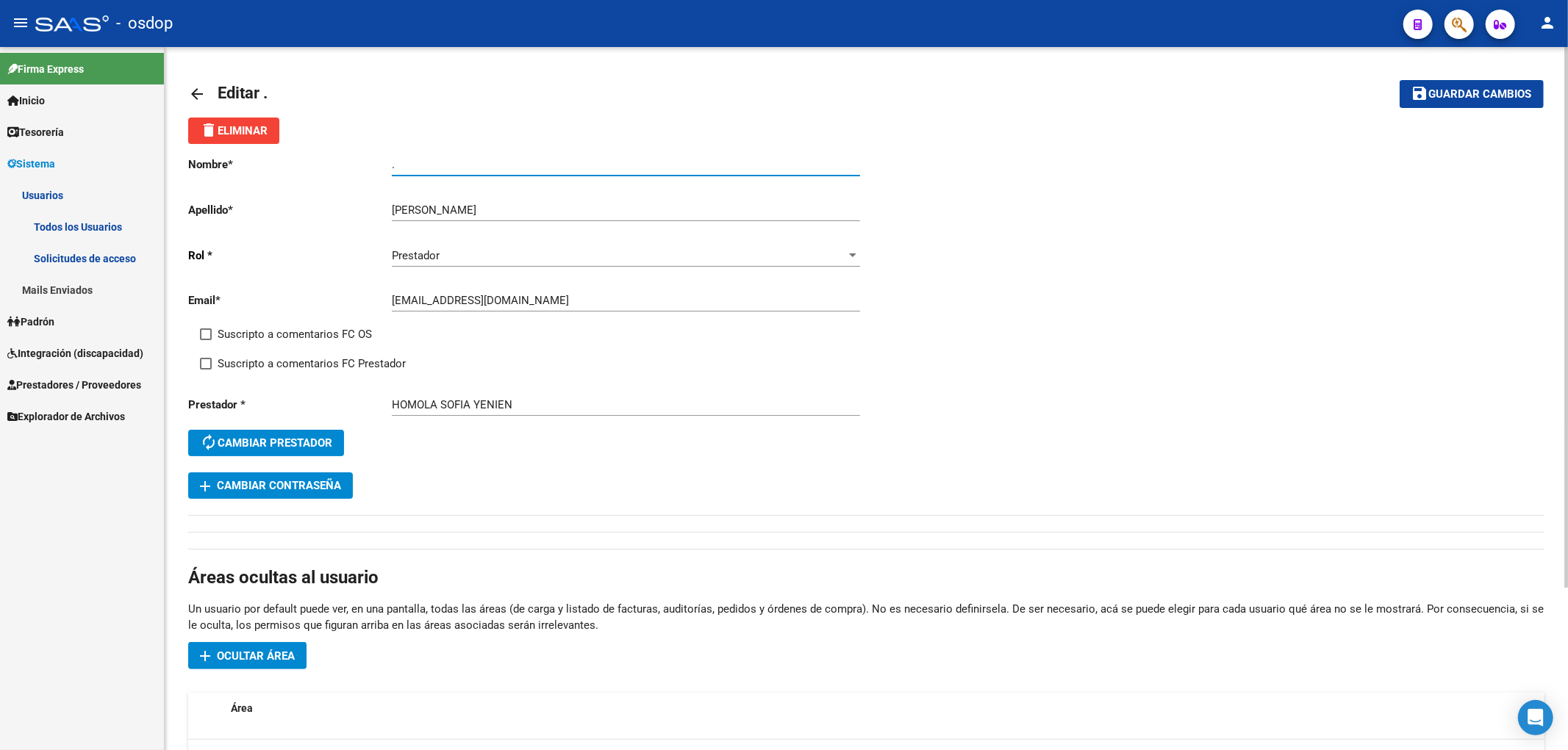
paste input "[PERSON_NAME]"
type input "[PERSON_NAME]"
drag, startPoint x: 1445, startPoint y: 96, endPoint x: 1433, endPoint y: 105, distance: 15.0
click at [1445, 97] on span "Guardar cambios" at bounding box center [1481, 95] width 103 height 13
click at [195, 92] on mat-icon "arrow_back" at bounding box center [197, 94] width 18 height 18
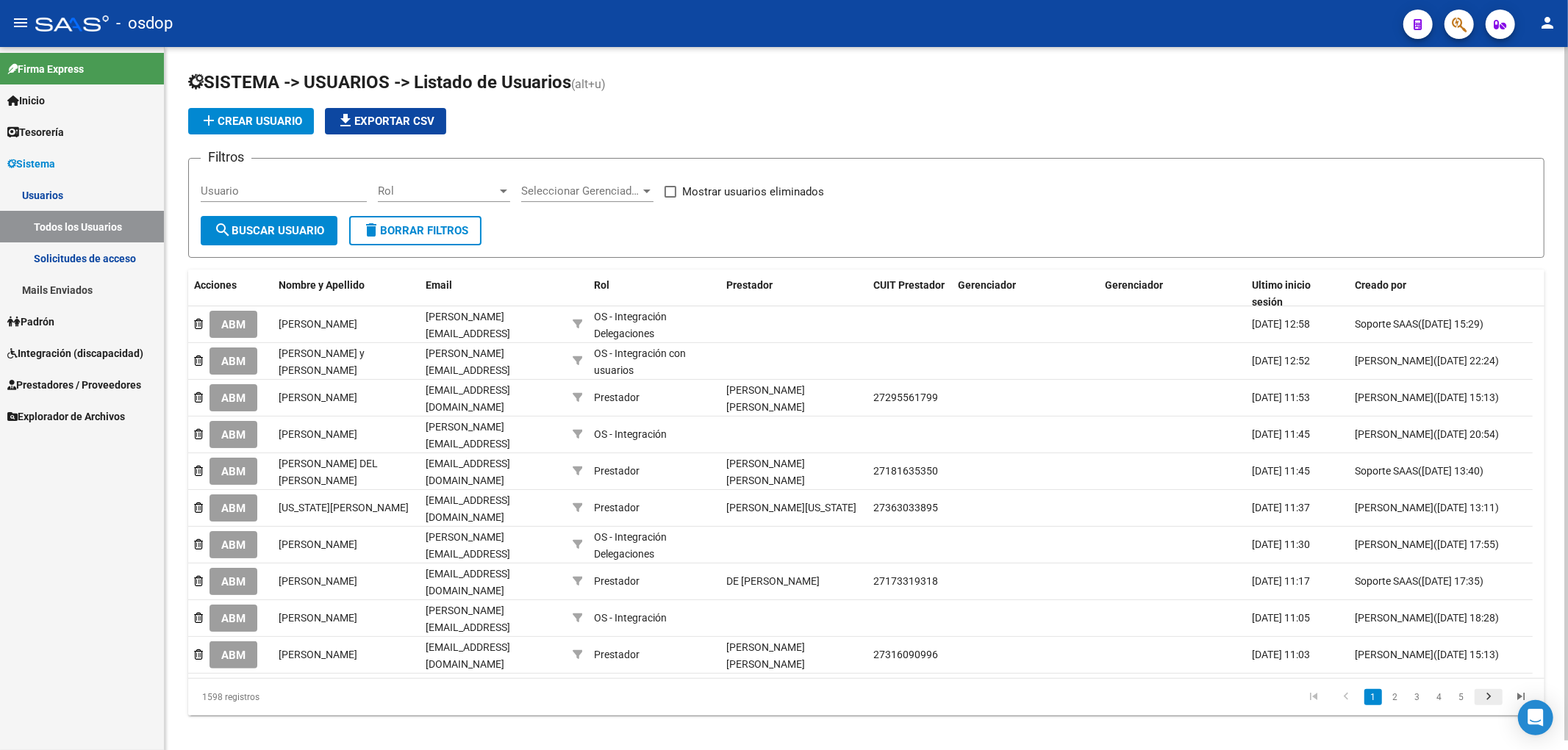
click at [1488, 694] on icon "go to next page" at bounding box center [1488, 699] width 19 height 18
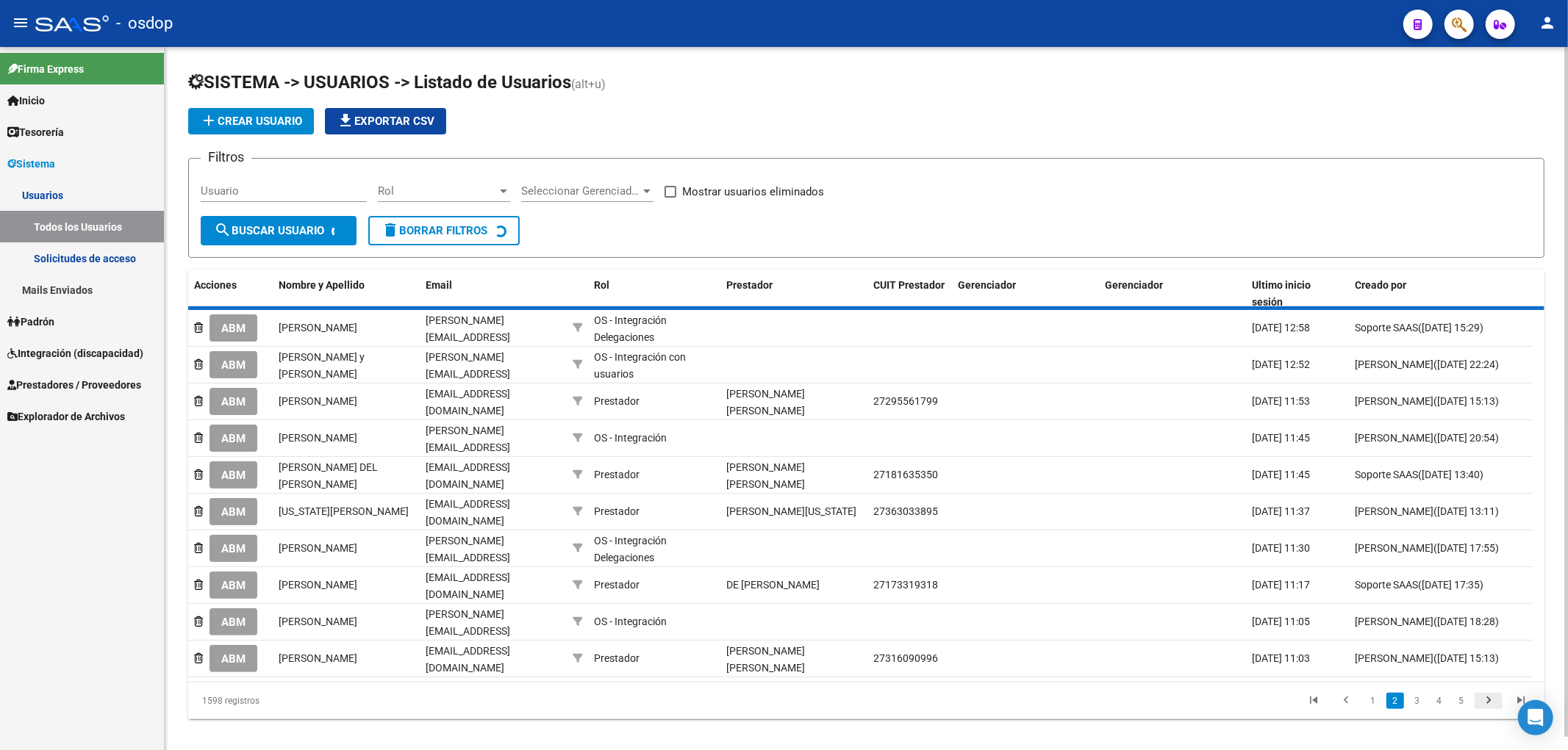
click at [1488, 694] on div "1598 registros 1 2 3 4 5" at bounding box center [866, 701] width 1356 height 37
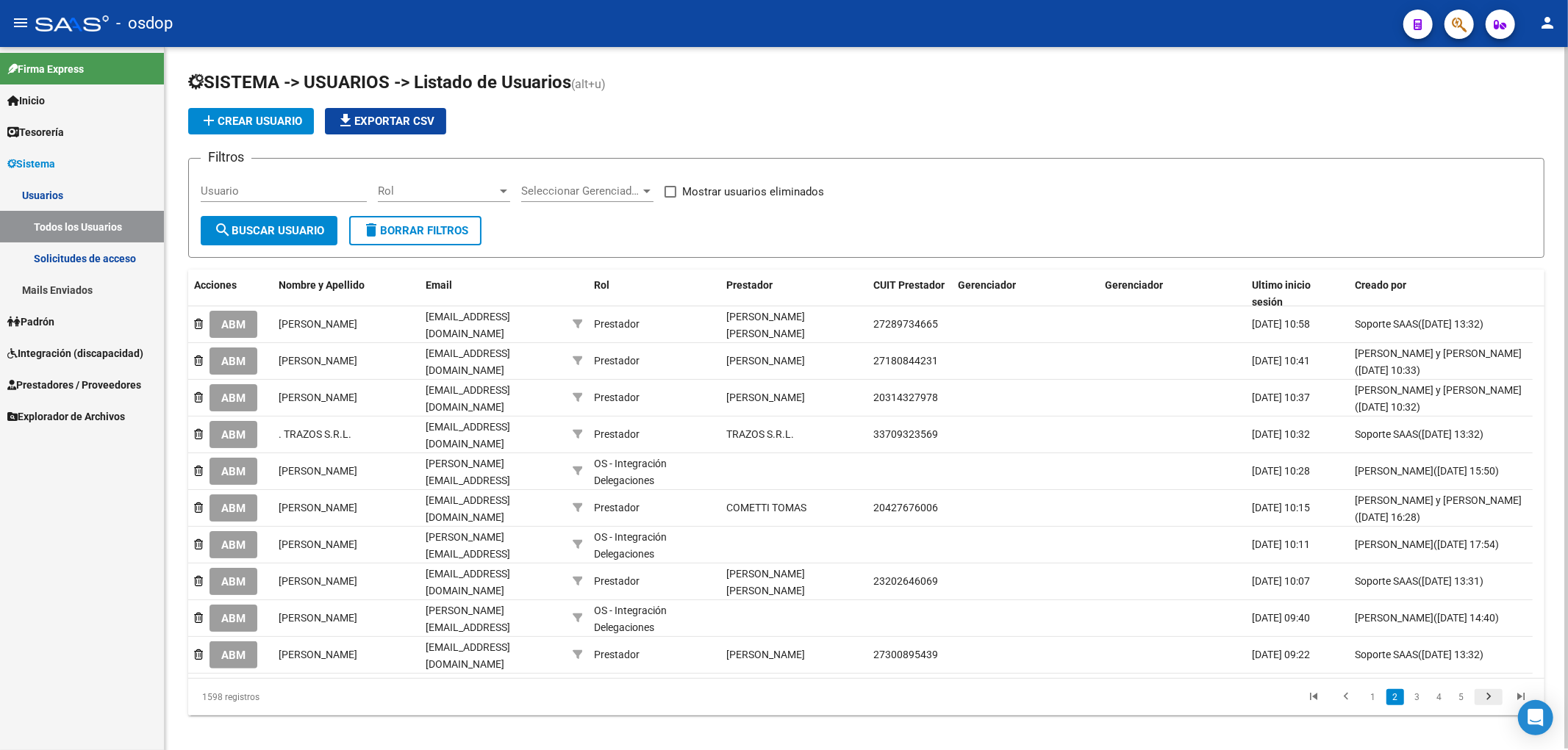
click at [1489, 690] on icon "go to next page" at bounding box center [1488, 699] width 19 height 18
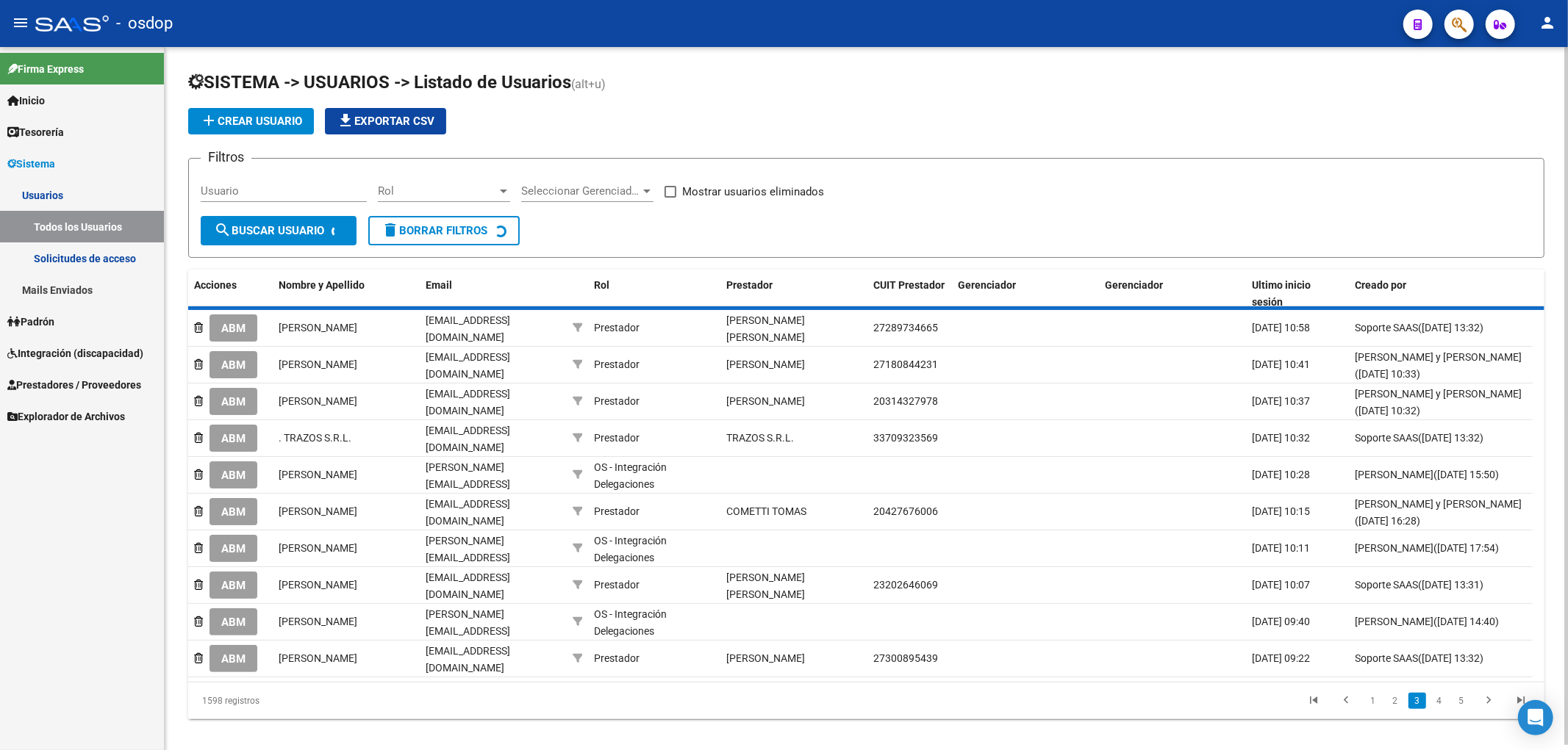
click at [1488, 687] on div "1598 registros 1 2 3 4 5" at bounding box center [866, 701] width 1356 height 37
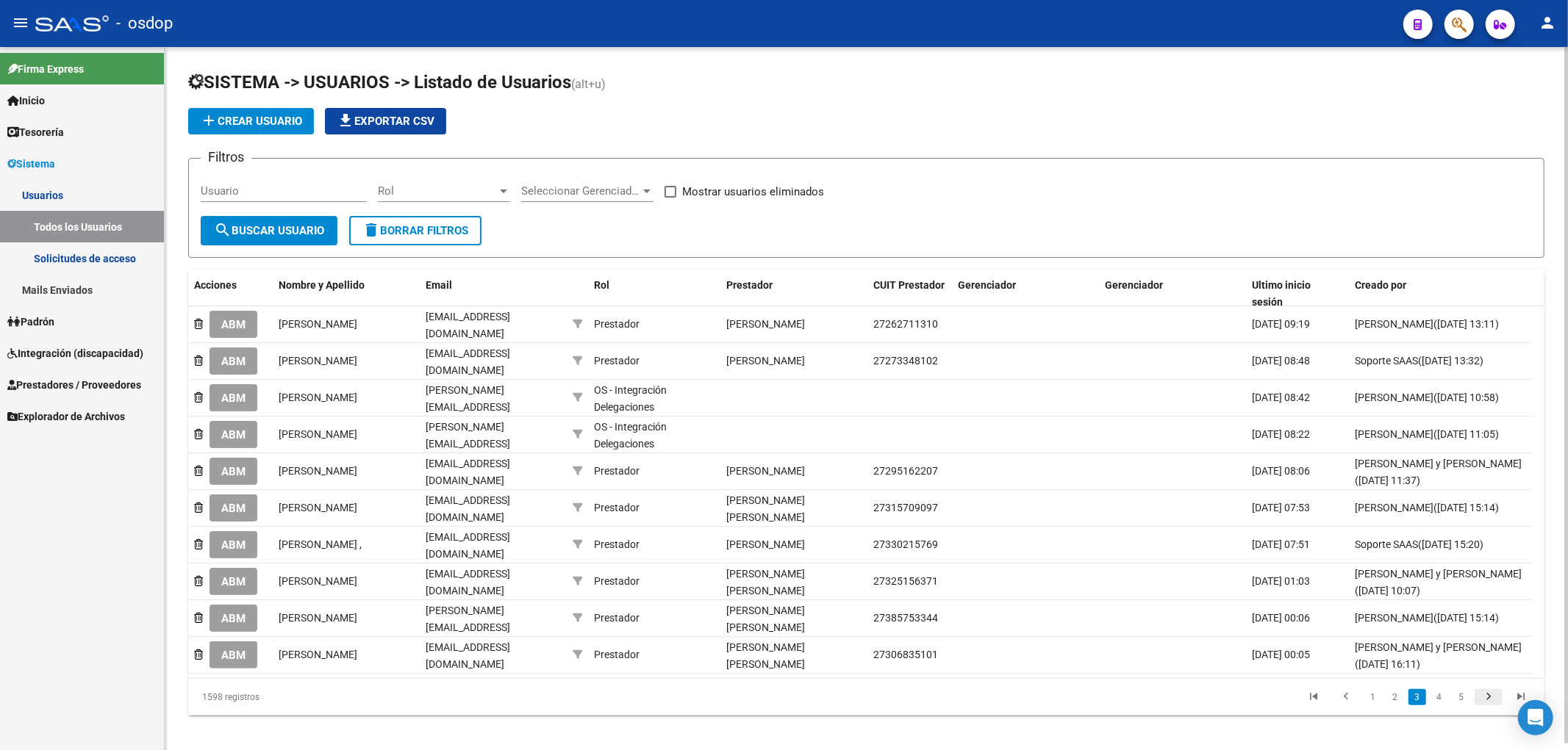
click at [1488, 690] on icon "go to next page" at bounding box center [1488, 699] width 19 height 18
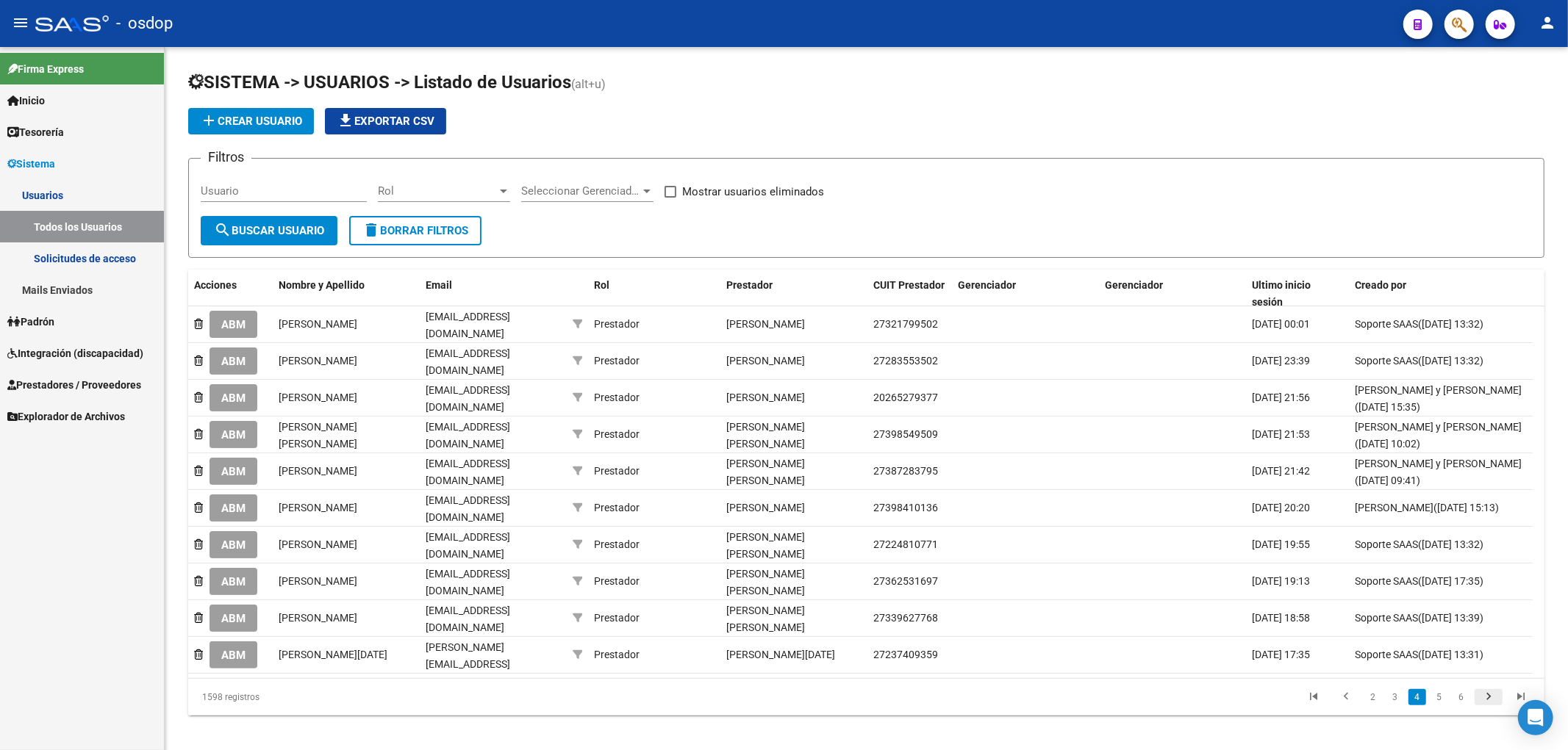
click at [1485, 690] on icon "go to next page" at bounding box center [1488, 699] width 19 height 18
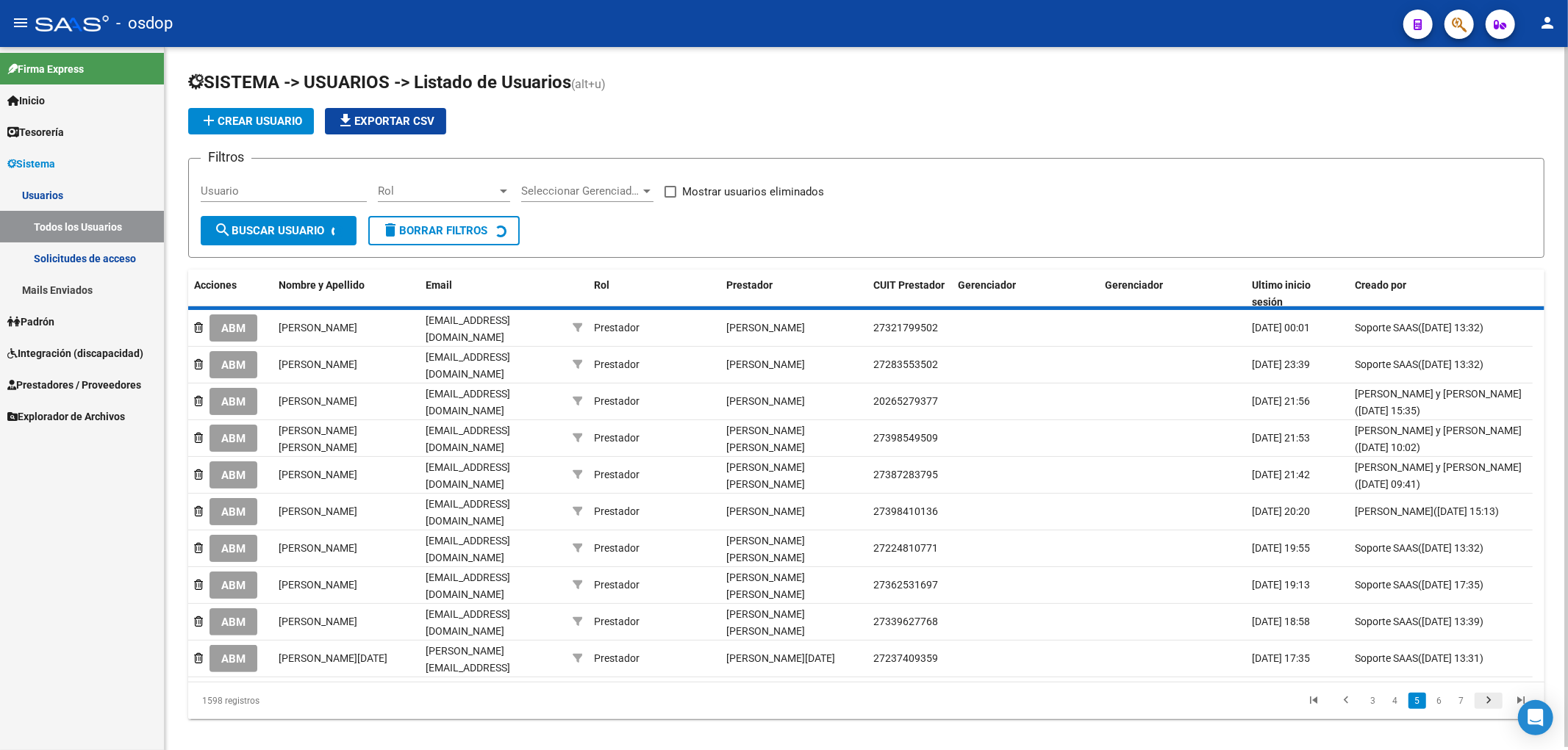
click at [1485, 683] on div "1598 registros 3 4 5 6 7" at bounding box center [866, 701] width 1356 height 37
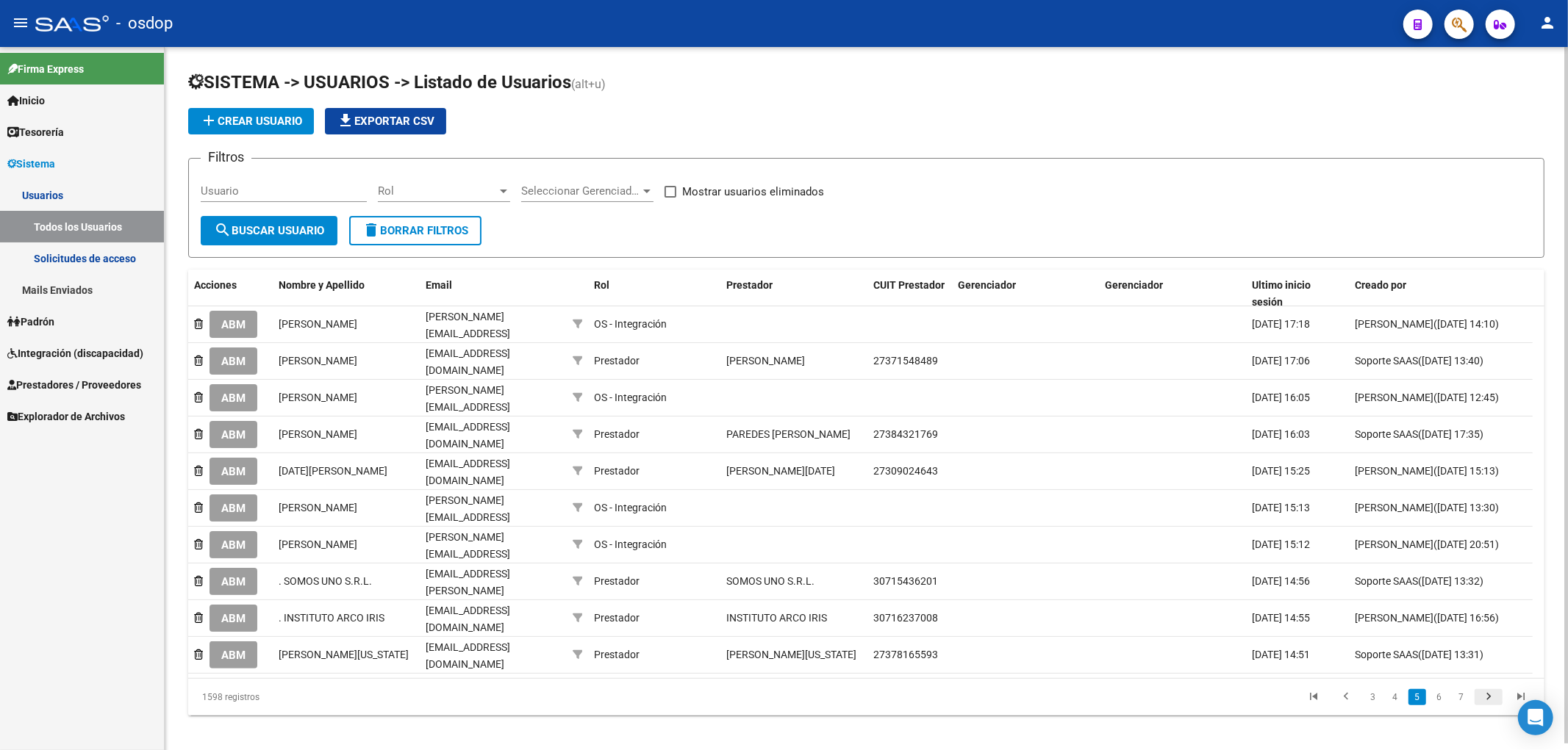
click at [1487, 690] on icon "go to next page" at bounding box center [1488, 699] width 19 height 18
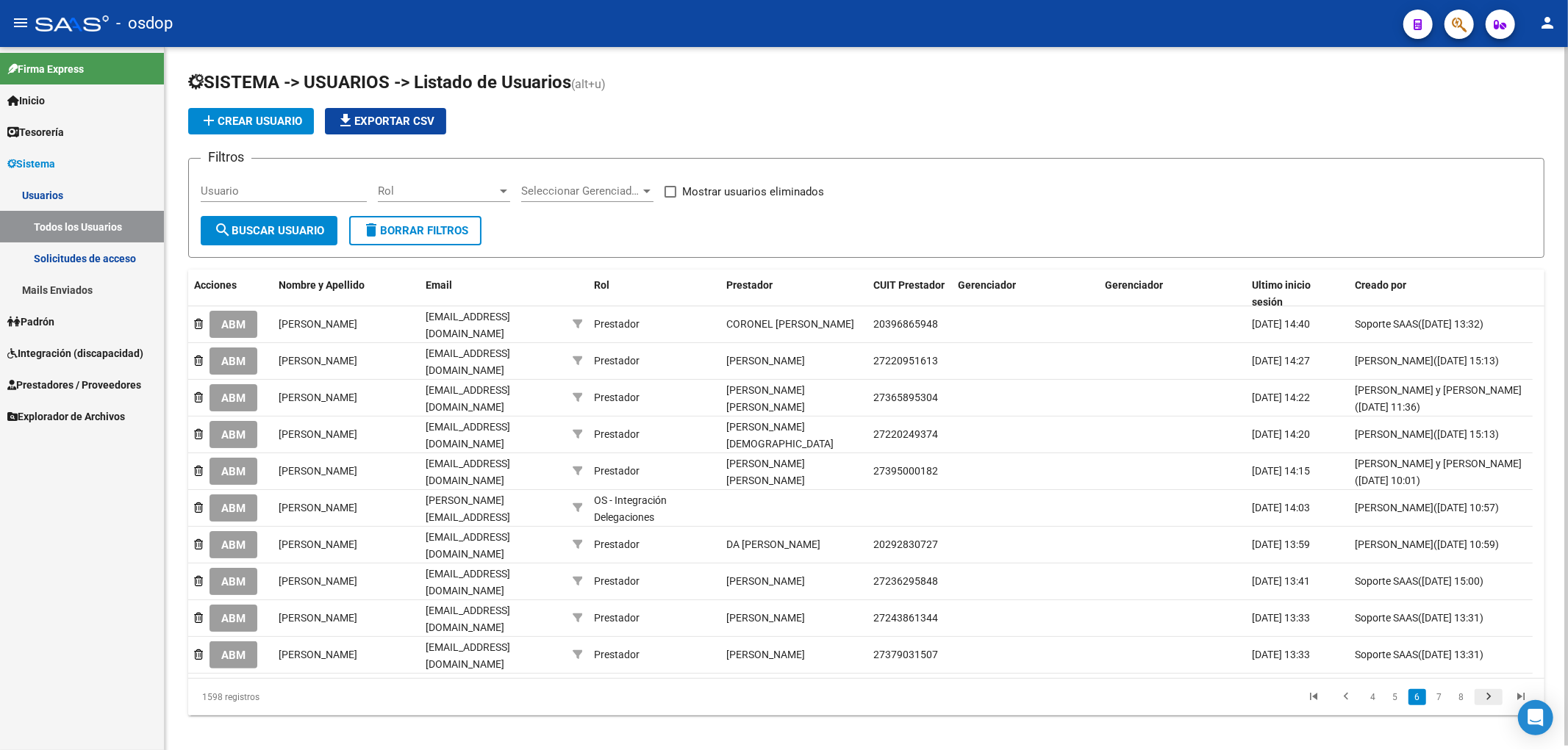
click at [1487, 690] on icon "go to next page" at bounding box center [1488, 699] width 19 height 18
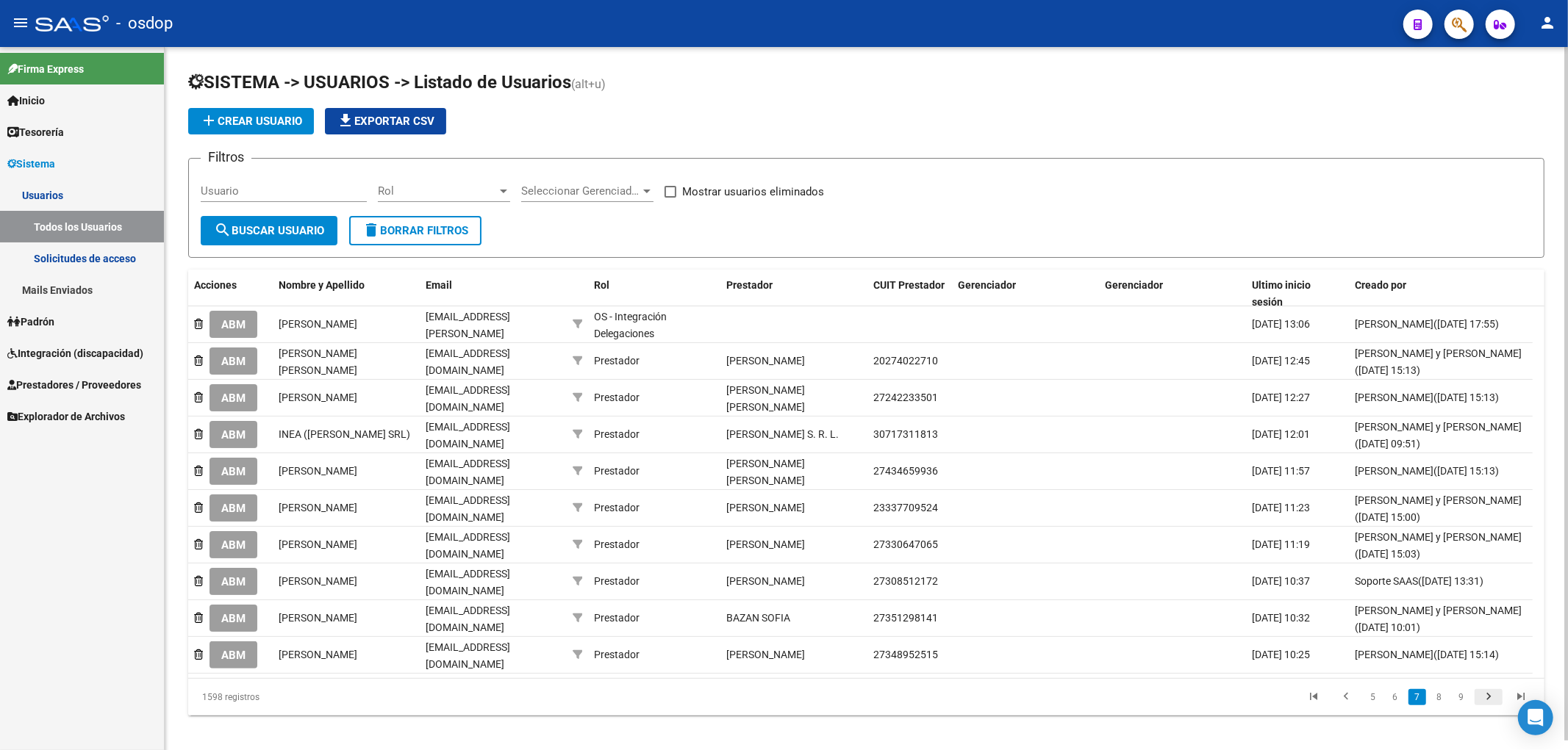
click at [1487, 690] on icon "go to next page" at bounding box center [1488, 699] width 19 height 18
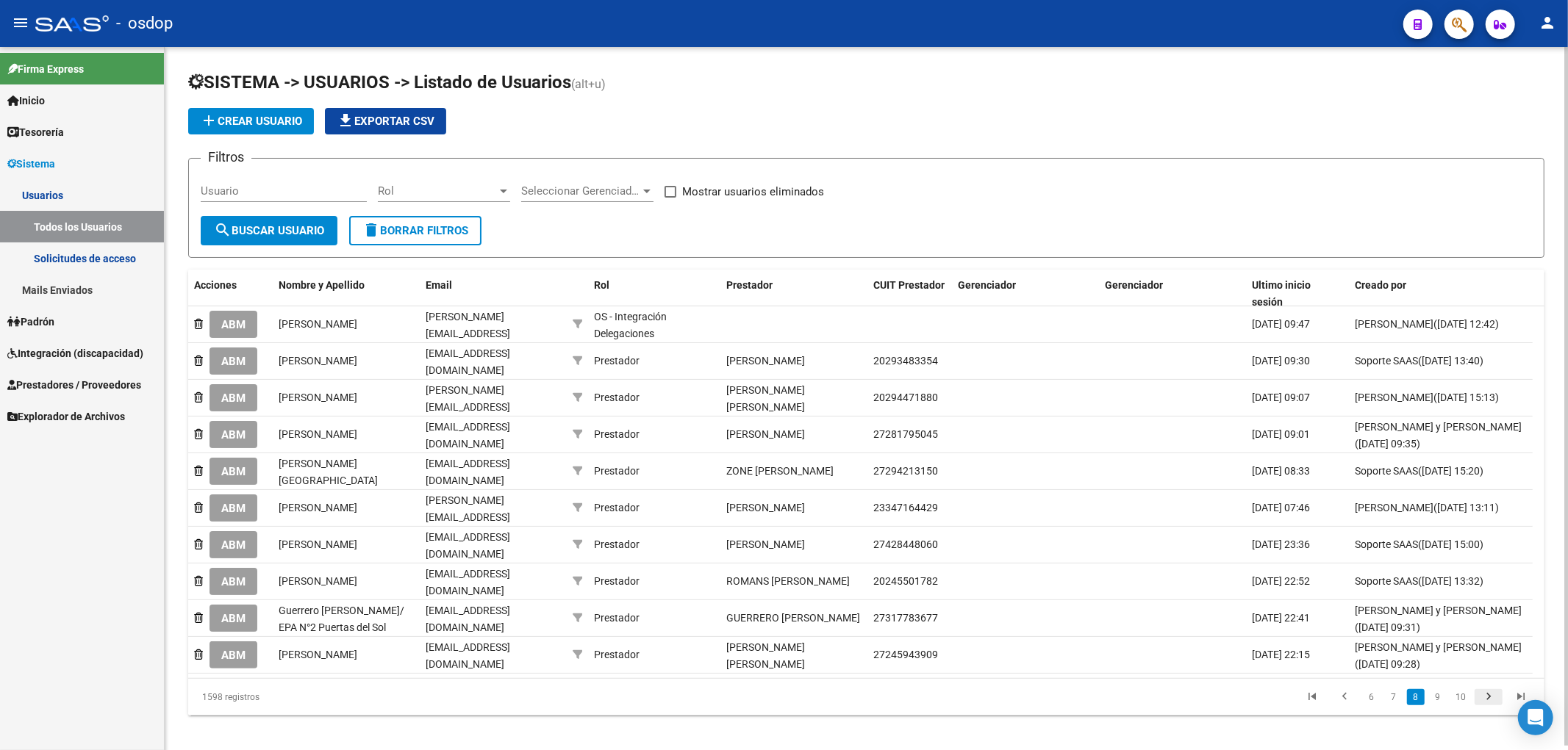
click at [1487, 690] on icon "go to next page" at bounding box center [1488, 699] width 19 height 18
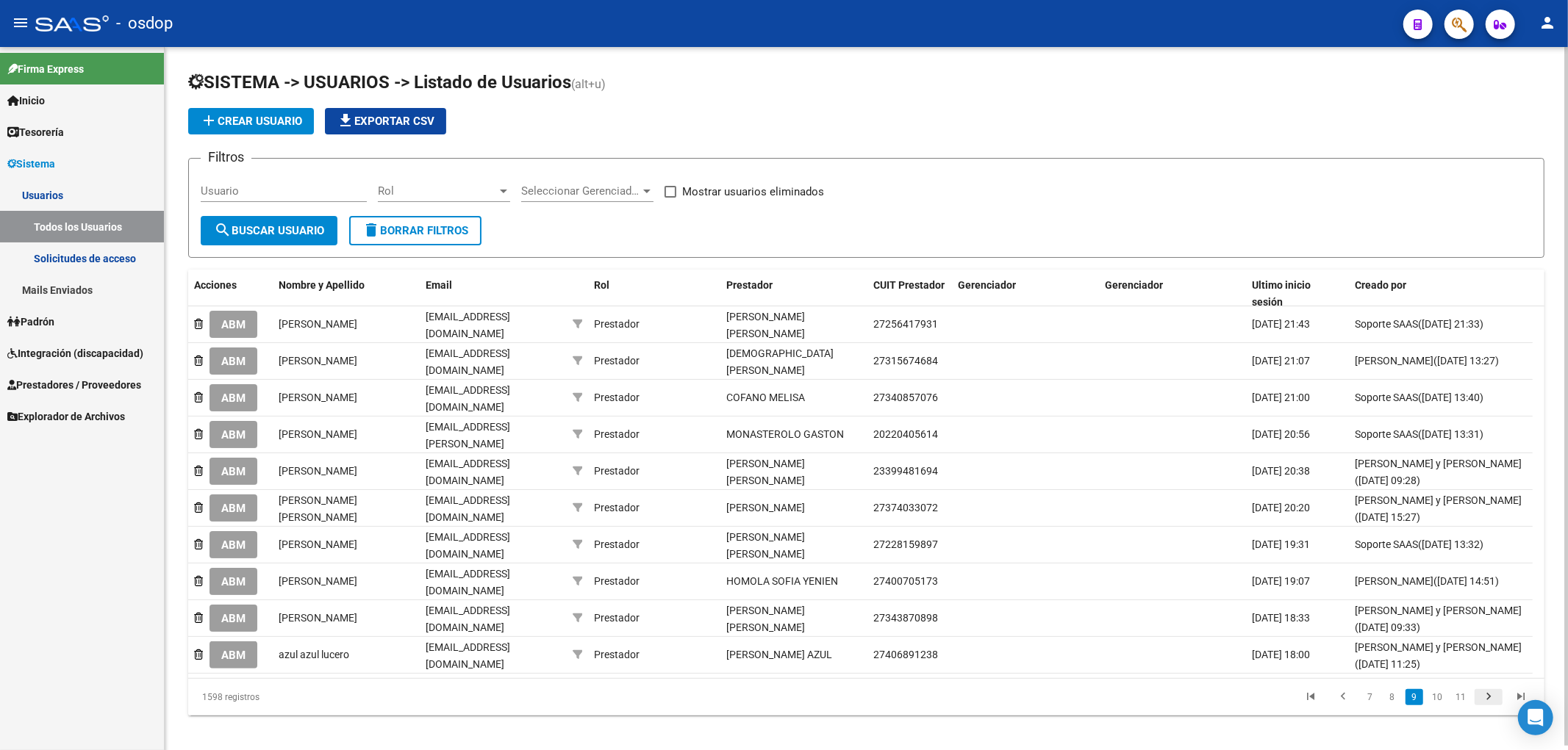
click at [1487, 690] on icon "go to next page" at bounding box center [1488, 699] width 19 height 18
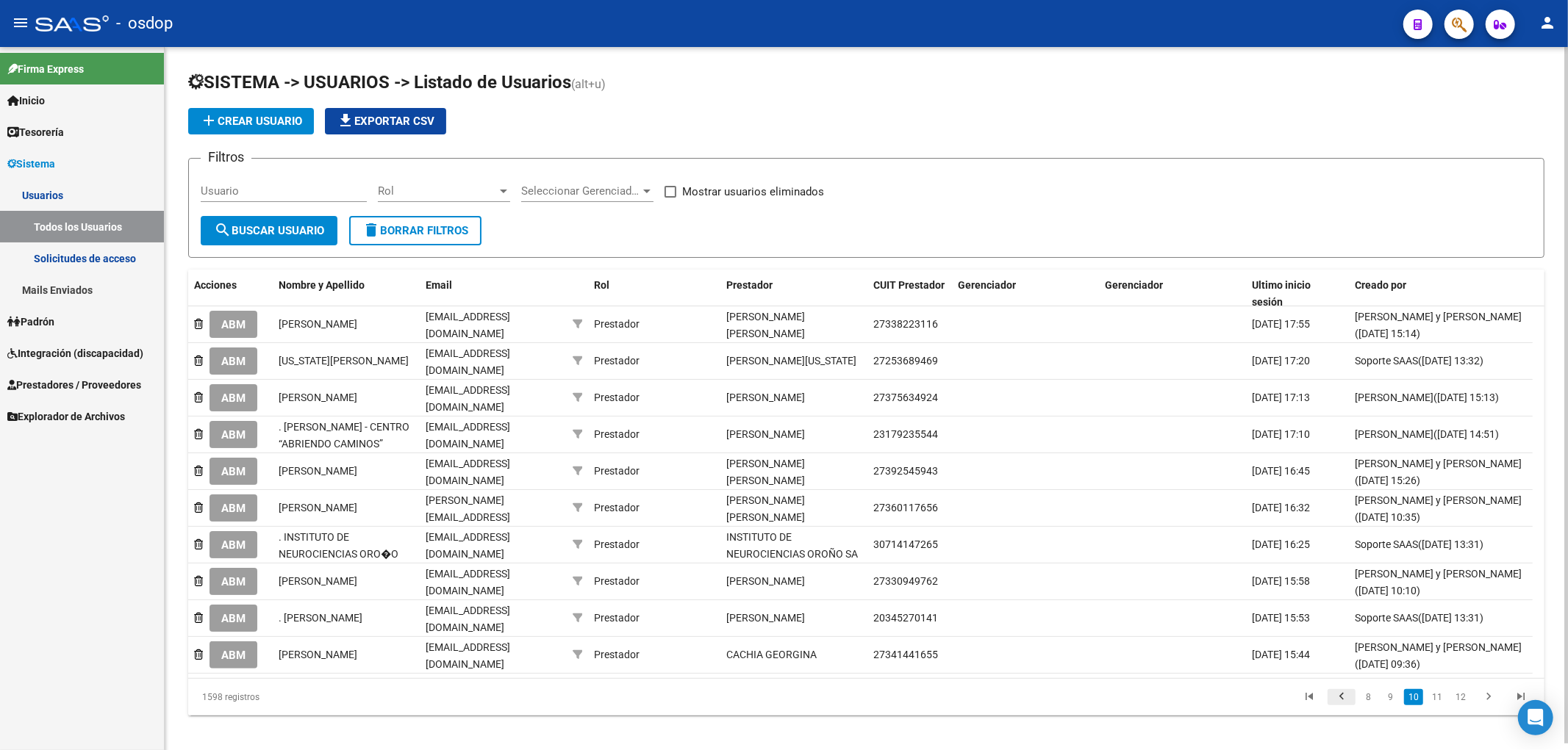
click at [1340, 692] on icon "go to previous page" at bounding box center [1342, 699] width 19 height 18
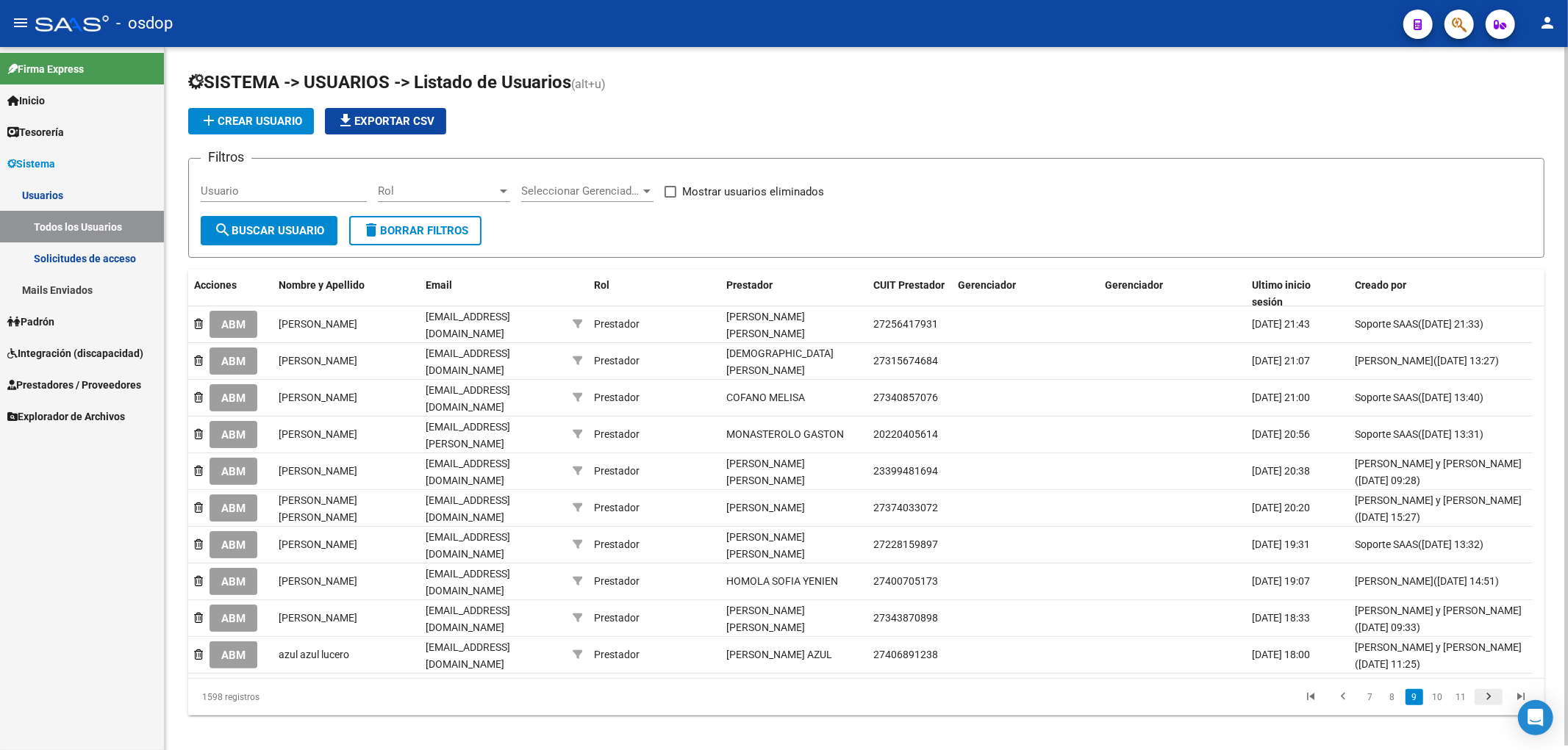
click at [1485, 690] on icon "go to next page" at bounding box center [1488, 699] width 19 height 18
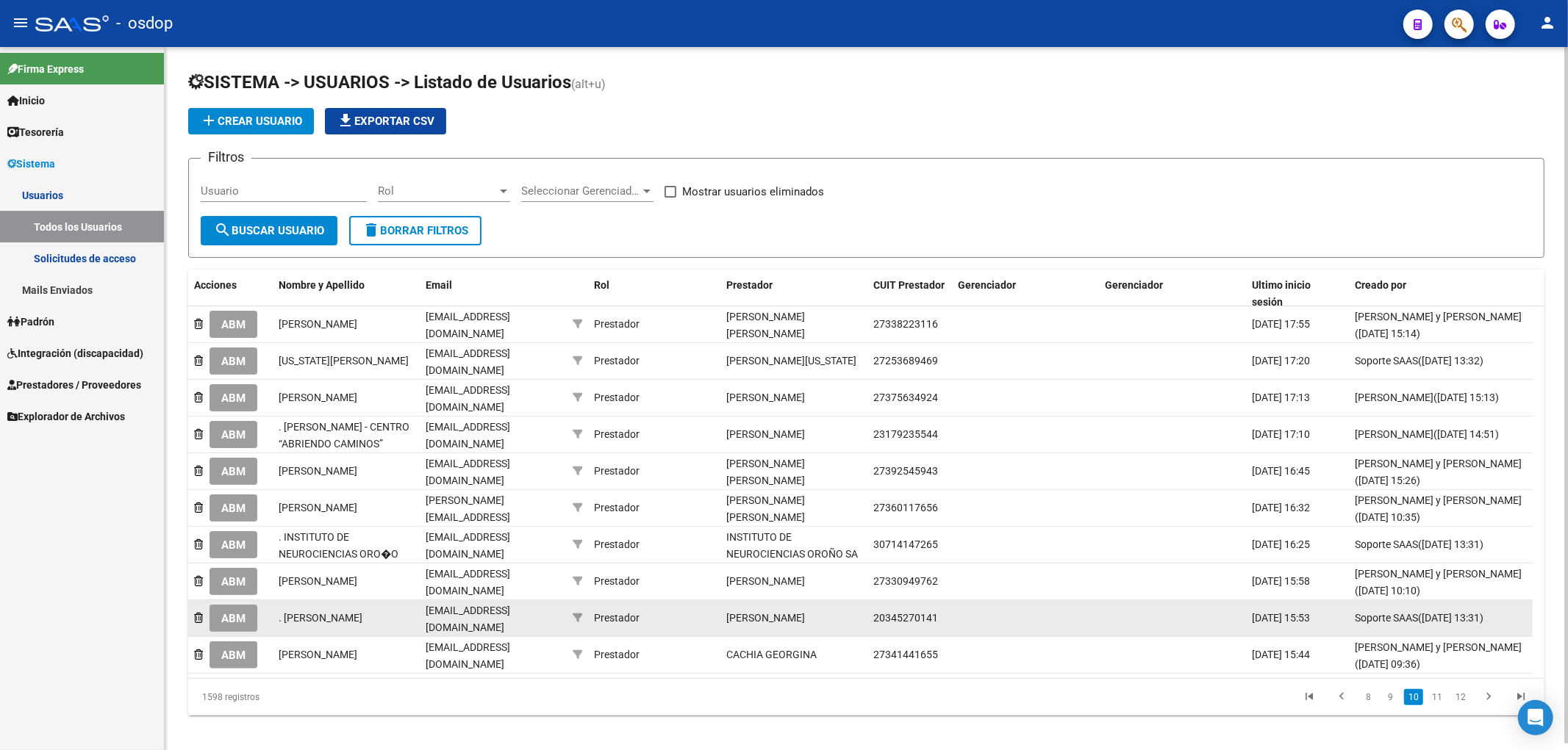
click at [239, 617] on span "ABM" at bounding box center [234, 619] width 25 height 13
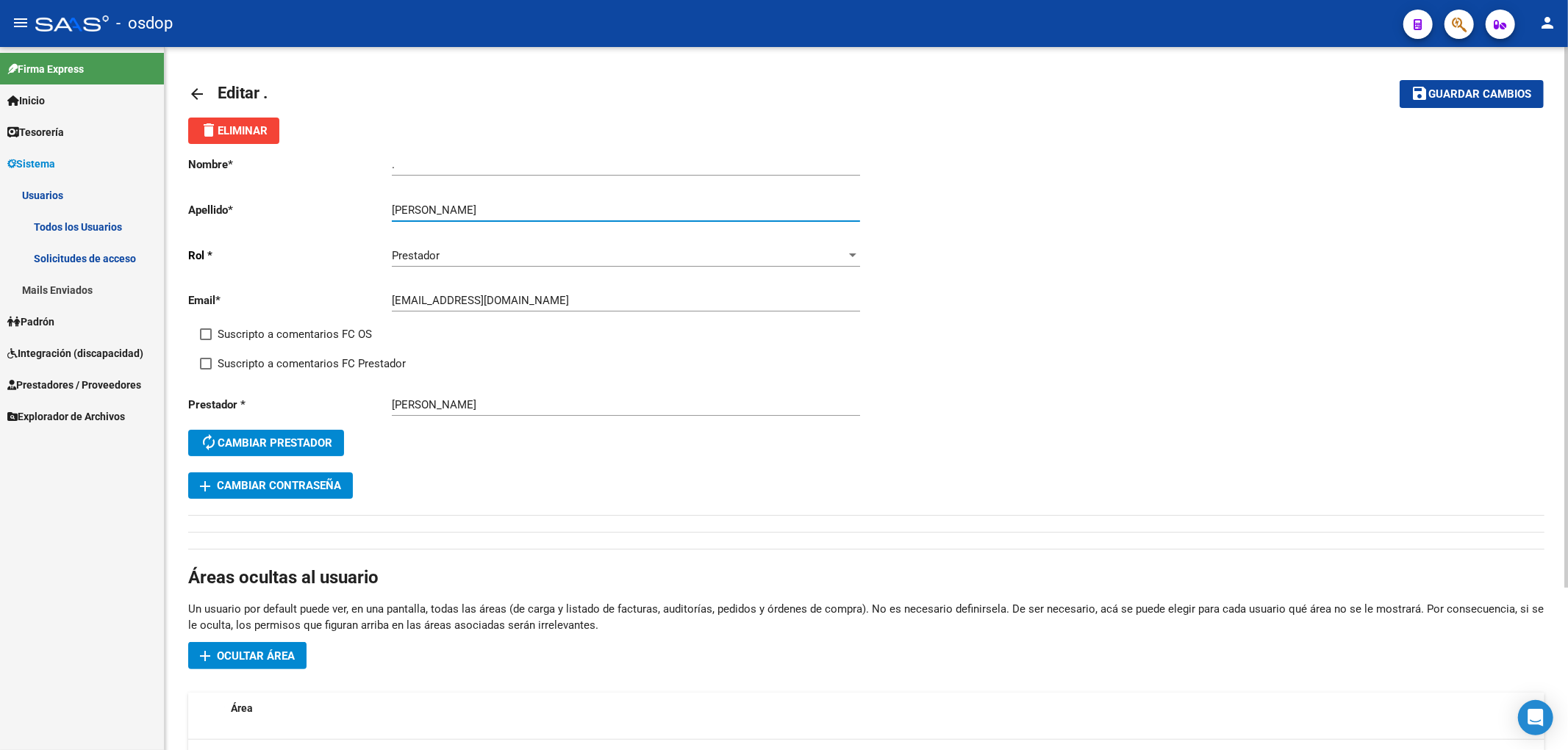
drag, startPoint x: 468, startPoint y: 206, endPoint x: 527, endPoint y: 209, distance: 59.1
click at [527, 209] on input "[PERSON_NAME]" at bounding box center [626, 210] width 468 height 13
type input "[PERSON_NAME]"
drag, startPoint x: 416, startPoint y: 165, endPoint x: 345, endPoint y: 163, distance: 71.0
click at [345, 163] on app-form-text-field "Nombre * . Ingresar nombre" at bounding box center [524, 164] width 671 height 13
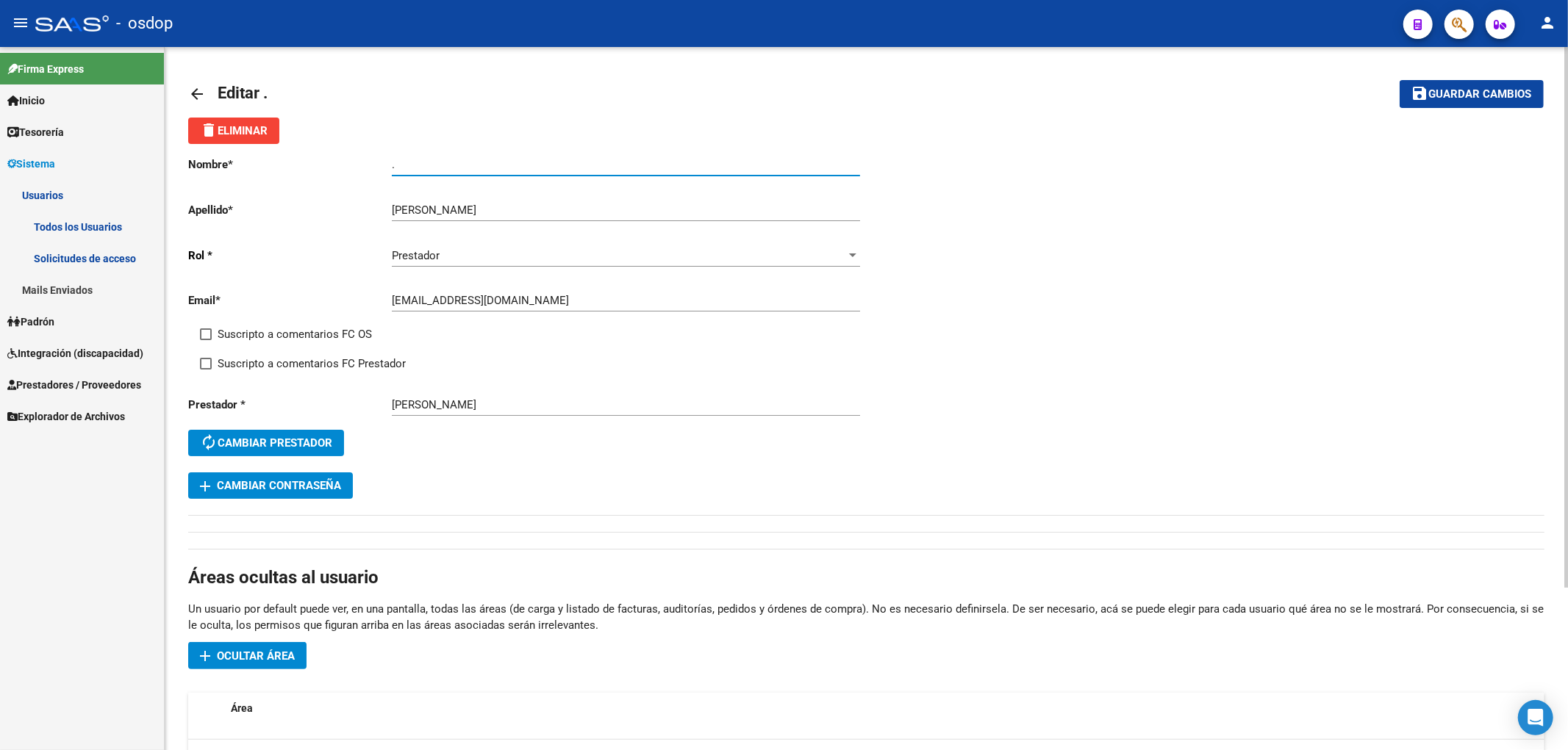
paste input "[PERSON_NAME]"
type input "[PERSON_NAME]"
drag, startPoint x: 1464, startPoint y: 92, endPoint x: 1296, endPoint y: 97, distance: 168.1
click at [1459, 92] on span "Guardar cambios" at bounding box center [1481, 95] width 103 height 13
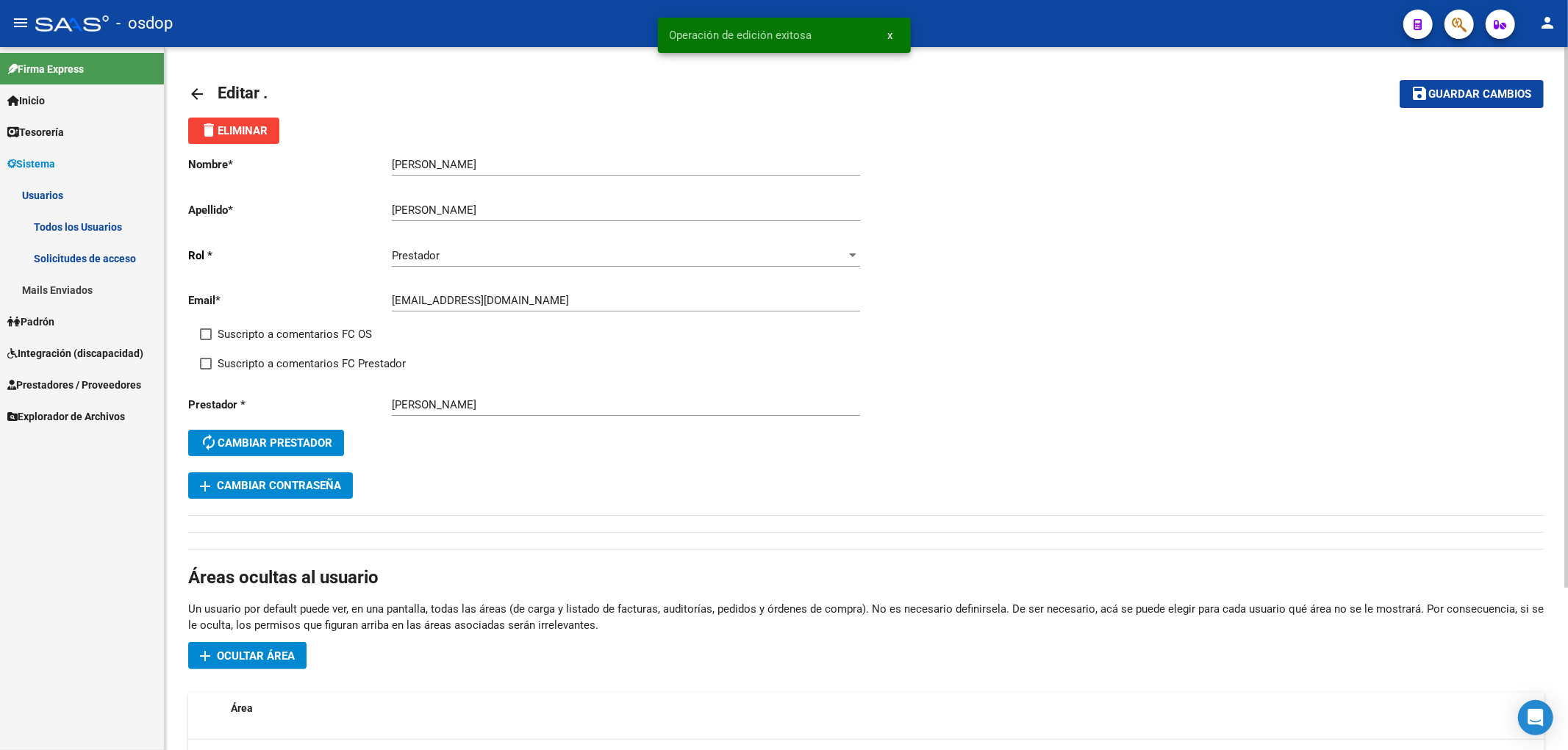
click at [199, 90] on mat-icon "arrow_back" at bounding box center [197, 94] width 18 height 18
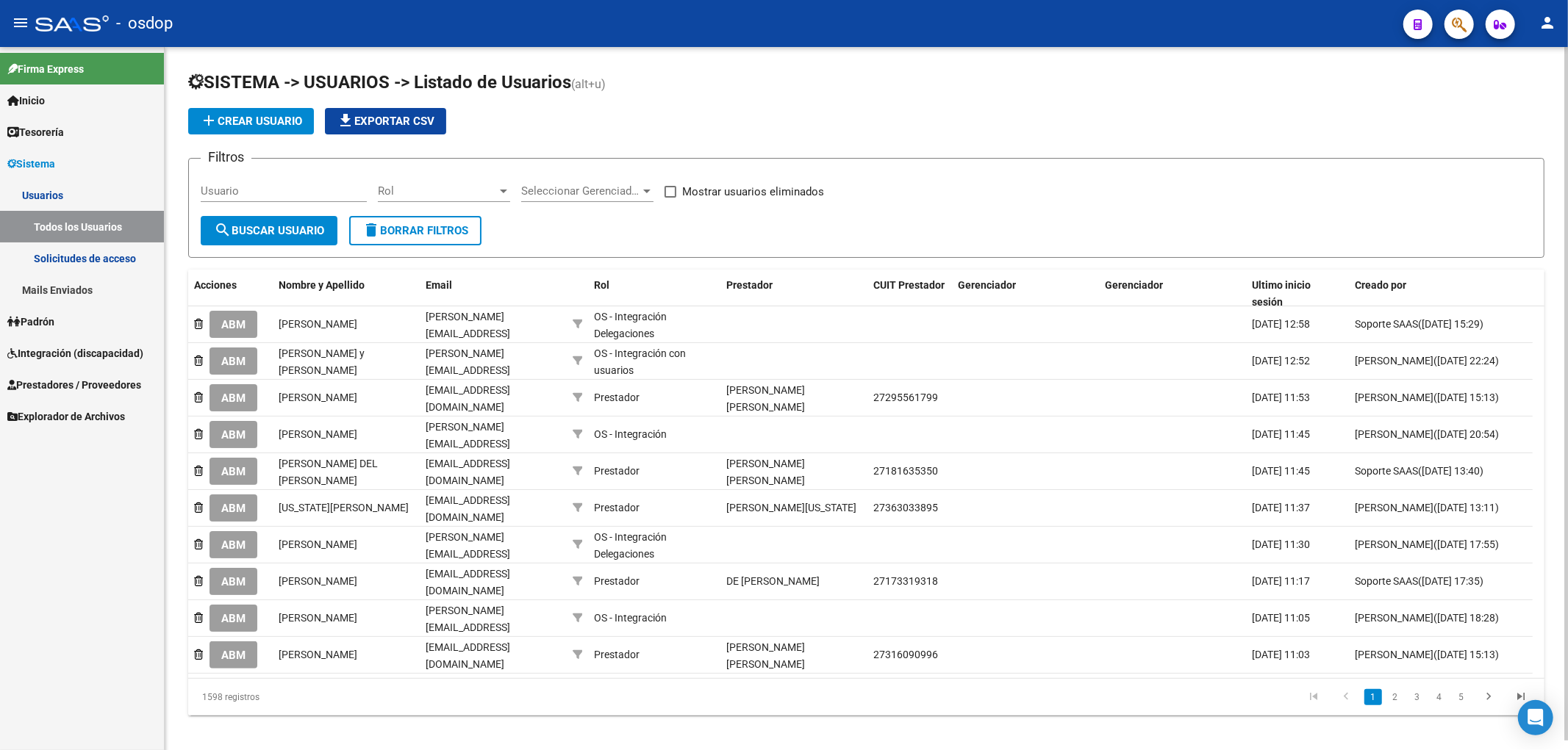
click at [63, 193] on link "Usuarios" at bounding box center [82, 195] width 164 height 31
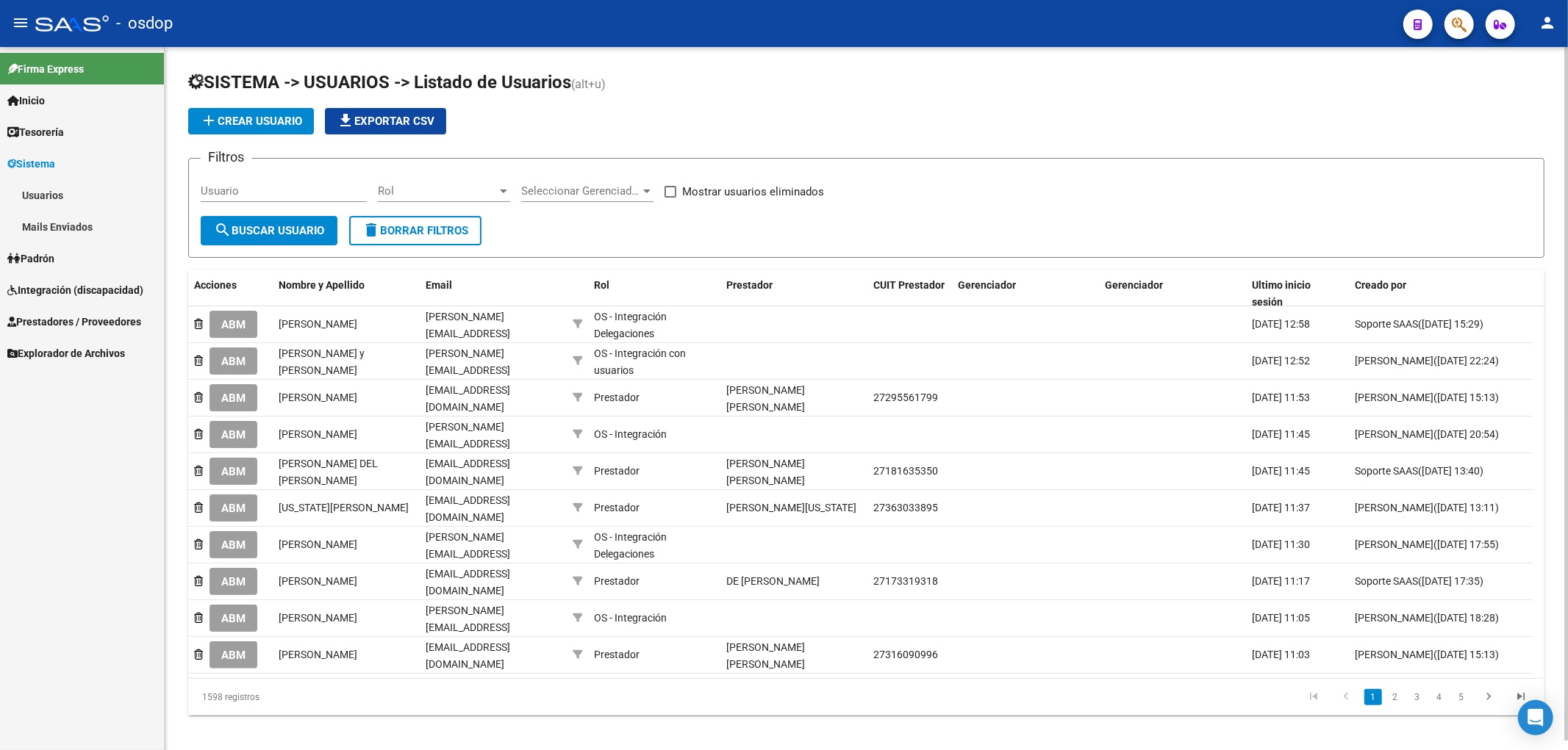
click at [53, 193] on link "Usuarios" at bounding box center [82, 195] width 164 height 31
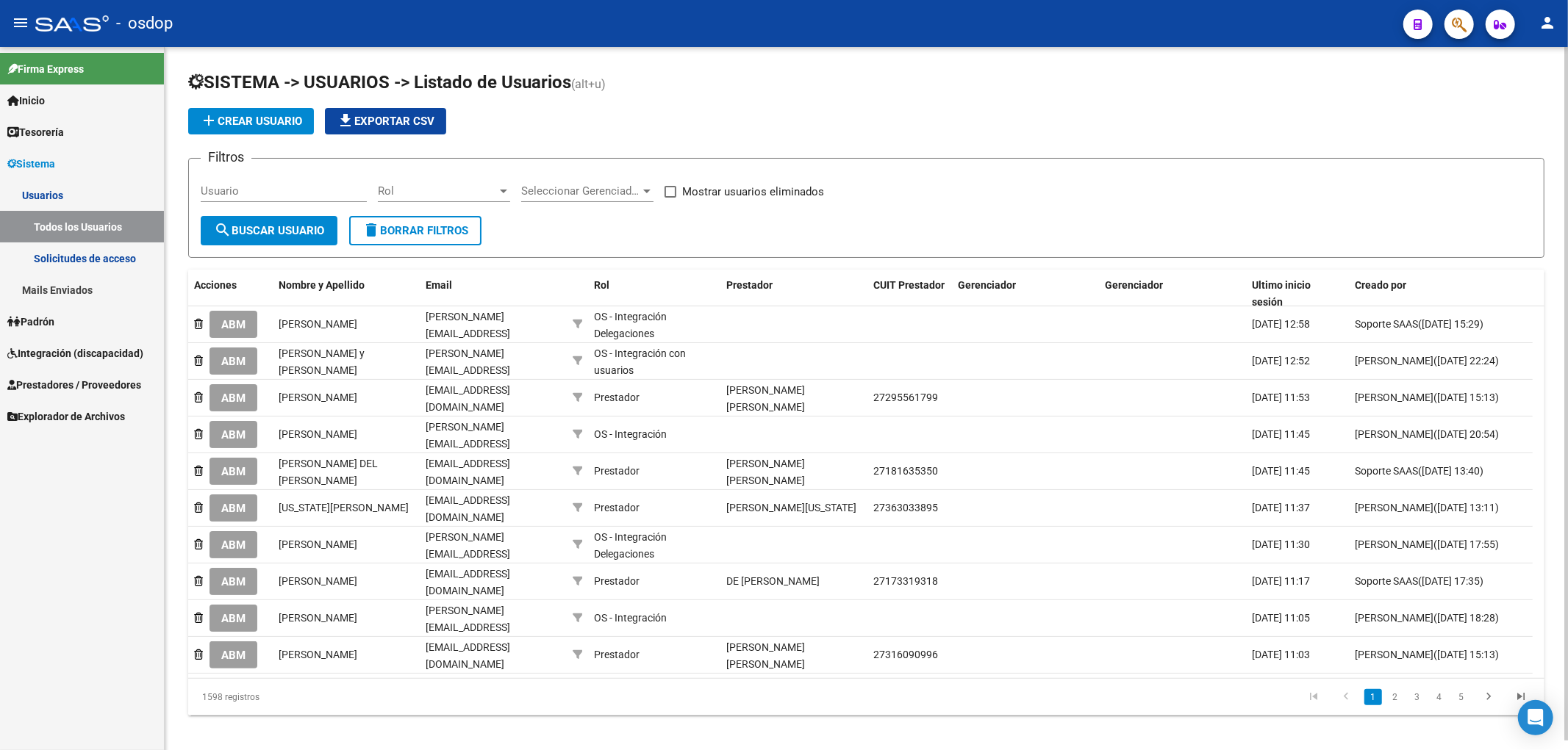
click at [60, 225] on link "Todos los Usuarios" at bounding box center [82, 226] width 164 height 31
